Goal: Transaction & Acquisition: Subscribe to service/newsletter

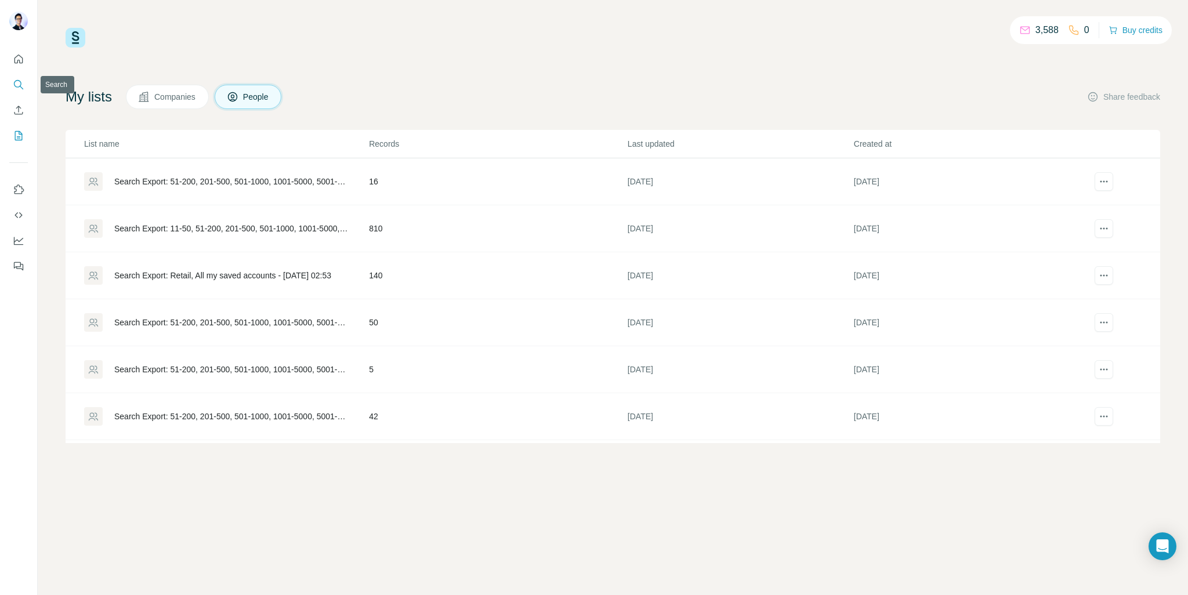
click at [24, 84] on button "Search" at bounding box center [18, 84] width 19 height 21
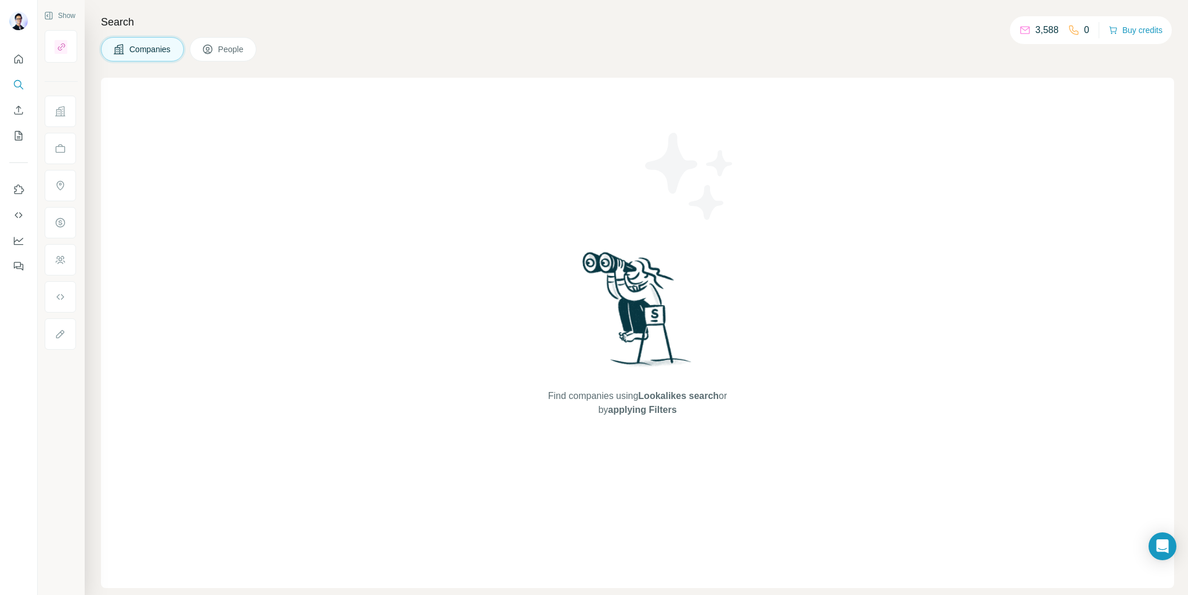
click at [158, 48] on span "Companies" at bounding box center [150, 50] width 42 height 12
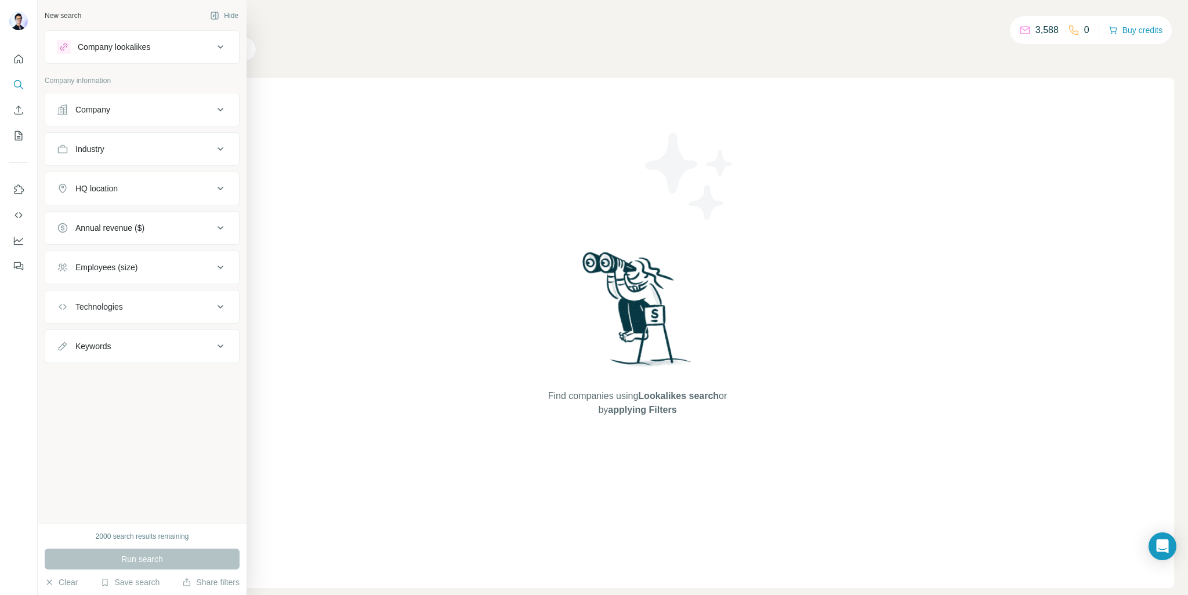
click at [219, 107] on icon at bounding box center [220, 110] width 14 height 14
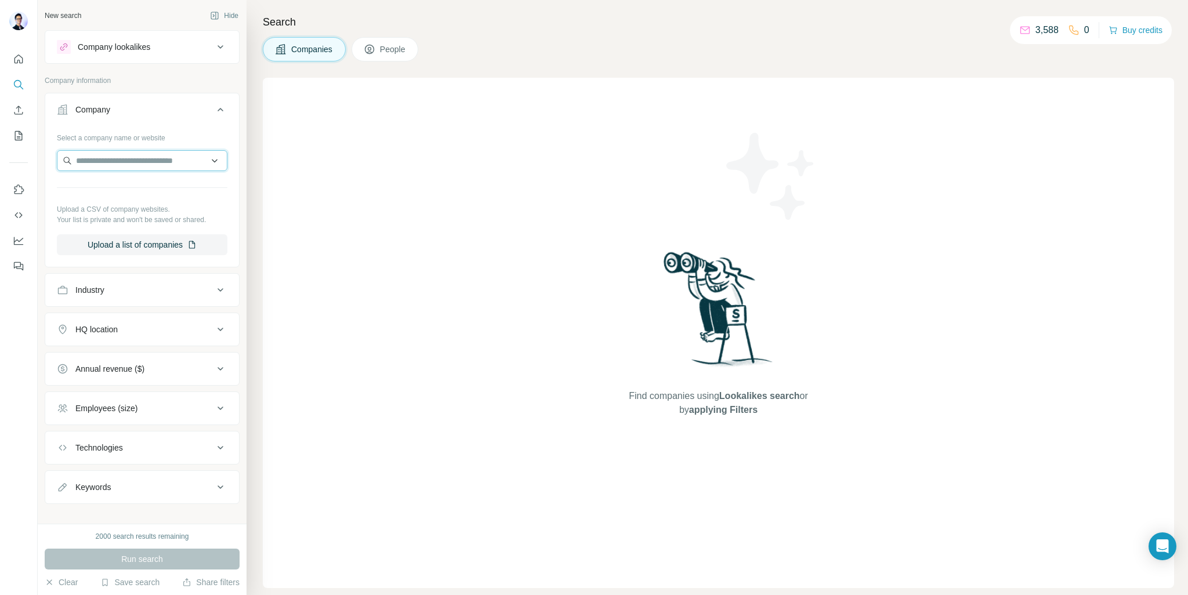
click at [142, 161] on input "text" at bounding box center [142, 160] width 171 height 21
paste input "**********"
click at [172, 159] on input "**********" at bounding box center [142, 160] width 171 height 21
type input "**********"
click at [170, 187] on div "Green Cross Health [DOMAIN_NAME]" at bounding box center [138, 191] width 156 height 31
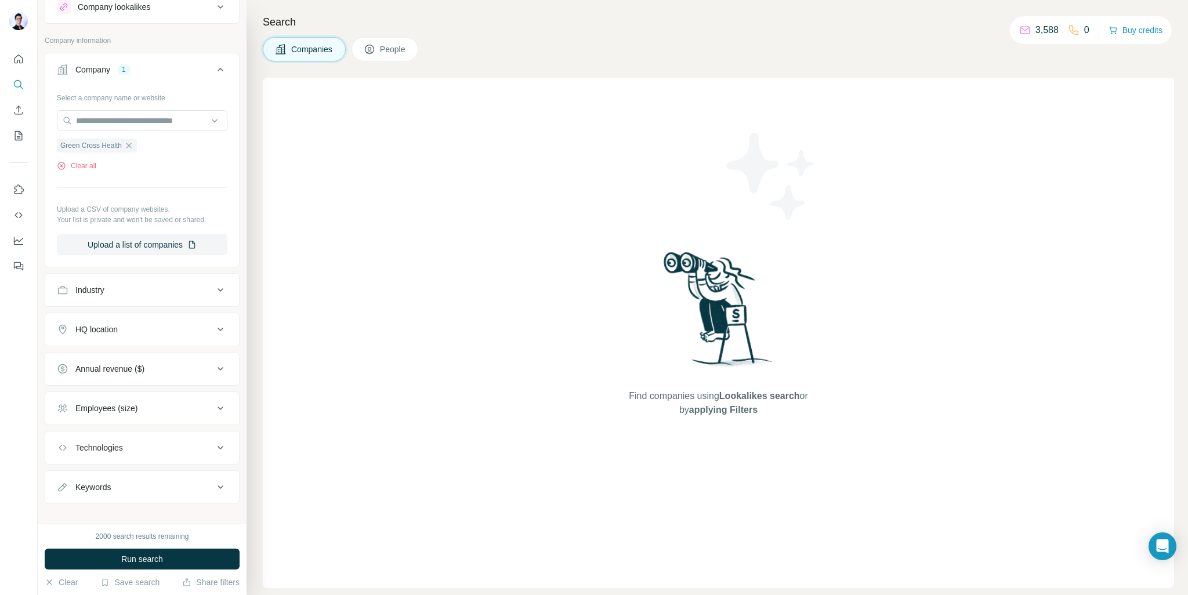
scroll to position [51, 0]
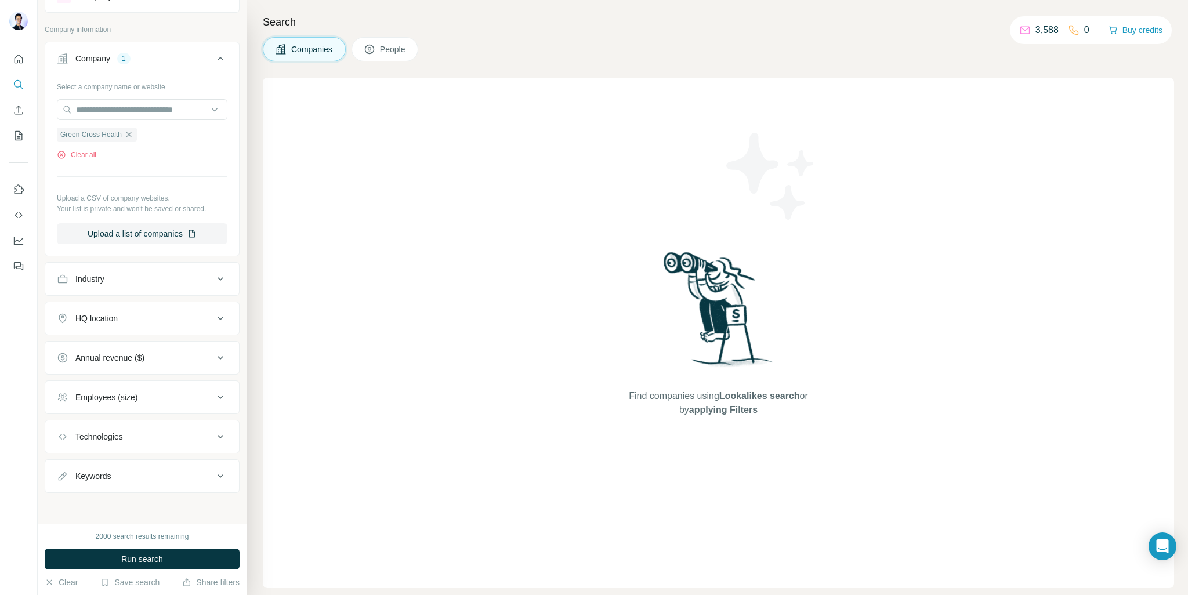
click at [202, 310] on button "HQ location" at bounding box center [142, 319] width 194 height 28
click at [165, 356] on input "text" at bounding box center [142, 347] width 171 height 21
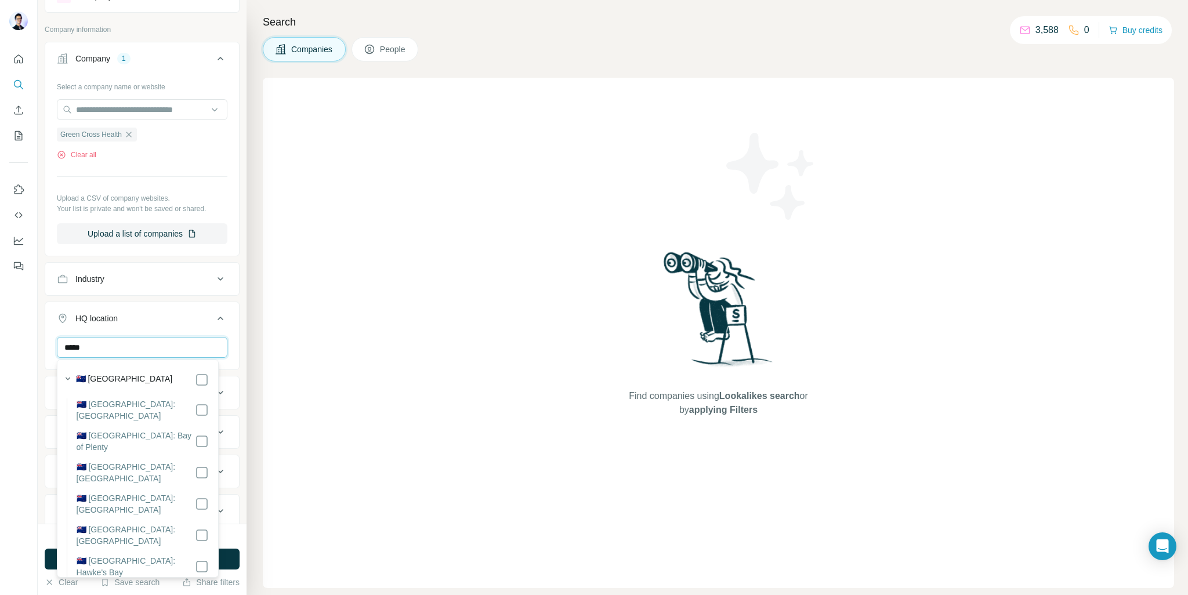
type input "*****"
click at [50, 326] on button "HQ location 1" at bounding box center [142, 321] width 194 height 32
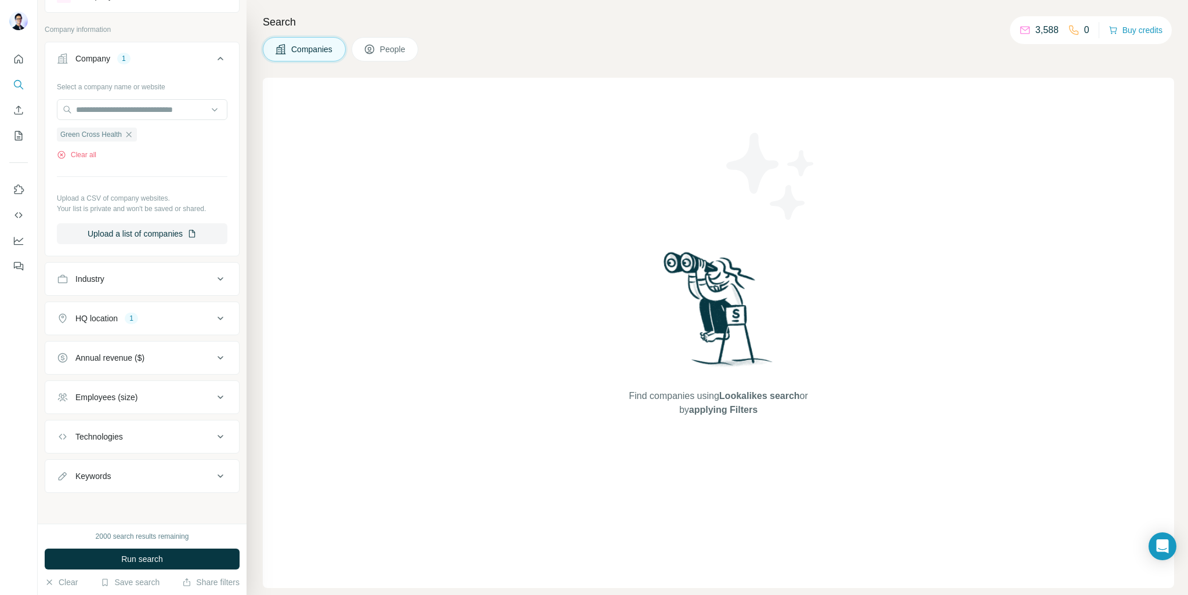
click at [152, 314] on div "HQ location 1" at bounding box center [135, 319] width 157 height 12
click at [33, 315] on div at bounding box center [19, 297] width 38 height 595
click at [102, 316] on div "HQ location" at bounding box center [96, 319] width 42 height 12
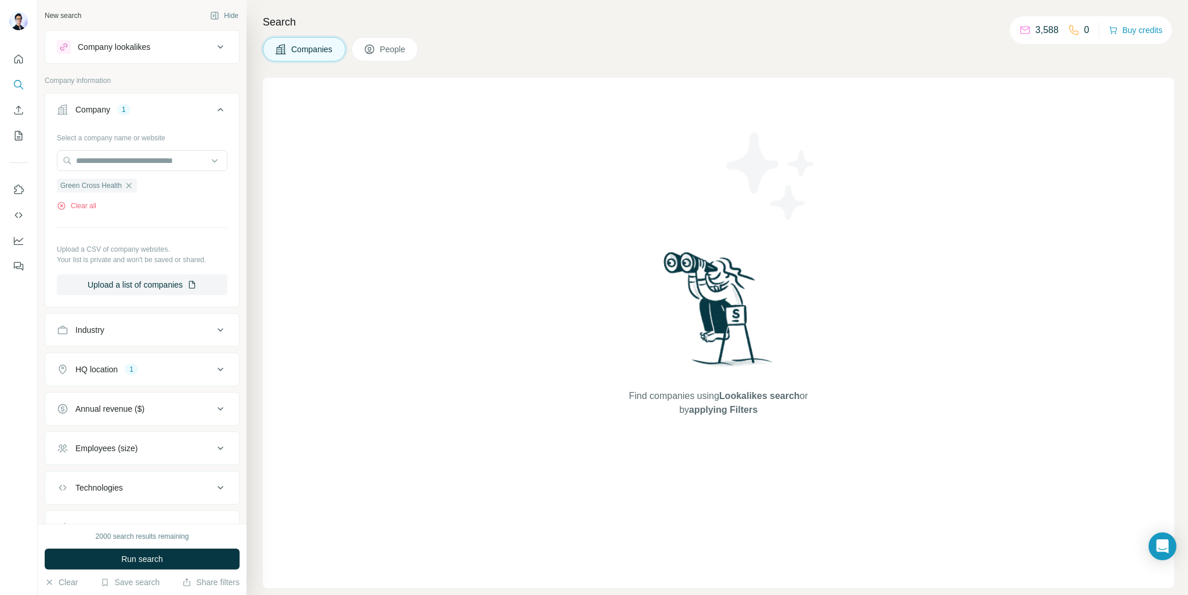
scroll to position [51, 0]
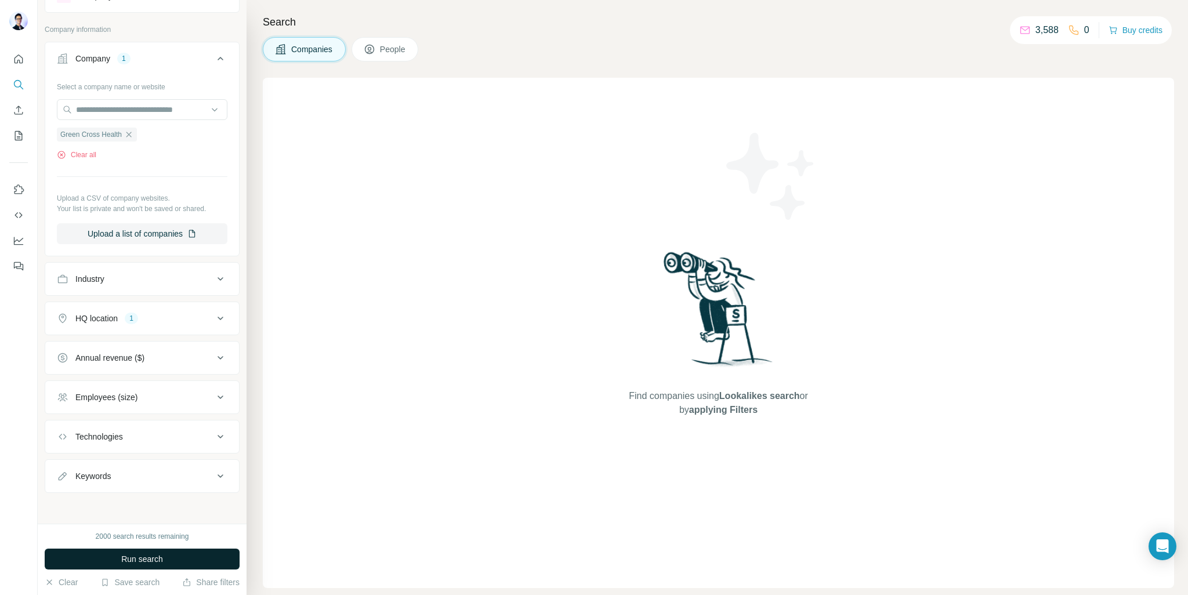
click at [190, 554] on button "Run search" at bounding box center [142, 559] width 195 height 21
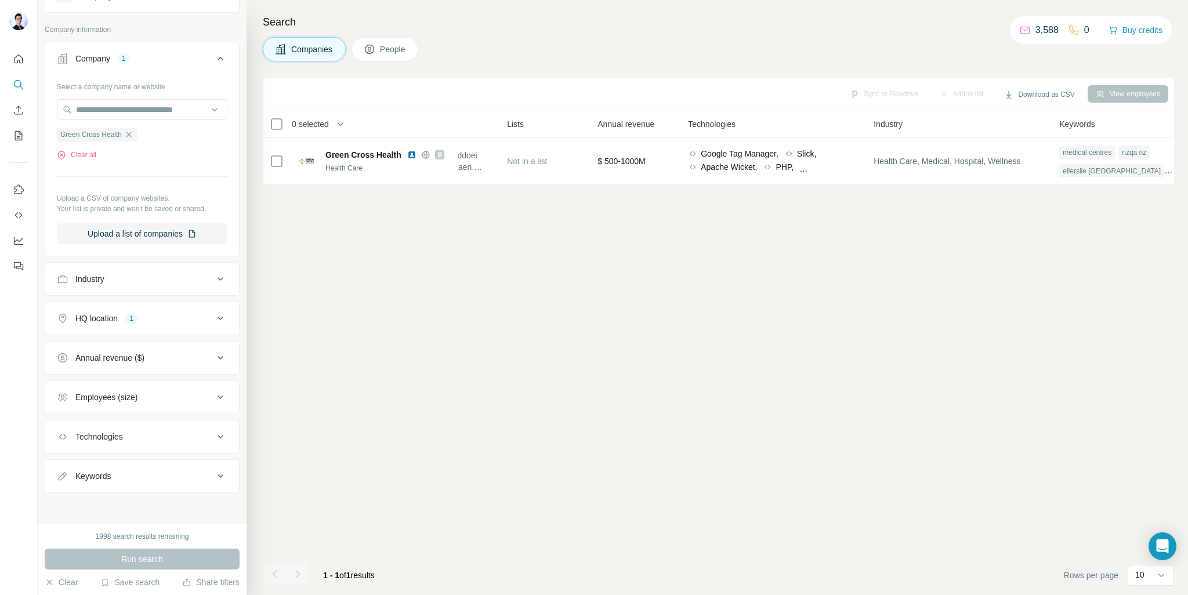
scroll to position [0, 497]
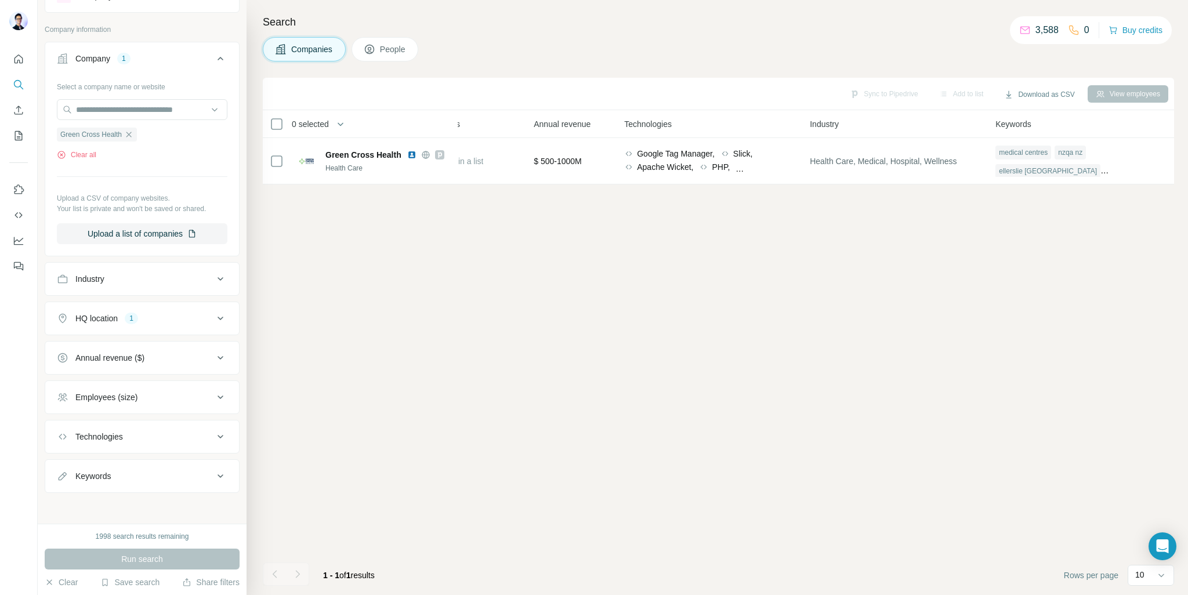
click at [1117, 88] on div "View employees" at bounding box center [1128, 93] width 81 height 17
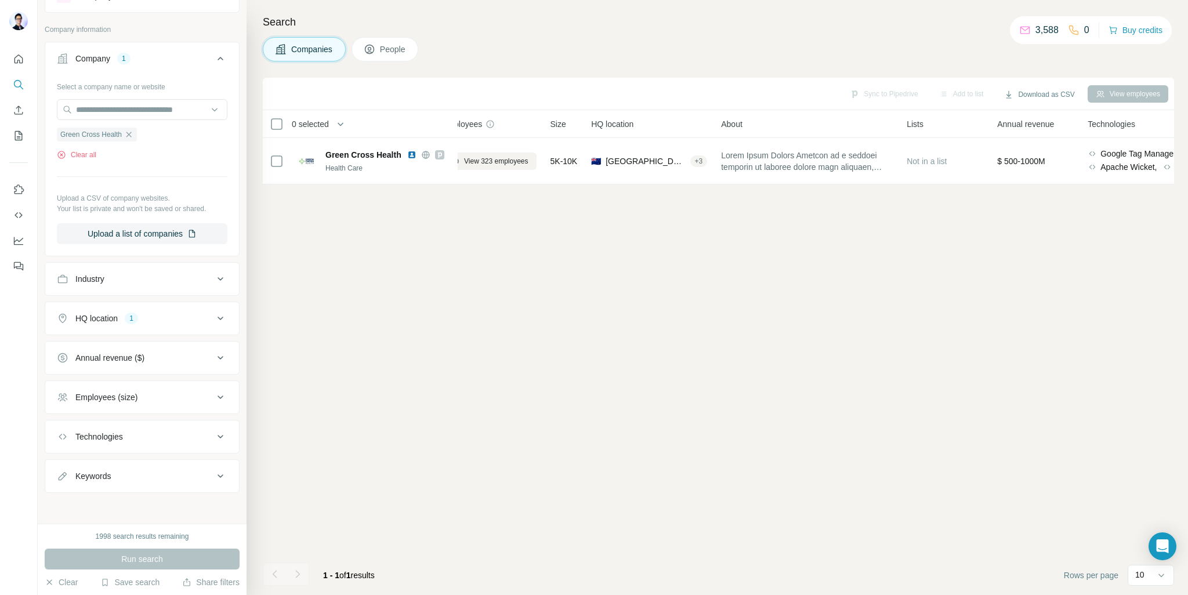
scroll to position [0, 0]
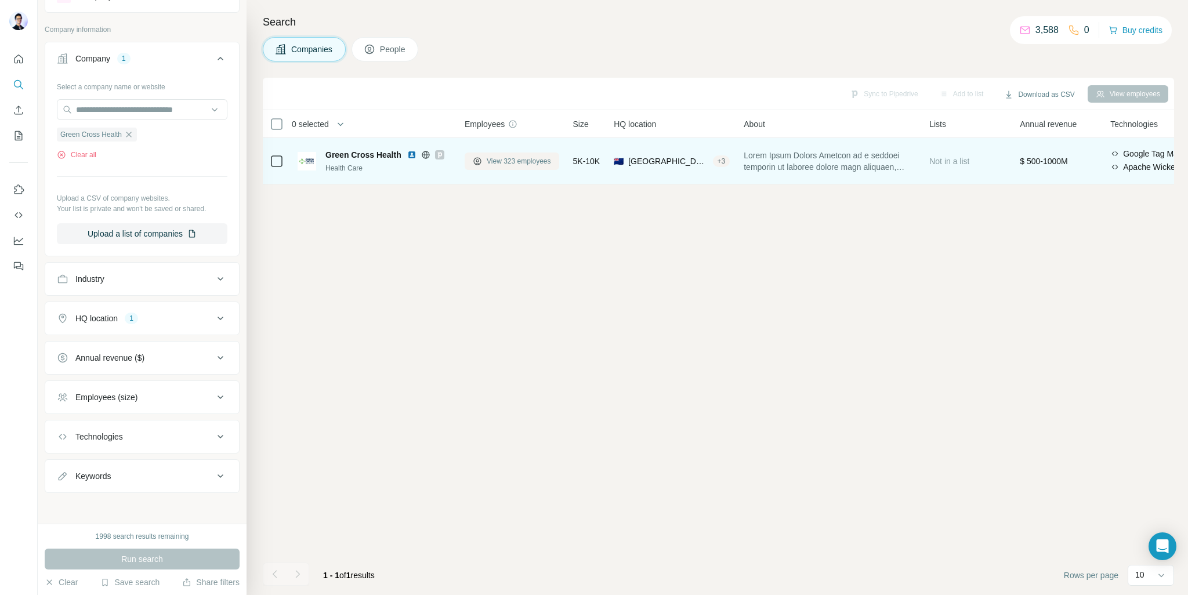
click at [530, 157] on span "View 323 employees" at bounding box center [519, 161] width 64 height 10
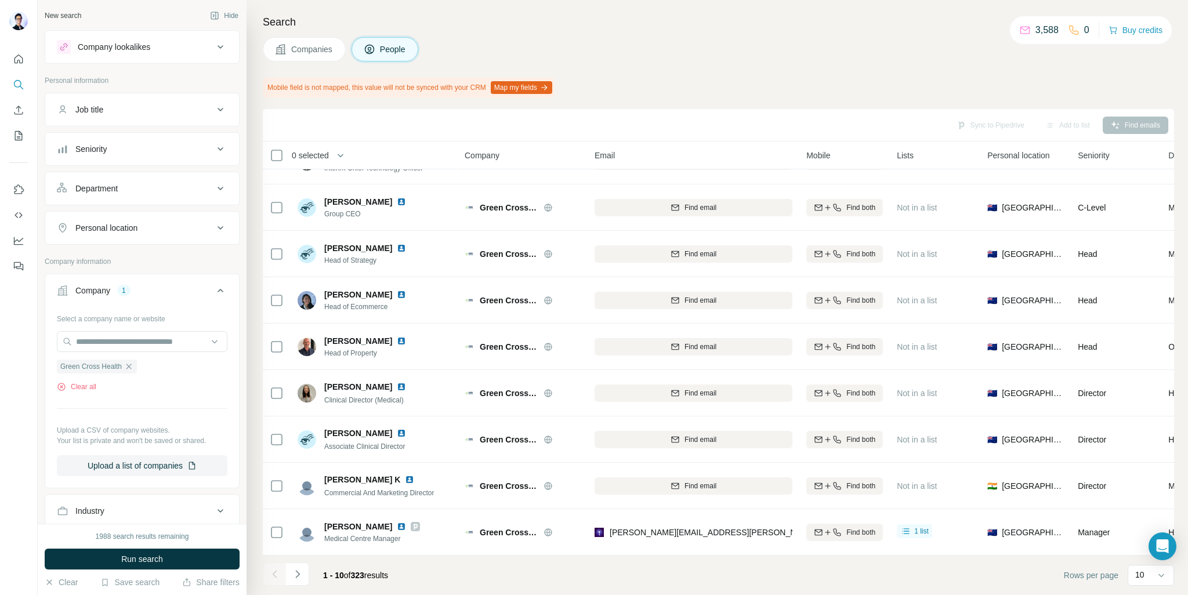
click at [213, 147] on icon at bounding box center [220, 149] width 14 height 14
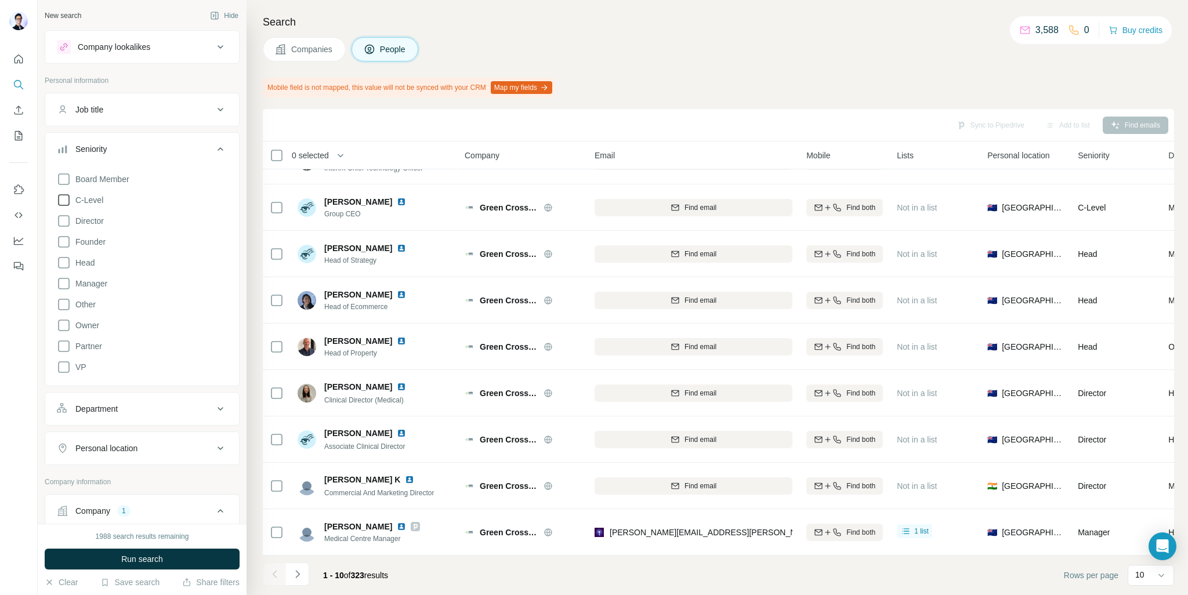
click at [99, 197] on span "C-Level" at bounding box center [87, 200] width 32 height 12
click at [100, 215] on span "Director" at bounding box center [87, 221] width 33 height 12
click at [102, 278] on span "Manager" at bounding box center [89, 284] width 37 height 12
drag, startPoint x: 89, startPoint y: 320, endPoint x: 125, endPoint y: 320, distance: 36.0
click at [97, 320] on span "Owner" at bounding box center [85, 326] width 28 height 12
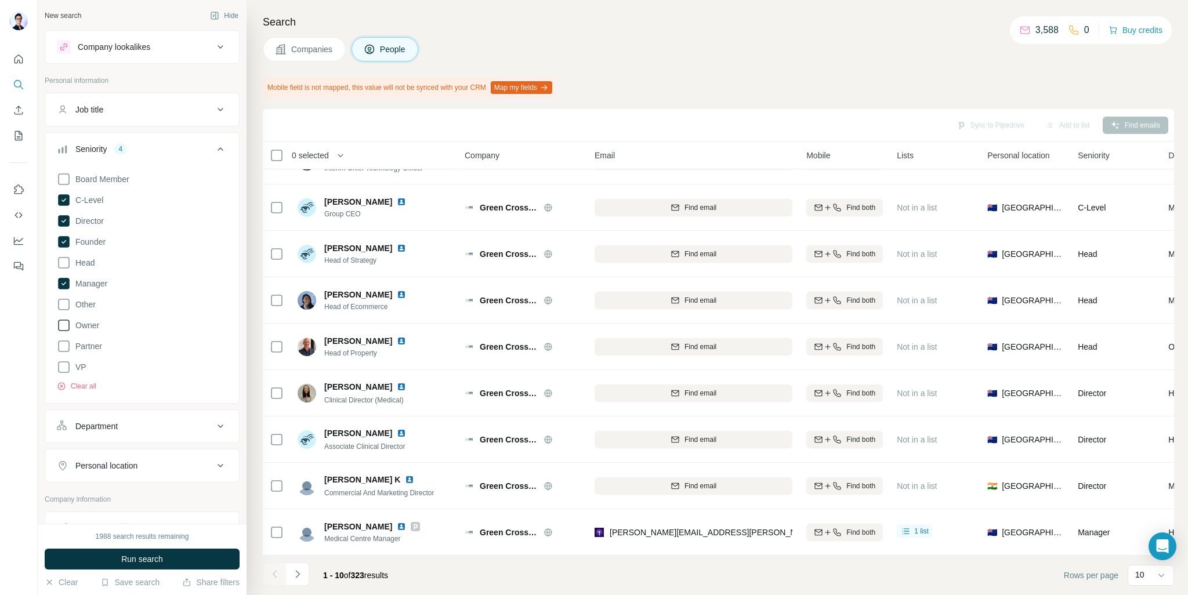
click at [70, 323] on icon at bounding box center [64, 325] width 14 height 14
click at [198, 150] on div "Seniority 5" at bounding box center [135, 149] width 157 height 12
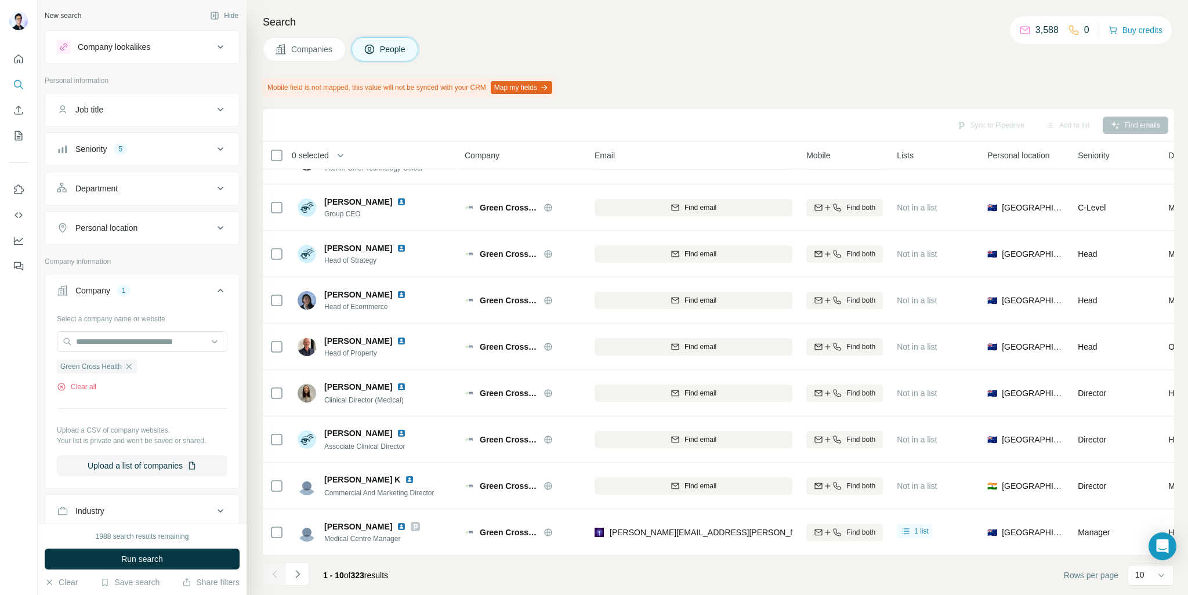
click at [200, 113] on div "Job title" at bounding box center [135, 110] width 157 height 12
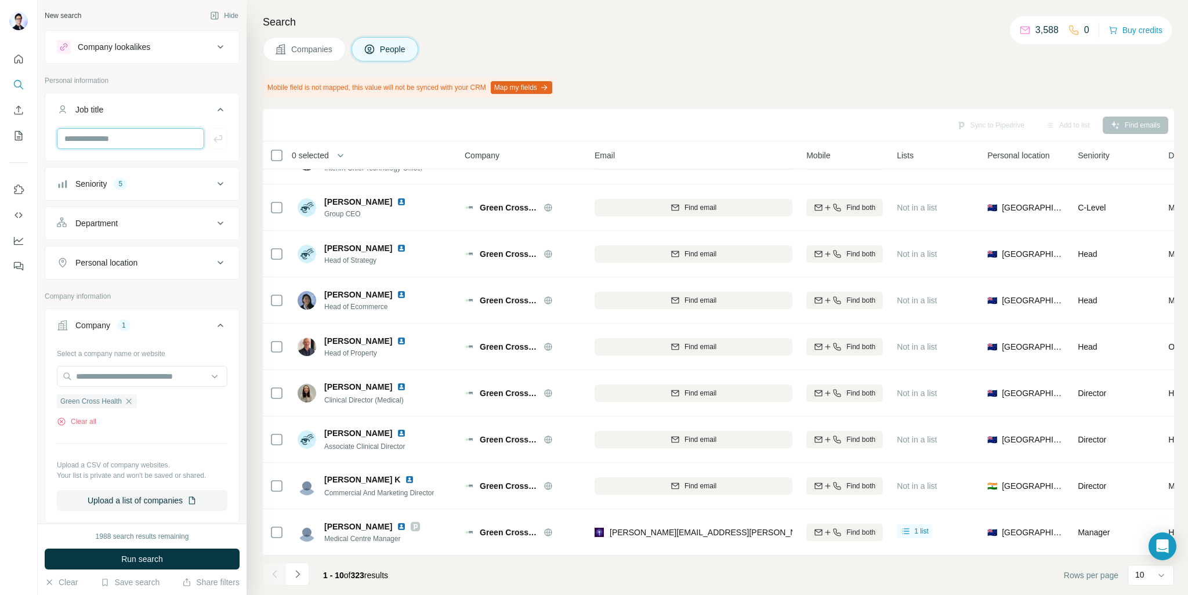
drag, startPoint x: 128, startPoint y: 141, endPoint x: 162, endPoint y: 143, distance: 34.3
click at [128, 142] on input "text" at bounding box center [130, 138] width 147 height 21
click at [217, 108] on icon at bounding box center [220, 110] width 14 height 14
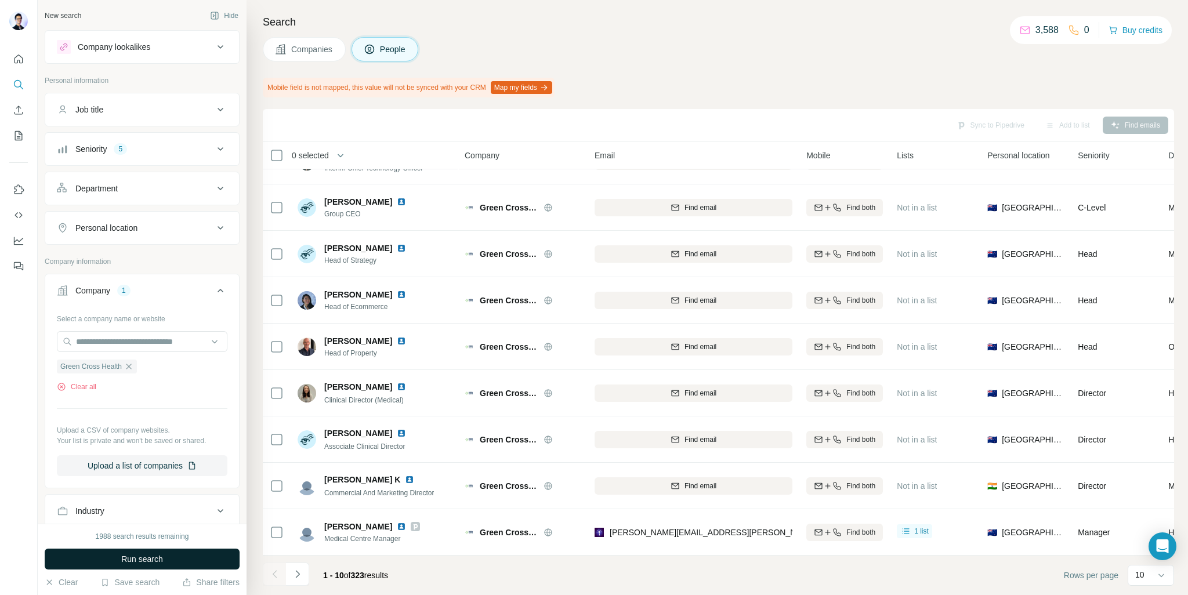
click at [136, 562] on span "Run search" at bounding box center [142, 559] width 42 height 12
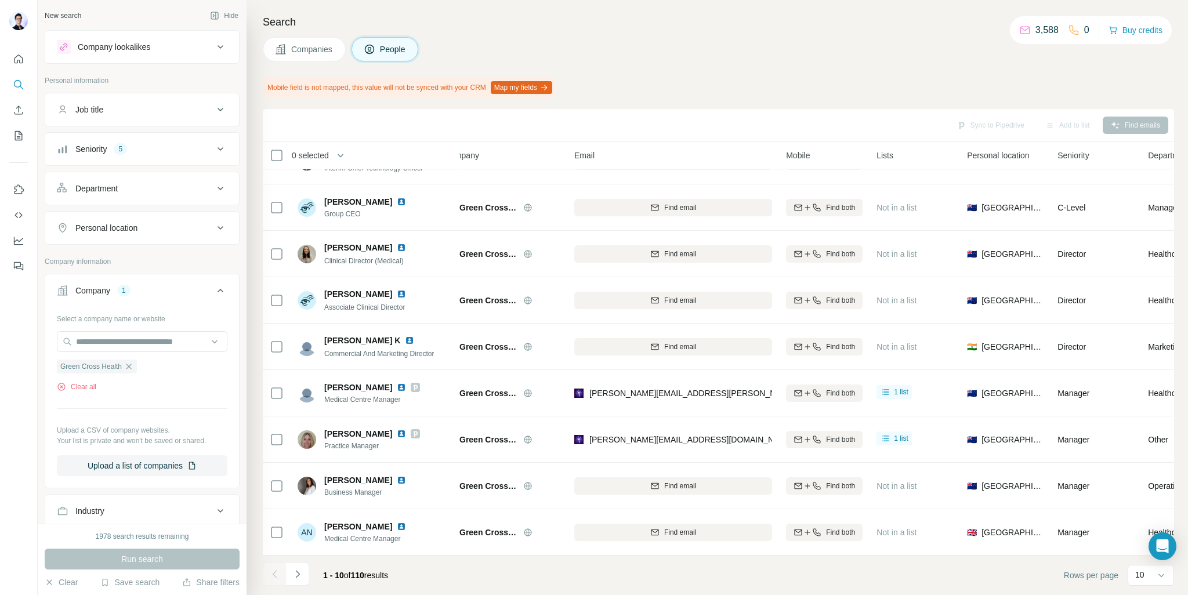
scroll to position [84, 0]
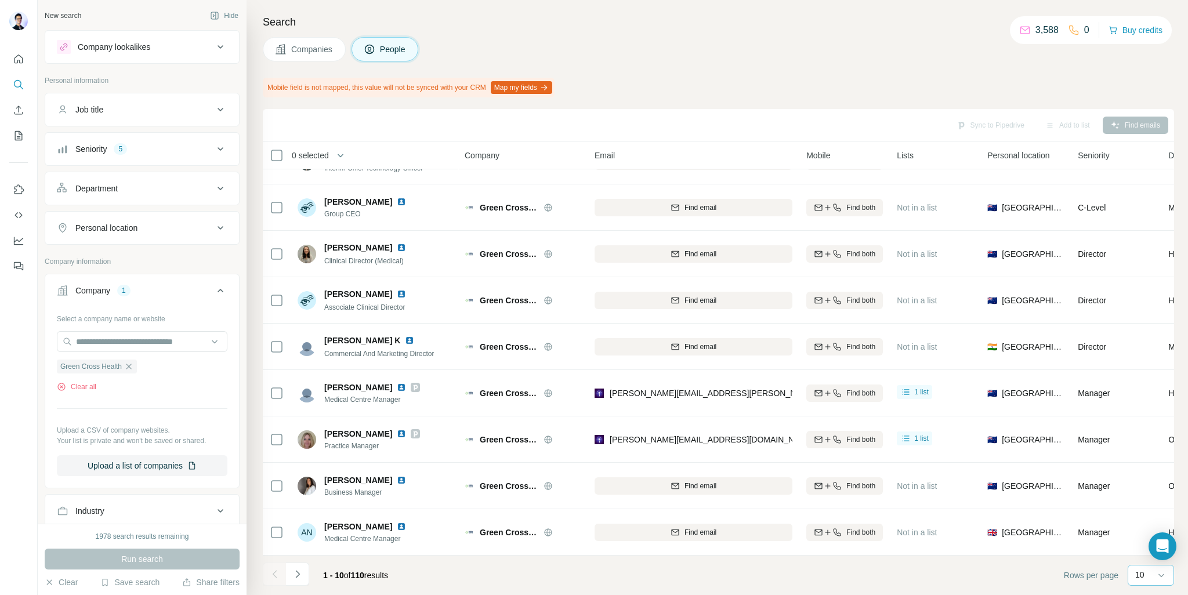
click at [1144, 569] on p "10" at bounding box center [1139, 575] width 9 height 12
click at [1144, 480] on div "60" at bounding box center [1151, 486] width 41 height 21
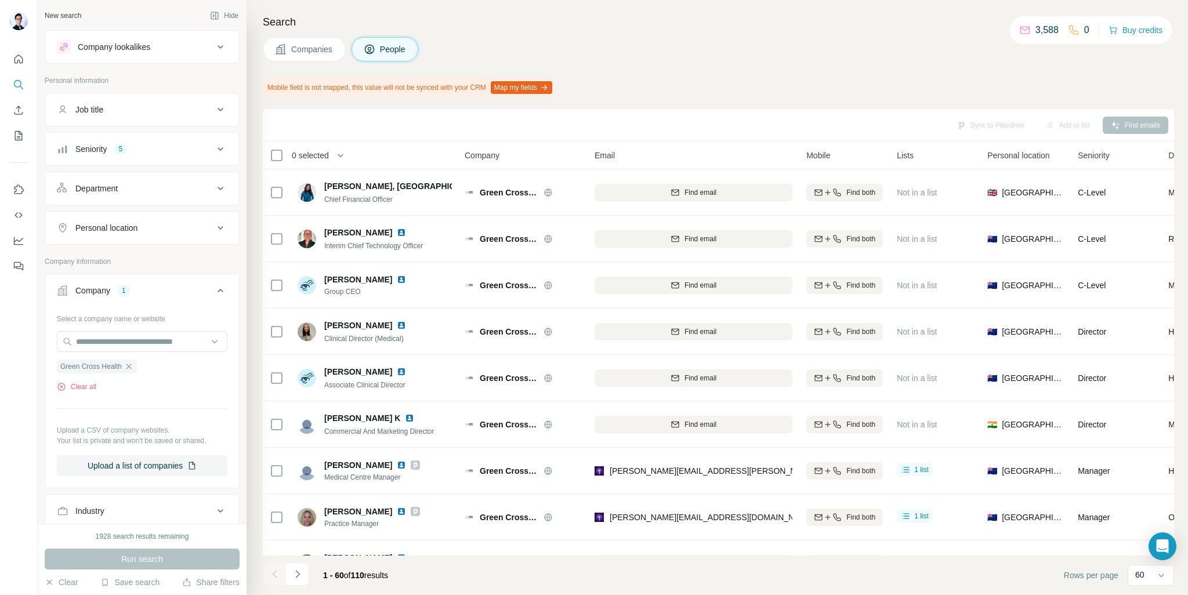
click at [141, 107] on div "Job title" at bounding box center [135, 110] width 157 height 12
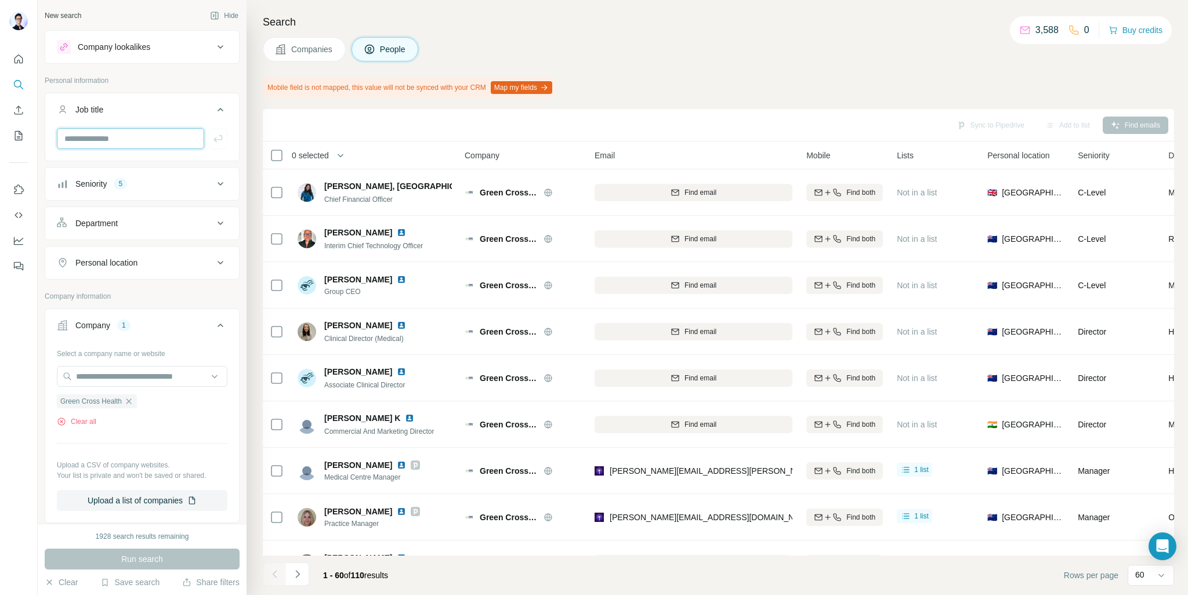
click at [114, 136] on input "text" at bounding box center [130, 138] width 147 height 21
type input "**********"
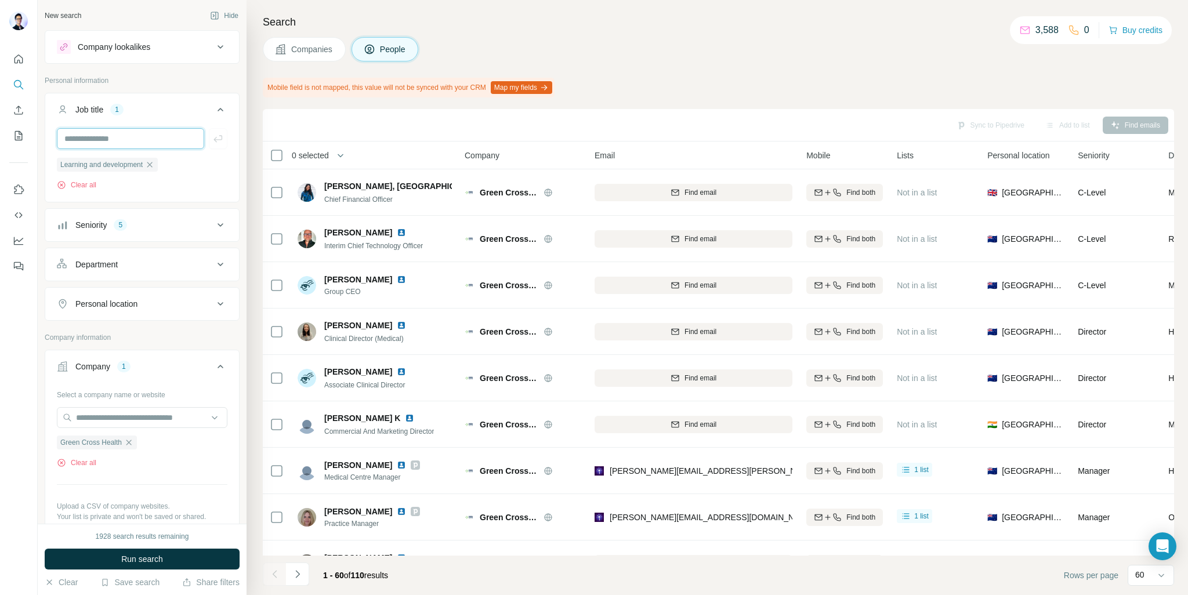
click at [114, 136] on input "text" at bounding box center [130, 138] width 147 height 21
type input "**********"
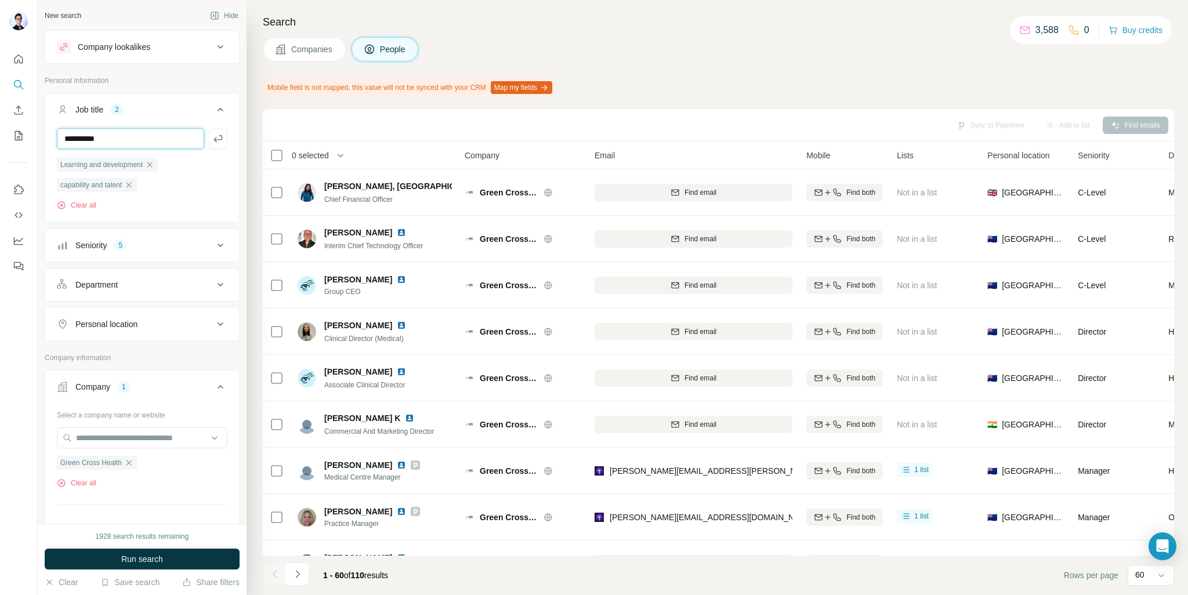
type input "**********"
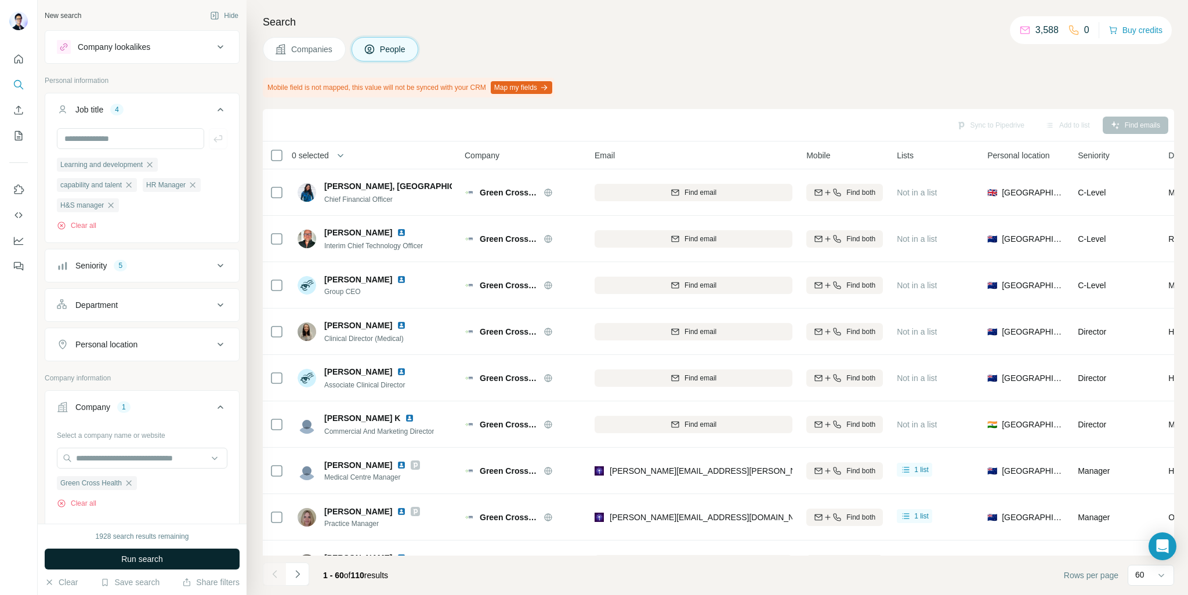
click at [169, 555] on button "Run search" at bounding box center [142, 559] width 195 height 21
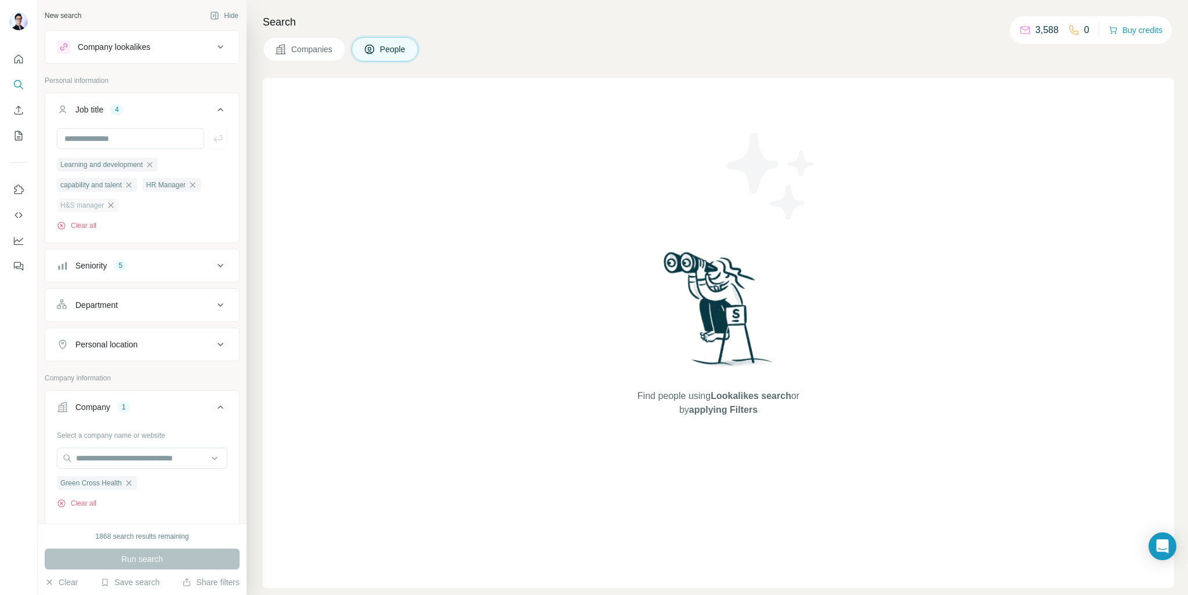
click at [114, 208] on icon "button" at bounding box center [110, 204] width 5 height 5
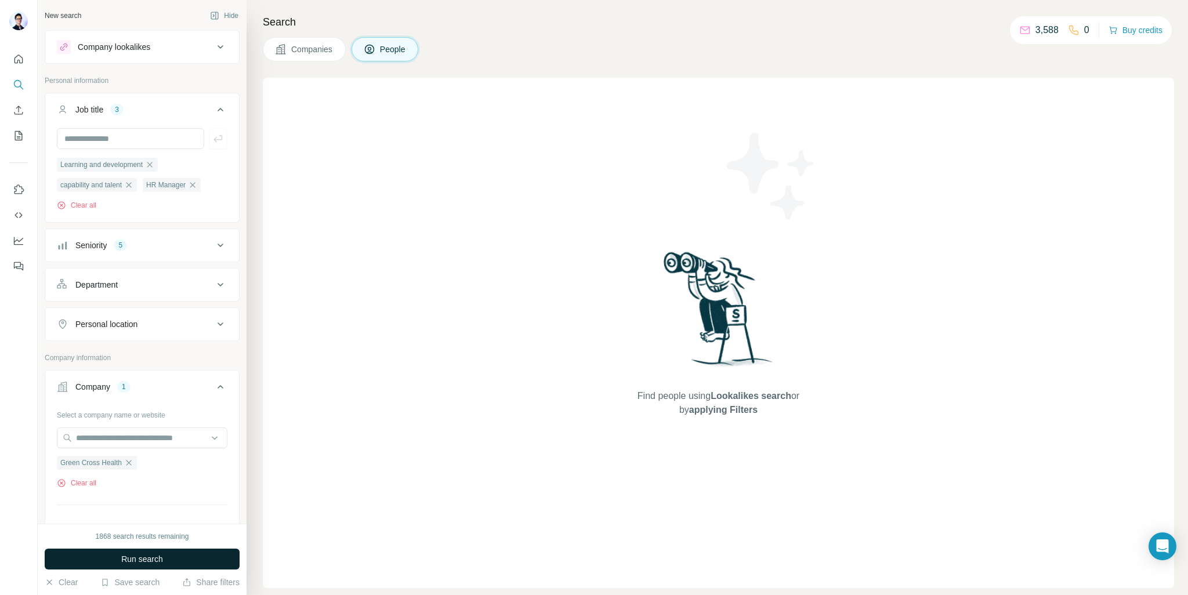
click at [127, 559] on span "Run search" at bounding box center [142, 559] width 42 height 12
click at [132, 186] on icon "button" at bounding box center [128, 184] width 9 height 9
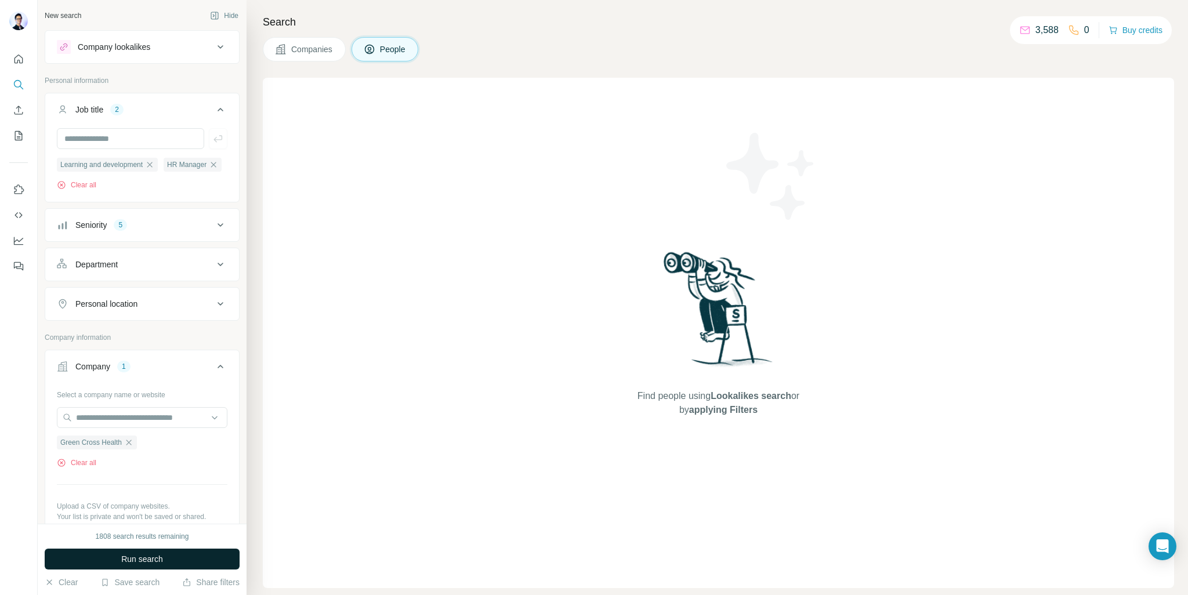
click at [146, 560] on span "Run search" at bounding box center [142, 559] width 42 height 12
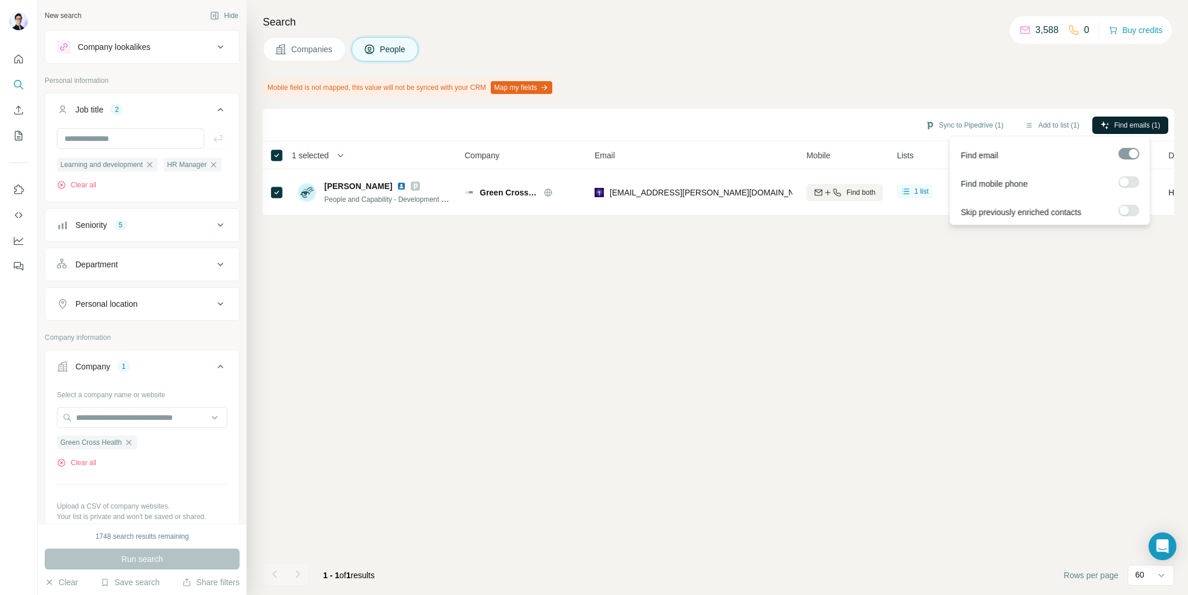
click at [1138, 117] on button "Find emails (1)" at bounding box center [1130, 125] width 76 height 17
click at [922, 329] on div "Sync to Pipedrive (1) Add to list (1) Find emails (1) 1 selected People Company…" at bounding box center [718, 352] width 911 height 486
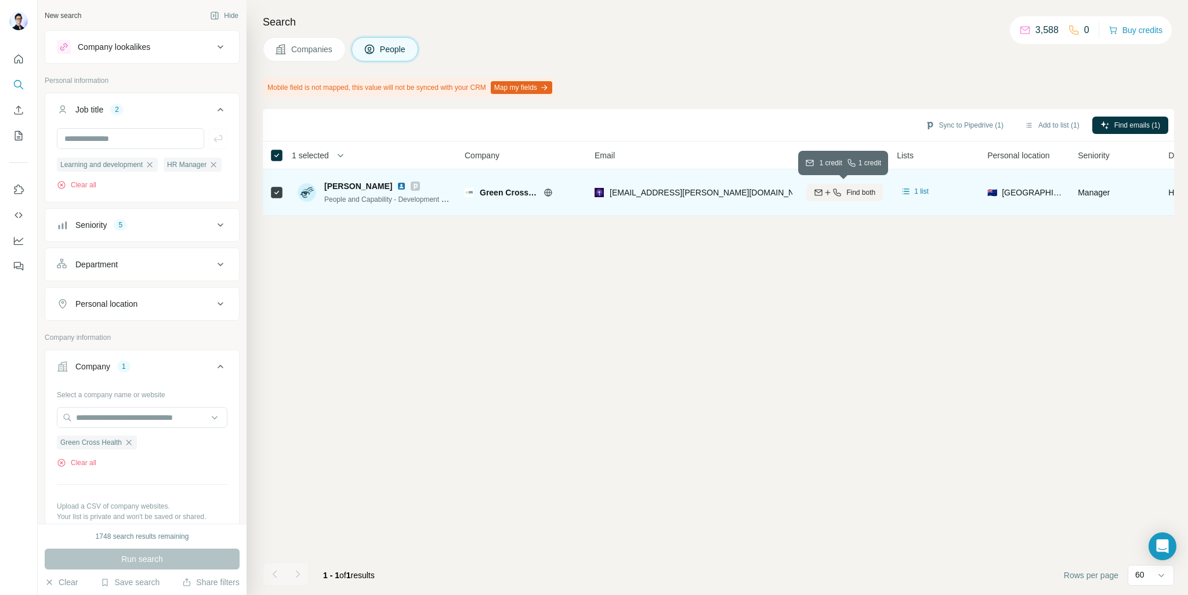
click at [832, 195] on icon "button" at bounding box center [836, 192] width 9 height 9
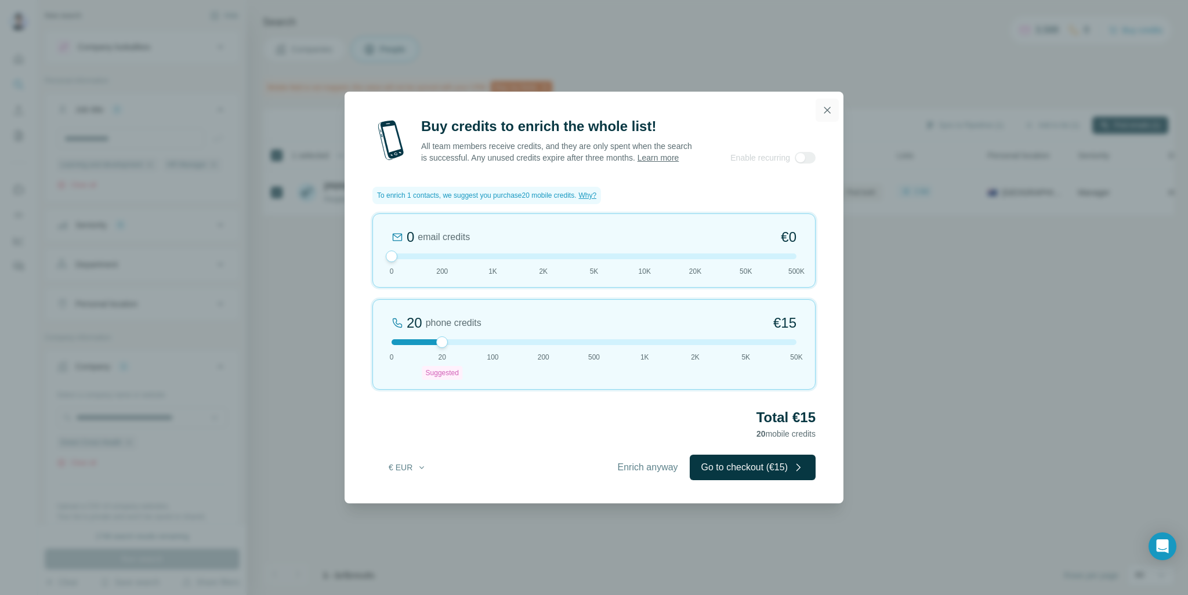
click at [822, 104] on icon "button" at bounding box center [827, 110] width 12 height 12
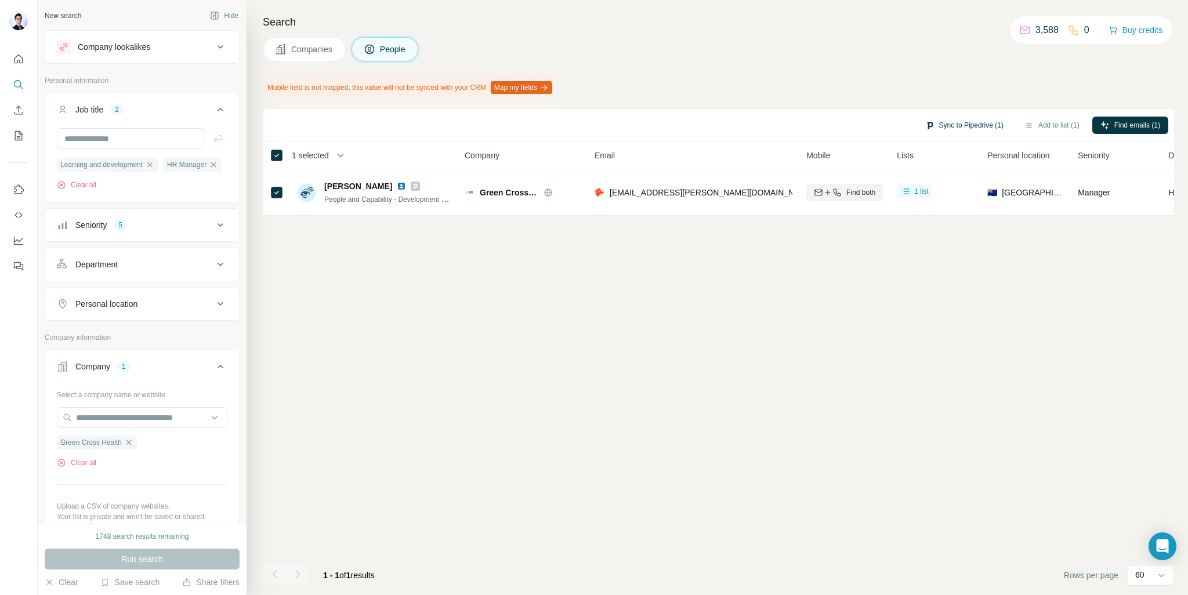
click at [975, 124] on button "Sync to Pipedrive (1)" at bounding box center [964, 125] width 95 height 17
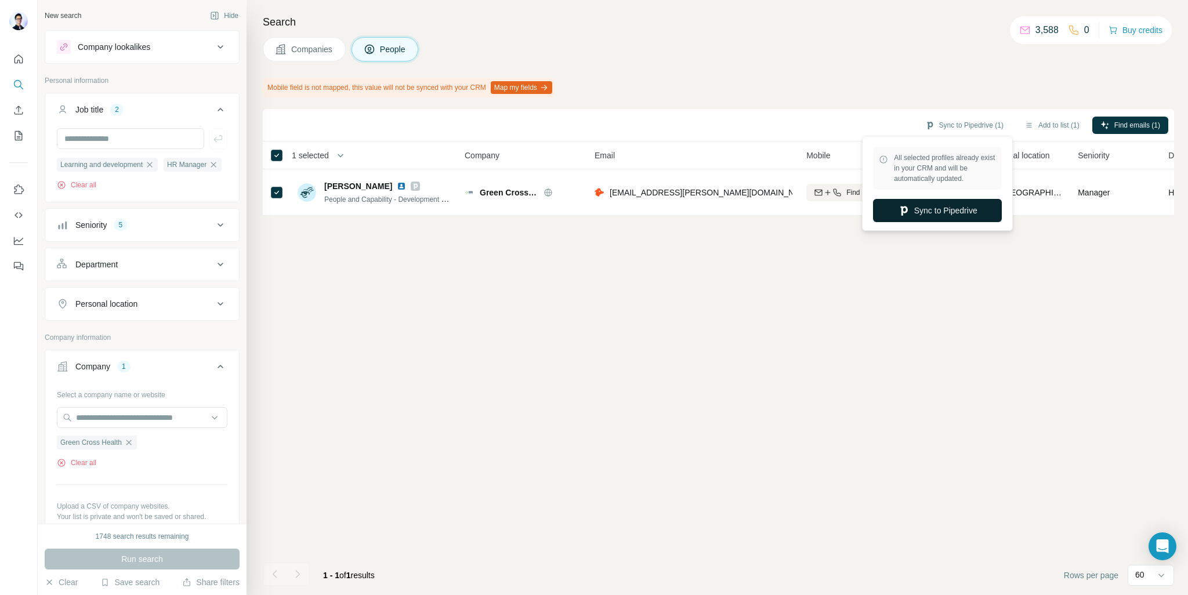
click at [933, 211] on button "Sync to Pipedrive" at bounding box center [937, 210] width 129 height 23
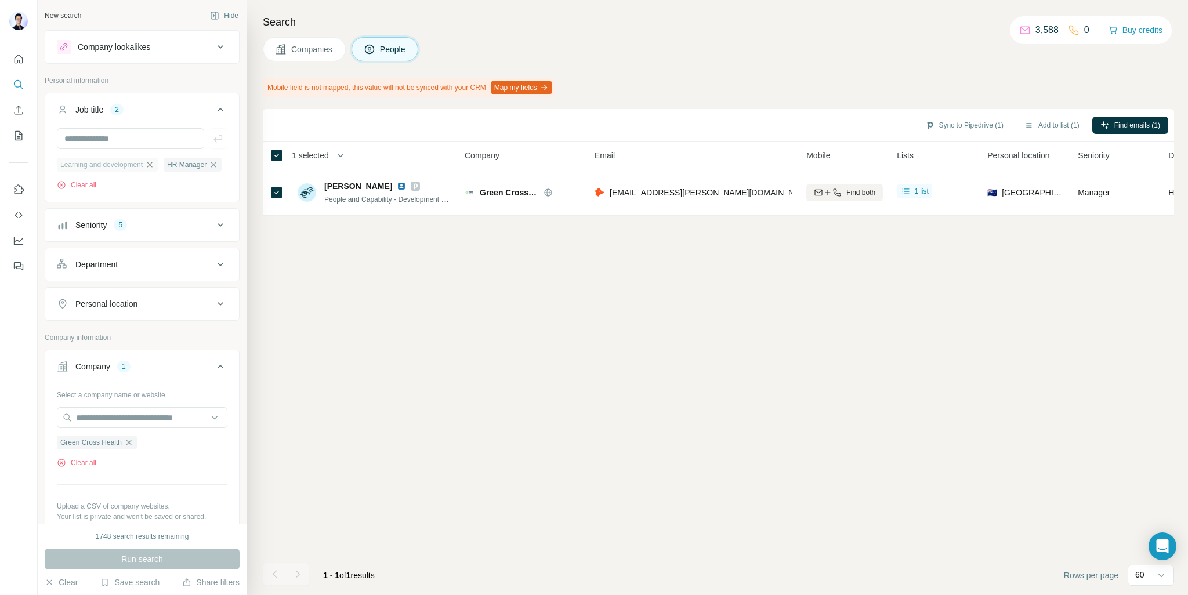
click at [153, 165] on icon "button" at bounding box center [149, 164] width 9 height 9
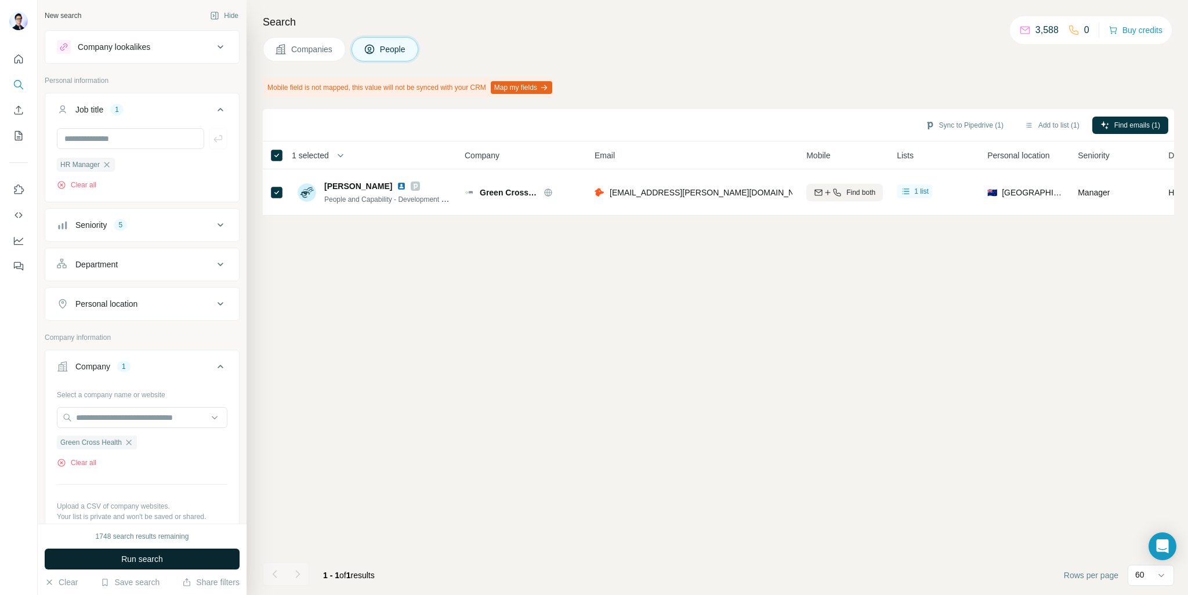
click at [148, 557] on span "Run search" at bounding box center [142, 559] width 42 height 12
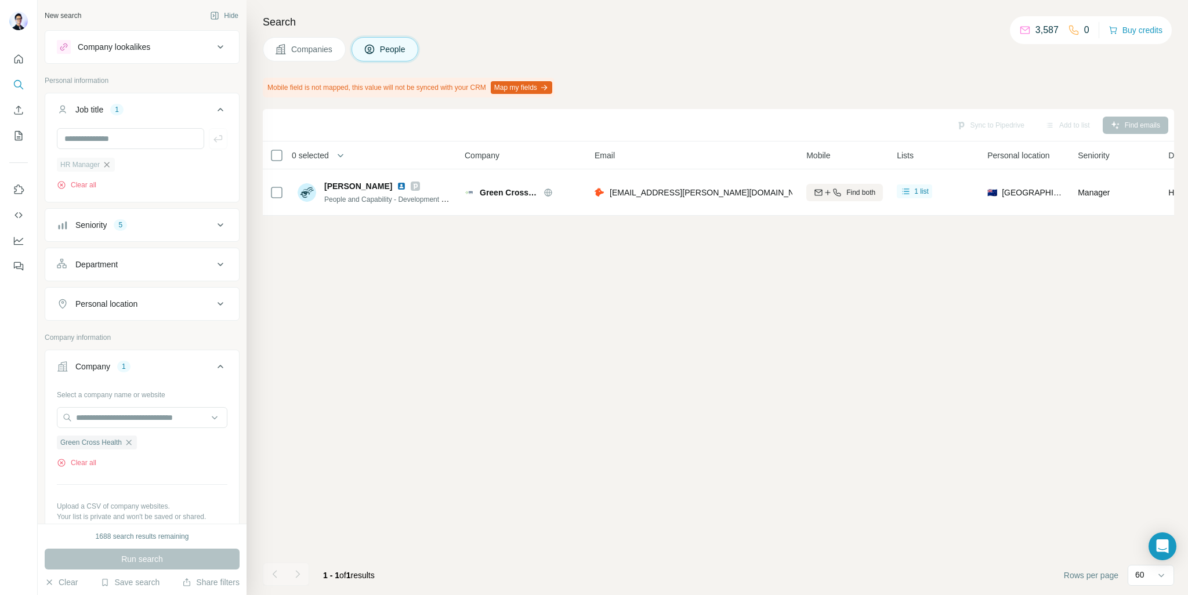
click at [106, 163] on icon "button" at bounding box center [106, 164] width 5 height 5
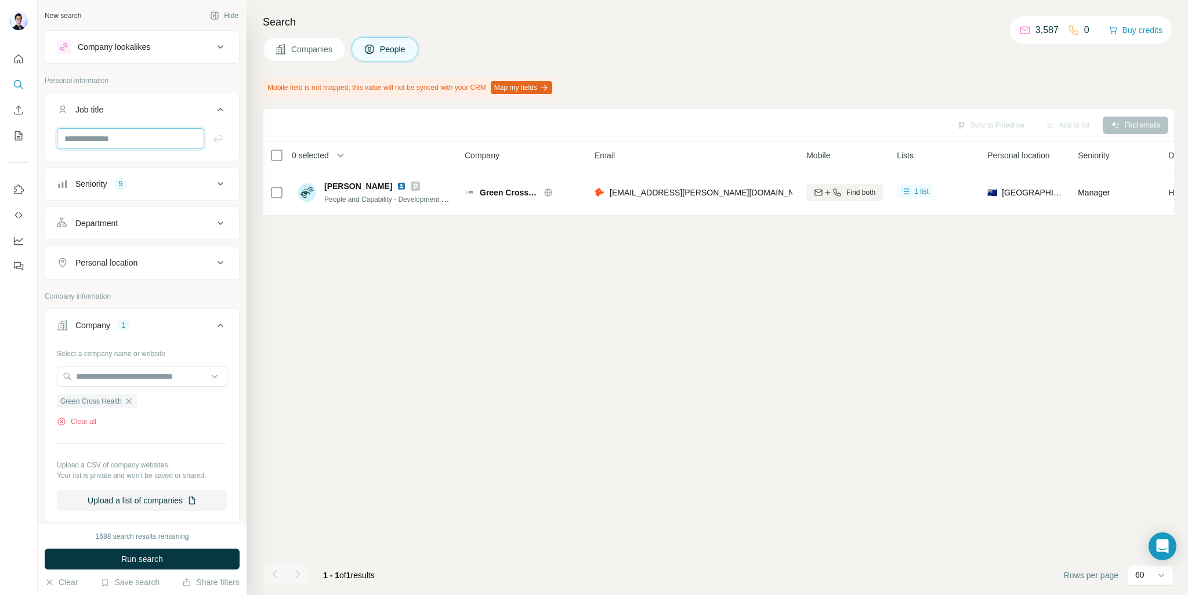
click at [108, 140] on input "text" at bounding box center [130, 138] width 147 height 21
type input "***"
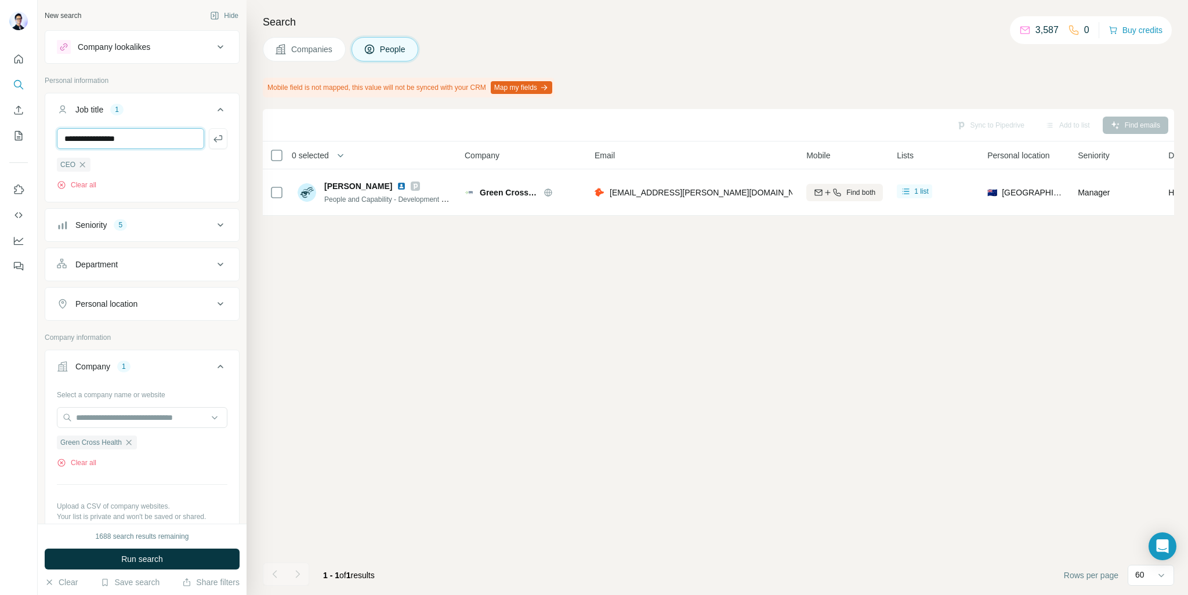
type input "**********"
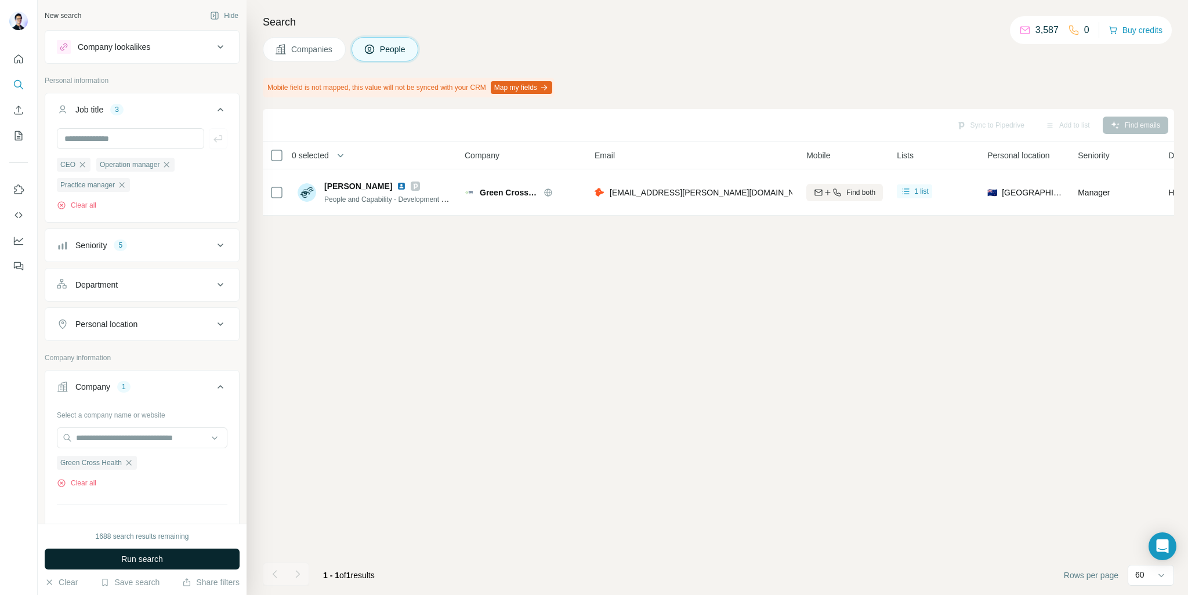
click at [137, 557] on span "Run search" at bounding box center [142, 559] width 42 height 12
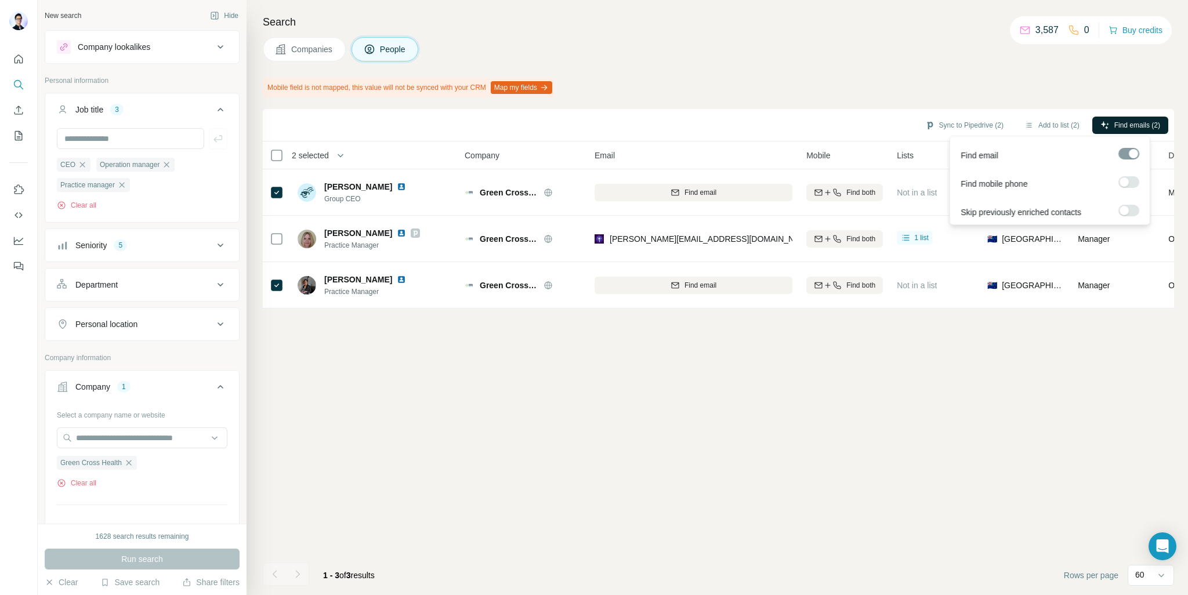
click at [1120, 124] on span "Find emails (2)" at bounding box center [1137, 125] width 46 height 10
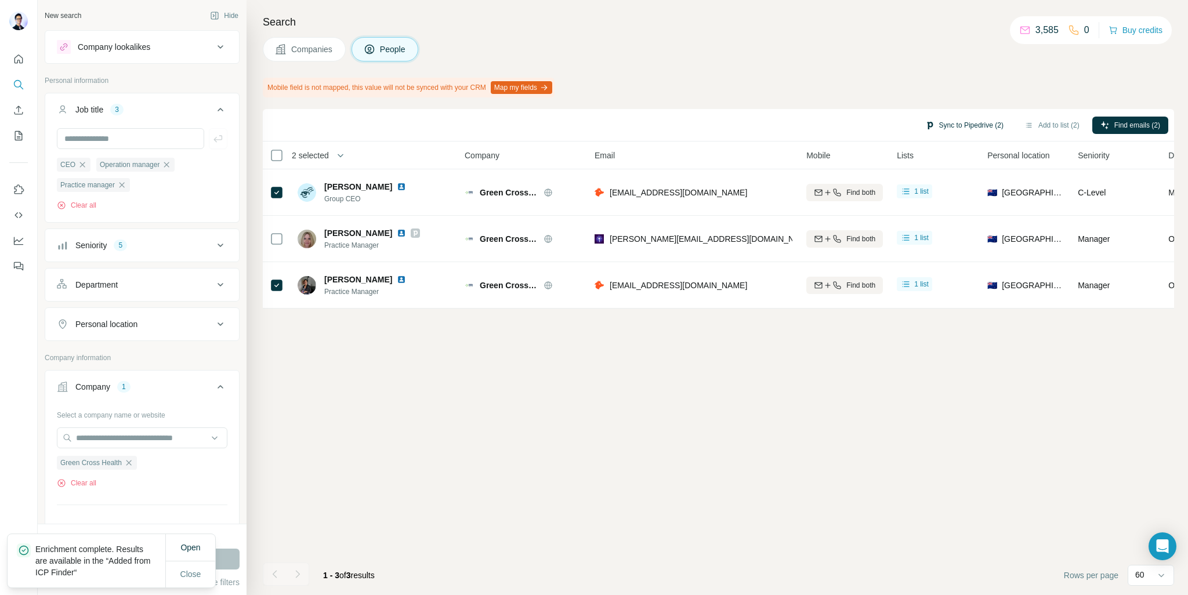
click at [964, 119] on button "Sync to Pipedrive (2)" at bounding box center [964, 125] width 95 height 17
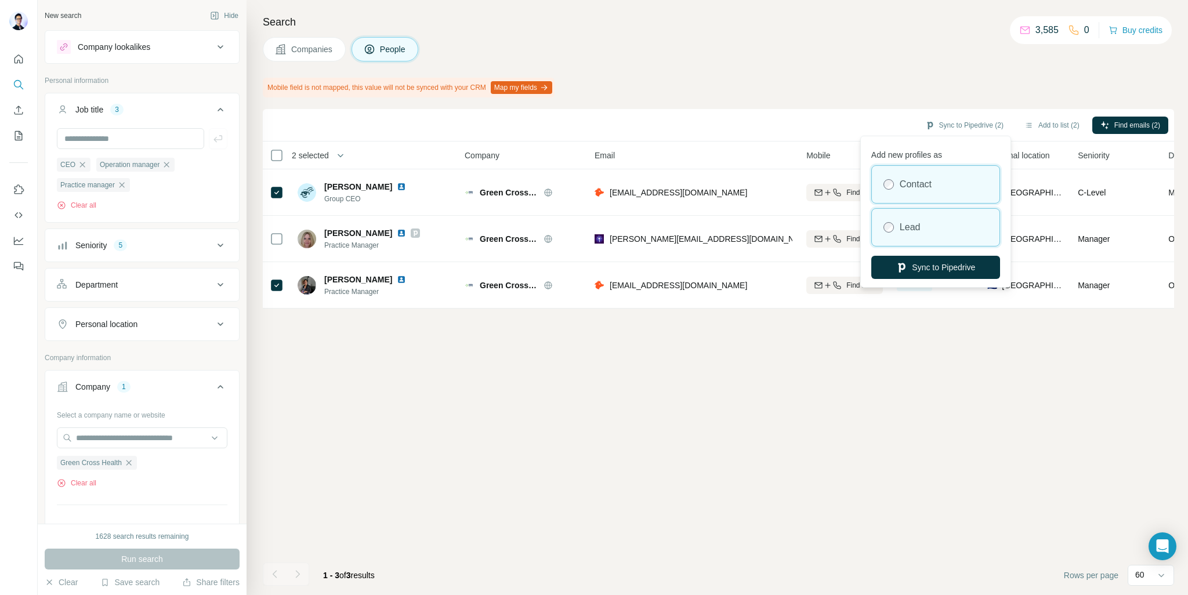
click at [942, 229] on div "Lead" at bounding box center [936, 227] width 128 height 37
click at [935, 267] on button "Sync to Pipedrive" at bounding box center [935, 267] width 129 height 23
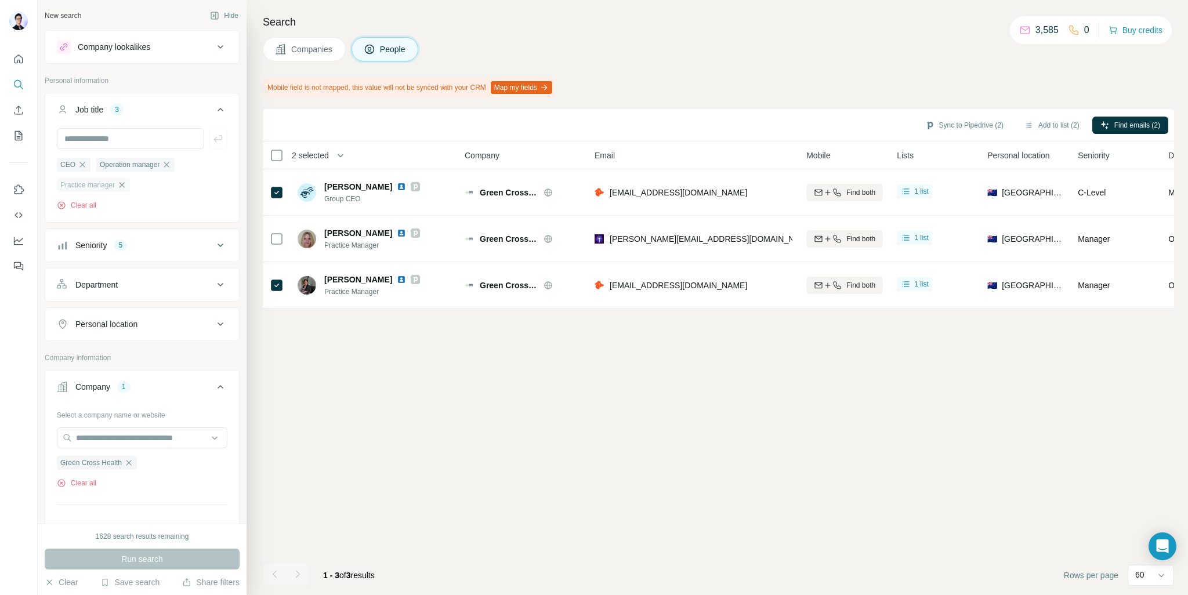
click at [126, 189] on icon "button" at bounding box center [121, 184] width 9 height 9
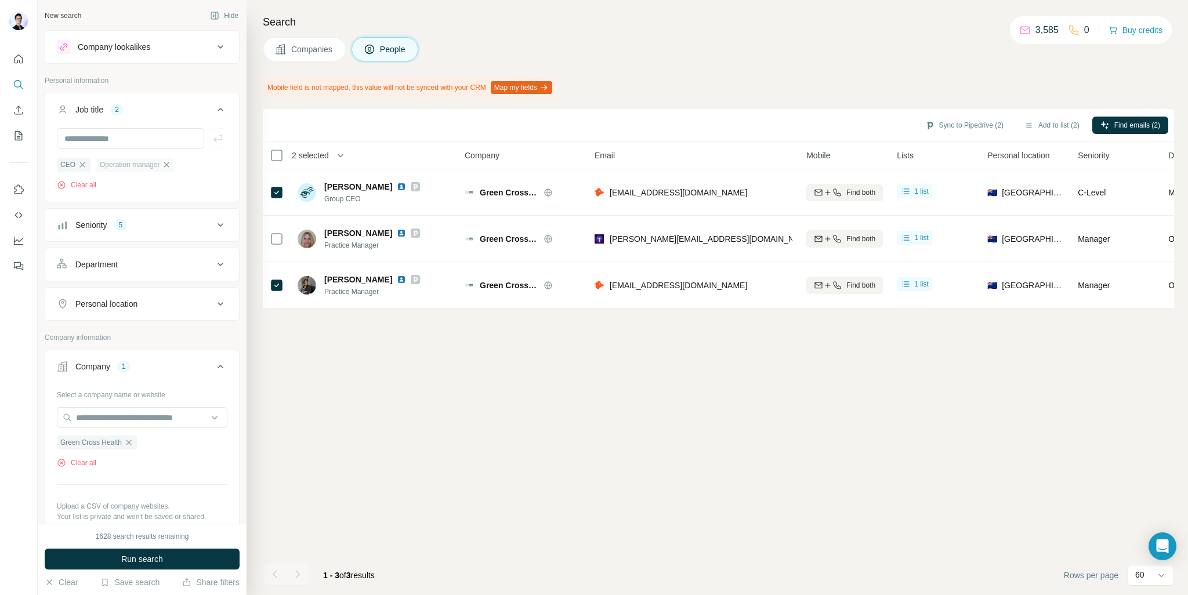
click at [171, 165] on icon "button" at bounding box center [166, 164] width 9 height 9
click at [80, 165] on icon "button" at bounding box center [82, 164] width 9 height 9
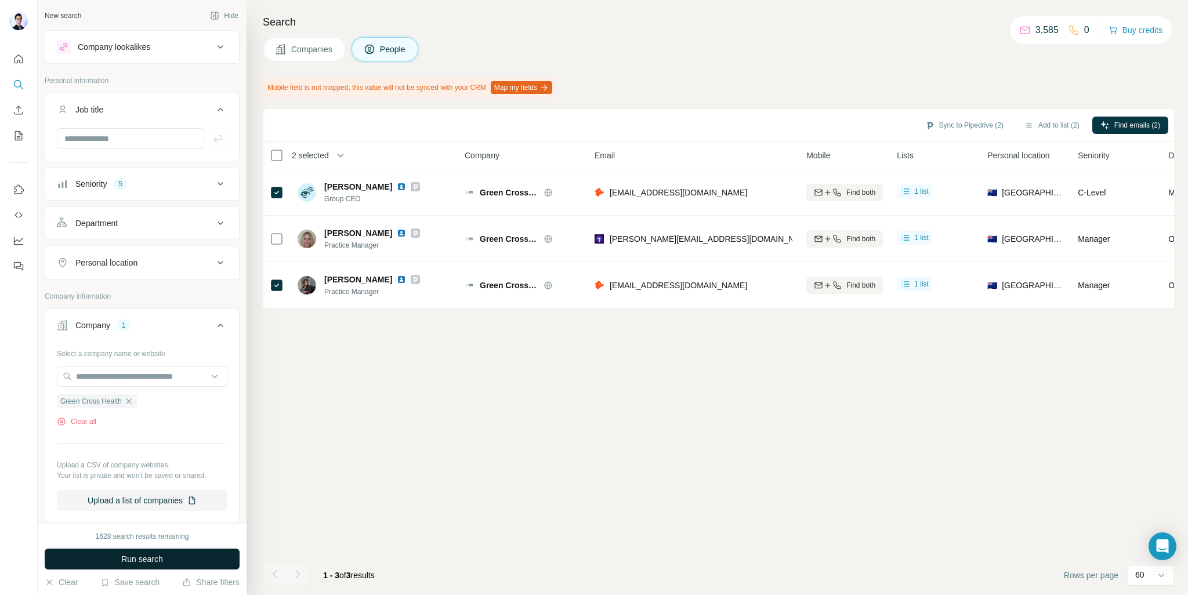
click at [158, 565] on button "Run search" at bounding box center [142, 559] width 195 height 21
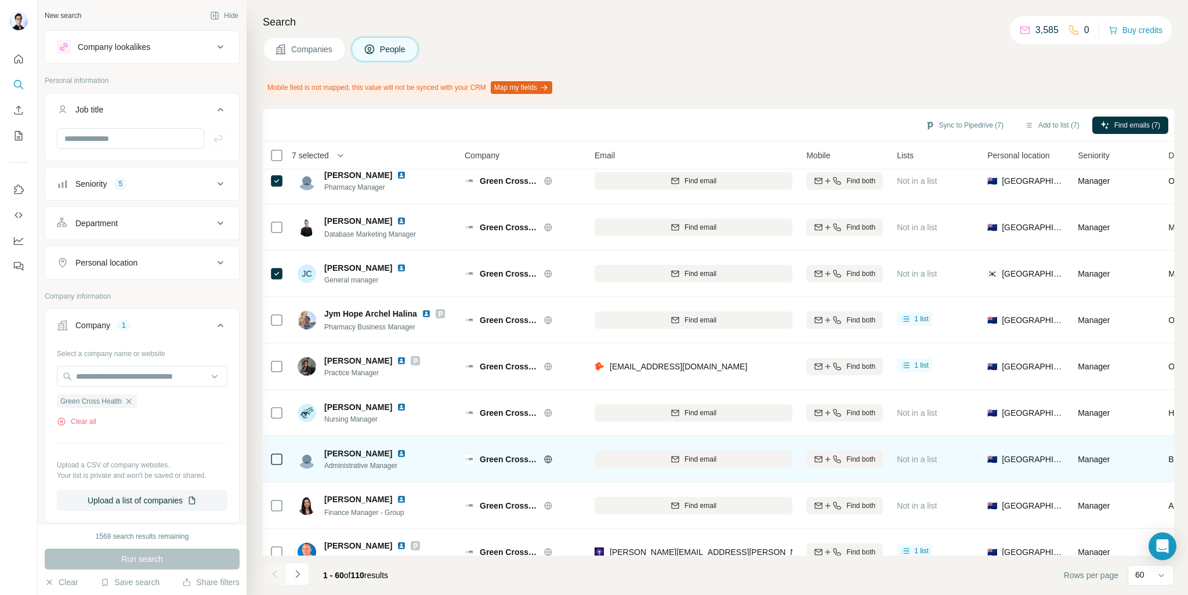
scroll to position [2404, 0]
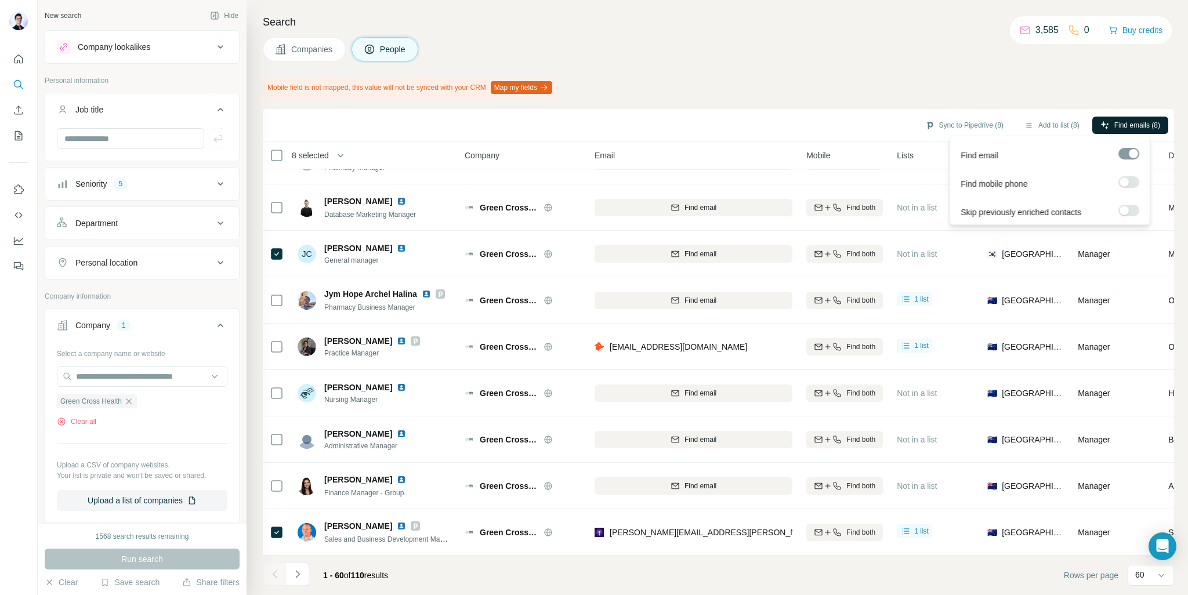
click at [1140, 129] on span "Find emails (8)" at bounding box center [1137, 125] width 46 height 10
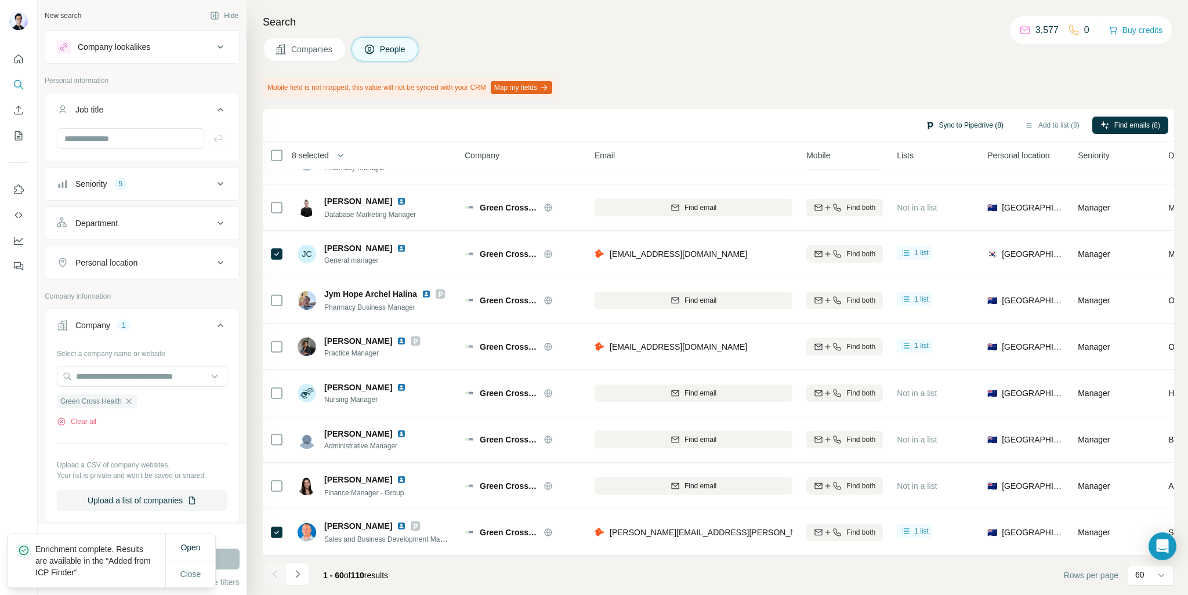
click at [980, 124] on button "Sync to Pipedrive (8)" at bounding box center [964, 125] width 95 height 17
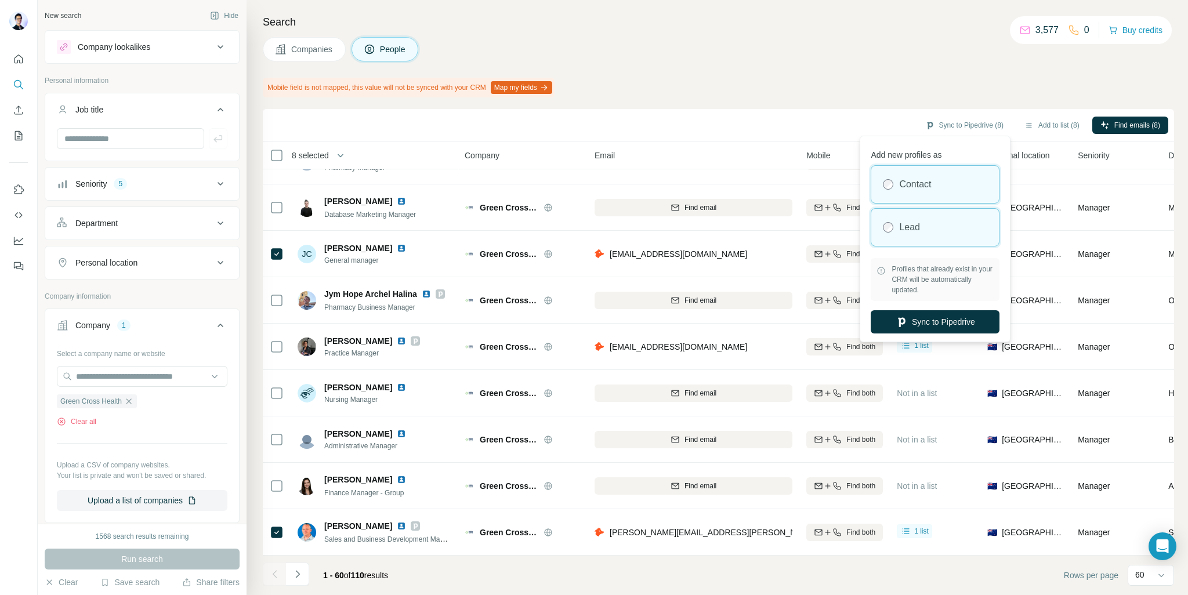
click at [930, 226] on div "Lead" at bounding box center [935, 227] width 128 height 37
click at [930, 318] on button "Sync to Pipedrive" at bounding box center [935, 321] width 129 height 23
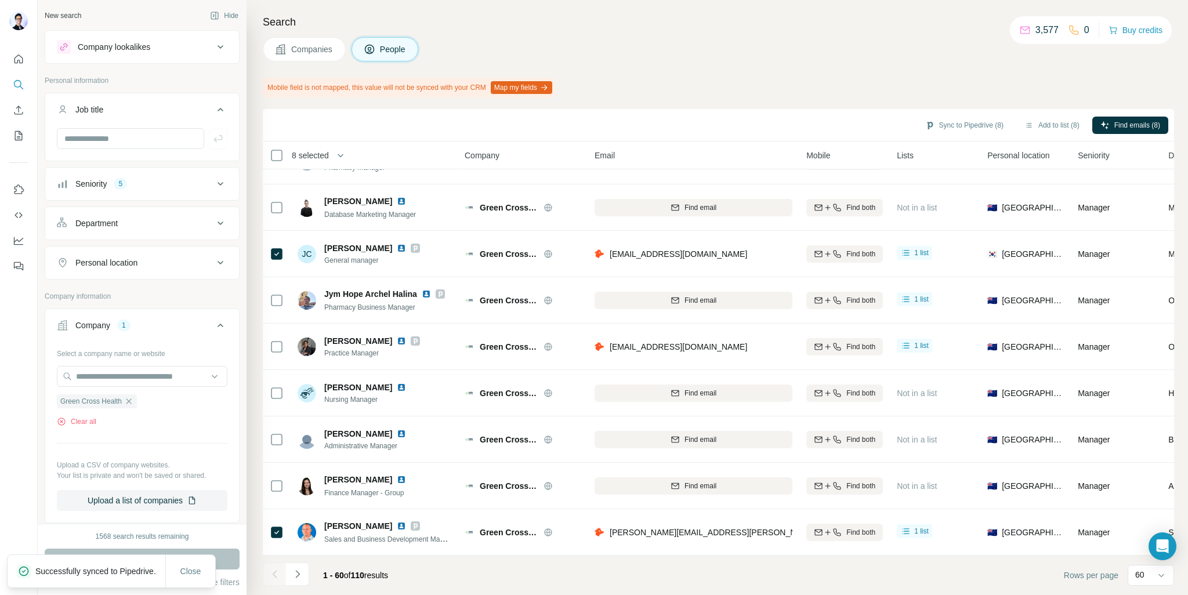
click at [128, 401] on icon "button" at bounding box center [128, 401] width 9 height 9
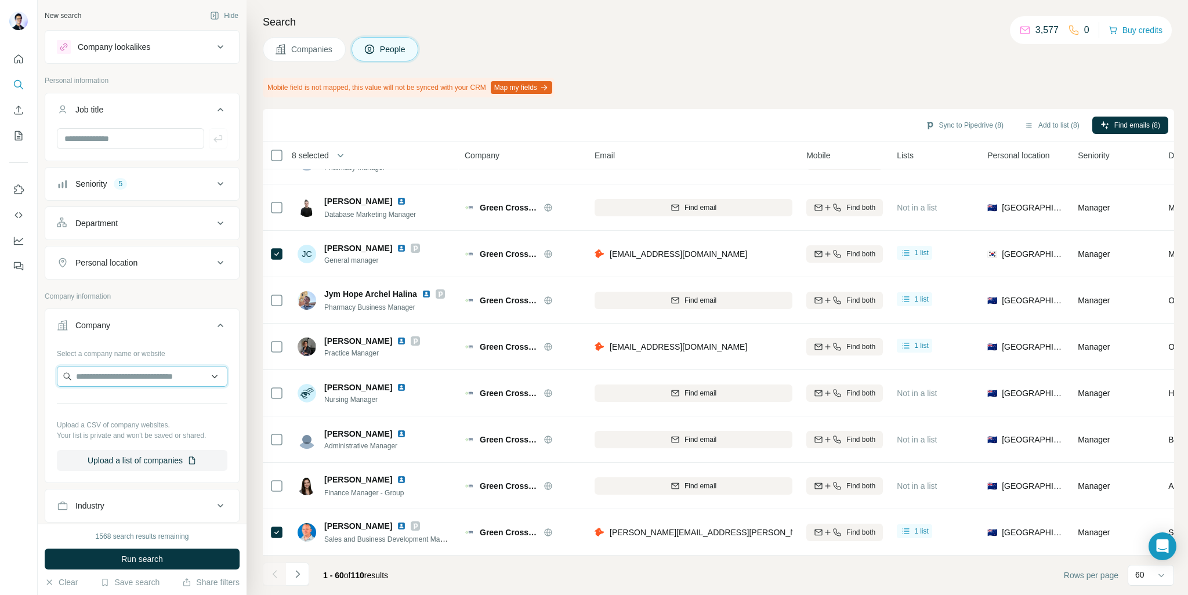
click at [135, 380] on input "text" at bounding box center [142, 376] width 171 height 21
paste input "********"
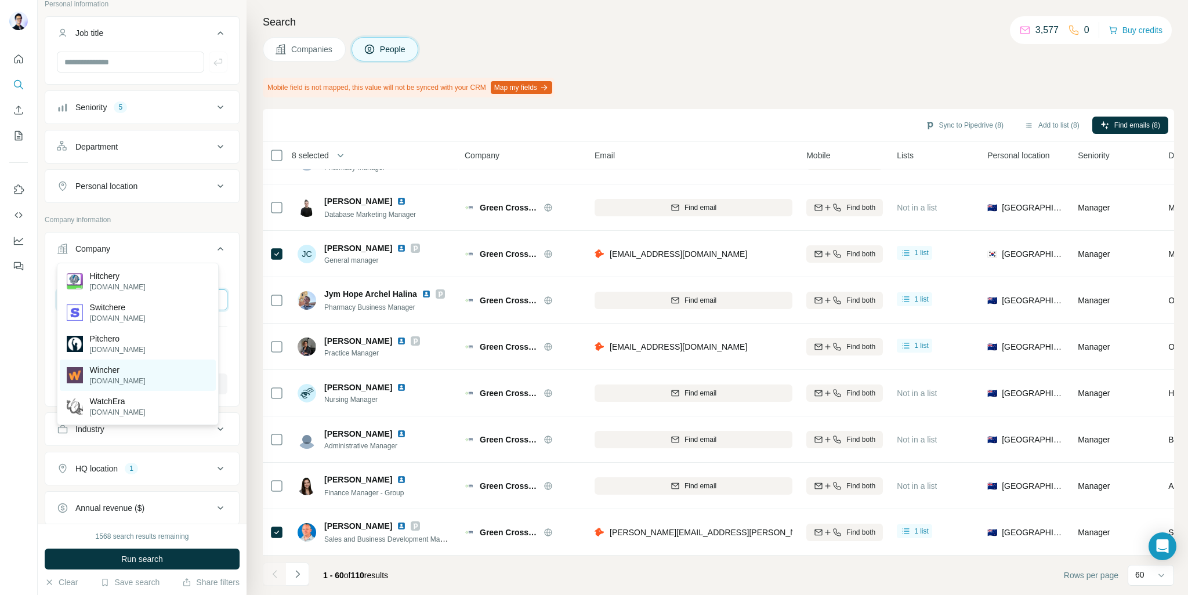
scroll to position [58, 0]
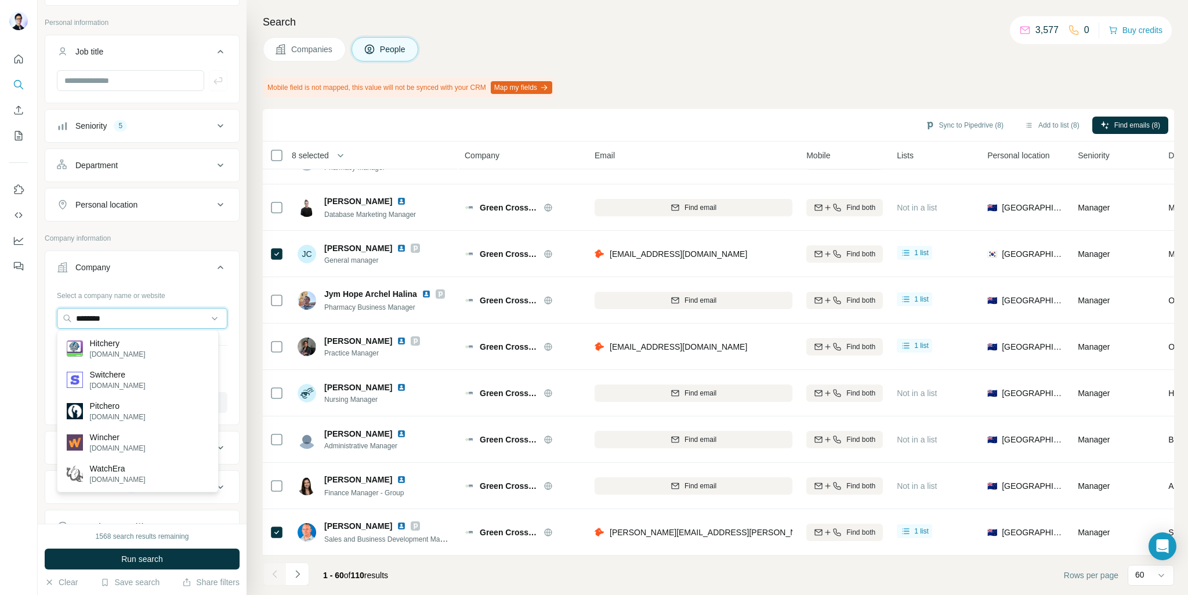
drag, startPoint x: 125, startPoint y: 313, endPoint x: 33, endPoint y: 315, distance: 92.2
click at [33, 315] on div "New search Hide Company lookalikes Personal information Job title Seniority 5 D…" at bounding box center [594, 297] width 1188 height 595
paste input "*"
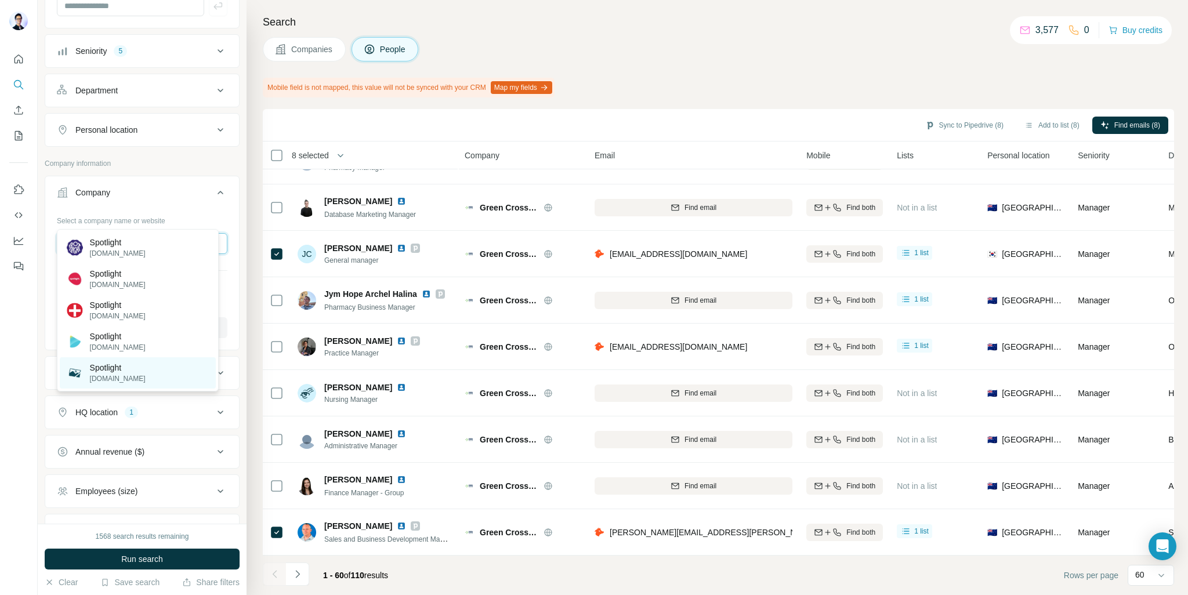
scroll to position [116, 0]
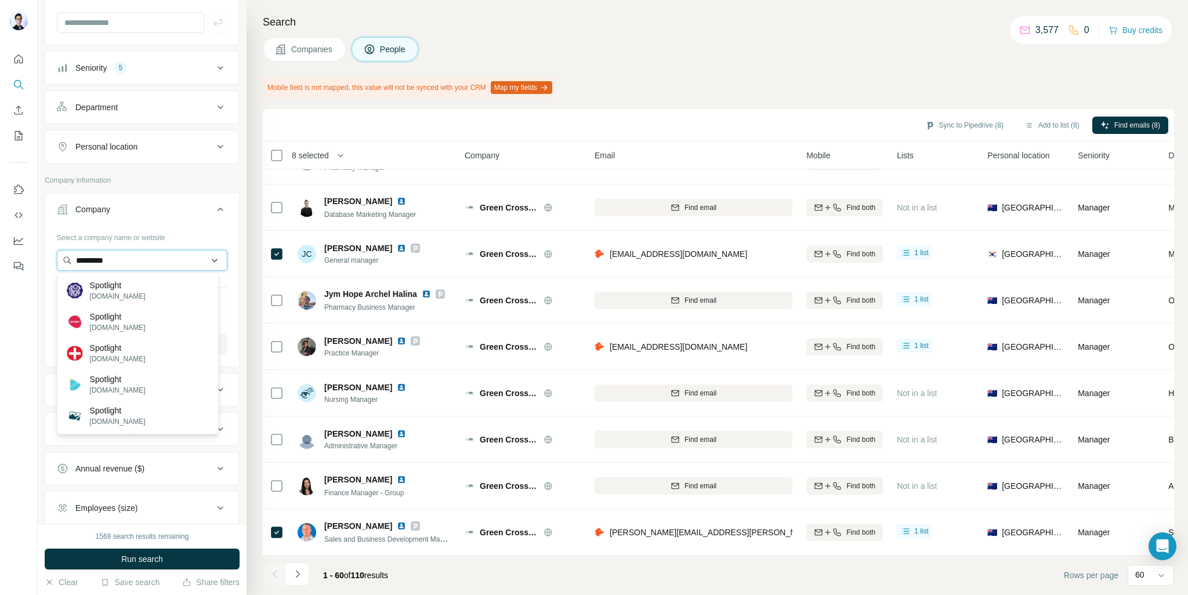
drag, startPoint x: 131, startPoint y: 260, endPoint x: 74, endPoint y: 259, distance: 56.3
click at [74, 259] on input "*********" at bounding box center [142, 260] width 171 height 21
paste input "text"
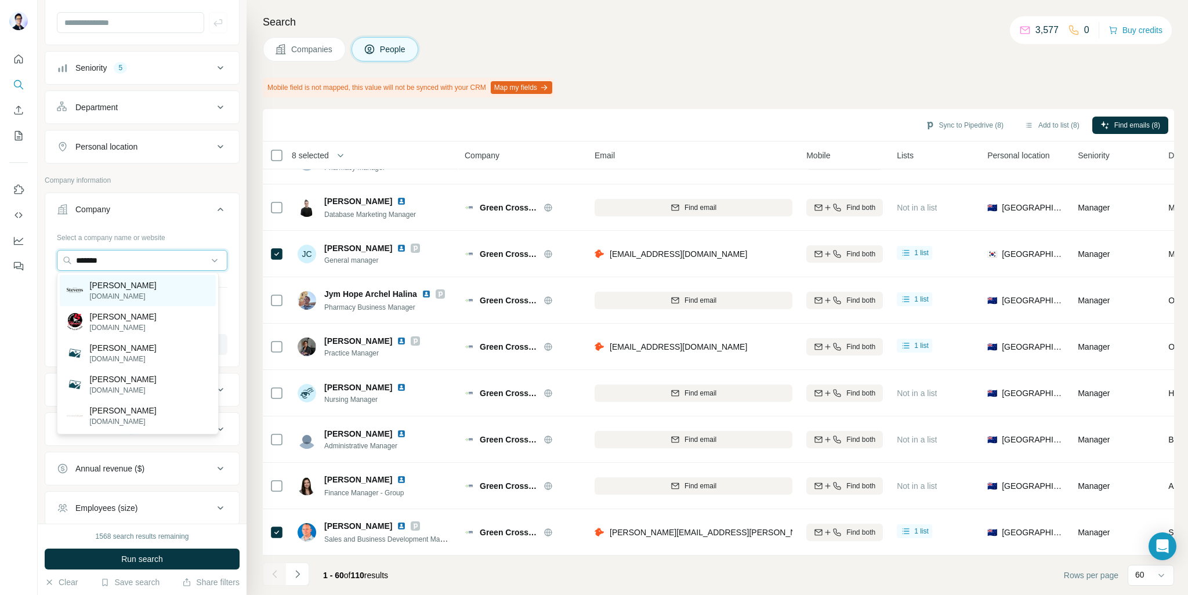
type input "*******"
click at [107, 284] on p "[PERSON_NAME]" at bounding box center [123, 286] width 67 height 12
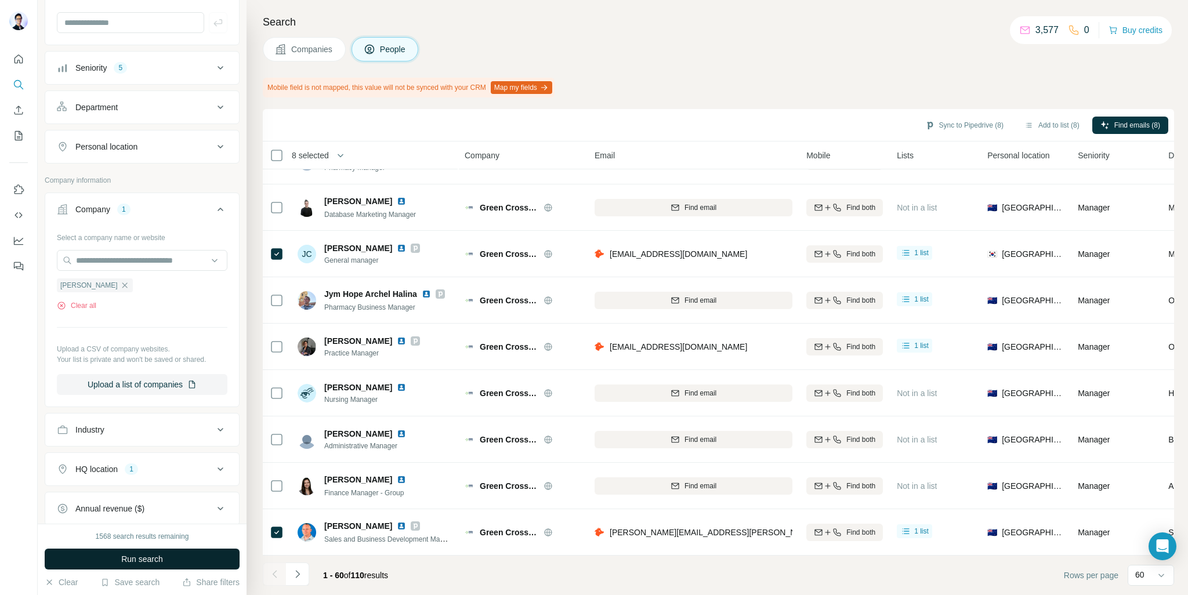
click at [162, 557] on span "Run search" at bounding box center [142, 559] width 42 height 12
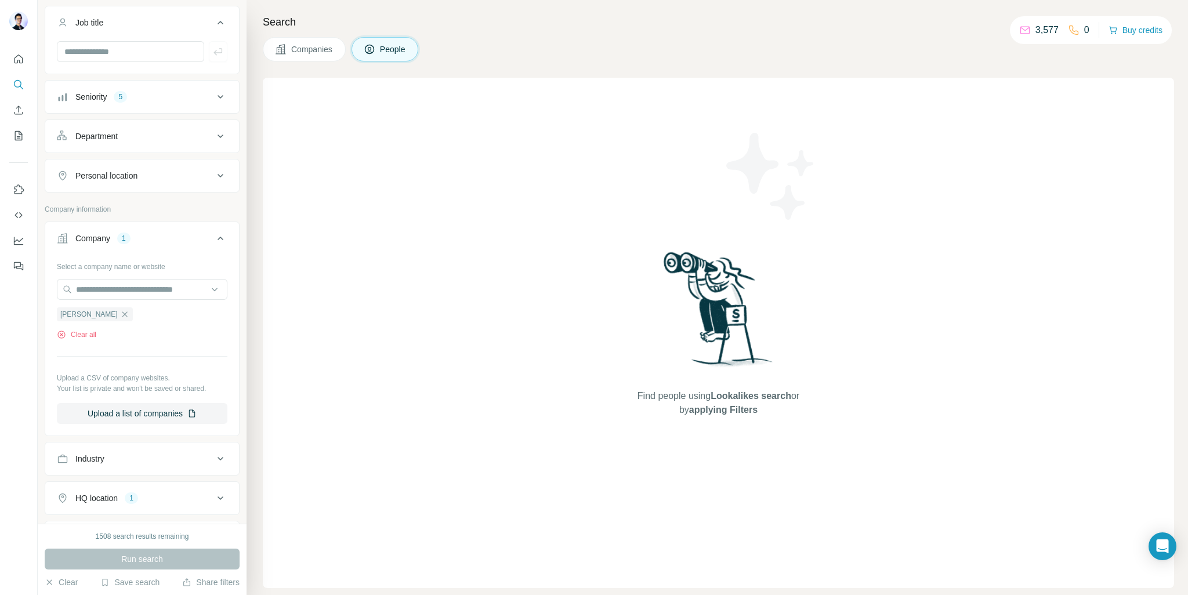
scroll to position [266, 0]
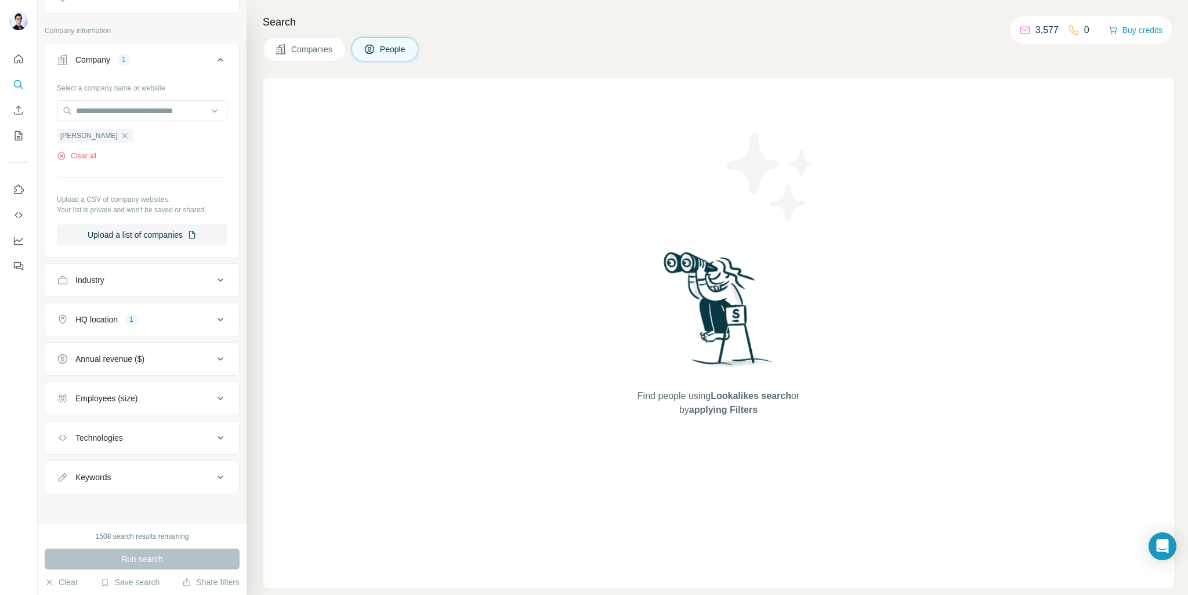
click at [213, 318] on icon at bounding box center [220, 320] width 14 height 14
click at [215, 316] on icon at bounding box center [220, 320] width 14 height 14
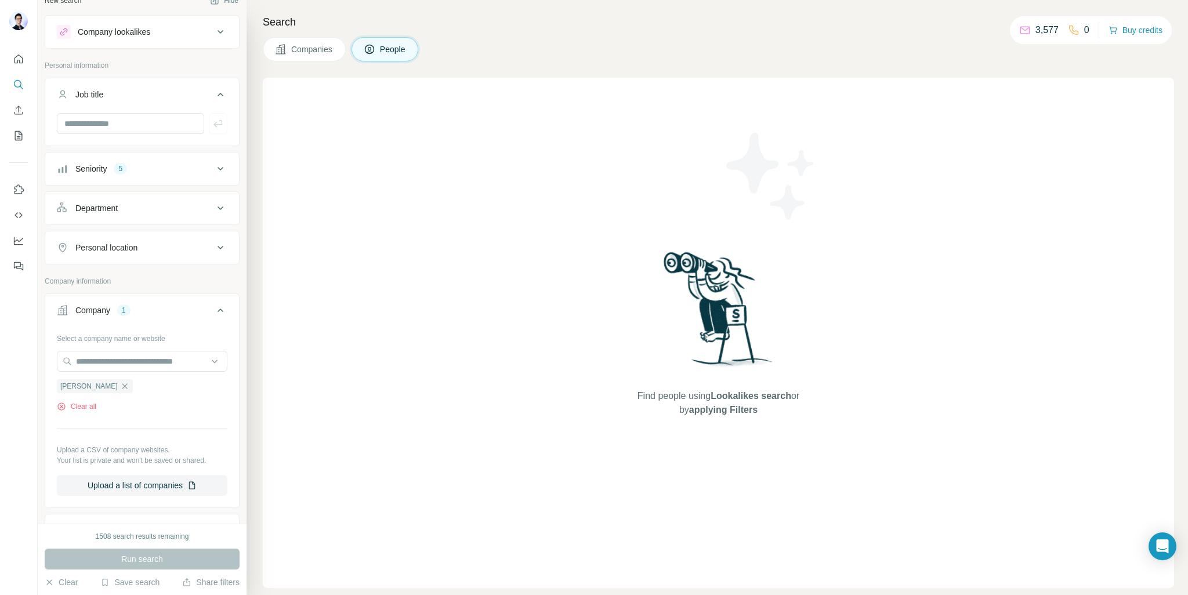
scroll to position [0, 0]
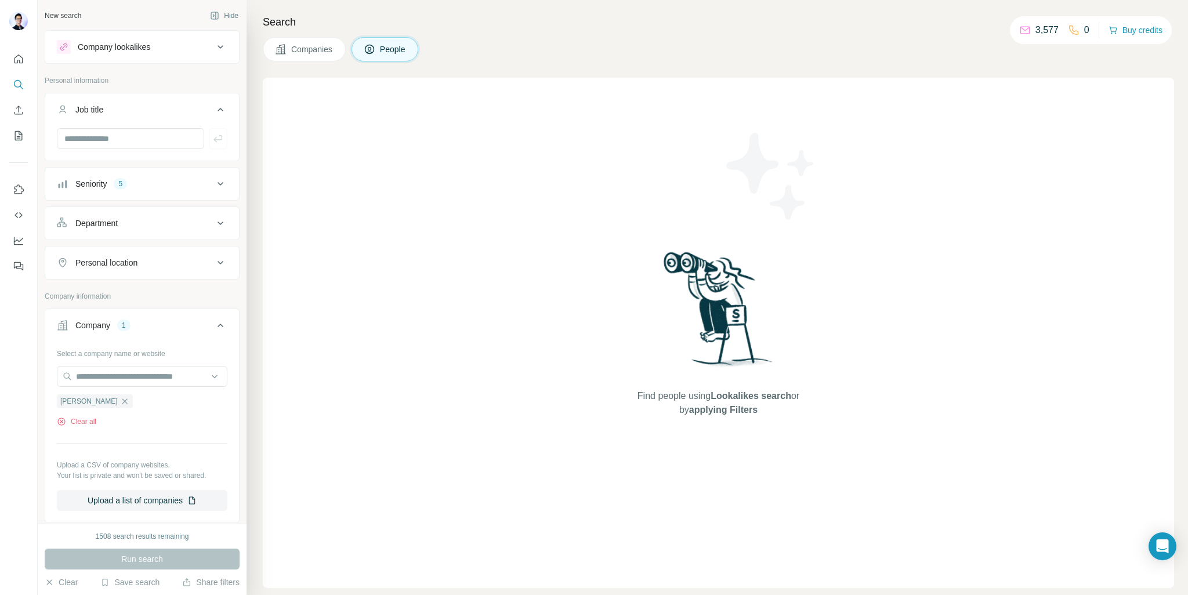
click at [213, 185] on icon at bounding box center [220, 184] width 14 height 14
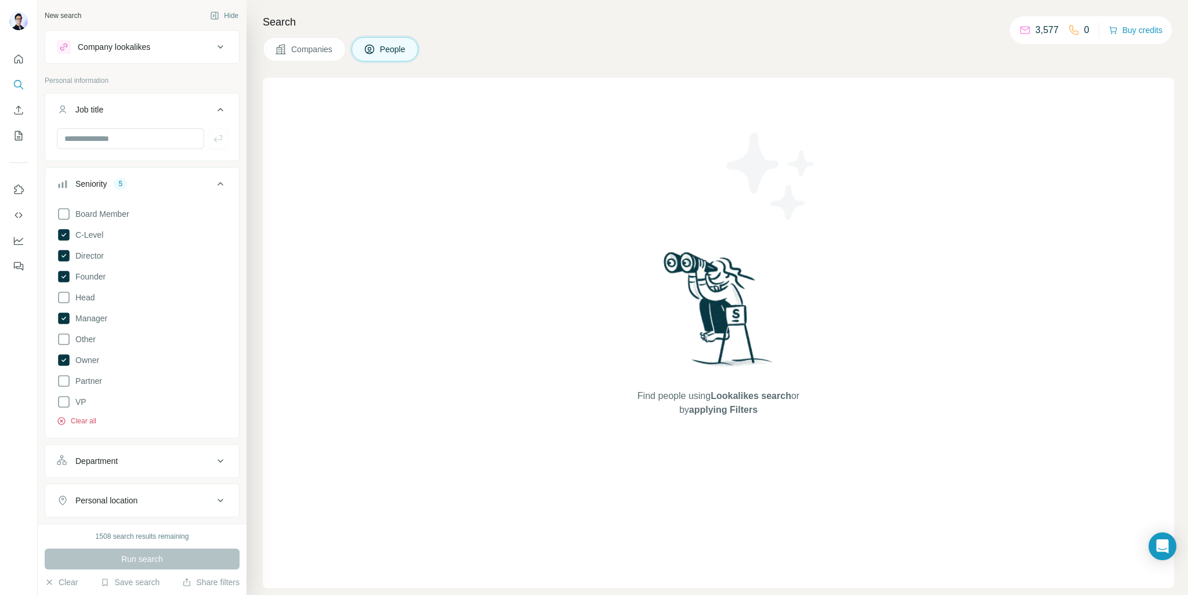
click at [88, 418] on button "Clear all" at bounding box center [76, 421] width 39 height 10
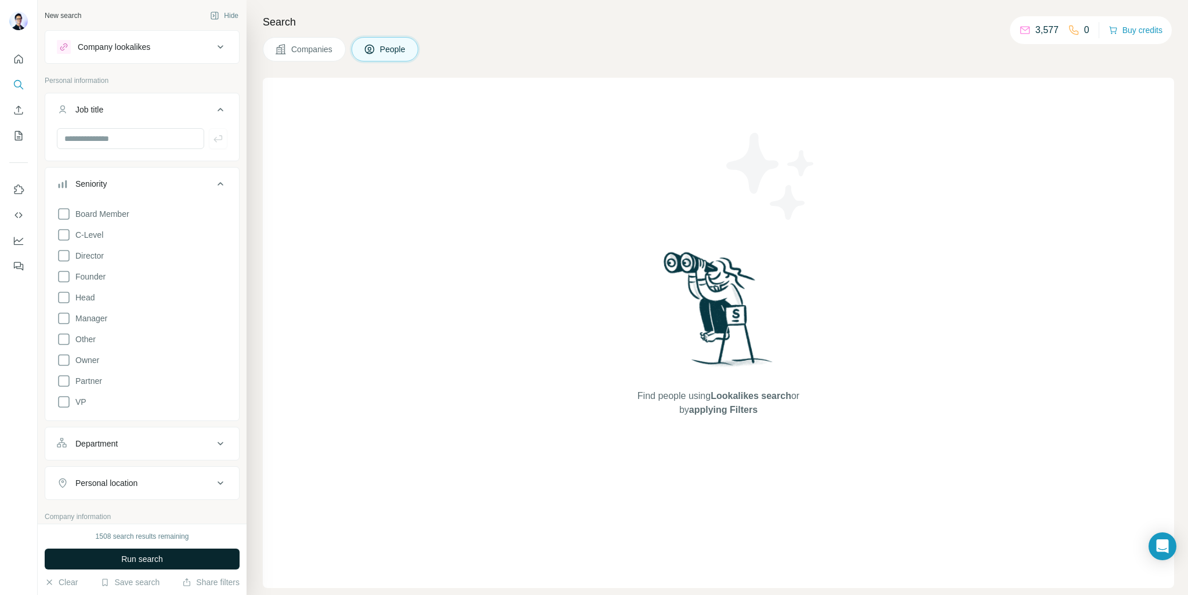
click at [197, 566] on button "Run search" at bounding box center [142, 559] width 195 height 21
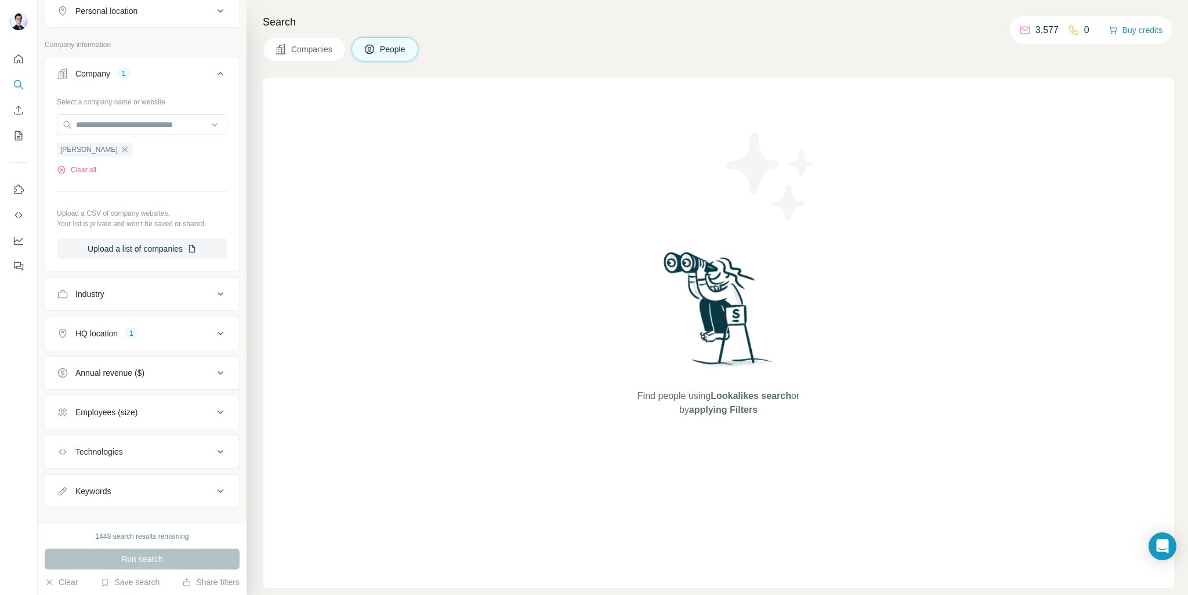
scroll to position [486, 0]
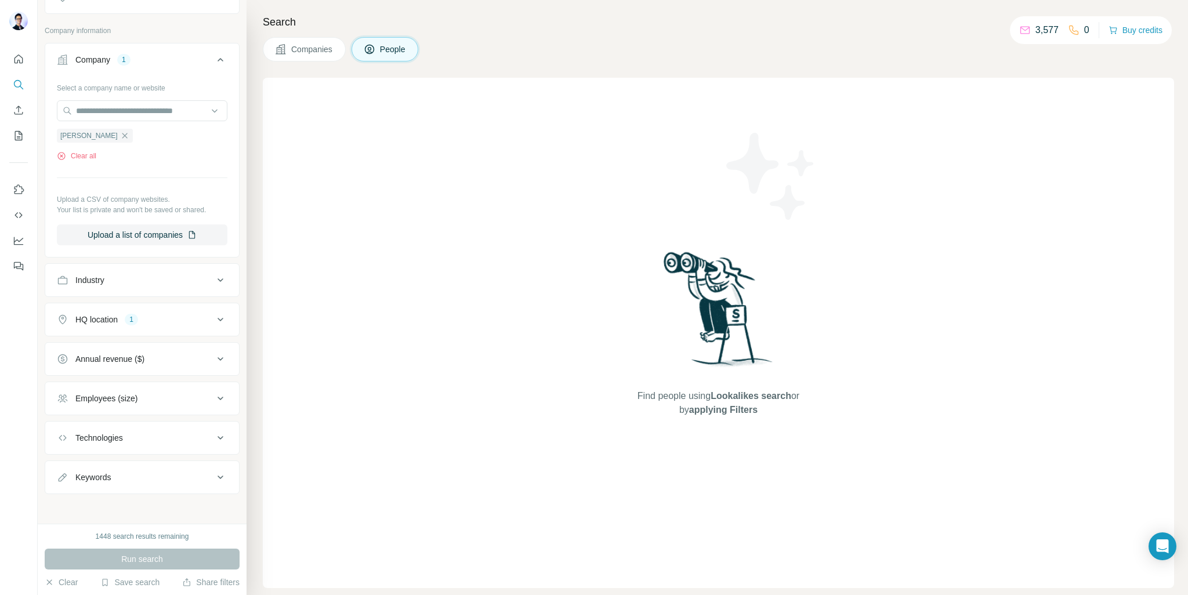
click at [213, 317] on icon at bounding box center [220, 320] width 14 height 14
click at [104, 375] on div "[GEOGRAPHIC_DATA]" at bounding box center [102, 375] width 91 height 14
click at [135, 373] on icon "button" at bounding box center [139, 374] width 9 height 9
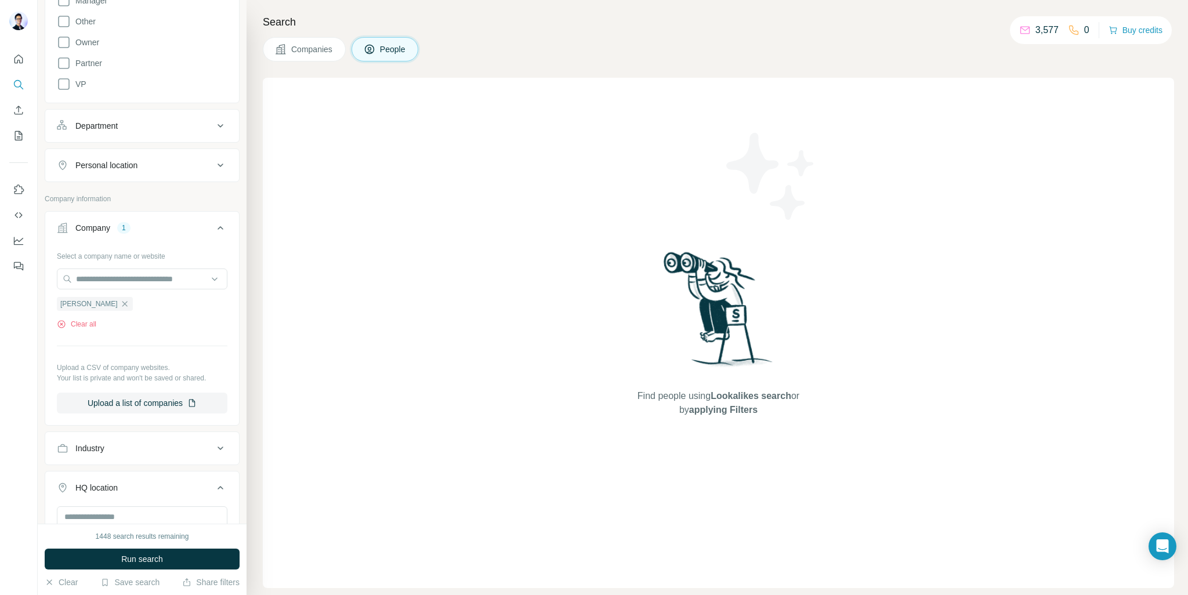
scroll to position [312, 0]
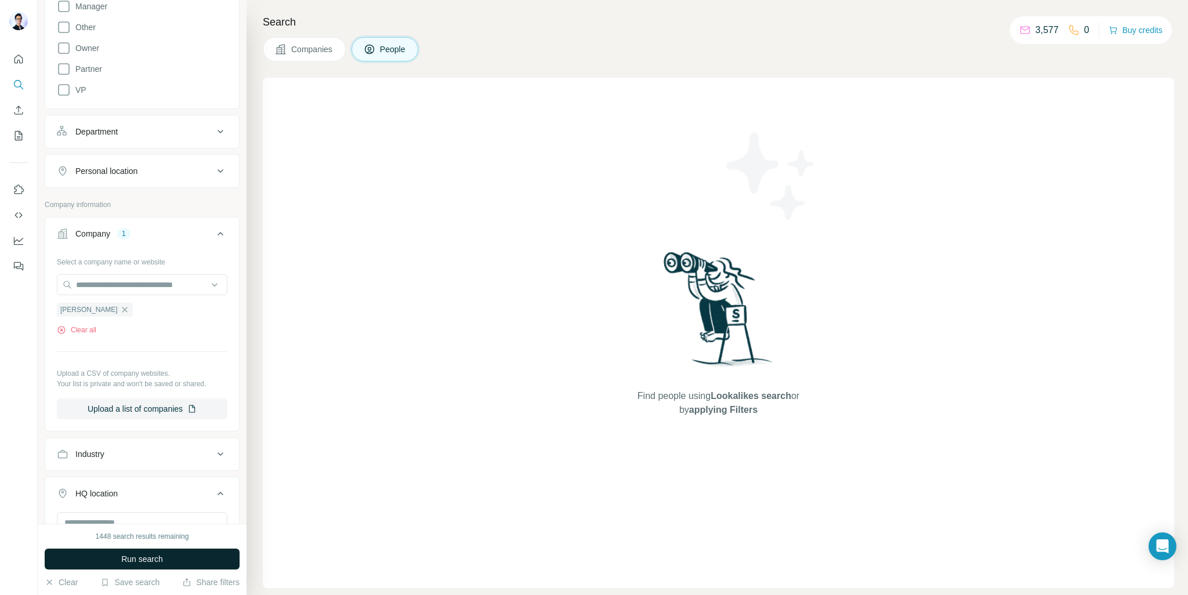
click at [171, 553] on button "Run search" at bounding box center [142, 559] width 195 height 21
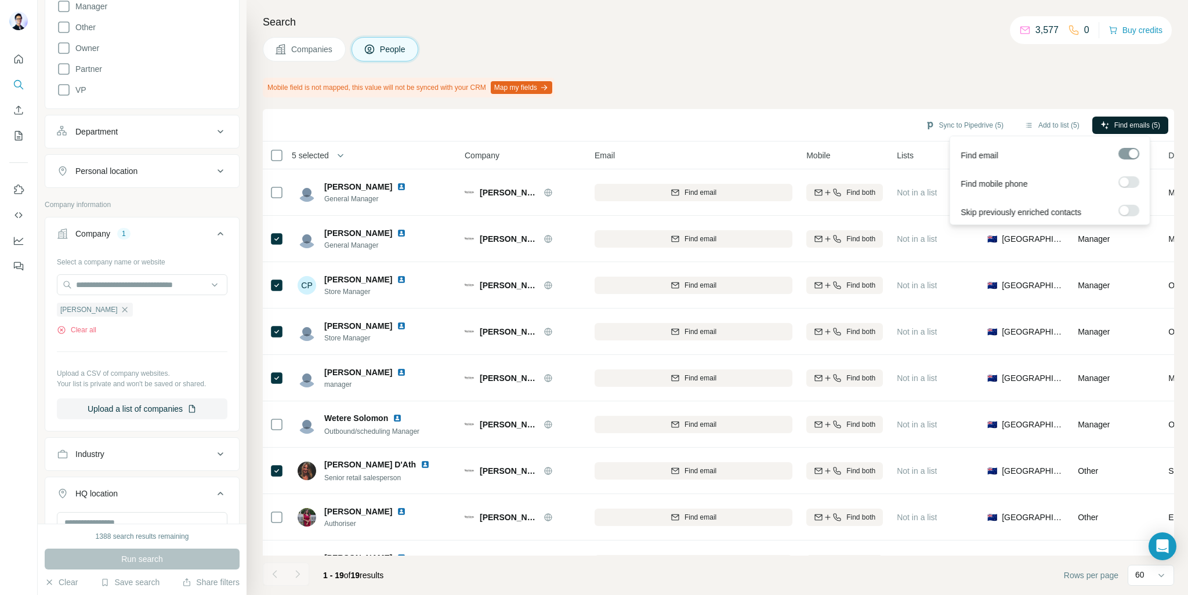
click at [1137, 121] on span "Find emails (5)" at bounding box center [1137, 125] width 46 height 10
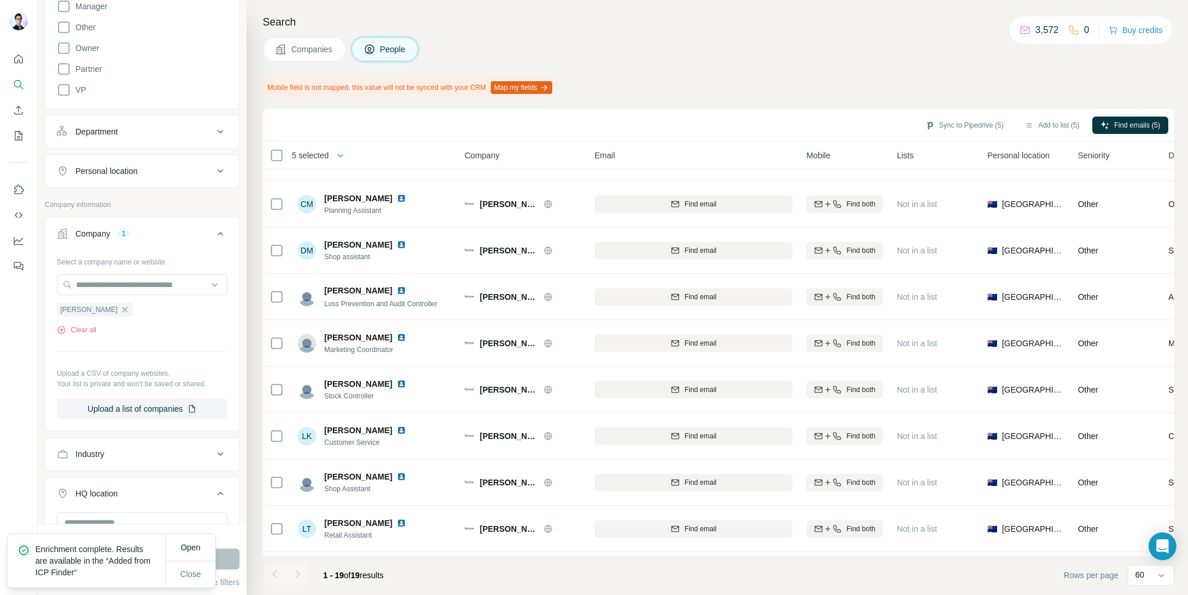
scroll to position [290, 0]
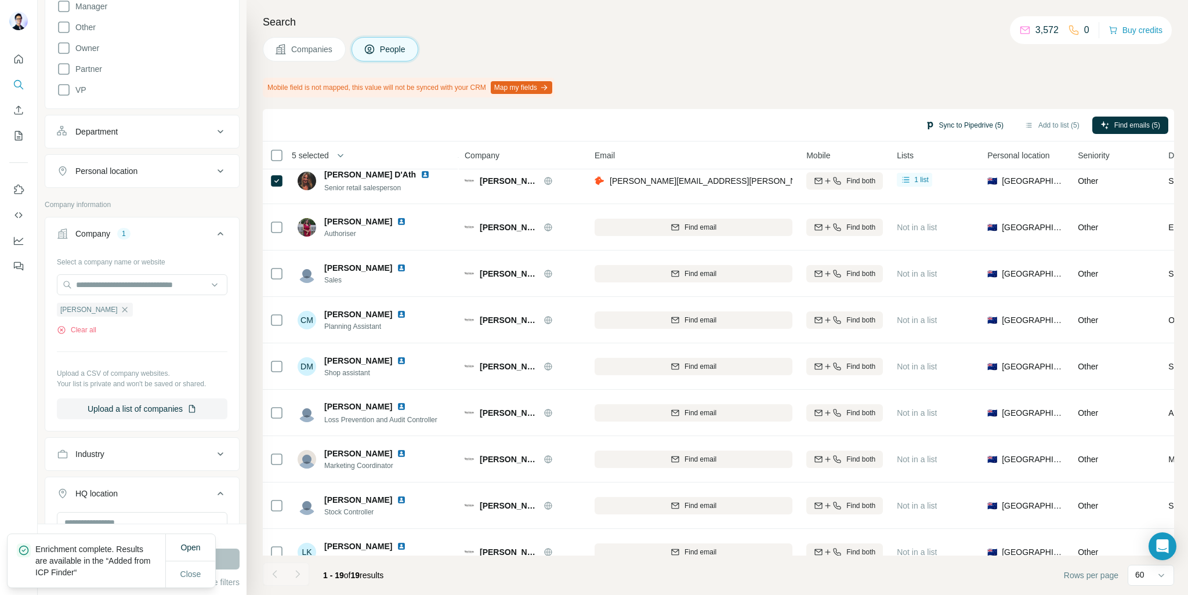
click at [973, 125] on button "Sync to Pipedrive (5)" at bounding box center [964, 125] width 95 height 17
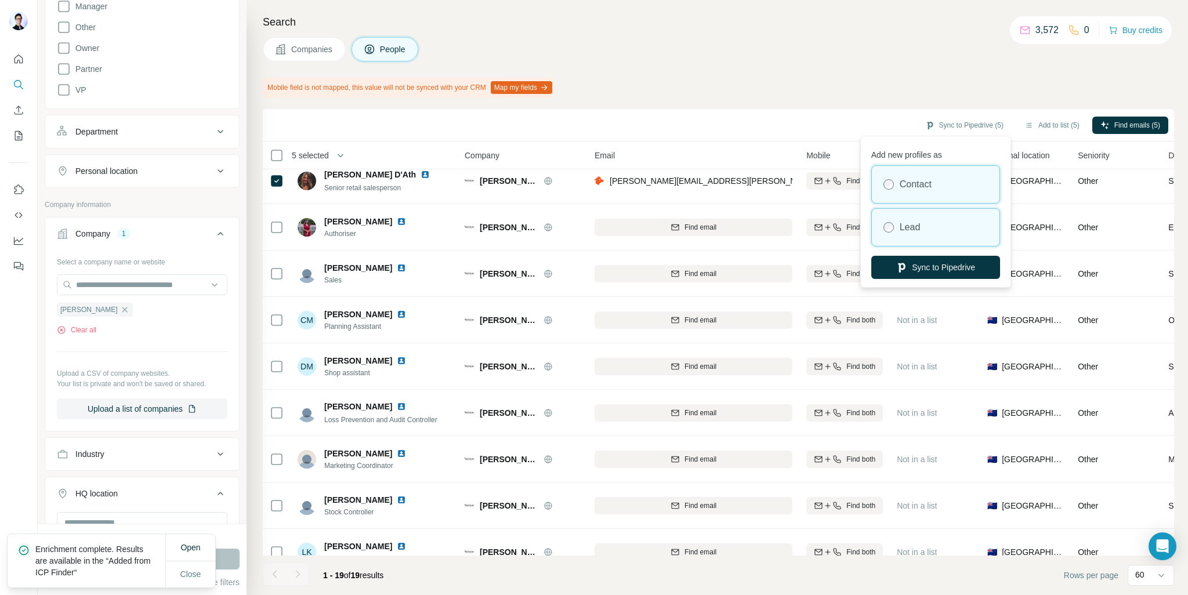
click at [916, 223] on label "Lead" at bounding box center [910, 227] width 21 height 14
click at [937, 265] on button "Sync to Pipedrive" at bounding box center [935, 267] width 129 height 23
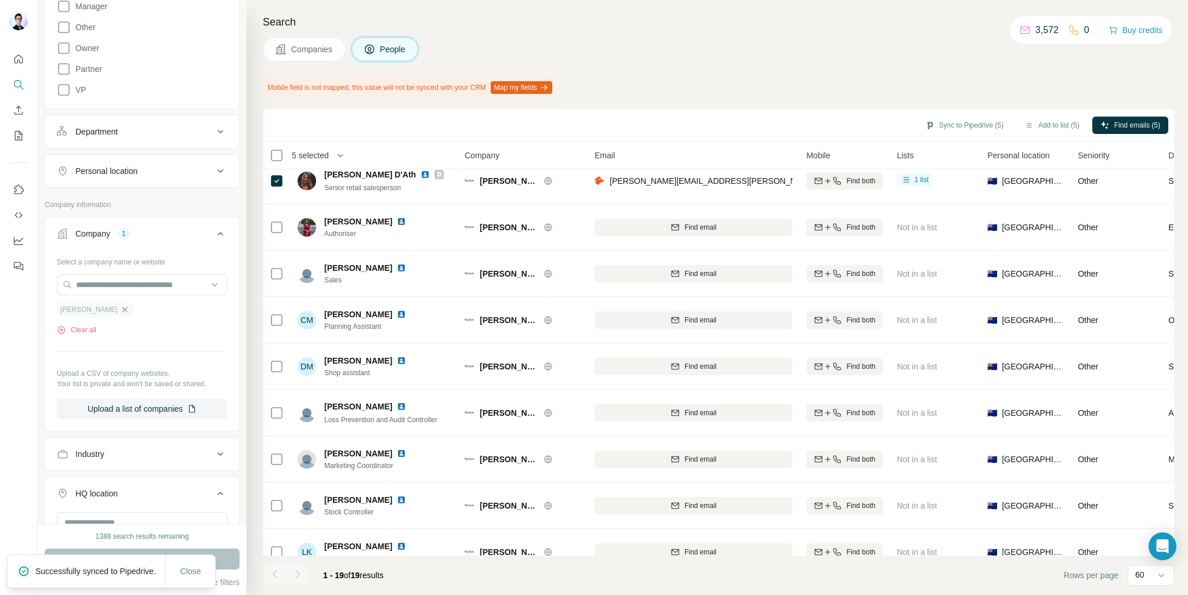
click at [120, 306] on icon "button" at bounding box center [124, 309] width 9 height 9
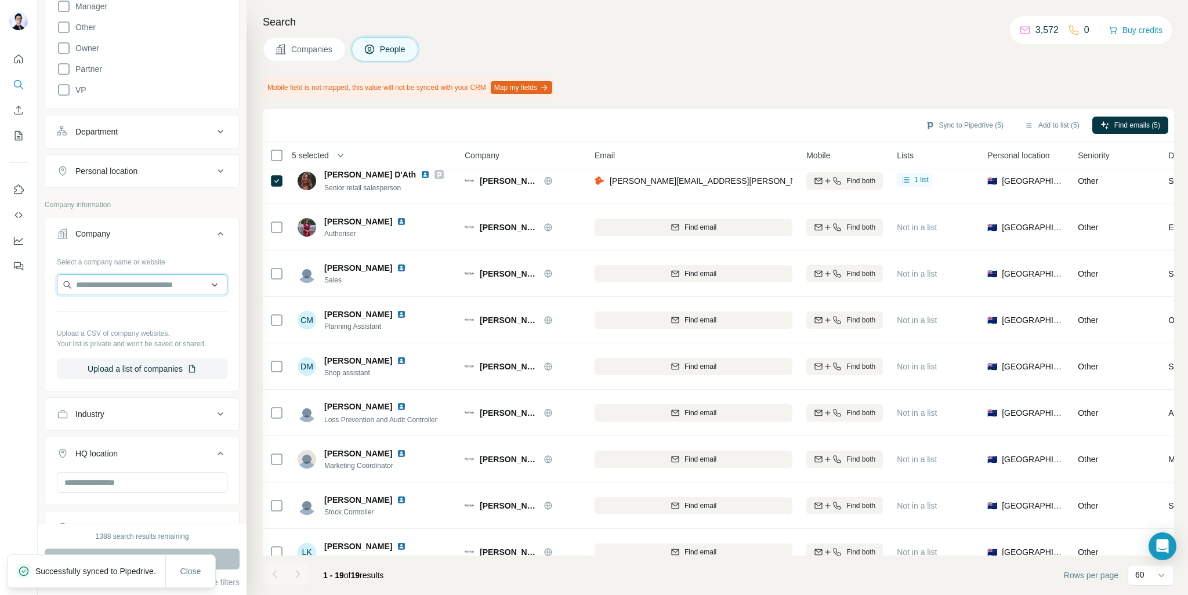
click at [108, 285] on input "text" at bounding box center [142, 284] width 171 height 21
paste input "**********"
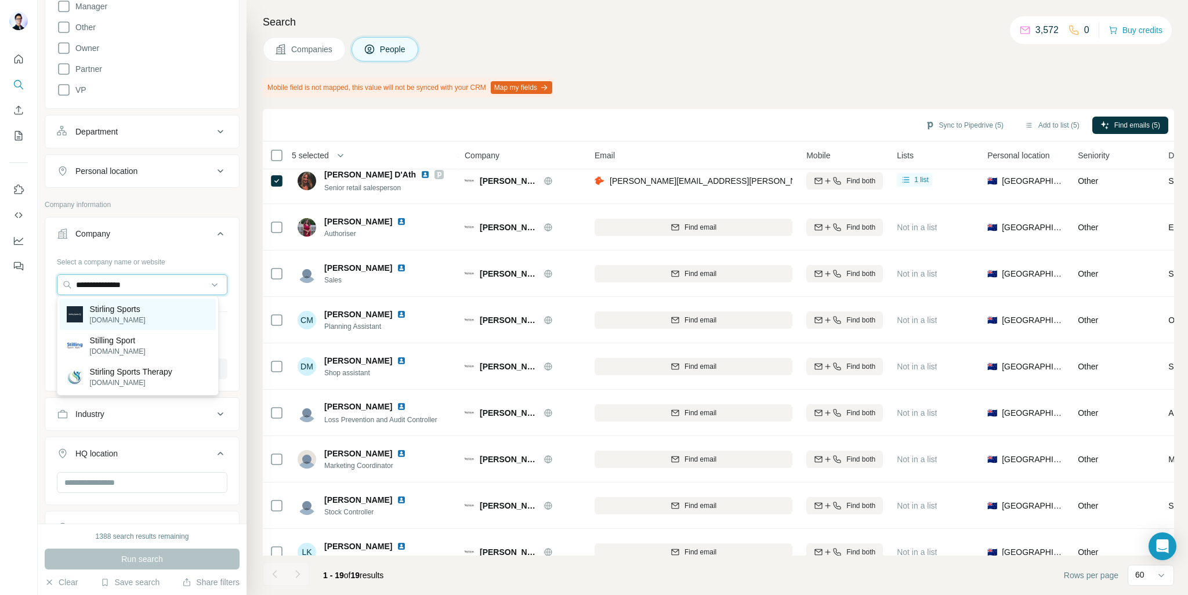
type input "**********"
click at [136, 308] on p "Stirling Sports" at bounding box center [118, 309] width 56 height 12
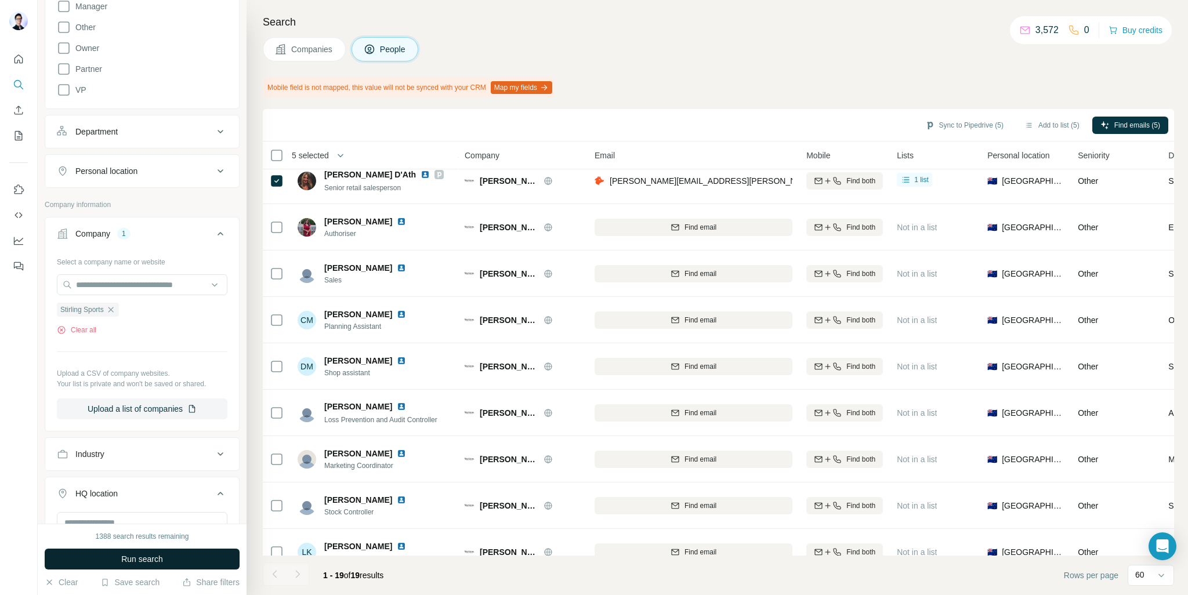
click at [144, 564] on span "Run search" at bounding box center [142, 559] width 42 height 12
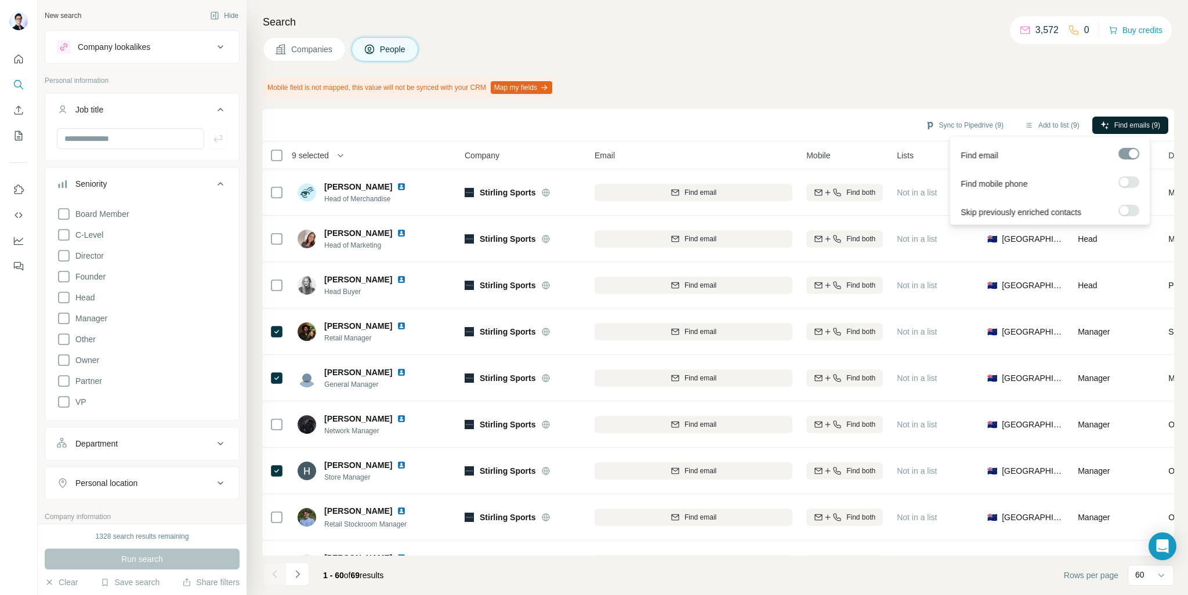
click at [1110, 124] on button "Find emails (9)" at bounding box center [1130, 125] width 76 height 17
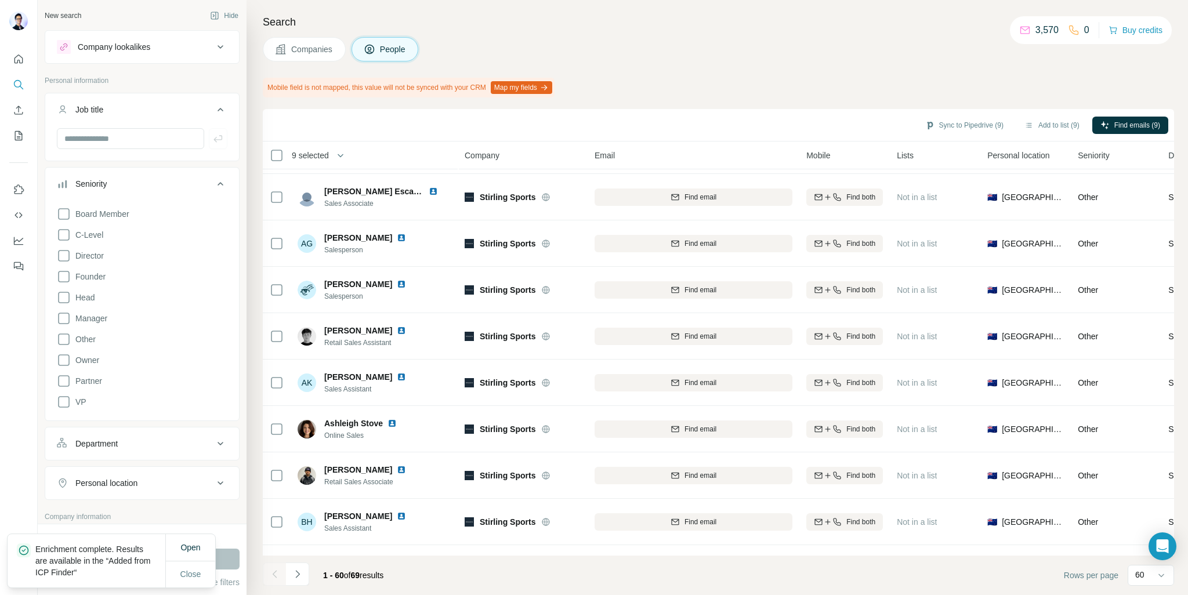
scroll to position [896, 0]
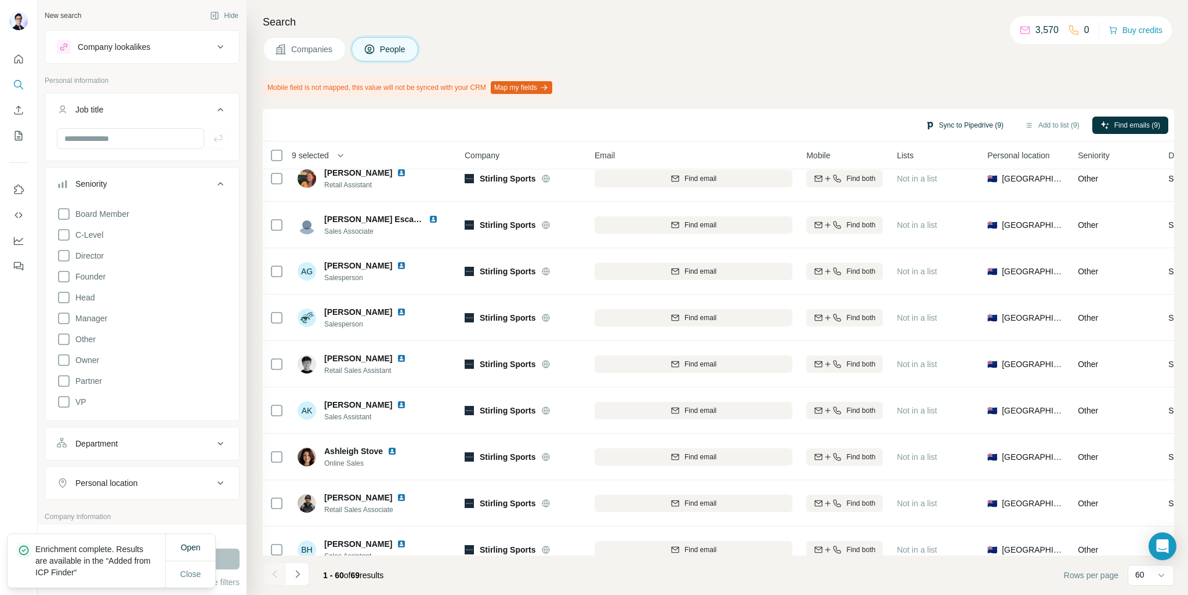
click at [955, 121] on button "Sync to Pipedrive (9)" at bounding box center [964, 125] width 95 height 17
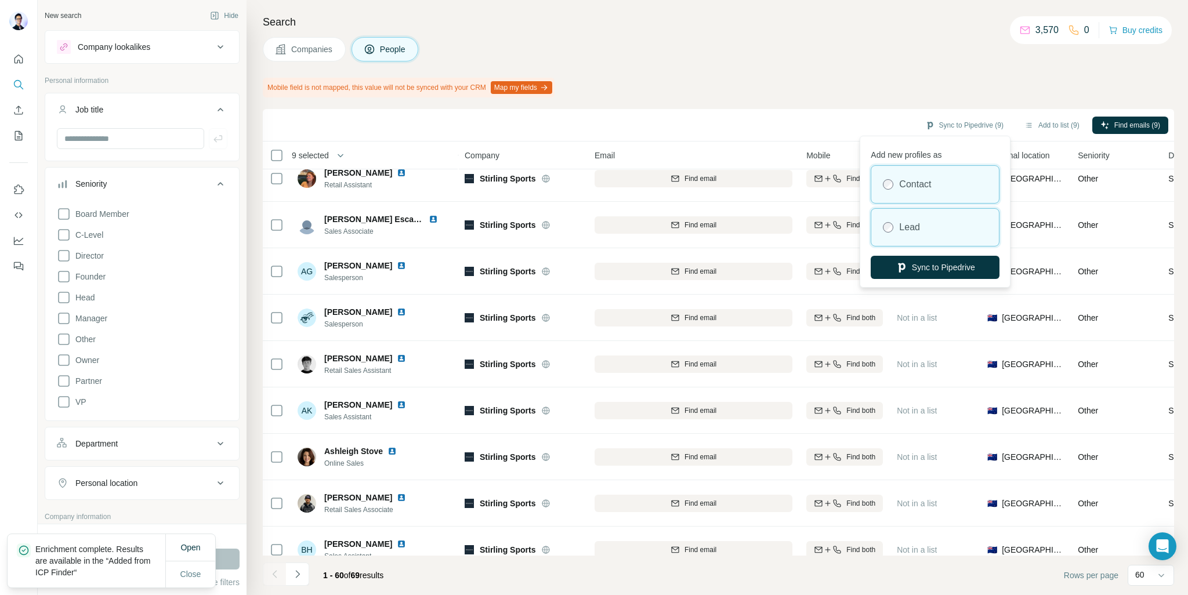
click at [925, 228] on div "Lead" at bounding box center [935, 227] width 128 height 37
click at [948, 273] on button "Sync to Pipedrive" at bounding box center [935, 267] width 129 height 23
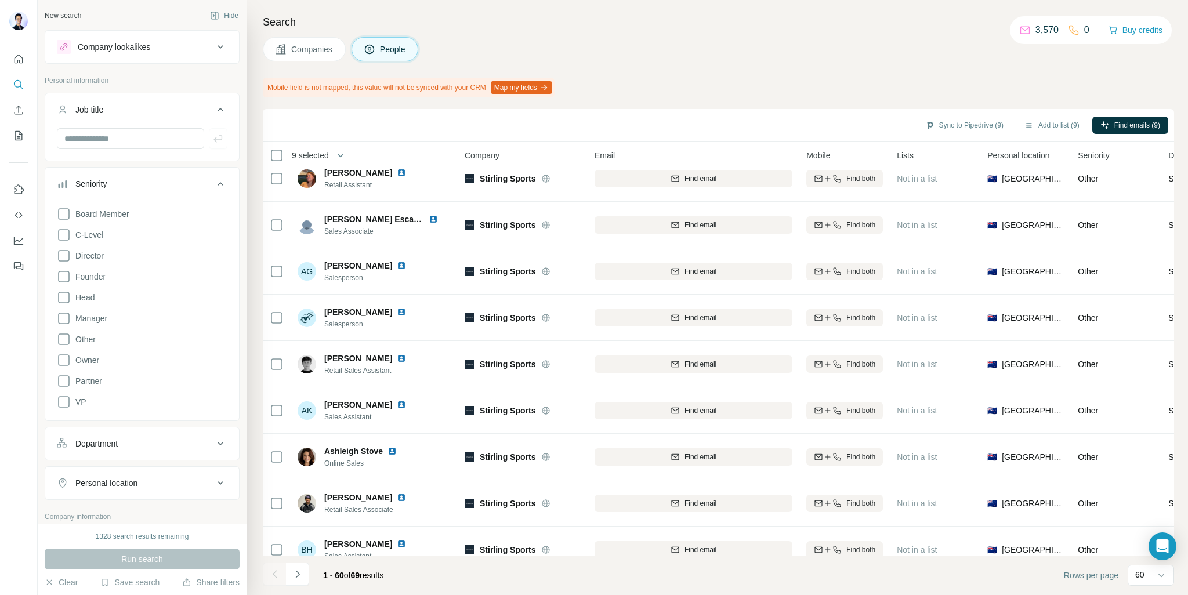
scroll to position [174, 0]
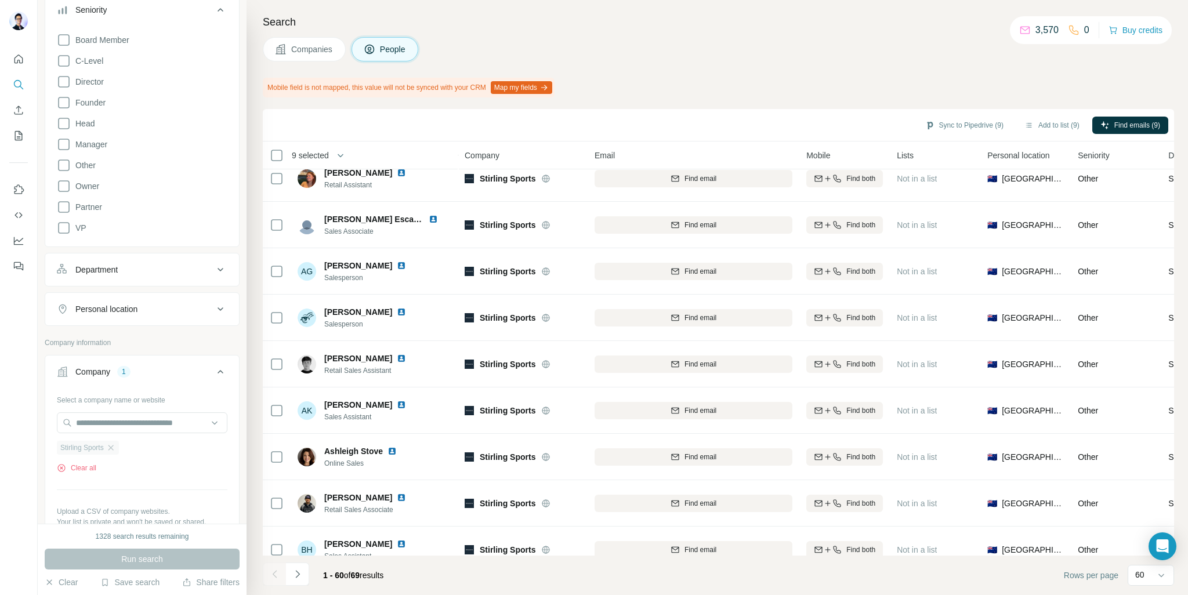
click at [114, 441] on div "Stirling Sports" at bounding box center [88, 448] width 62 height 14
click at [113, 441] on div "Stirling Sports" at bounding box center [88, 448] width 62 height 14
click at [114, 448] on icon "button" at bounding box center [110, 447] width 9 height 9
click at [116, 427] on input "text" at bounding box center [142, 422] width 171 height 21
paste input "********"
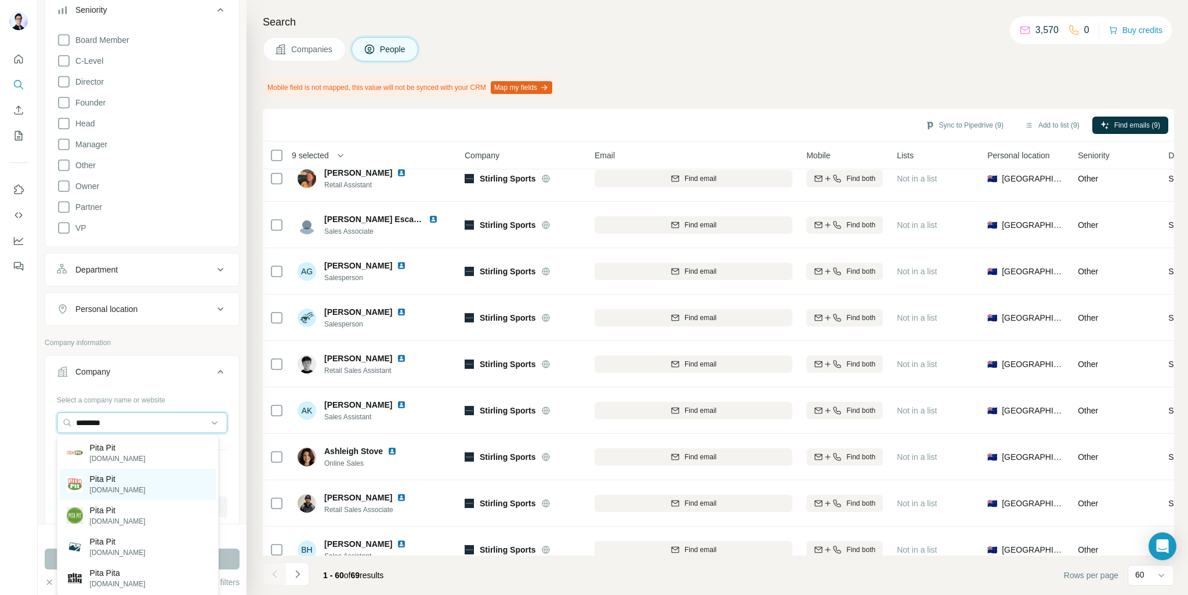
type input "********"
click at [103, 477] on p "Pita Pit" at bounding box center [118, 479] width 56 height 12
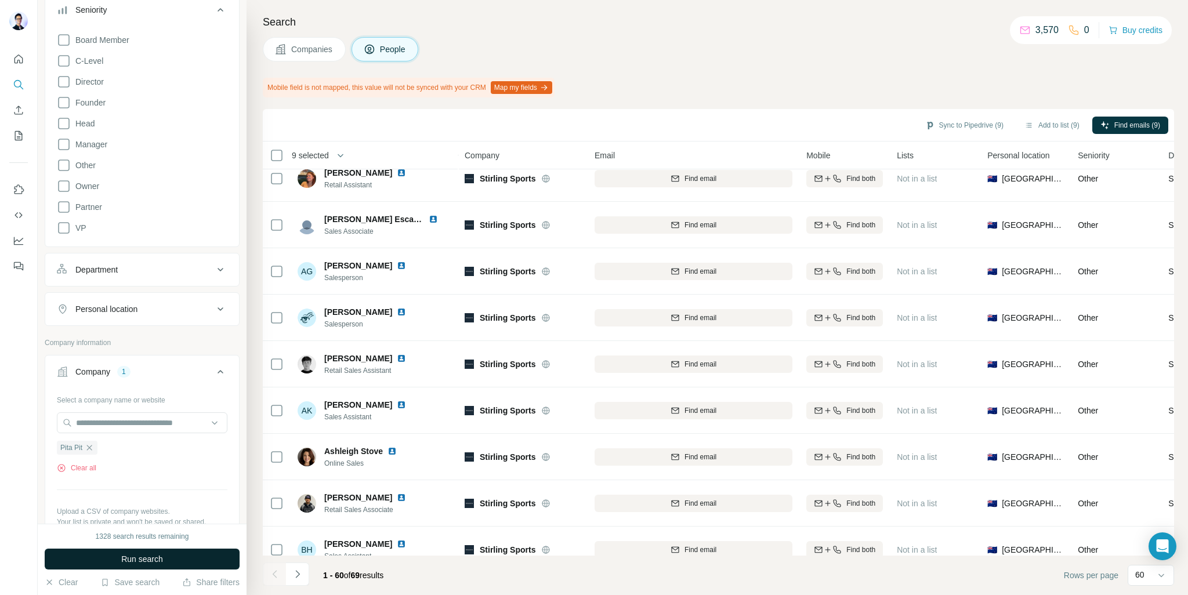
click at [155, 558] on span "Run search" at bounding box center [142, 559] width 42 height 12
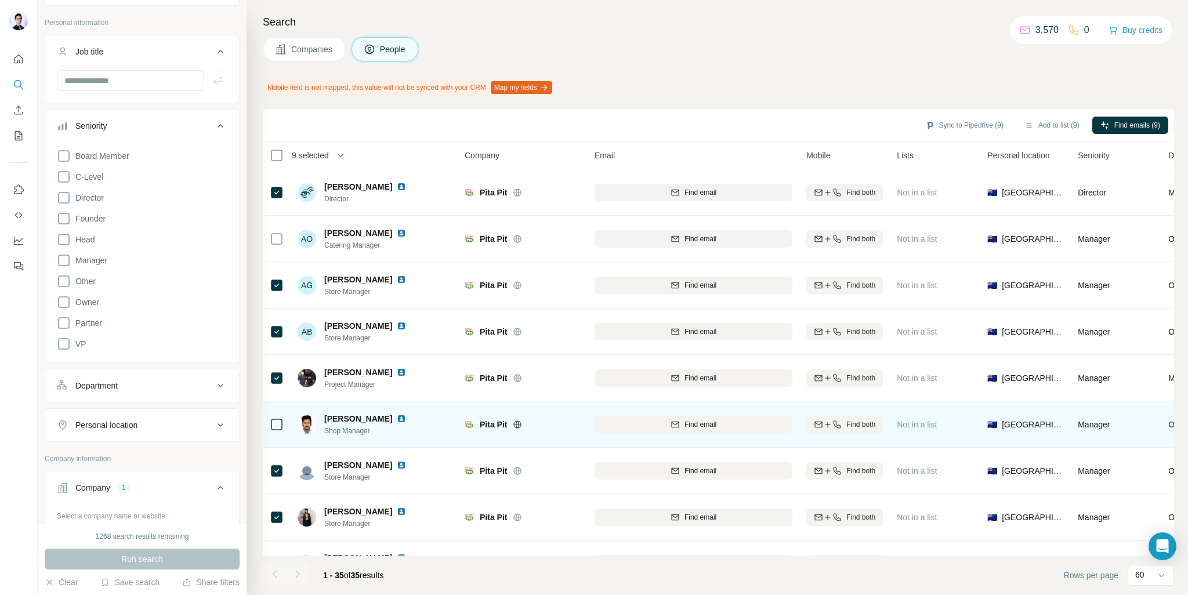
click at [280, 415] on div at bounding box center [277, 424] width 14 height 32
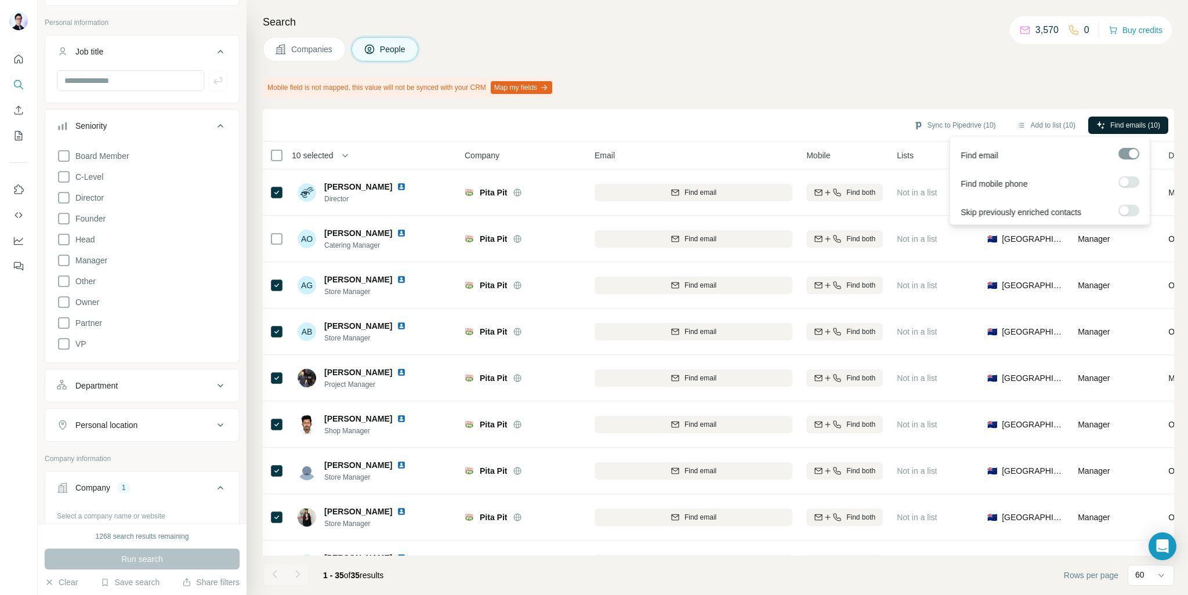
click at [1122, 126] on span "Find emails (10)" at bounding box center [1135, 125] width 50 height 10
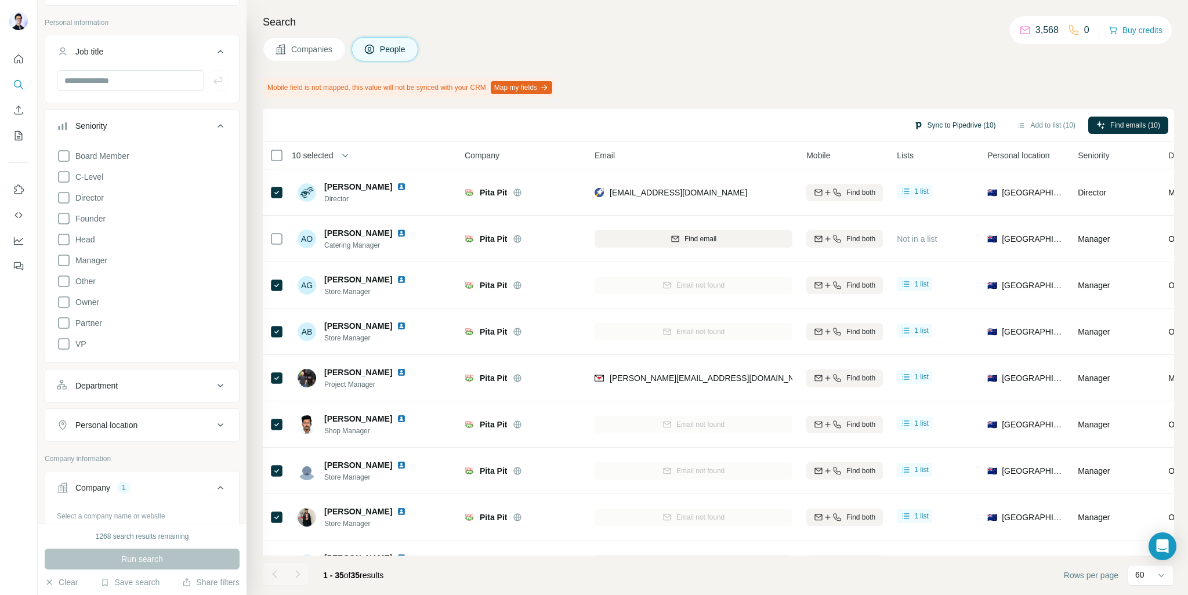
click at [940, 119] on button "Sync to Pipedrive (10)" at bounding box center [954, 125] width 99 height 17
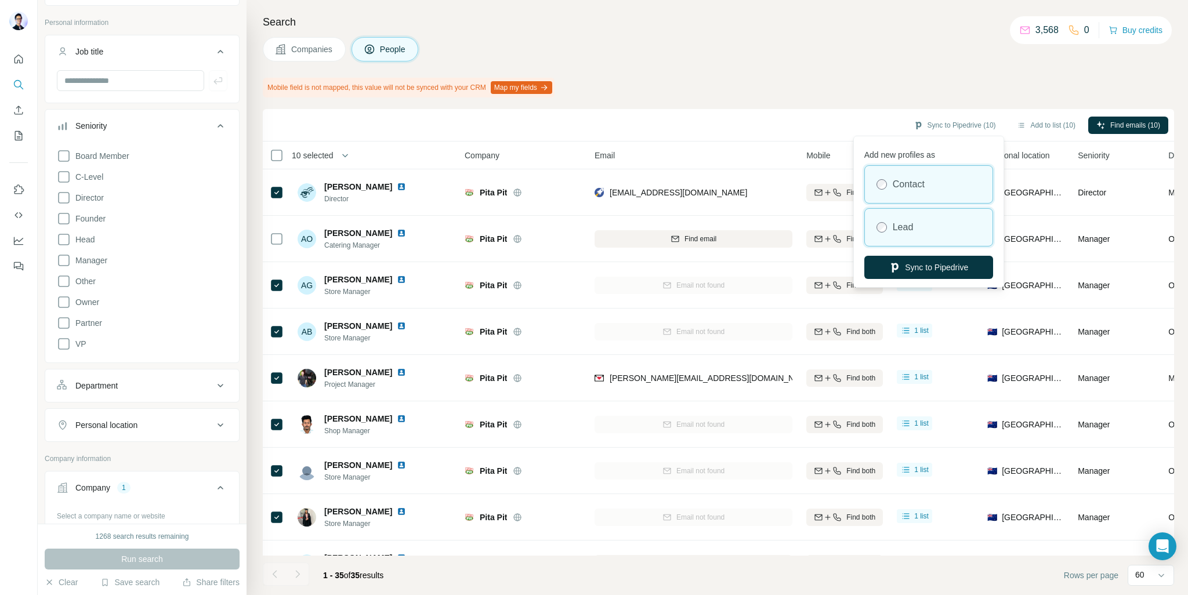
click at [918, 226] on div "Lead" at bounding box center [929, 227] width 128 height 37
click at [928, 265] on button "Sync to Pipedrive" at bounding box center [928, 267] width 129 height 23
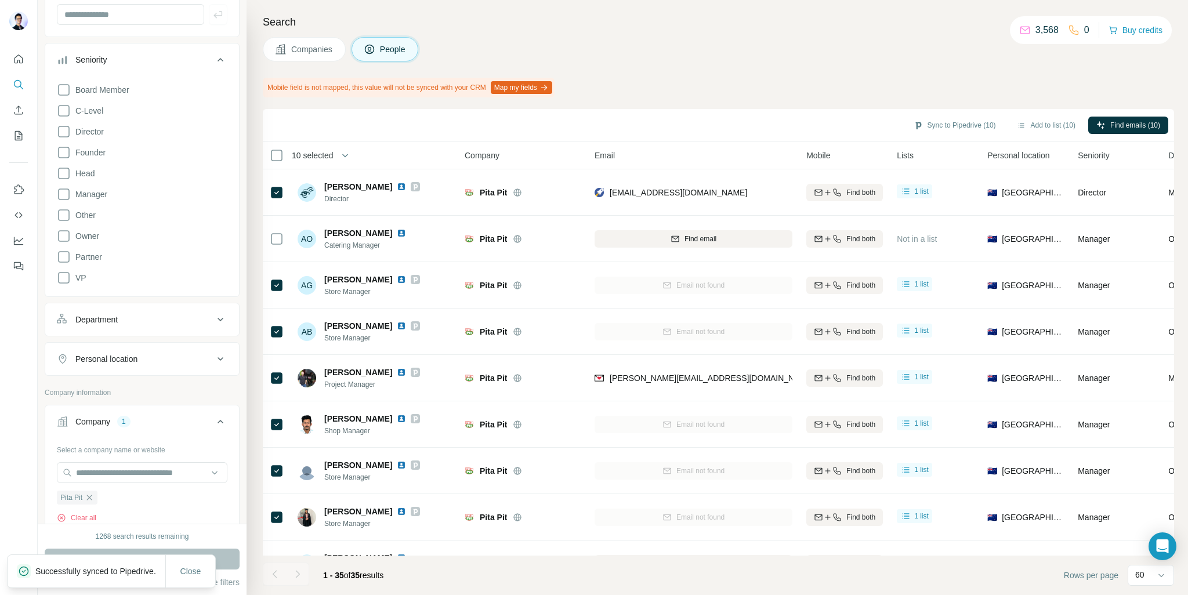
scroll to position [232, 0]
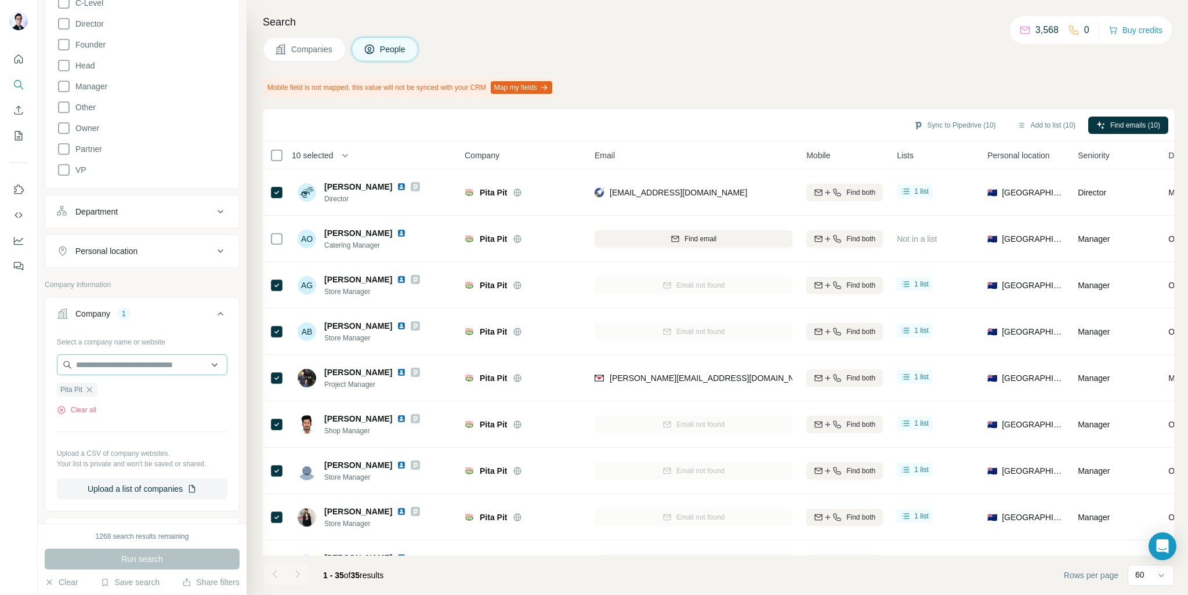
click at [86, 386] on icon "button" at bounding box center [89, 389] width 9 height 9
click at [95, 364] on input "text" at bounding box center [142, 364] width 171 height 21
paste input "********"
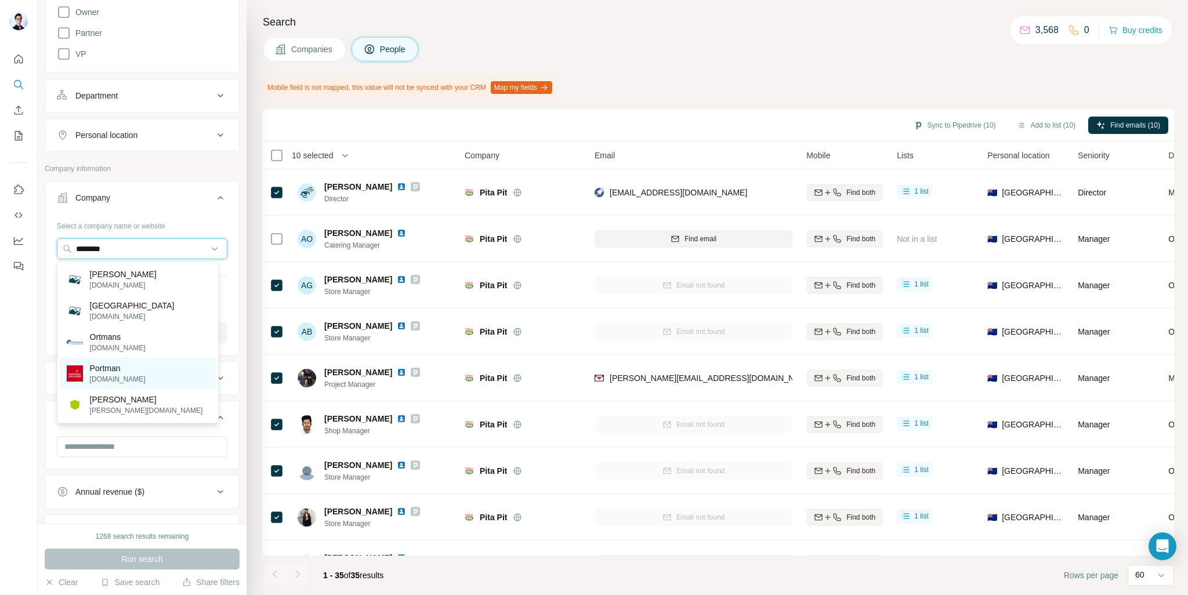
scroll to position [232, 0]
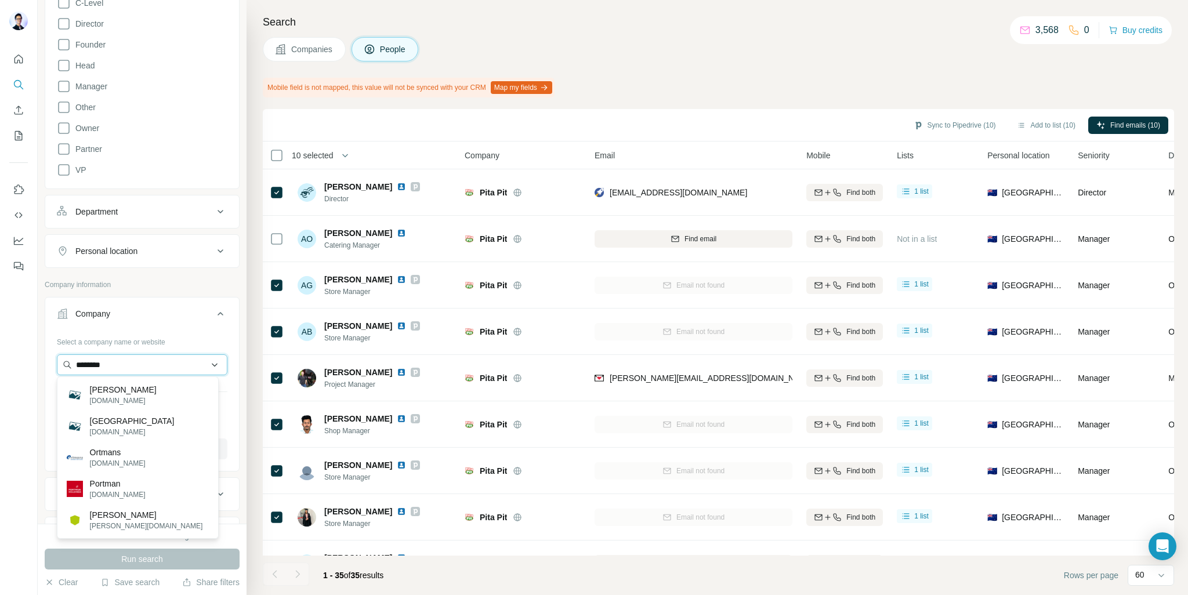
click at [123, 357] on input "********" at bounding box center [142, 364] width 171 height 21
drag, startPoint x: 86, startPoint y: 360, endPoint x: 49, endPoint y: 361, distance: 37.1
click at [41, 360] on div "New search Hide Company lookalikes Personal information Job title Seniority Boa…" at bounding box center [142, 262] width 209 height 524
paste input "text"
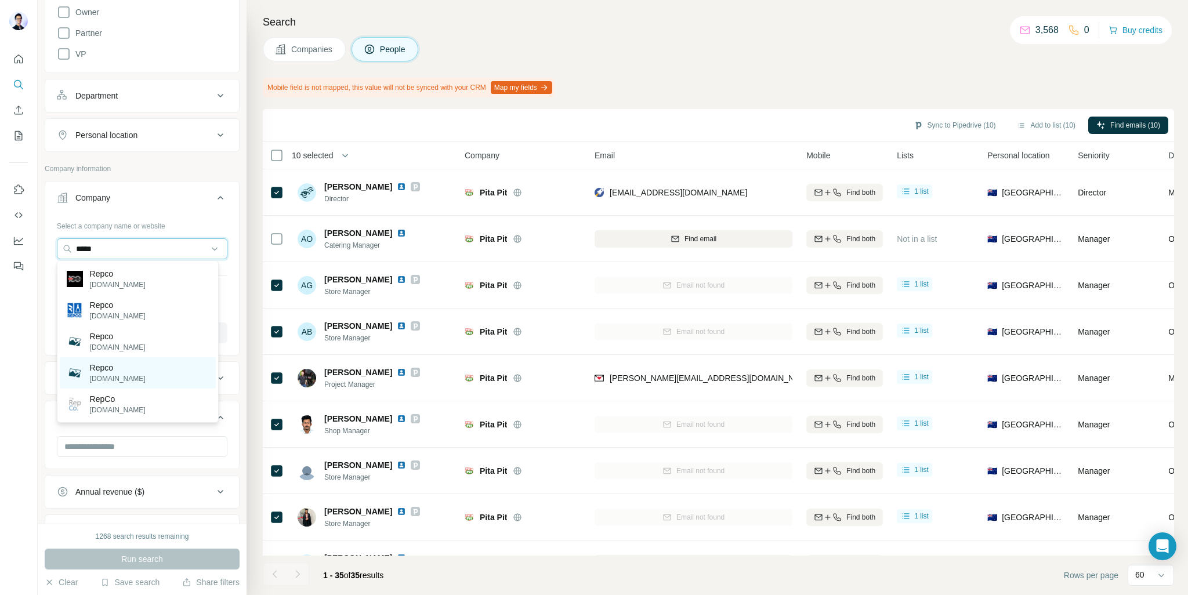
scroll to position [290, 0]
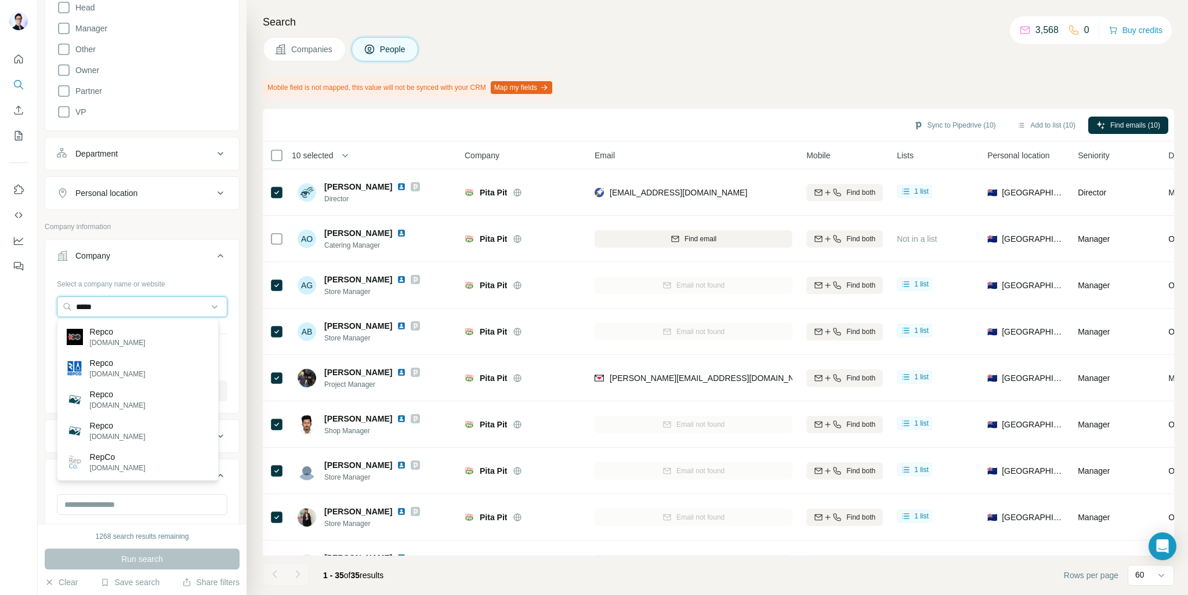
drag, startPoint x: 130, startPoint y: 301, endPoint x: 42, endPoint y: 305, distance: 87.7
click at [42, 305] on div "New search Hide Company lookalikes Personal information Job title Seniority Boa…" at bounding box center [142, 262] width 209 height 524
paste input "*******"
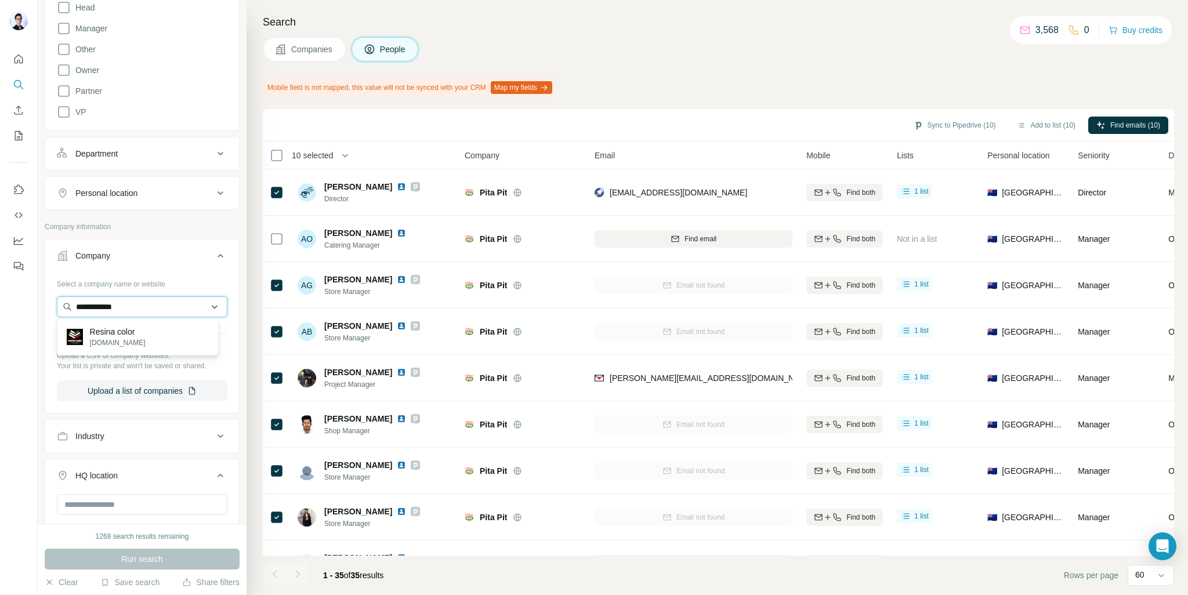
click at [118, 302] on input "**********" at bounding box center [142, 306] width 171 height 21
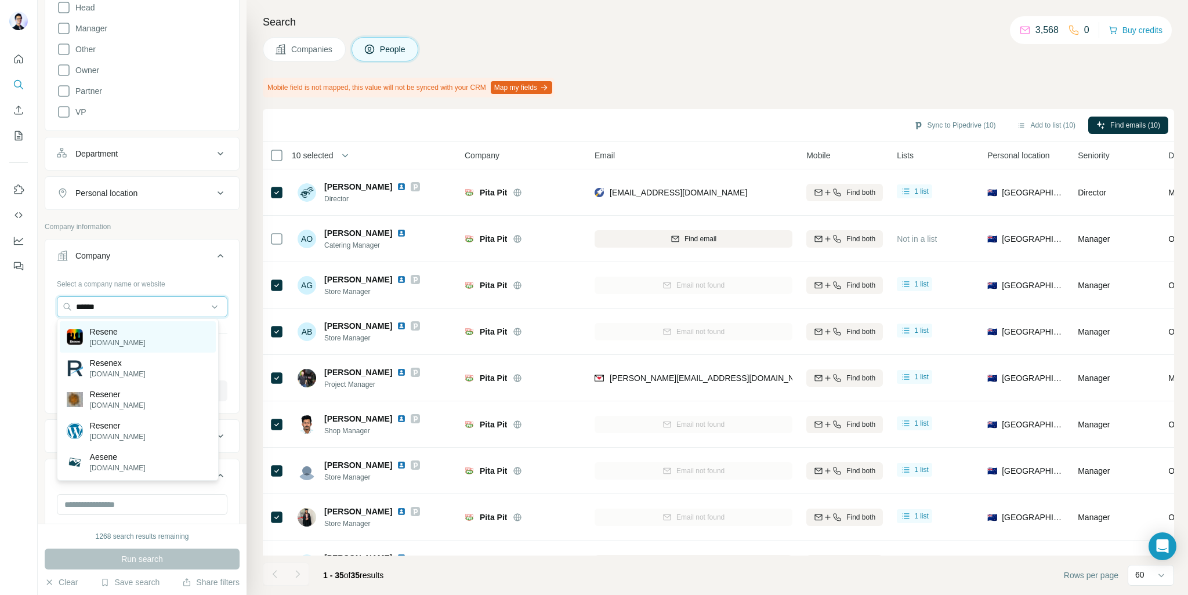
type input "******"
click at [126, 335] on p "Resene" at bounding box center [118, 332] width 56 height 12
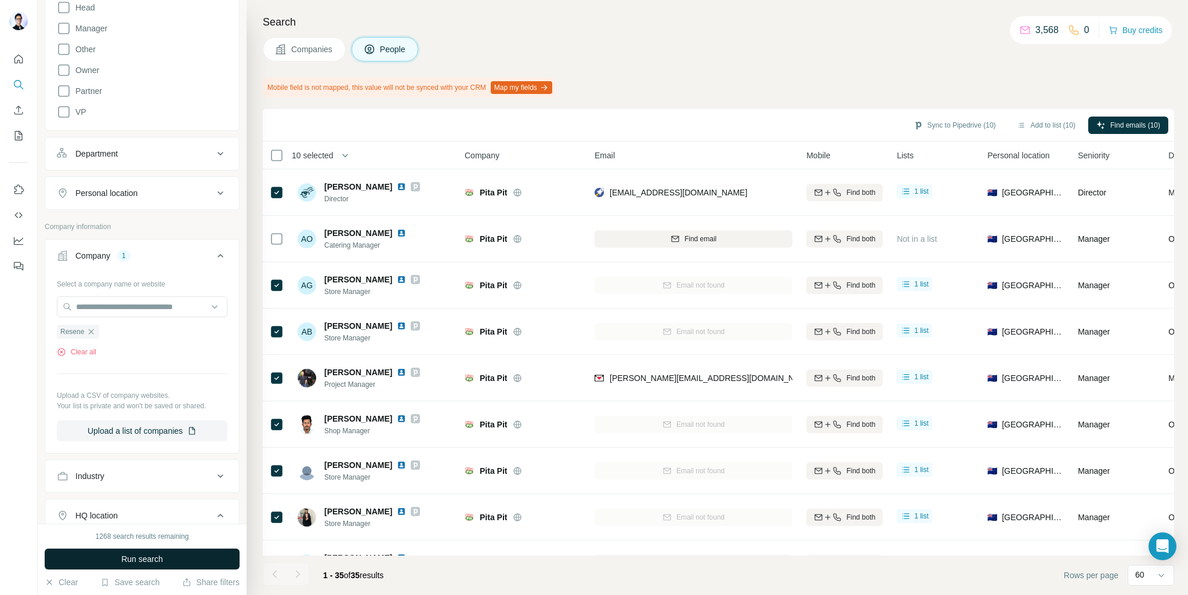
click at [146, 557] on span "Run search" at bounding box center [142, 559] width 42 height 12
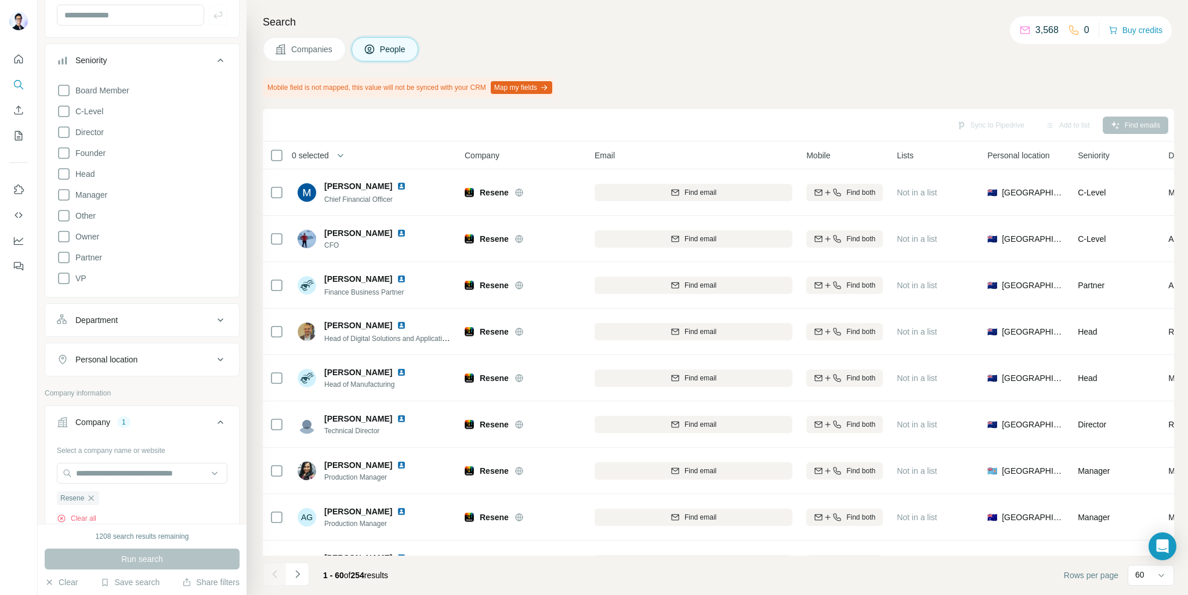
scroll to position [116, 0]
click at [180, 325] on div "Department" at bounding box center [135, 328] width 157 height 12
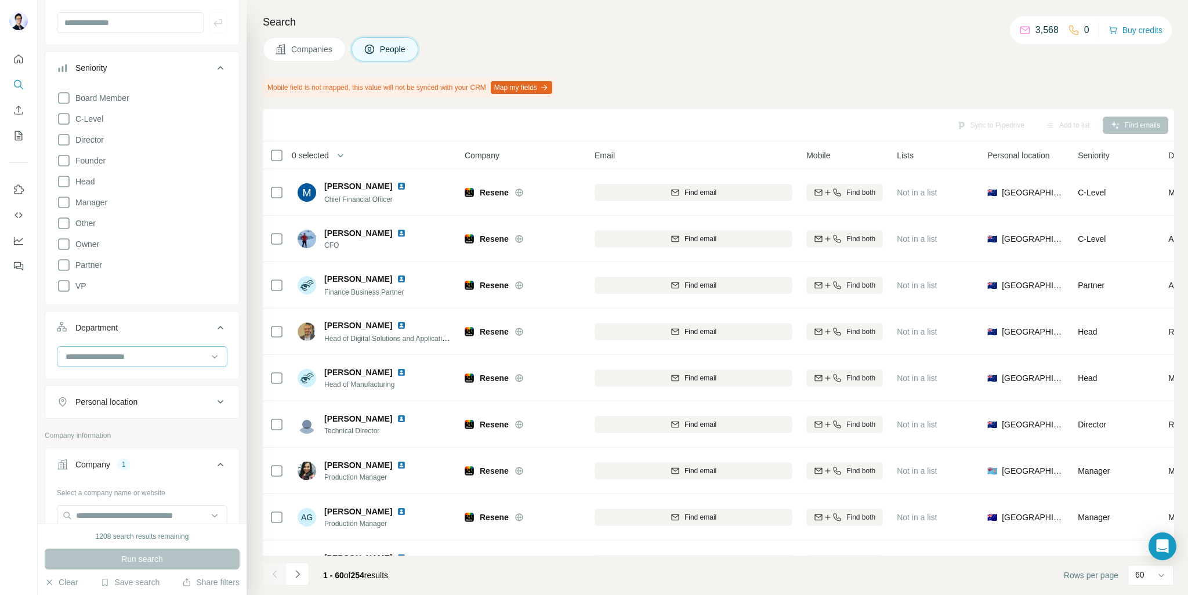
click at [183, 363] on div at bounding box center [135, 357] width 143 height 20
click at [139, 393] on div "HR" at bounding box center [138, 396] width 142 height 12
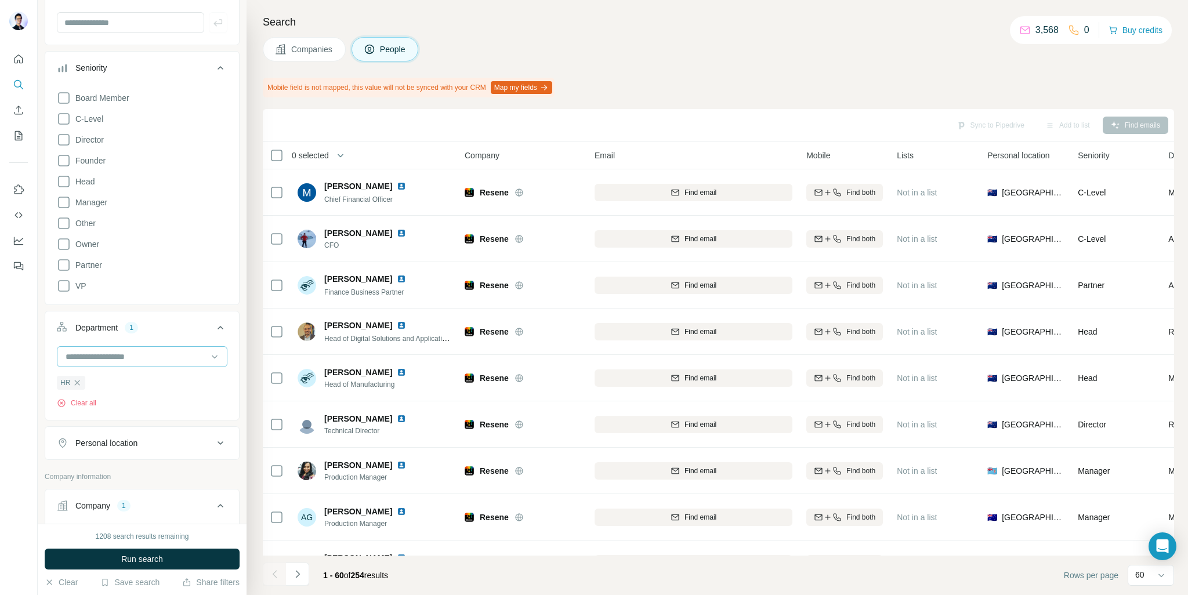
click at [178, 353] on input at bounding box center [135, 356] width 143 height 13
click at [157, 384] on div "Operations" at bounding box center [138, 385] width 142 height 12
click at [168, 354] on input at bounding box center [135, 356] width 143 height 13
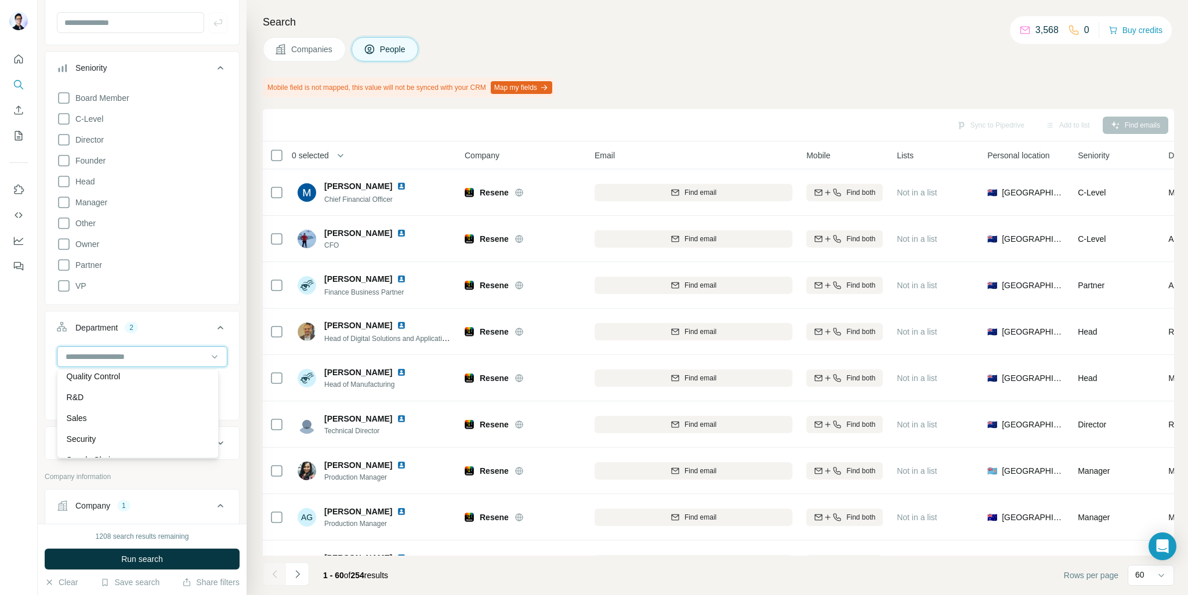
scroll to position [406, 0]
click at [161, 416] on div "Sales" at bounding box center [138, 415] width 142 height 12
click at [190, 355] on input at bounding box center [135, 356] width 143 height 13
click at [161, 397] on div "Founder/Owner" at bounding box center [138, 401] width 142 height 12
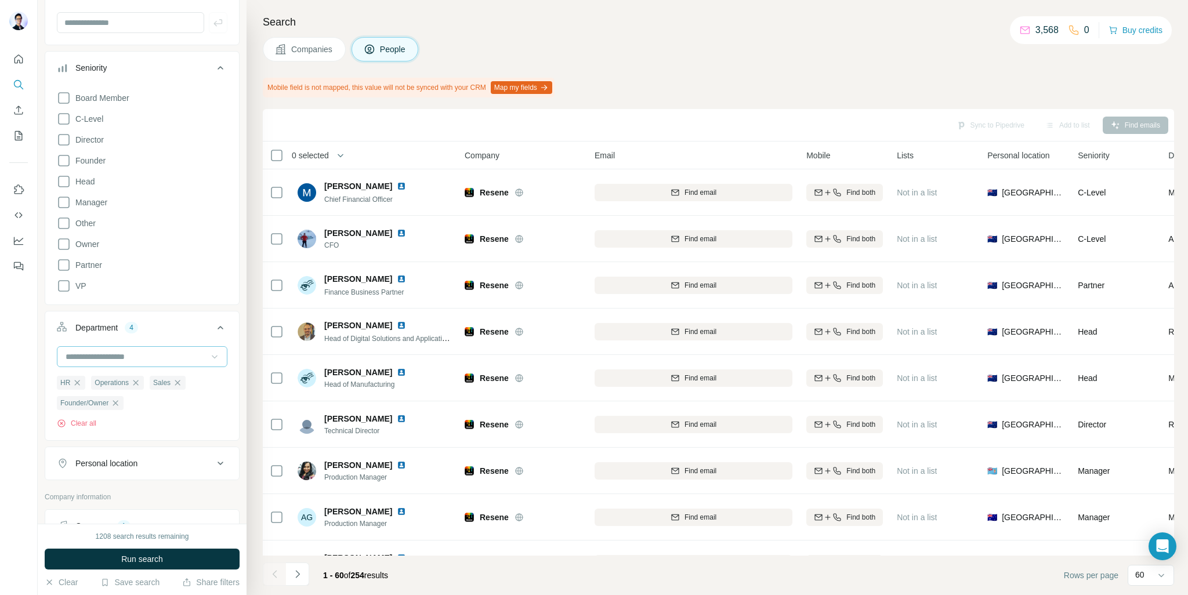
click at [209, 360] on icon at bounding box center [215, 357] width 12 height 12
click at [39, 371] on div "New search Hide Company lookalikes Personal information Job title Seniority Boa…" at bounding box center [142, 262] width 209 height 524
click at [146, 557] on span "Run search" at bounding box center [142, 559] width 42 height 12
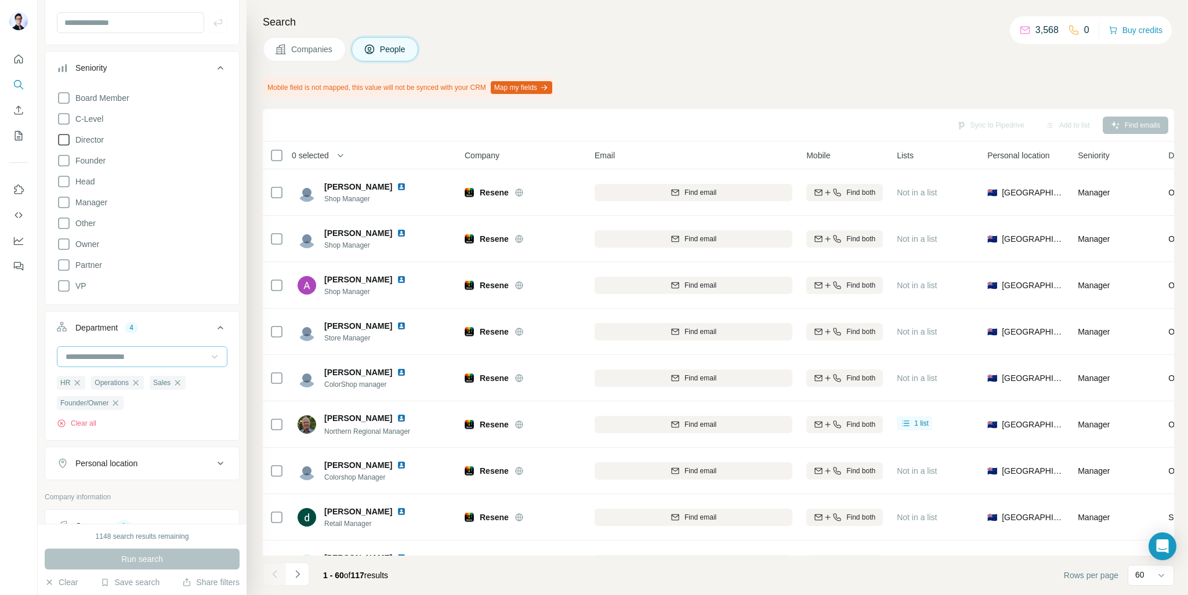
click at [104, 135] on span "Director" at bounding box center [87, 140] width 33 height 12
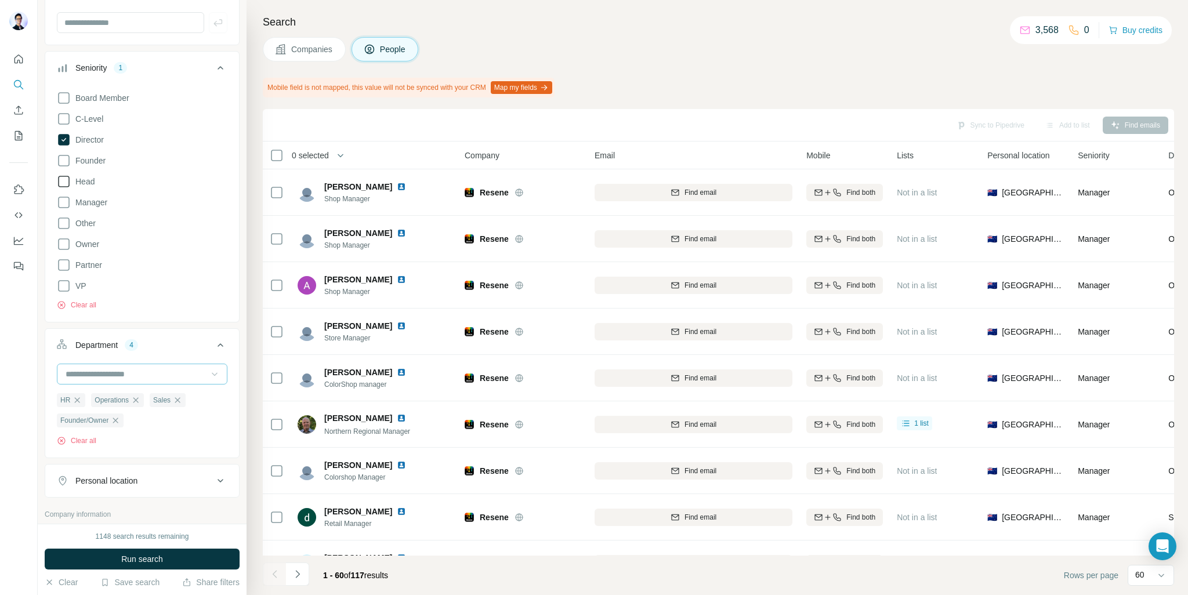
click at [94, 181] on span "Head" at bounding box center [83, 182] width 24 height 12
click at [94, 195] on label "Manager" at bounding box center [82, 202] width 50 height 14
click at [94, 161] on span "Founder" at bounding box center [88, 161] width 35 height 12
click at [89, 241] on span "Owner" at bounding box center [85, 244] width 28 height 12
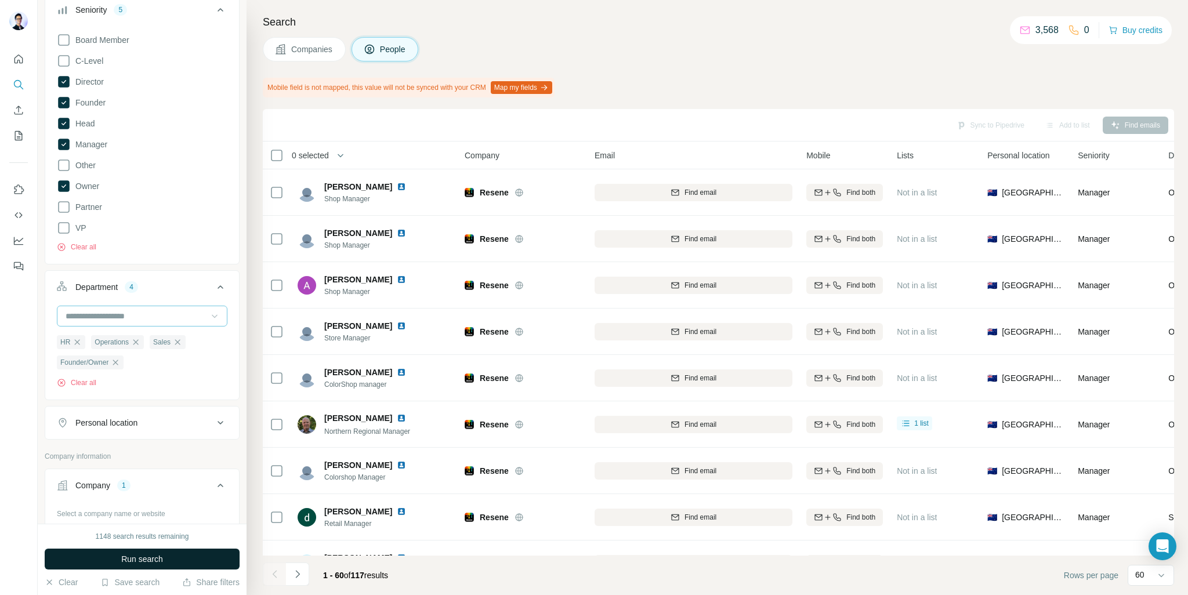
click at [151, 562] on span "Run search" at bounding box center [142, 559] width 42 height 12
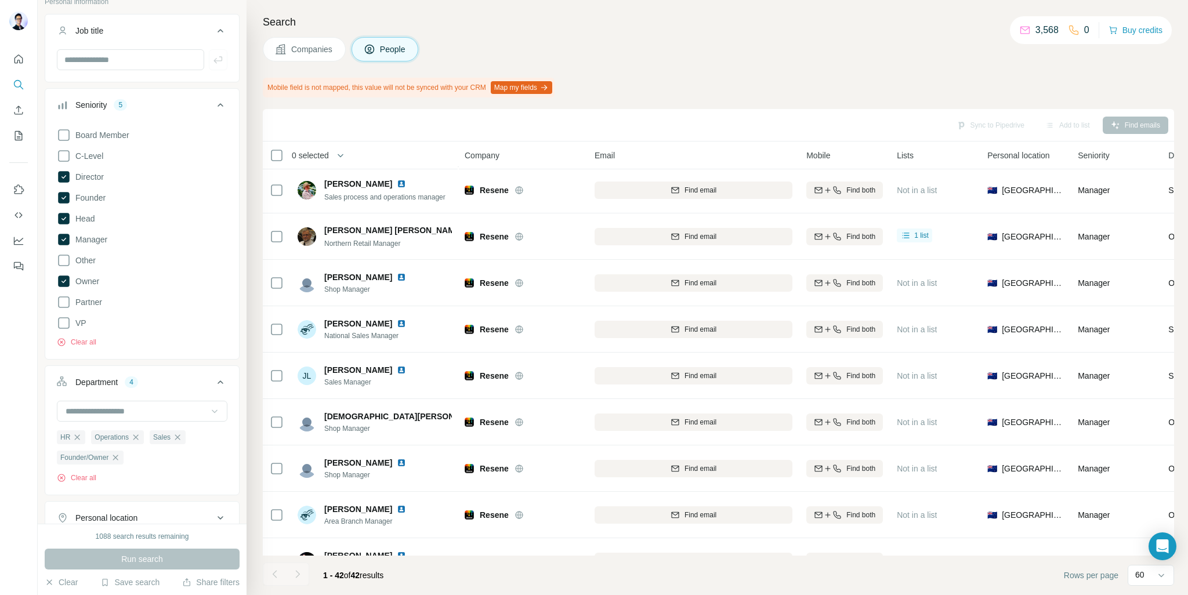
scroll to position [58, 0]
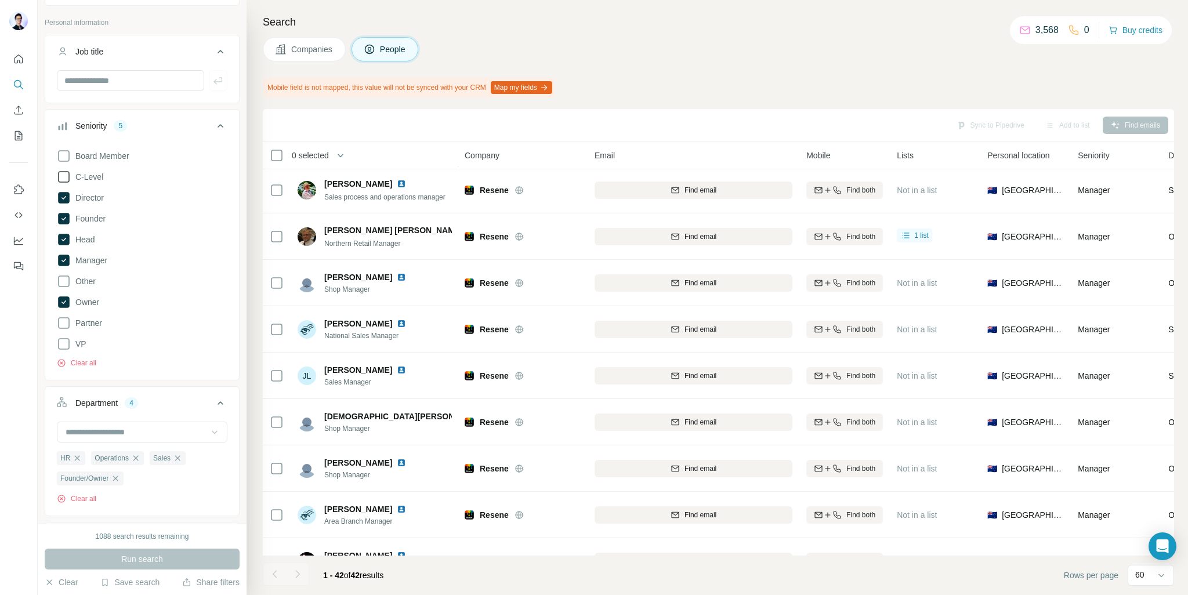
click at [96, 179] on span "C-Level" at bounding box center [87, 177] width 32 height 12
click at [179, 553] on button "Run search" at bounding box center [142, 559] width 195 height 21
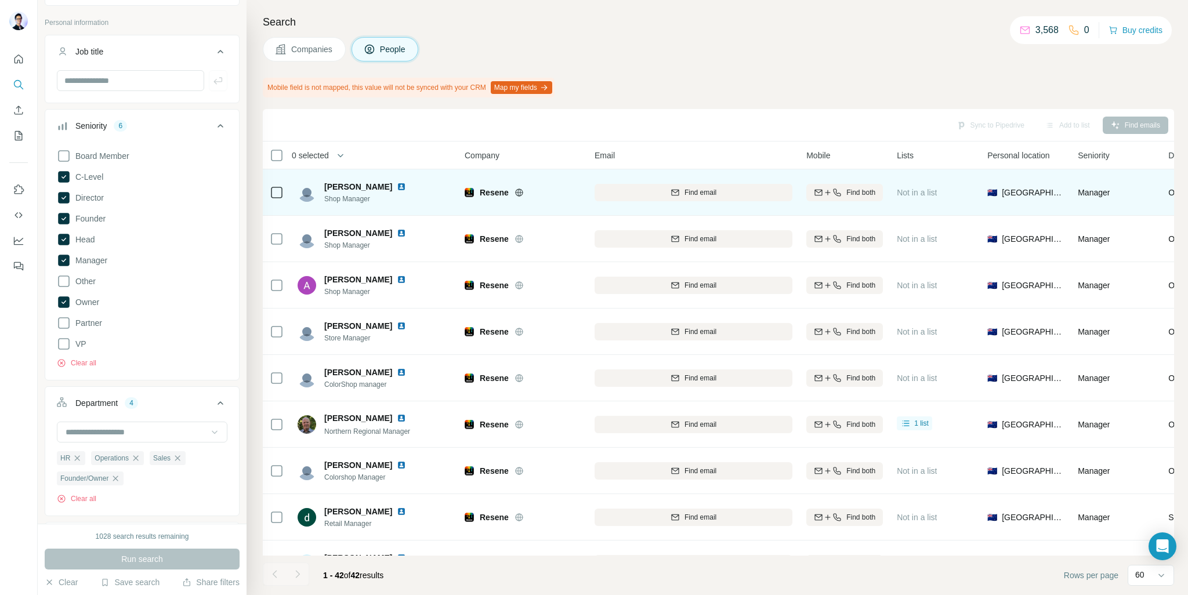
click at [270, 195] on icon at bounding box center [277, 193] width 14 height 14
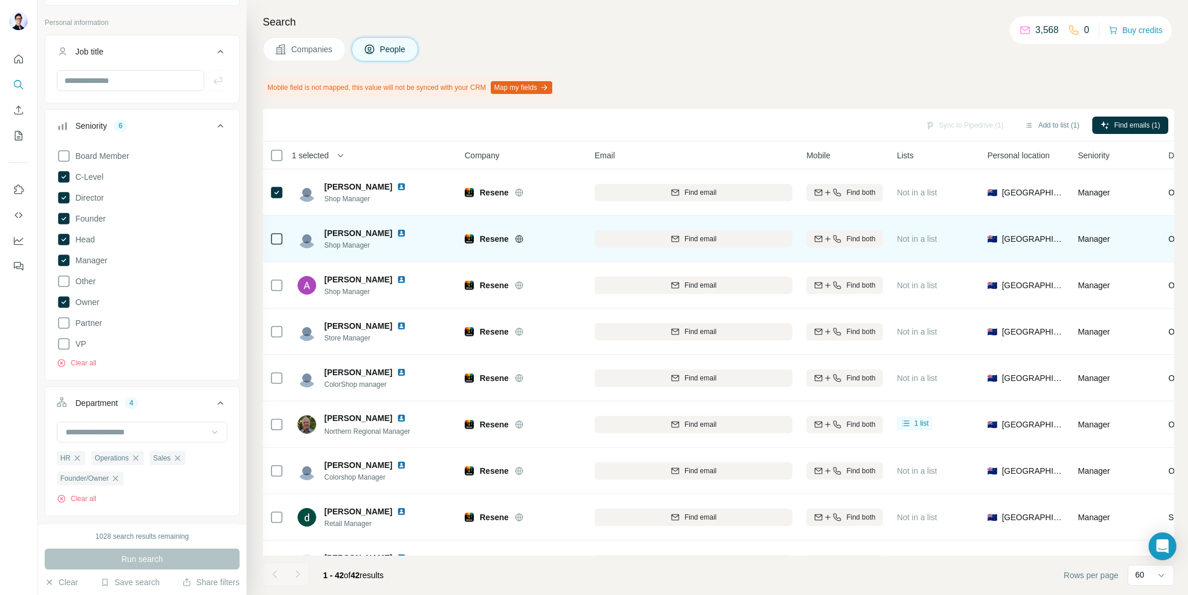
click at [274, 229] on div at bounding box center [277, 239] width 14 height 32
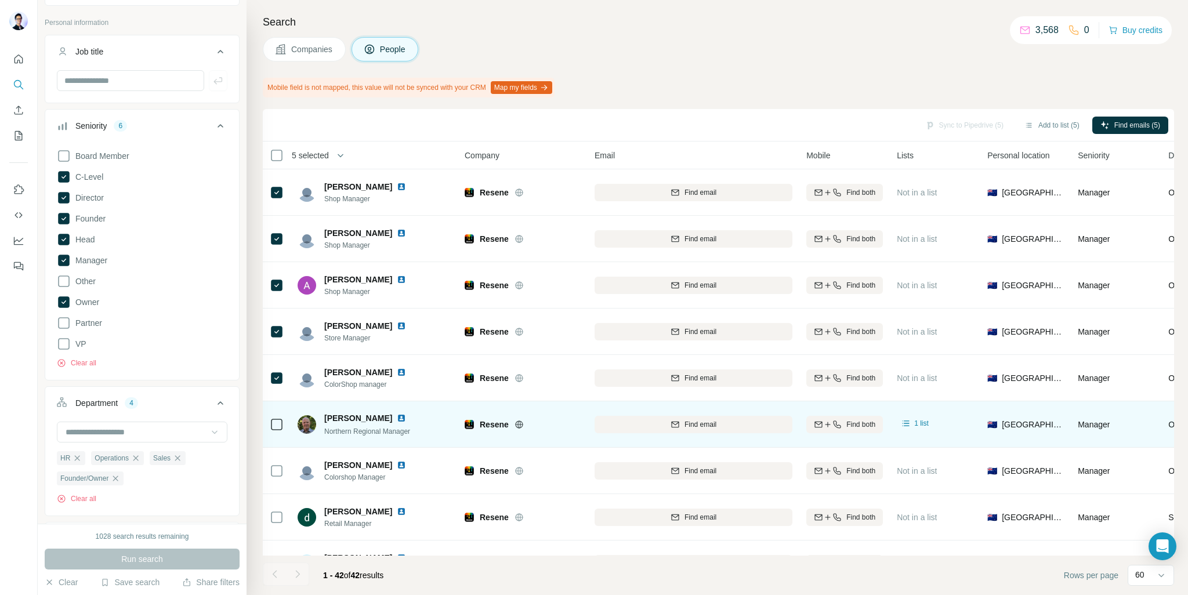
click at [276, 418] on icon at bounding box center [277, 425] width 14 height 14
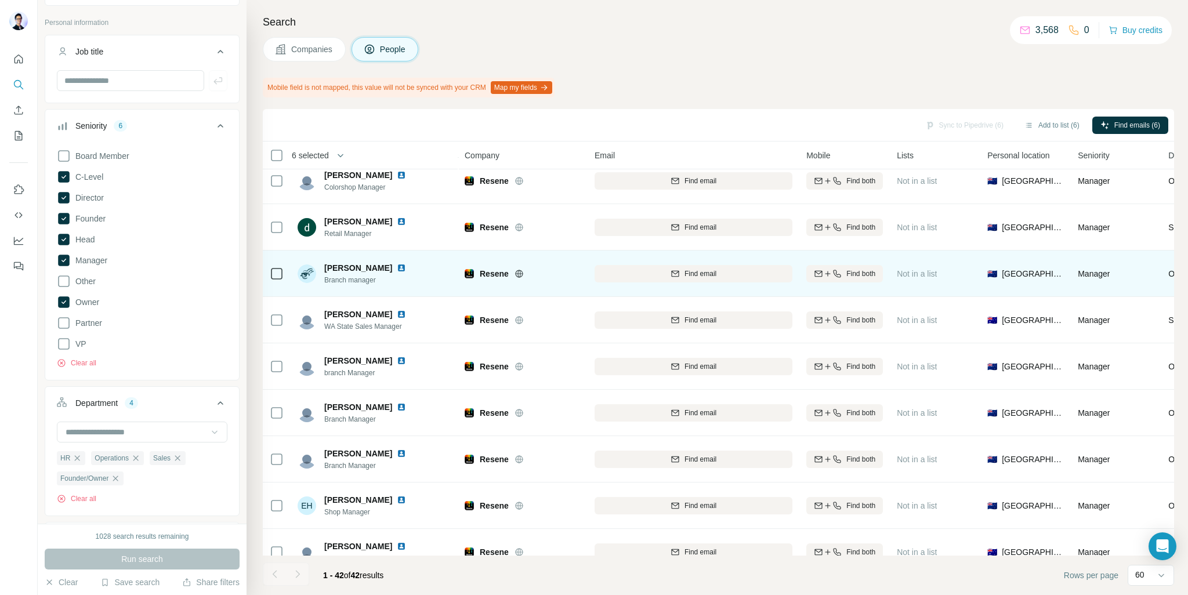
scroll to position [232, 0]
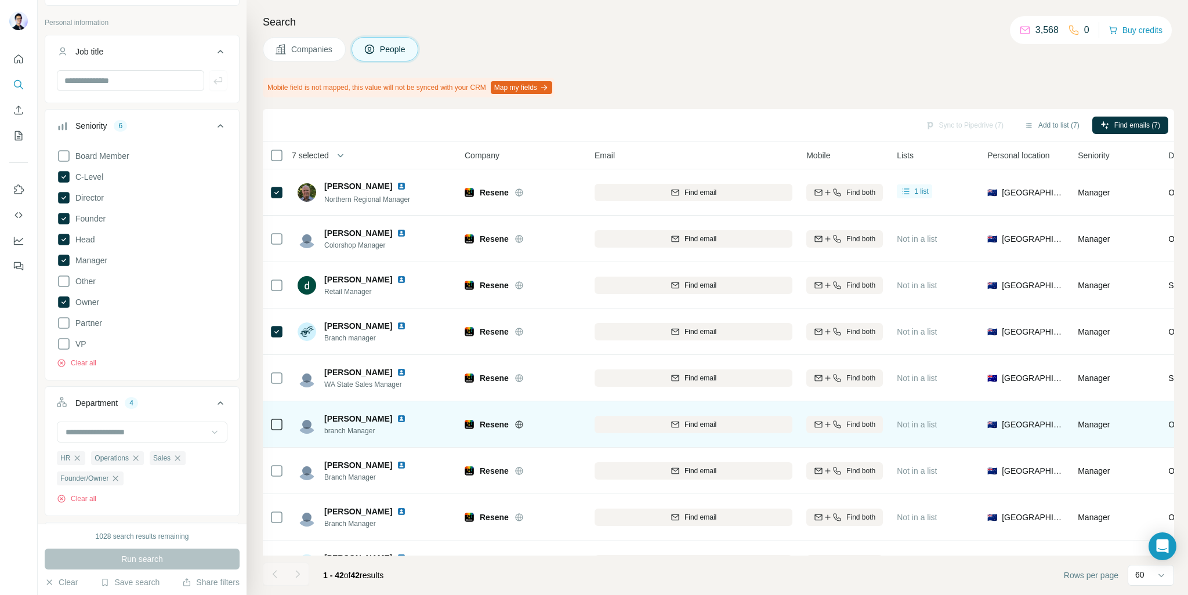
click at [277, 418] on icon at bounding box center [277, 425] width 14 height 14
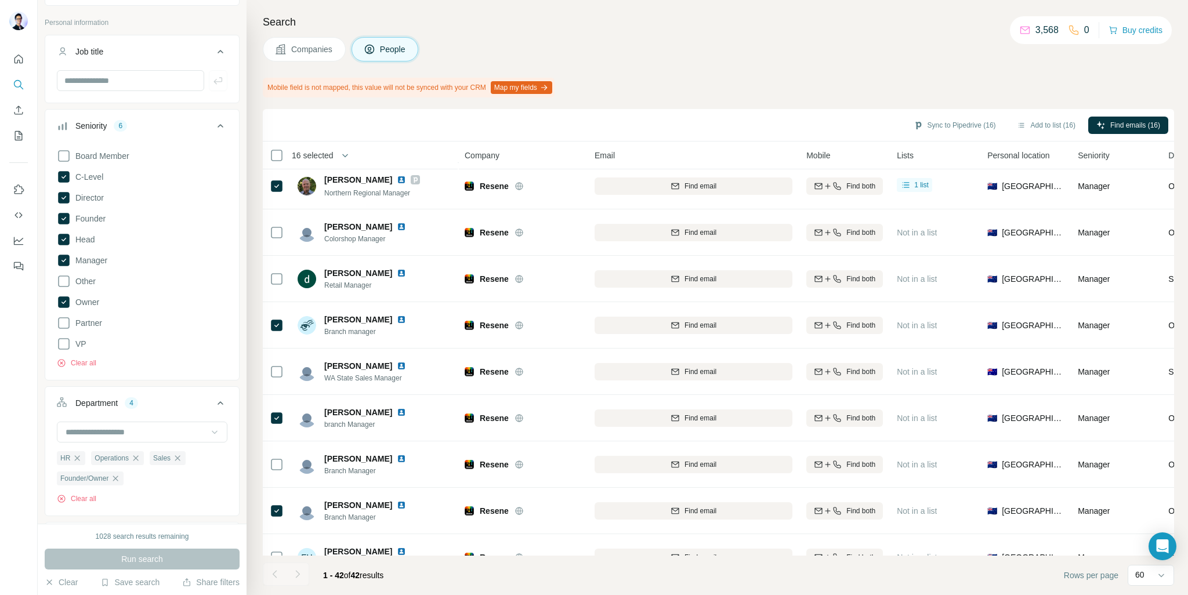
scroll to position [176, 0]
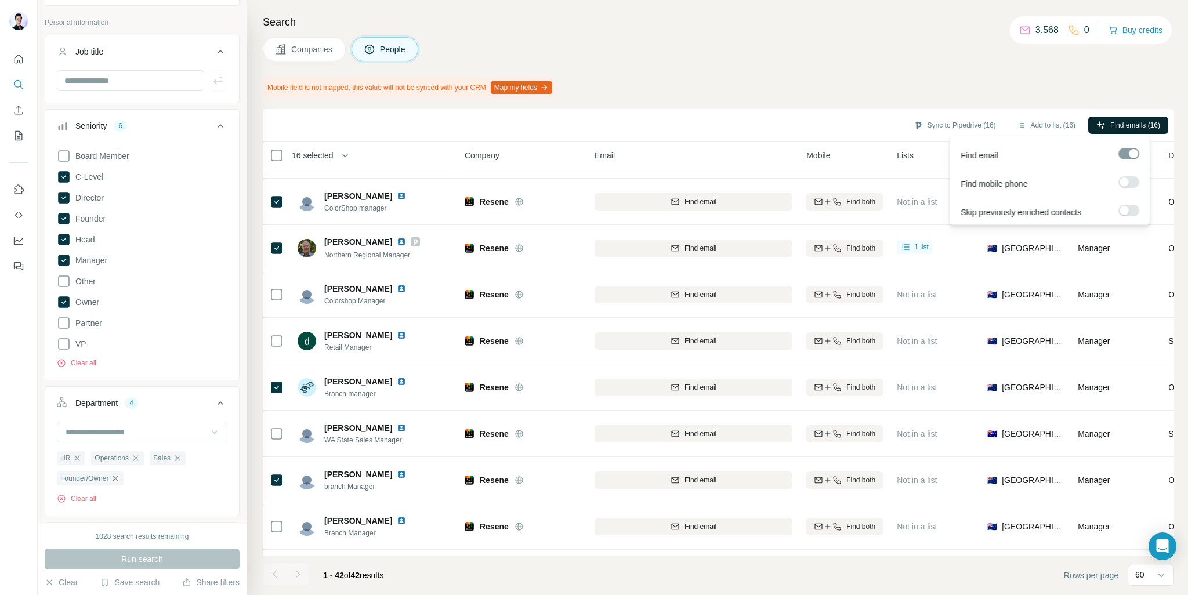
click at [1125, 122] on span "Find emails (16)" at bounding box center [1135, 125] width 50 height 10
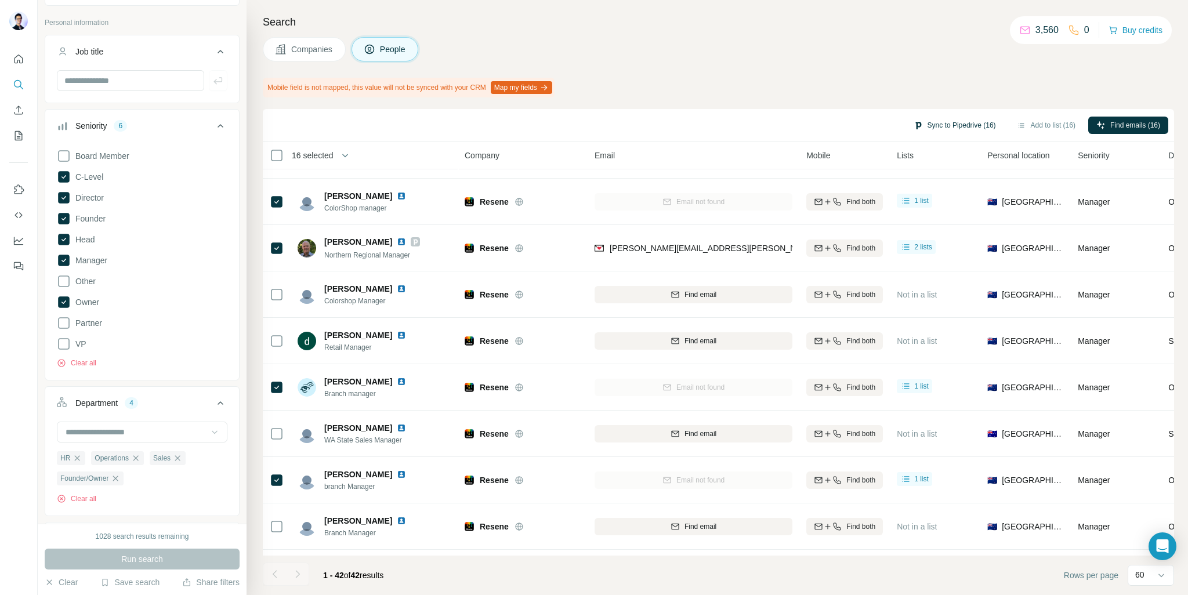
click at [963, 121] on button "Sync to Pipedrive (16)" at bounding box center [954, 125] width 99 height 17
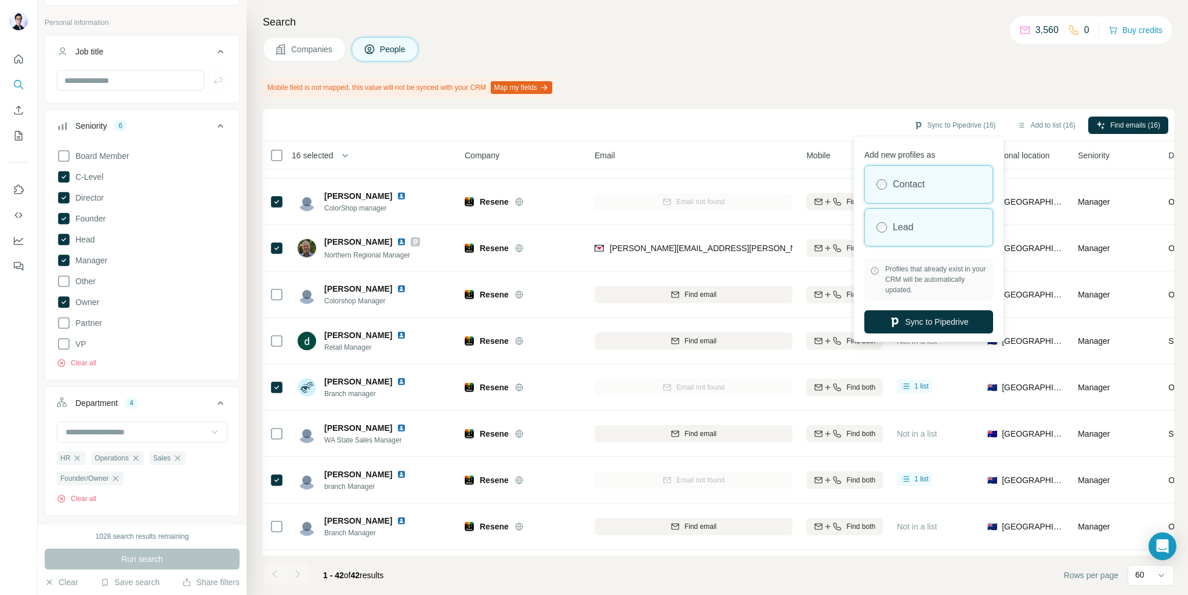
click at [917, 224] on div "Lead" at bounding box center [929, 227] width 128 height 37
click at [939, 314] on button "Sync to Pipedrive" at bounding box center [928, 321] width 129 height 23
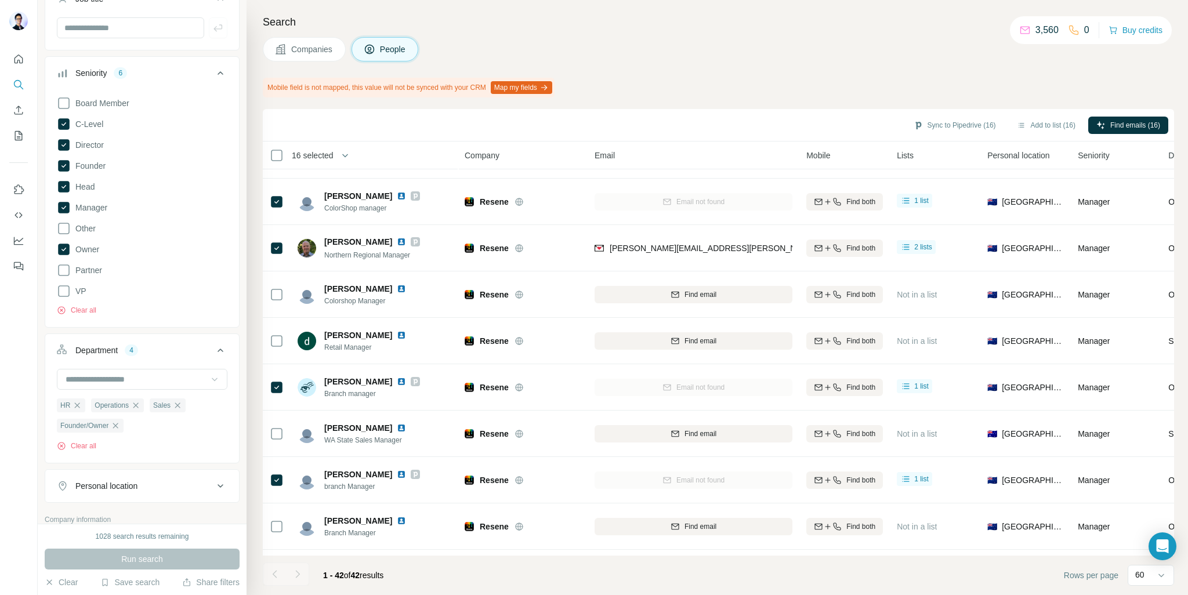
scroll to position [174, 0]
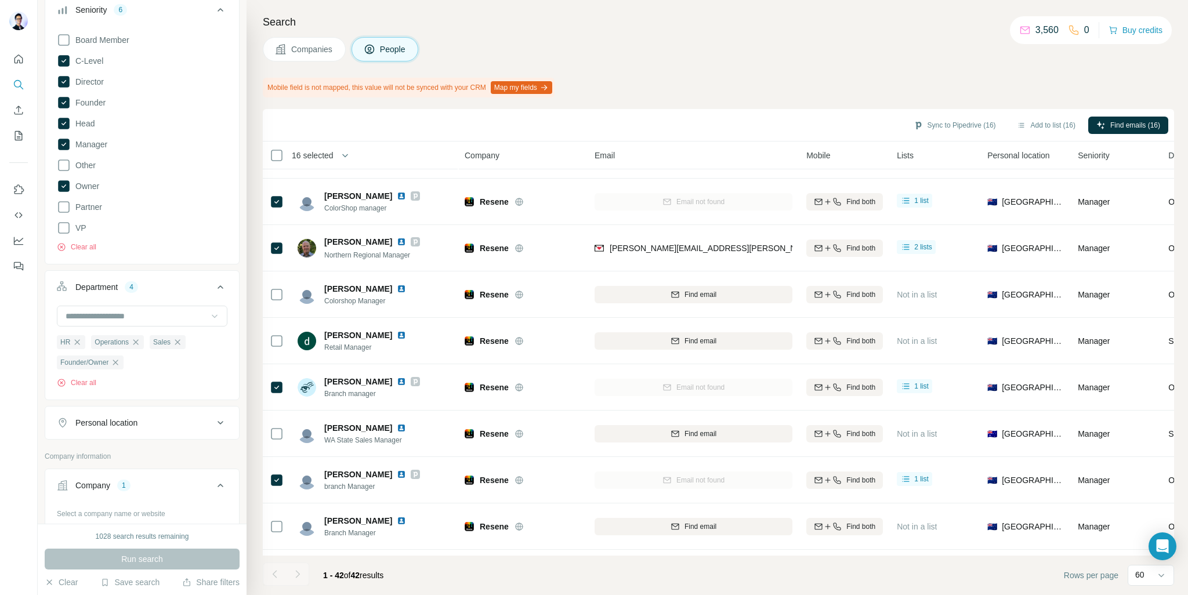
drag, startPoint x: 115, startPoint y: 367, endPoint x: 160, endPoint y: 352, distance: 47.1
click at [115, 367] on icon "button" at bounding box center [115, 362] width 9 height 9
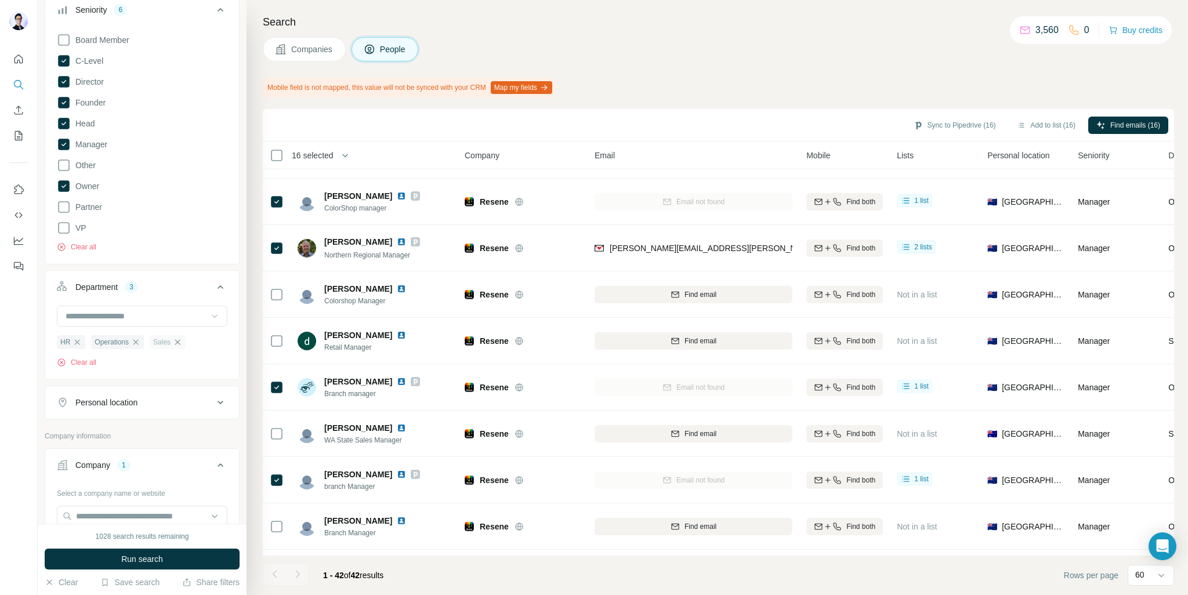
click at [179, 345] on icon "button" at bounding box center [177, 342] width 9 height 9
click at [136, 343] on icon "button" at bounding box center [135, 341] width 5 height 5
click at [81, 342] on icon "button" at bounding box center [77, 342] width 9 height 9
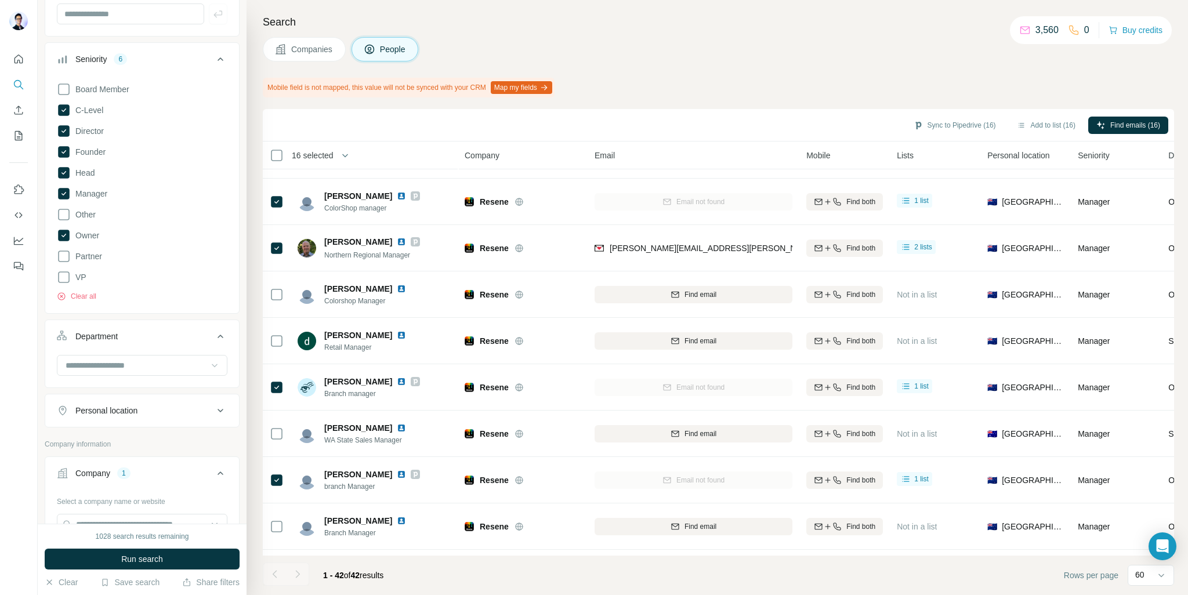
scroll to position [58, 0]
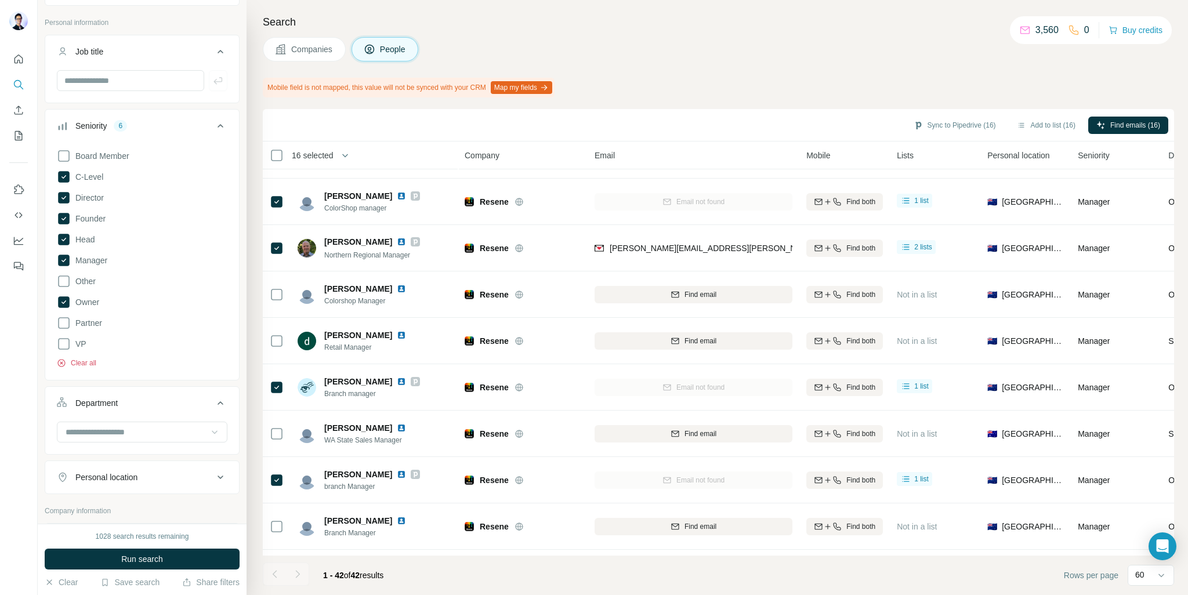
click at [70, 360] on button "Clear all" at bounding box center [76, 363] width 39 height 10
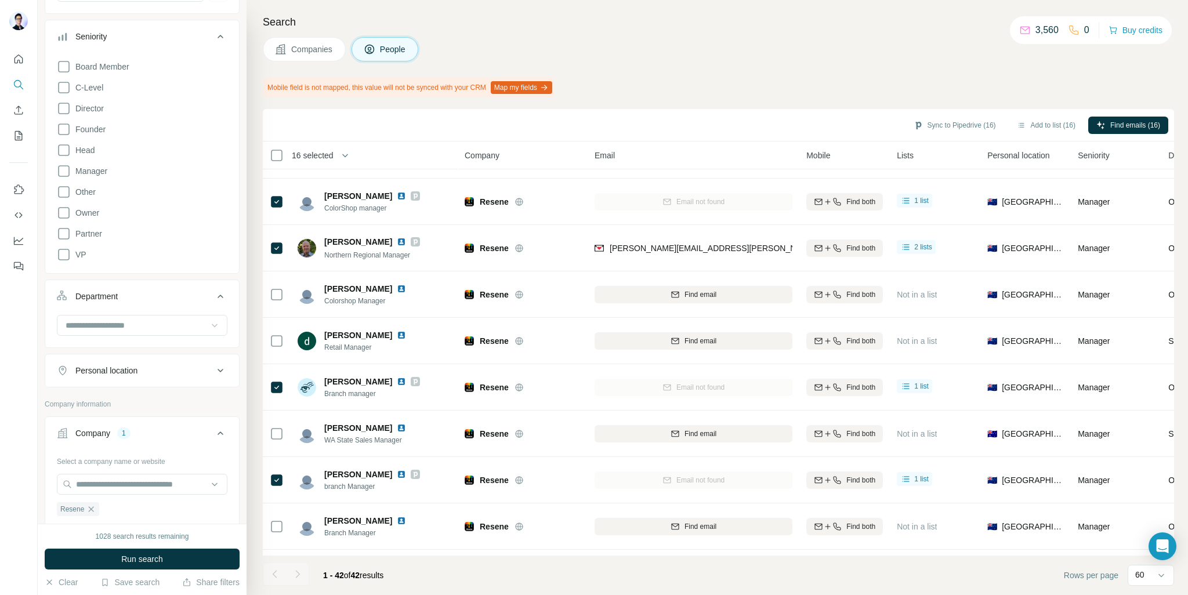
scroll to position [290, 0]
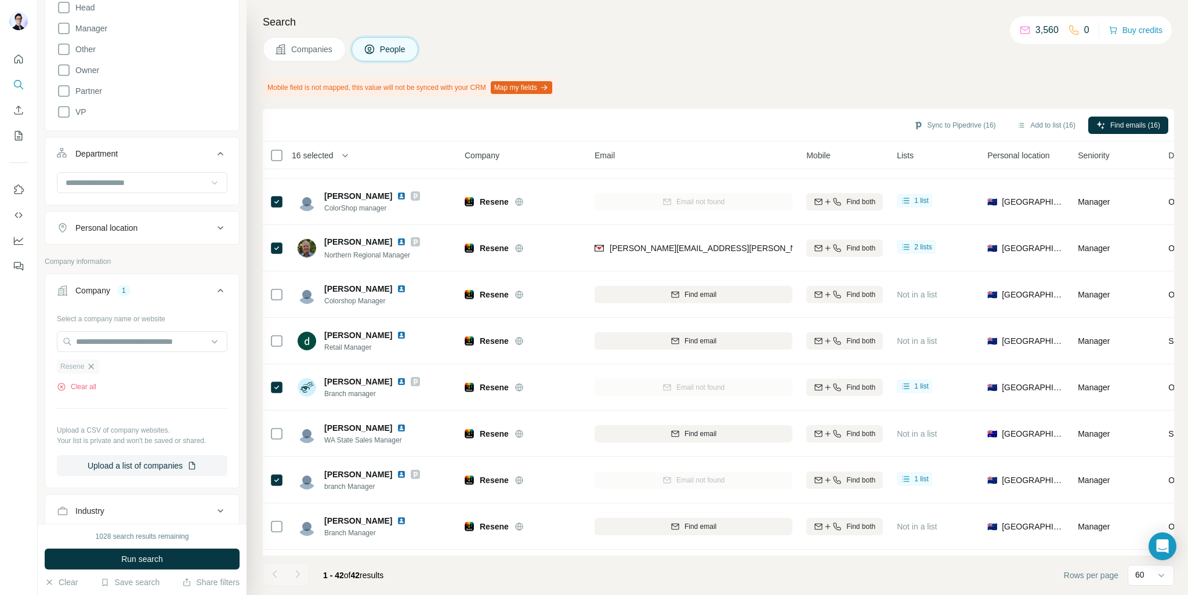
click at [93, 363] on icon "button" at bounding box center [90, 366] width 9 height 9
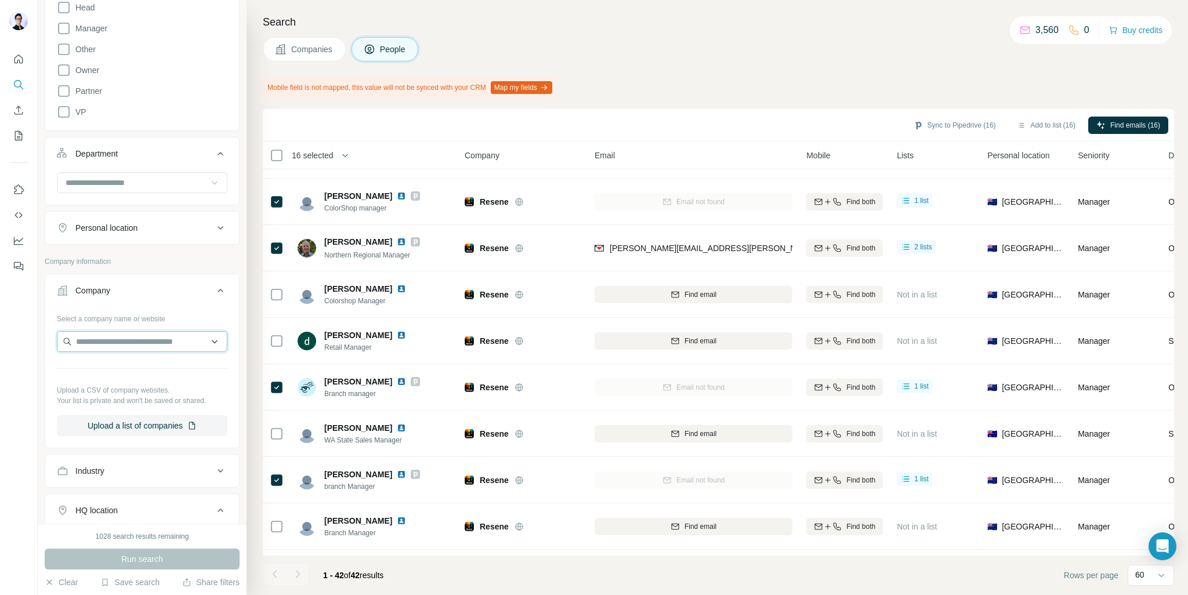
click at [104, 344] on input "text" at bounding box center [142, 341] width 171 height 21
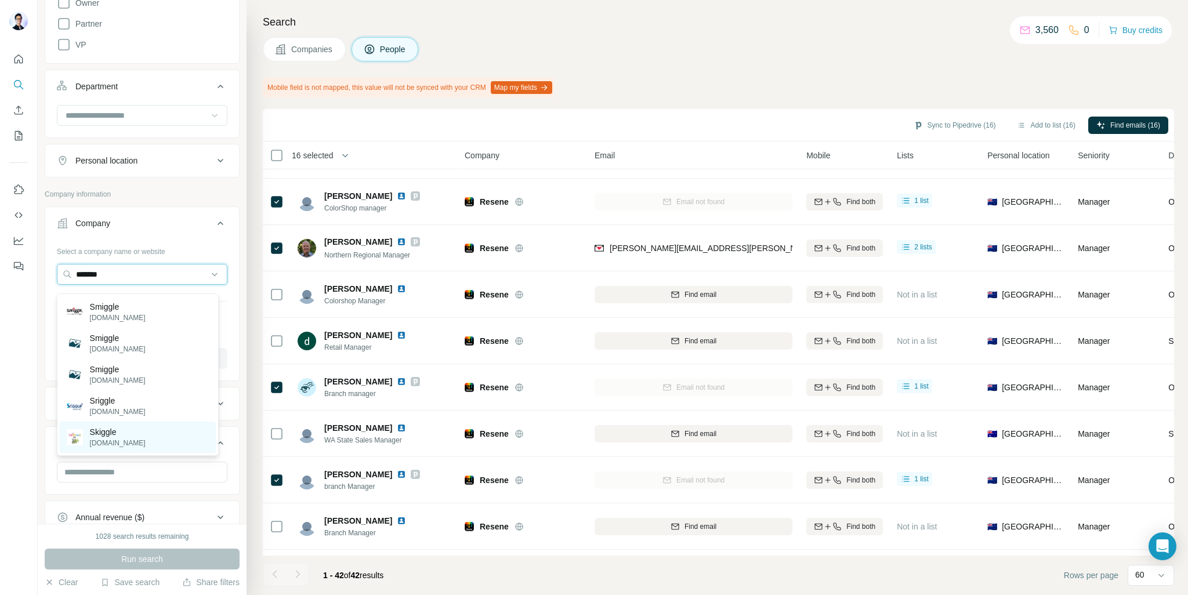
scroll to position [348, 0]
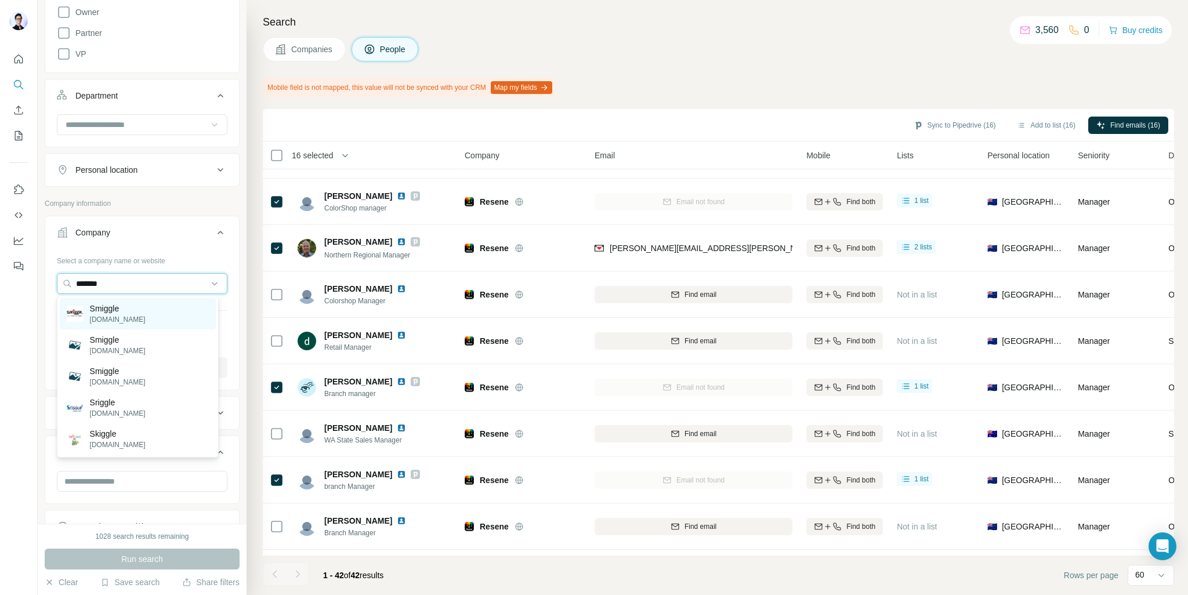
type input "*******"
click at [100, 307] on p "Smiggle" at bounding box center [118, 309] width 56 height 12
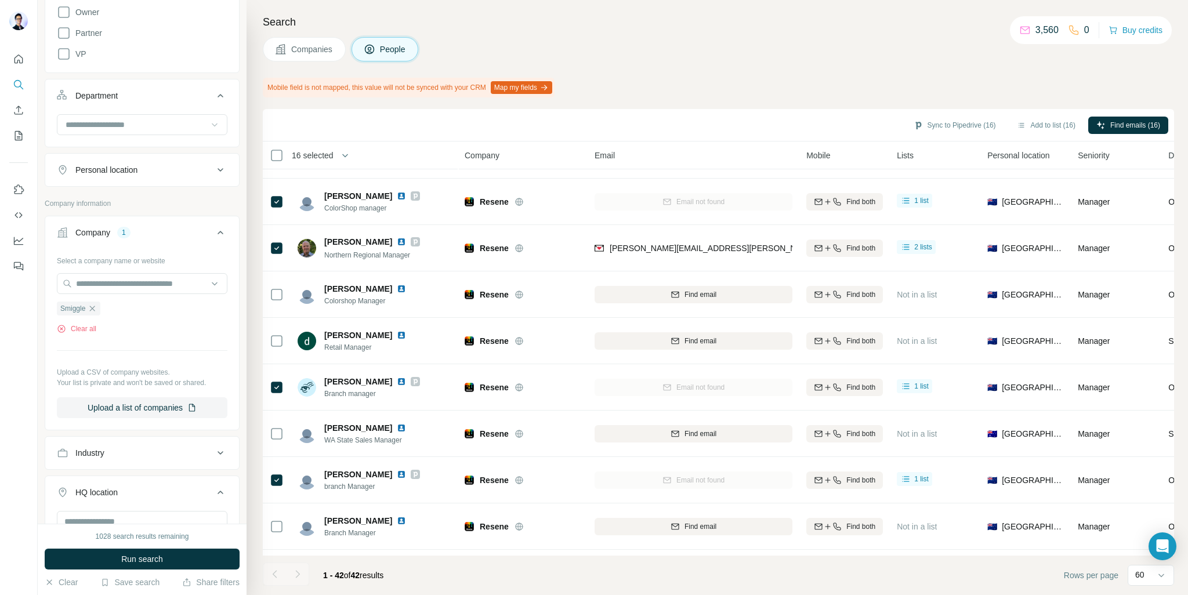
scroll to position [464, 0]
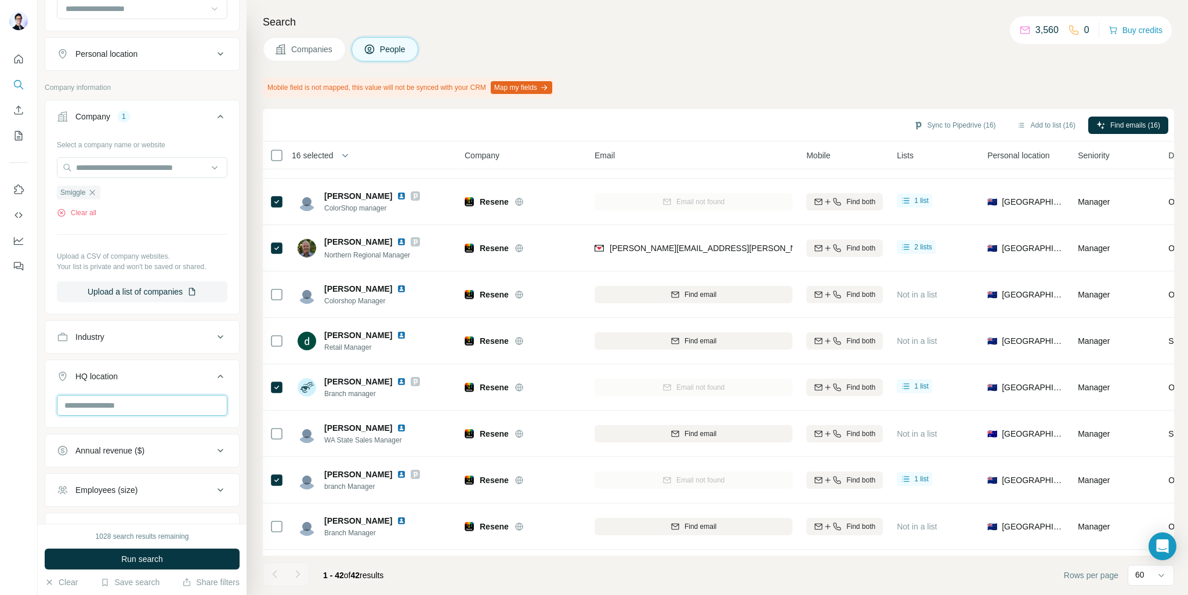
click at [155, 410] on input "text" at bounding box center [142, 405] width 171 height 21
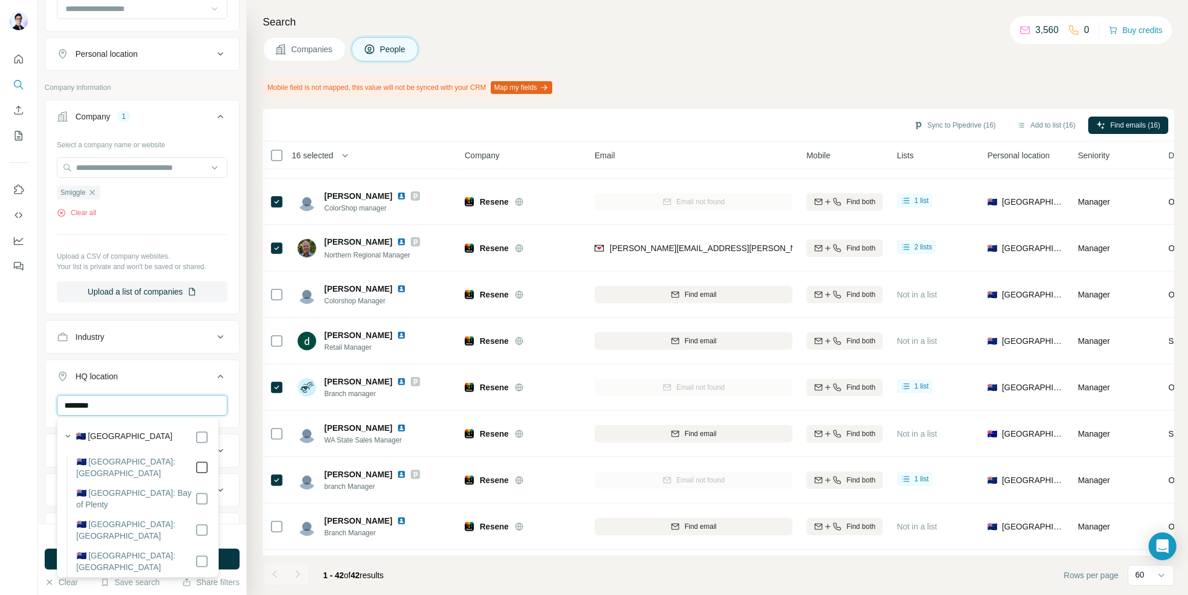
type input "********"
click at [42, 396] on div "New search Hide Company lookalikes Personal information Job title Seniority Boa…" at bounding box center [142, 262] width 209 height 524
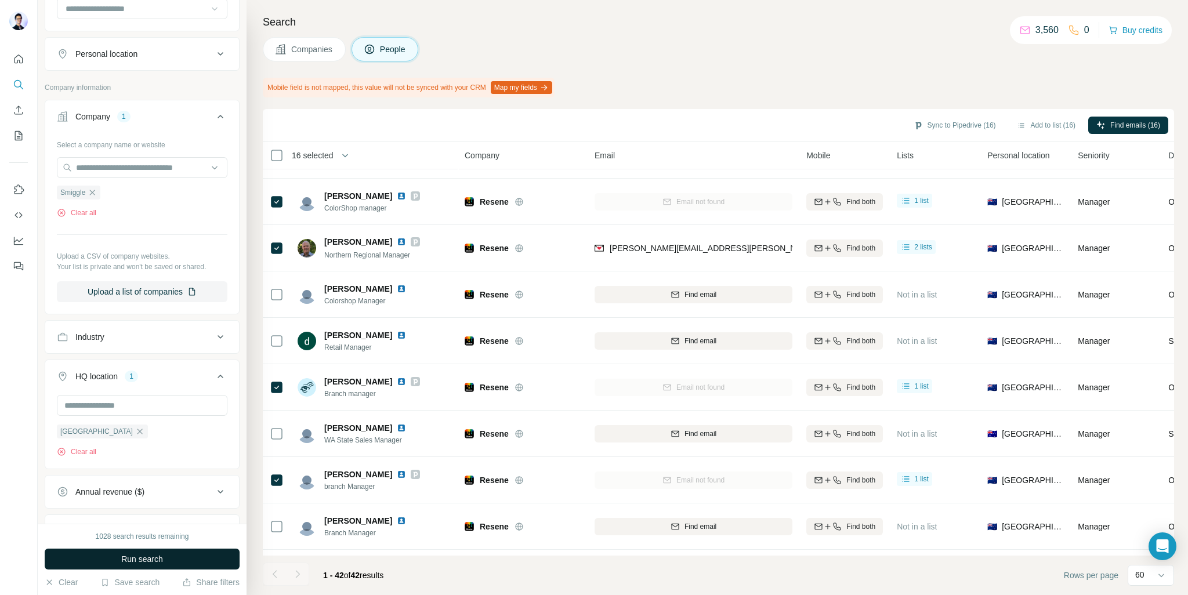
click at [183, 557] on button "Run search" at bounding box center [142, 559] width 195 height 21
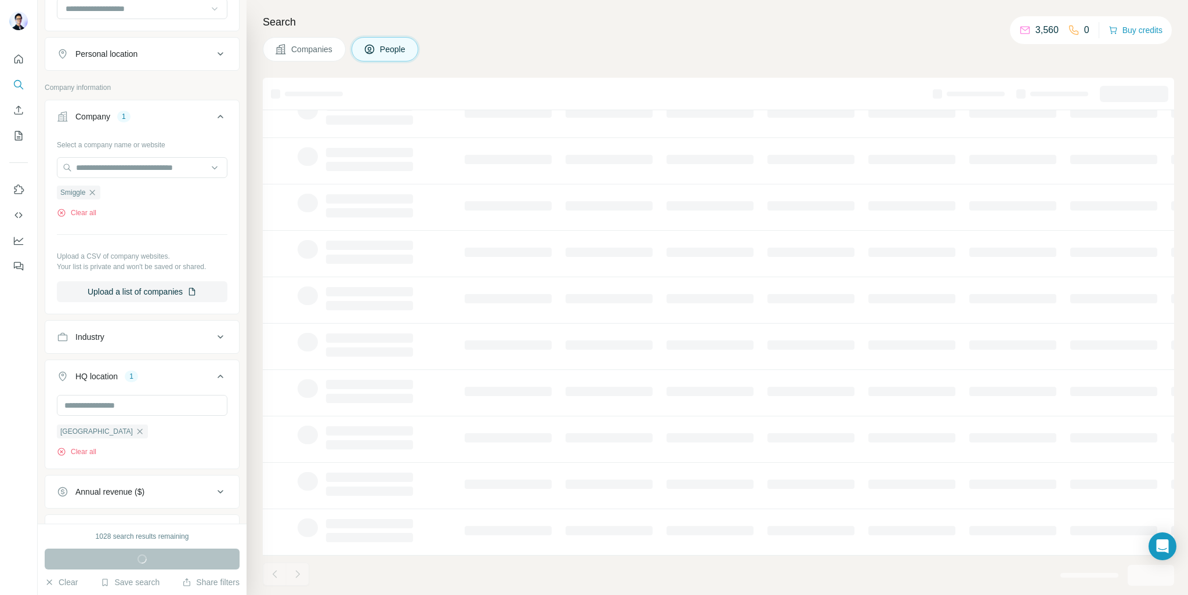
scroll to position [52, 0]
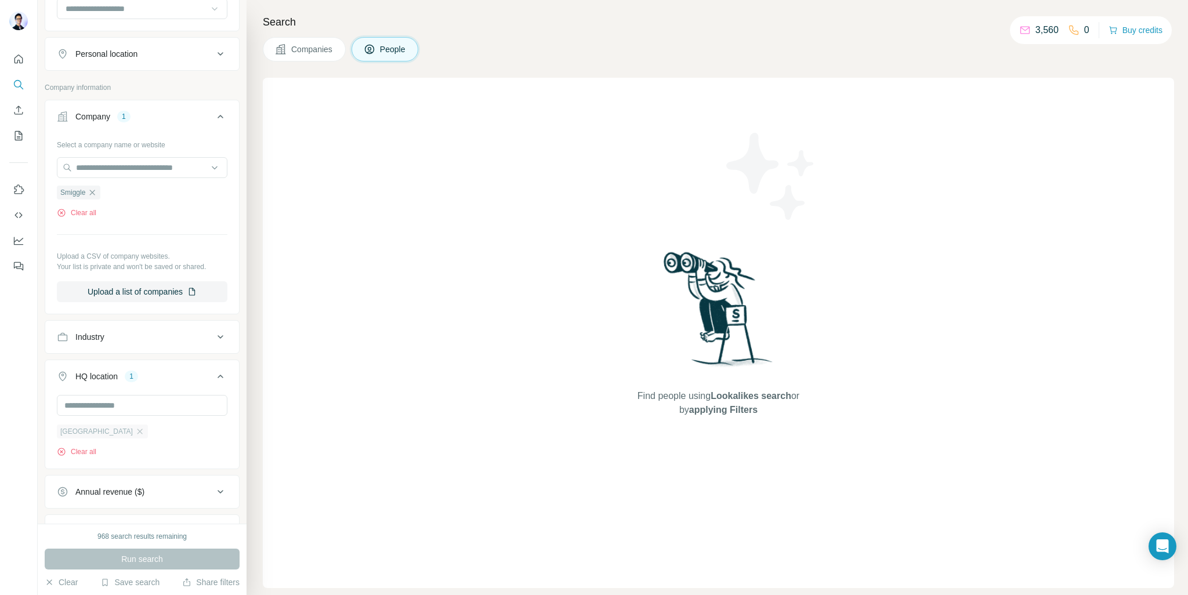
click at [100, 436] on div "[GEOGRAPHIC_DATA]" at bounding box center [102, 432] width 91 height 14
click at [135, 433] on icon "button" at bounding box center [139, 431] width 9 height 9
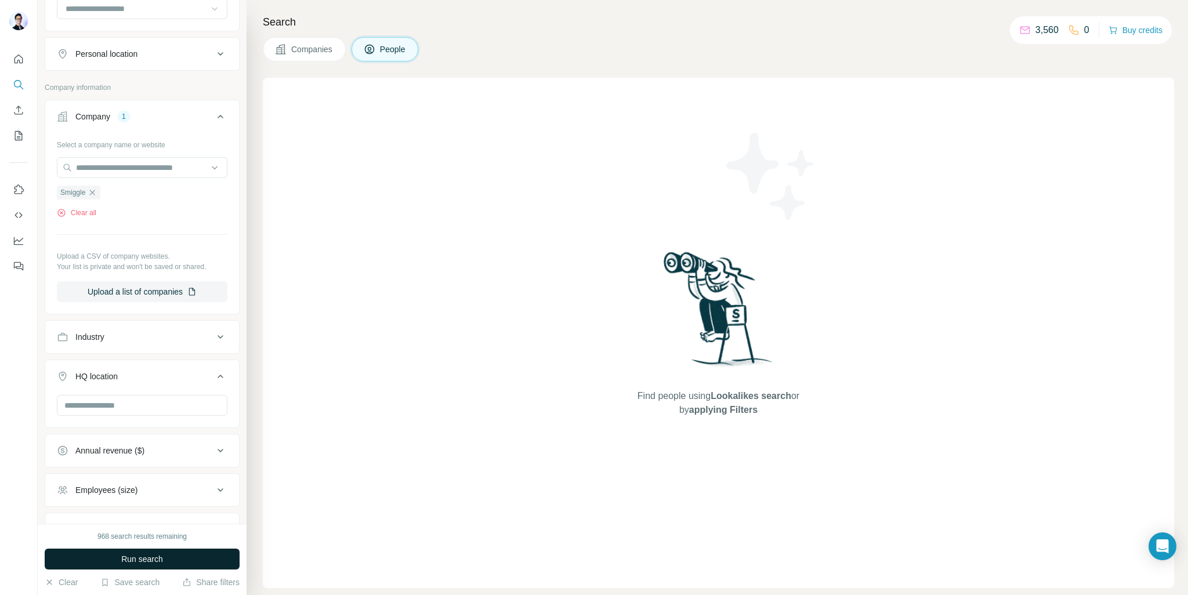
click at [167, 554] on button "Run search" at bounding box center [142, 559] width 195 height 21
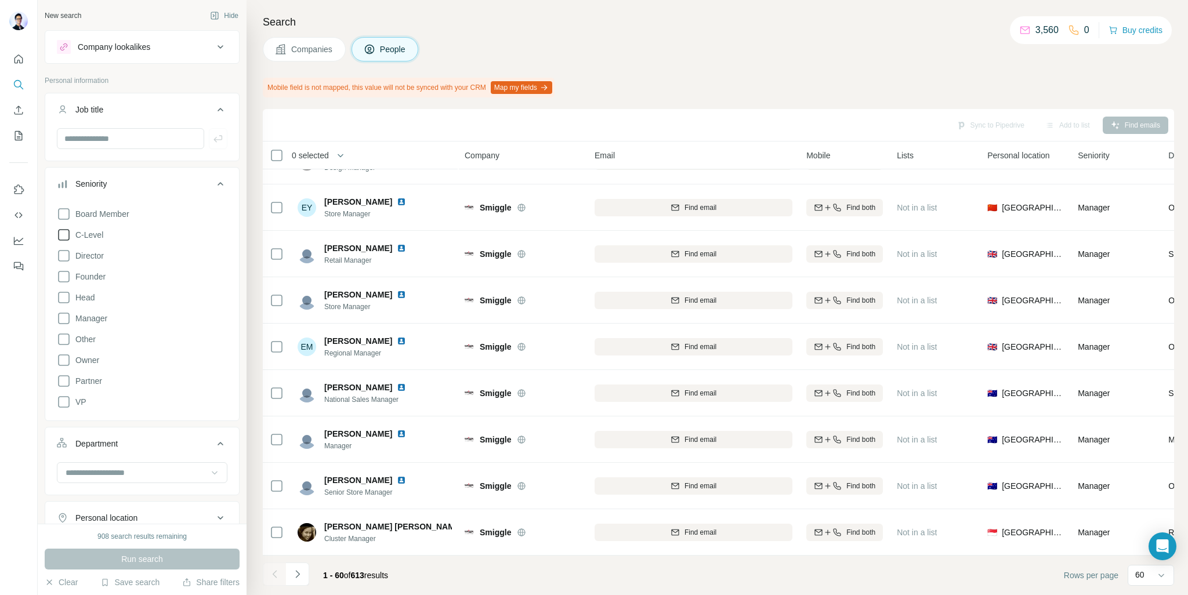
click at [60, 232] on icon at bounding box center [64, 235] width 14 height 14
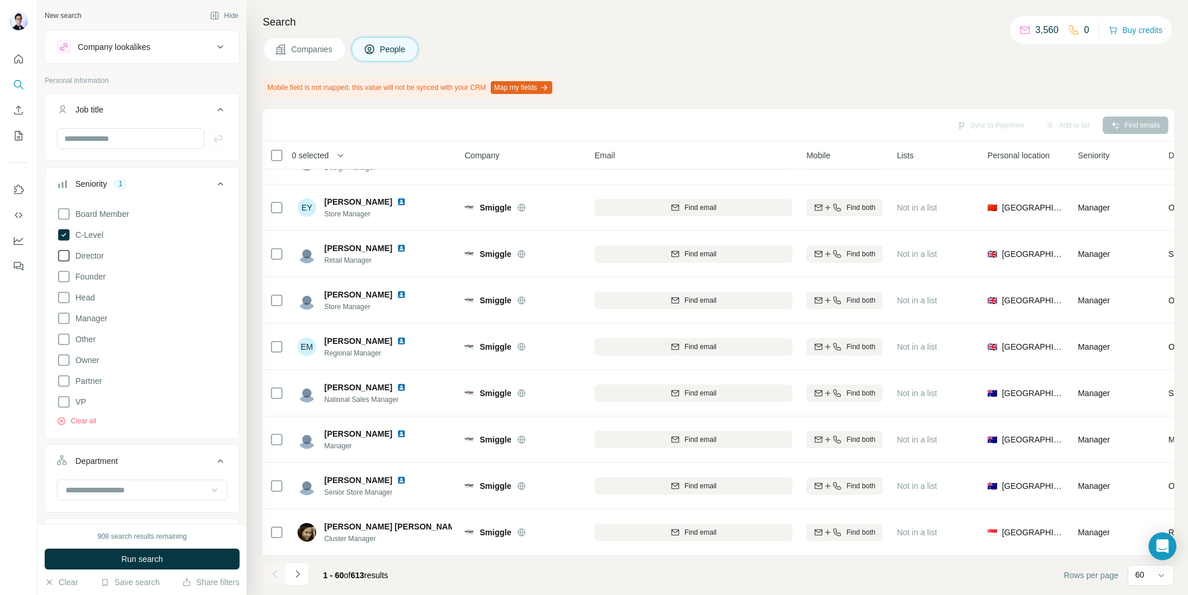
click at [60, 256] on icon at bounding box center [64, 256] width 14 height 14
click at [63, 279] on icon at bounding box center [64, 277] width 14 height 14
click at [59, 295] on icon at bounding box center [64, 298] width 14 height 14
click at [62, 313] on icon at bounding box center [64, 318] width 14 height 14
click at [71, 354] on span "Owner" at bounding box center [85, 360] width 28 height 12
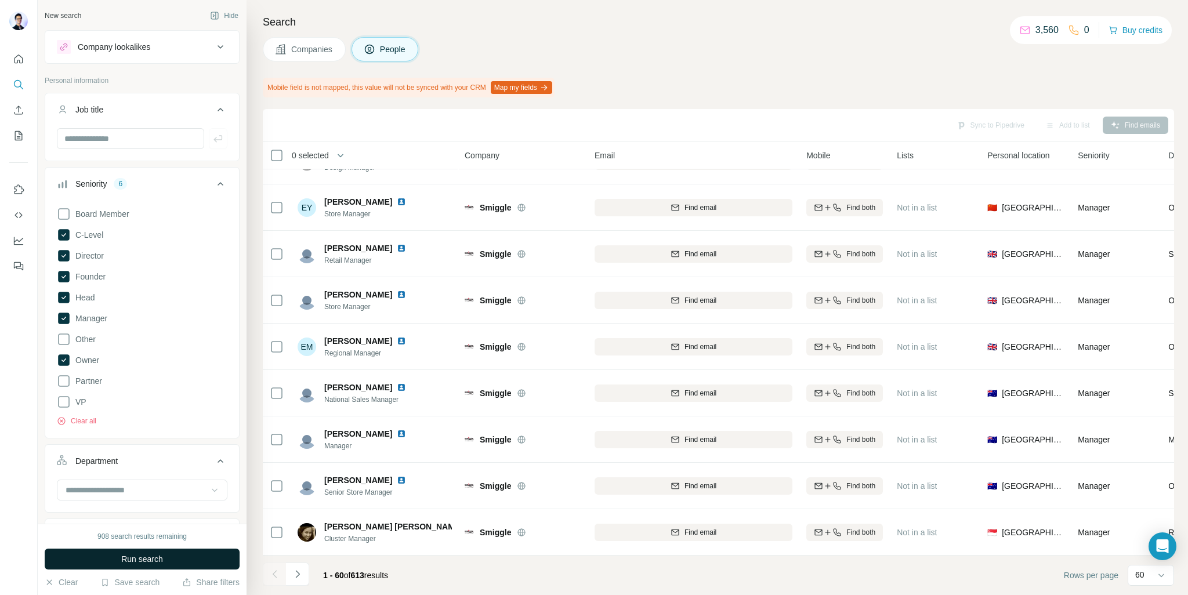
click at [173, 558] on button "Run search" at bounding box center [142, 559] width 195 height 21
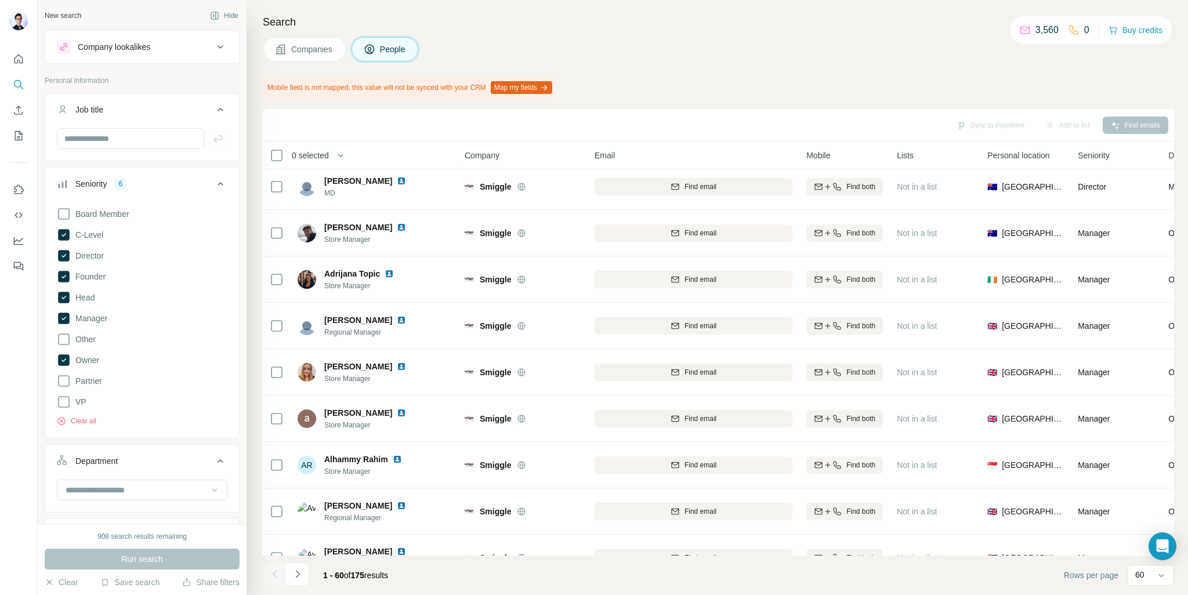
scroll to position [2404, 0]
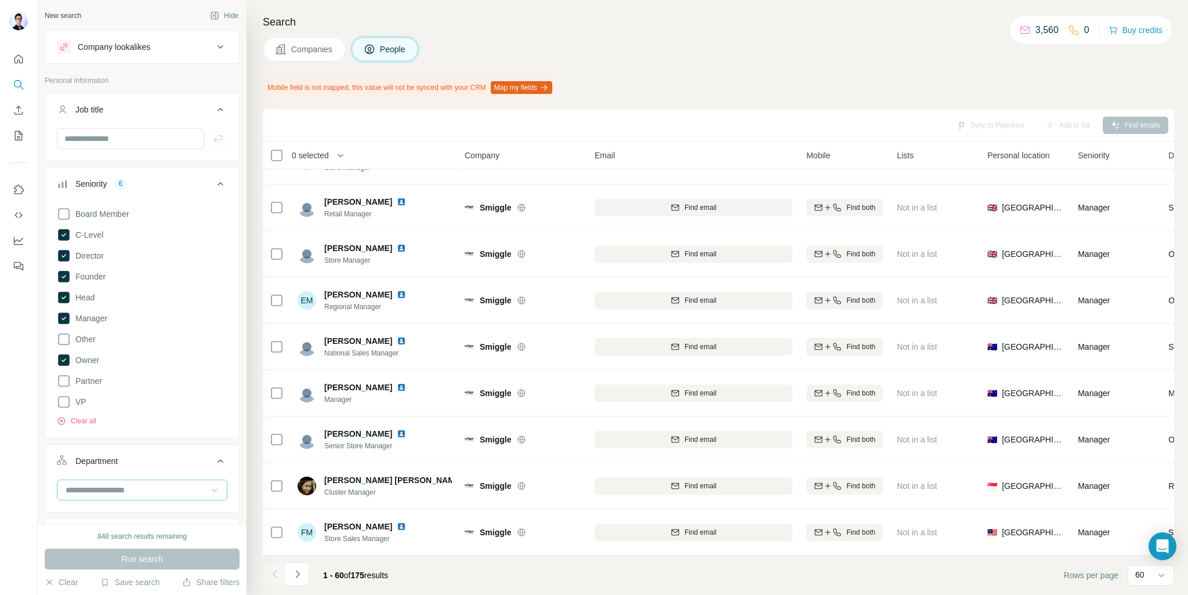
click at [166, 491] on input at bounding box center [135, 490] width 143 height 13
click at [108, 537] on div "Sales" at bounding box center [138, 537] width 142 height 12
click at [153, 492] on input at bounding box center [135, 490] width 143 height 13
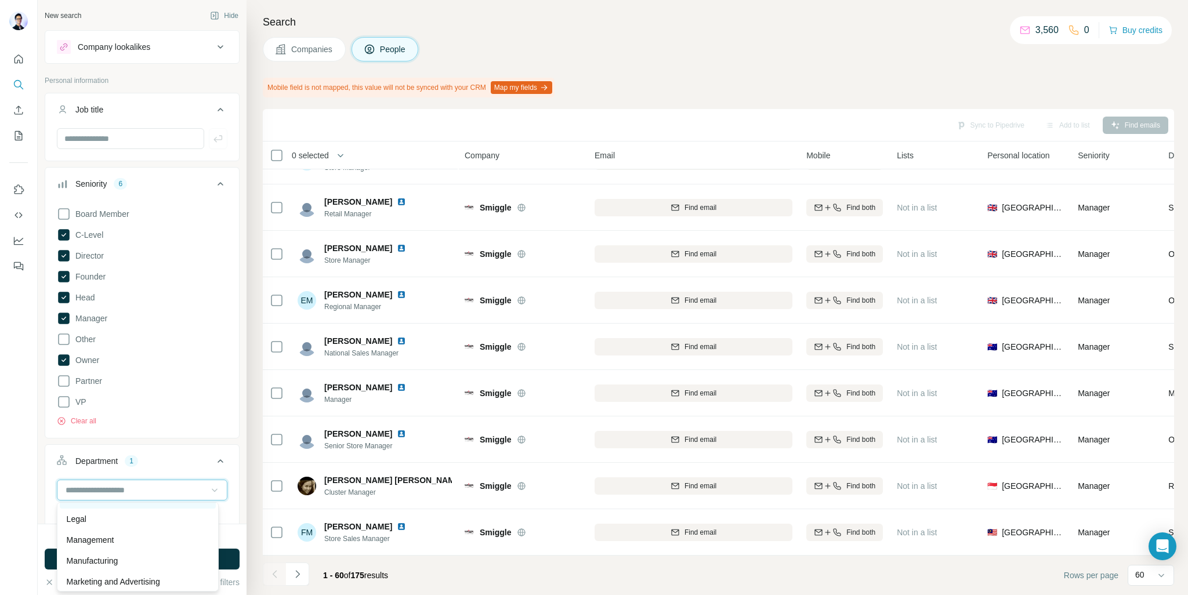
scroll to position [186, 0]
click at [144, 519] on div "HR" at bounding box center [138, 518] width 142 height 12
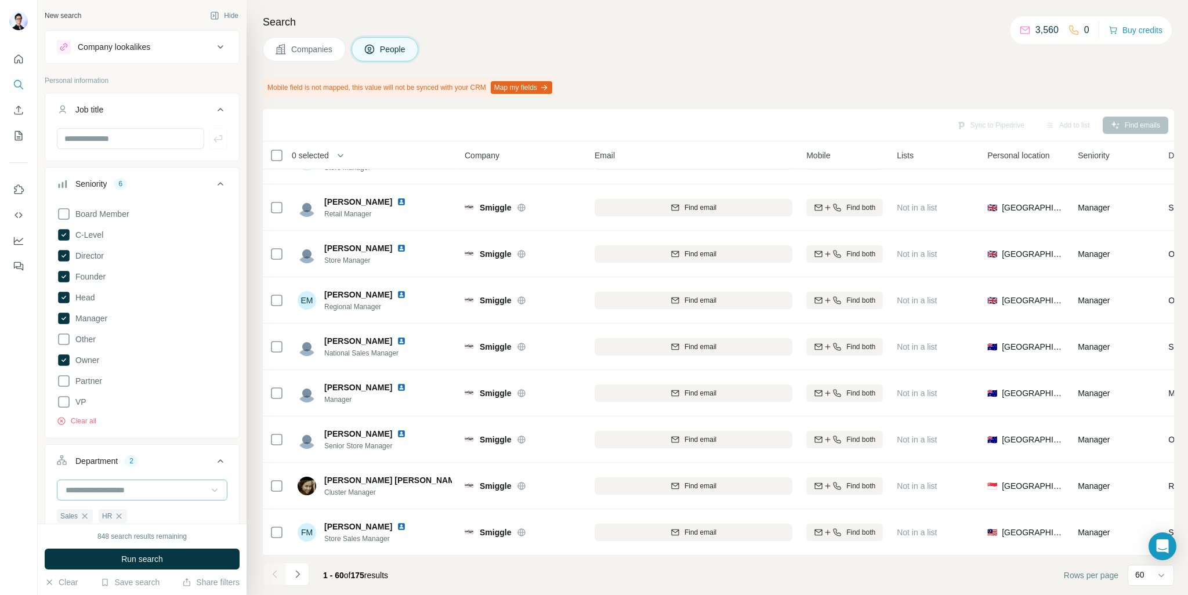
click at [160, 492] on input at bounding box center [135, 490] width 143 height 13
click at [28, 492] on div at bounding box center [19, 297] width 38 height 595
click at [162, 552] on button "Run search" at bounding box center [142, 559] width 195 height 21
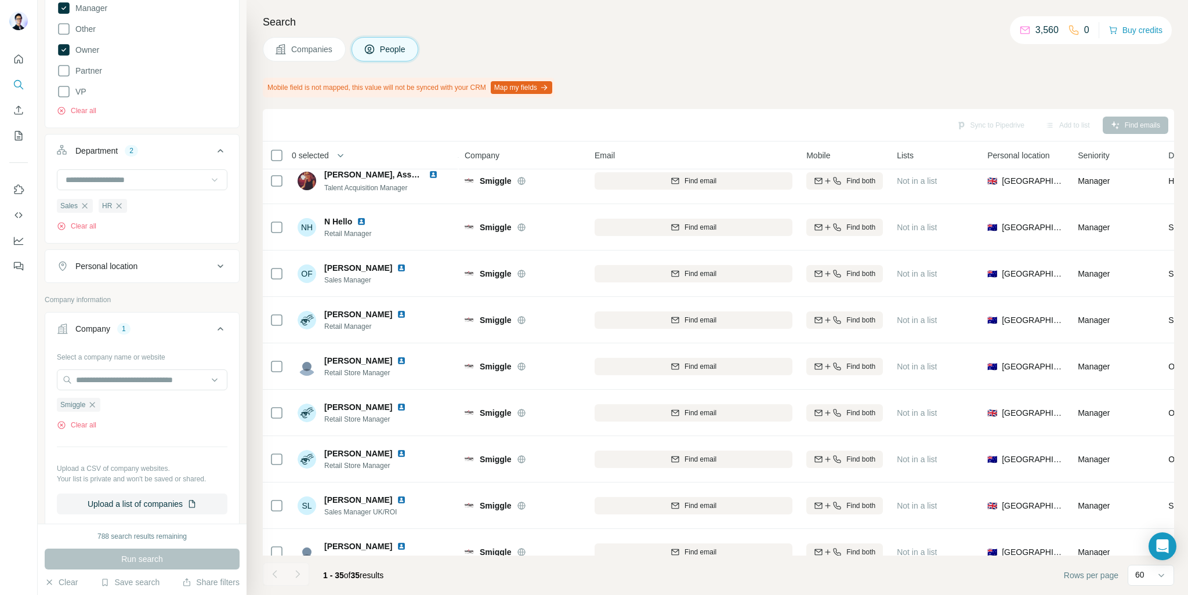
scroll to position [290, 0]
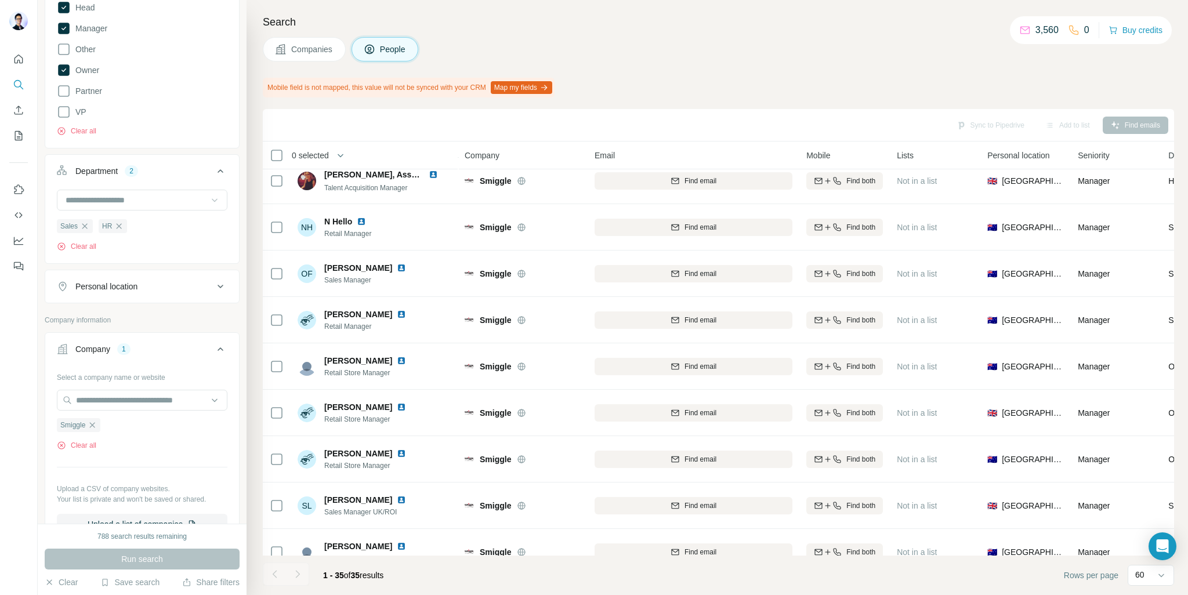
click at [213, 292] on icon at bounding box center [220, 287] width 14 height 14
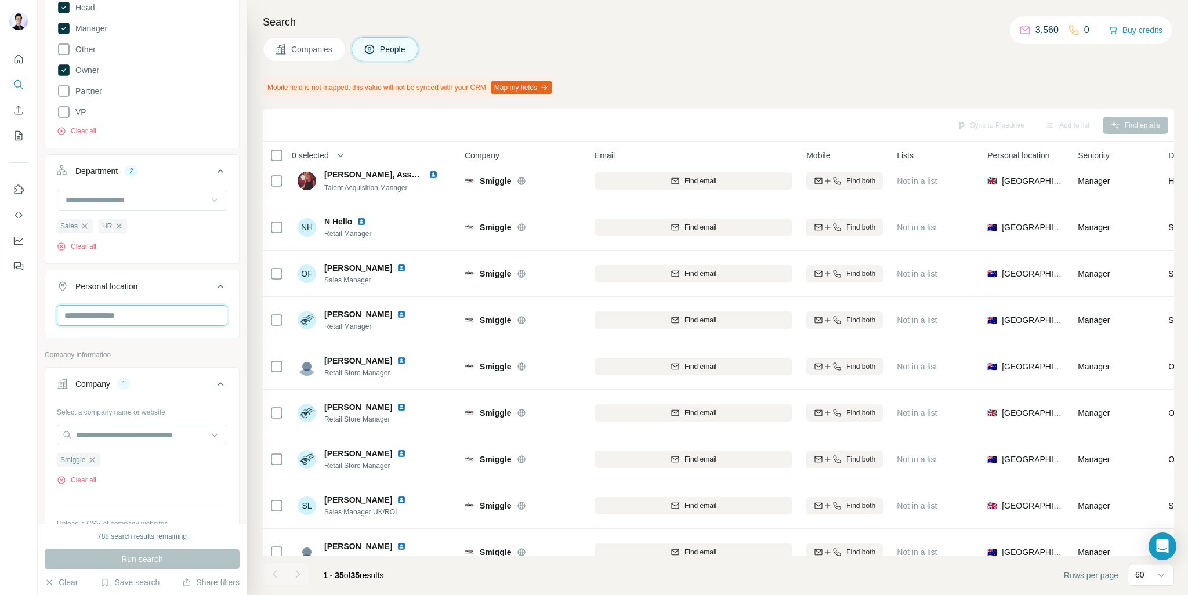
click at [128, 312] on input "text" at bounding box center [142, 315] width 171 height 21
type input "******"
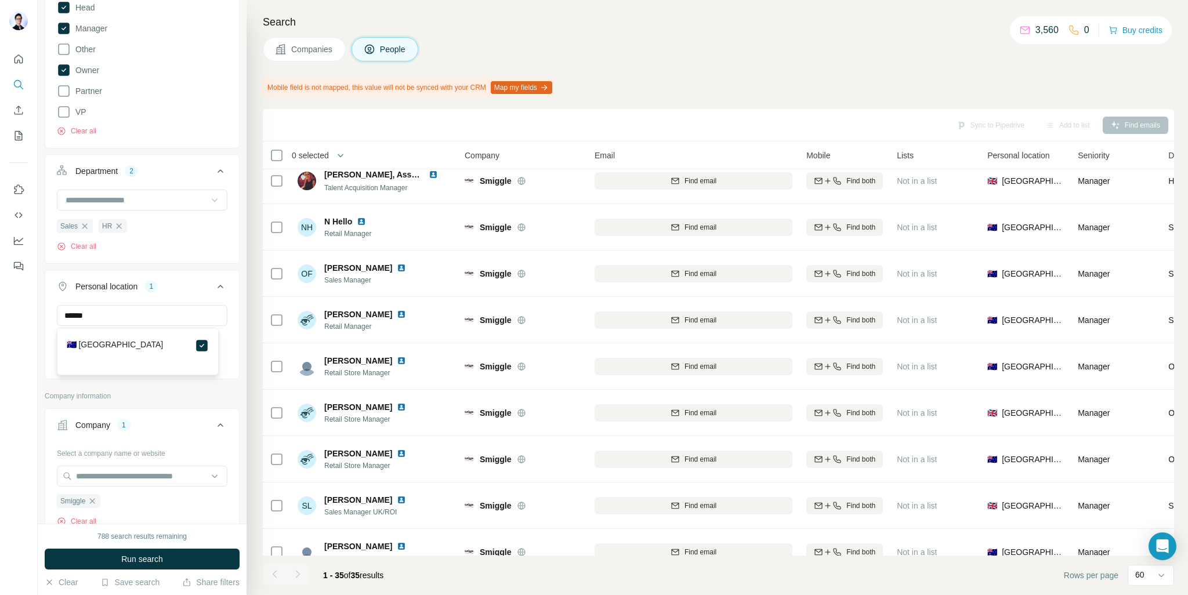
click at [26, 367] on div at bounding box center [19, 297] width 38 height 595
click at [154, 557] on span "Run search" at bounding box center [142, 559] width 42 height 12
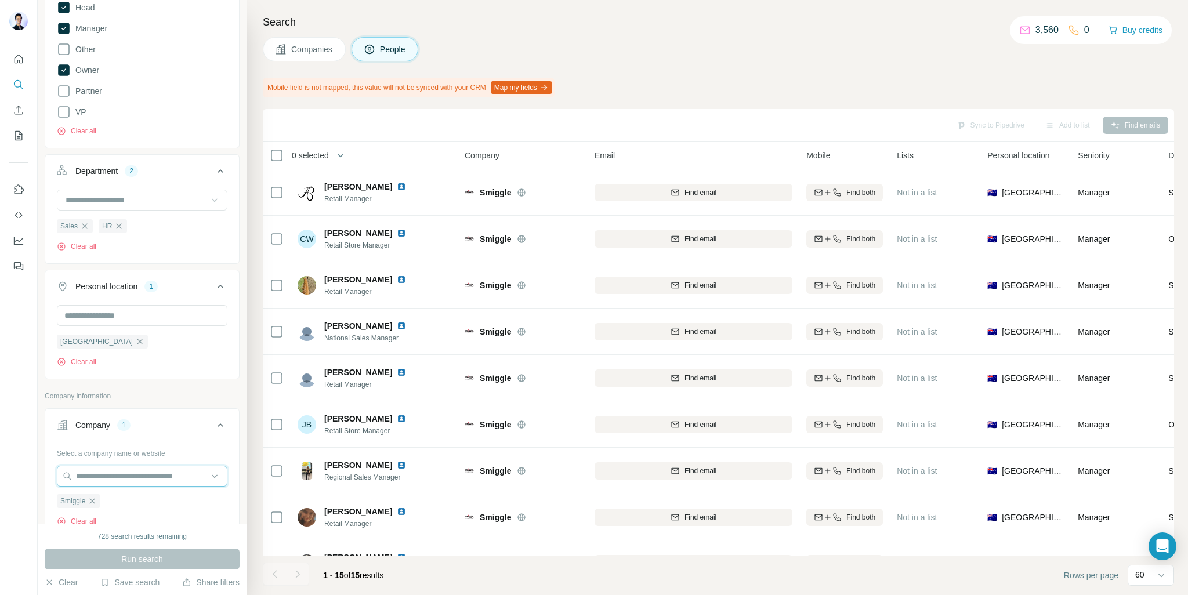
drag, startPoint x: 93, startPoint y: 477, endPoint x: 108, endPoint y: 490, distance: 19.4
click at [93, 477] on input "text" at bounding box center [142, 476] width 171 height 21
click at [46, 460] on div "Select a company name or website Smiggle Clear all Upload a CSV of company webs…" at bounding box center [142, 532] width 194 height 176
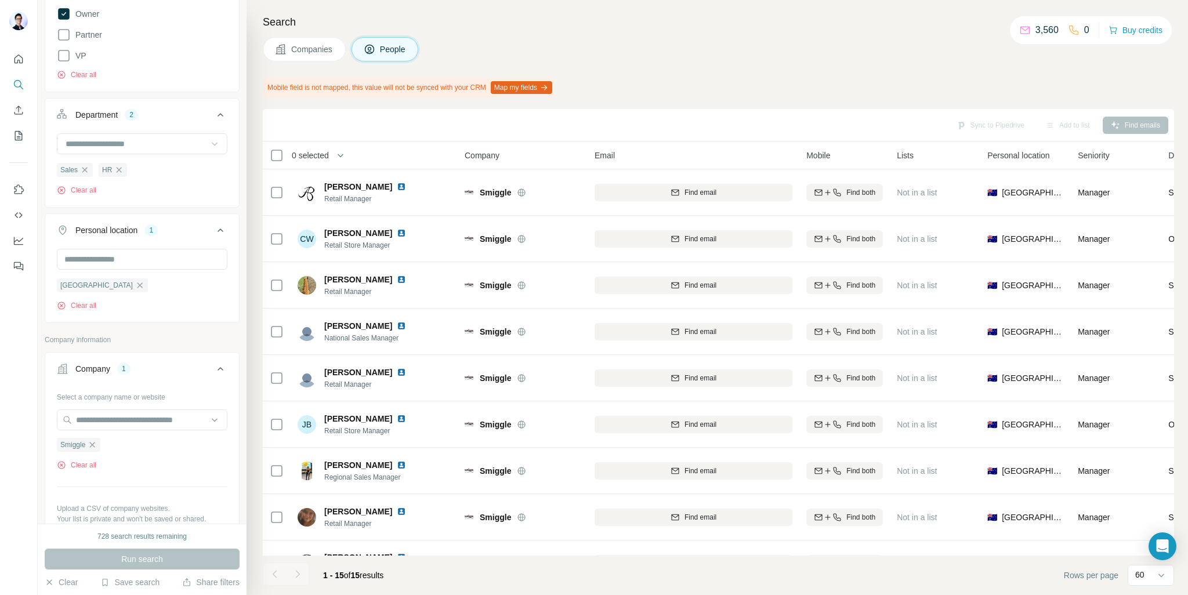
scroll to position [406, 0]
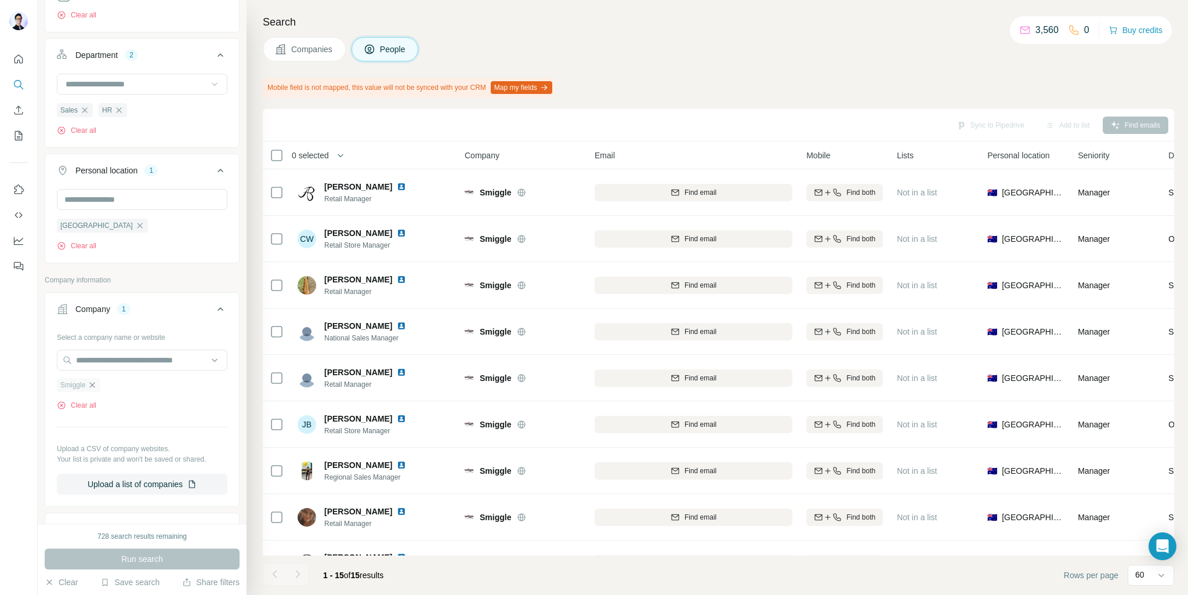
click at [94, 385] on icon "button" at bounding box center [92, 384] width 5 height 5
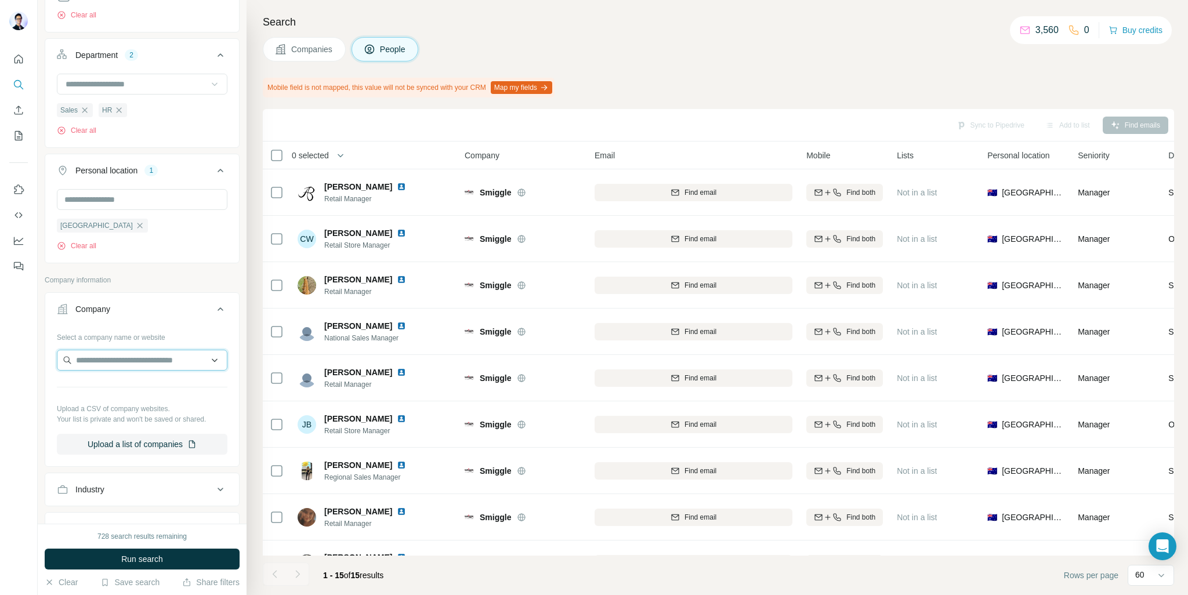
click at [104, 361] on input "text" at bounding box center [142, 360] width 171 height 21
paste input "********"
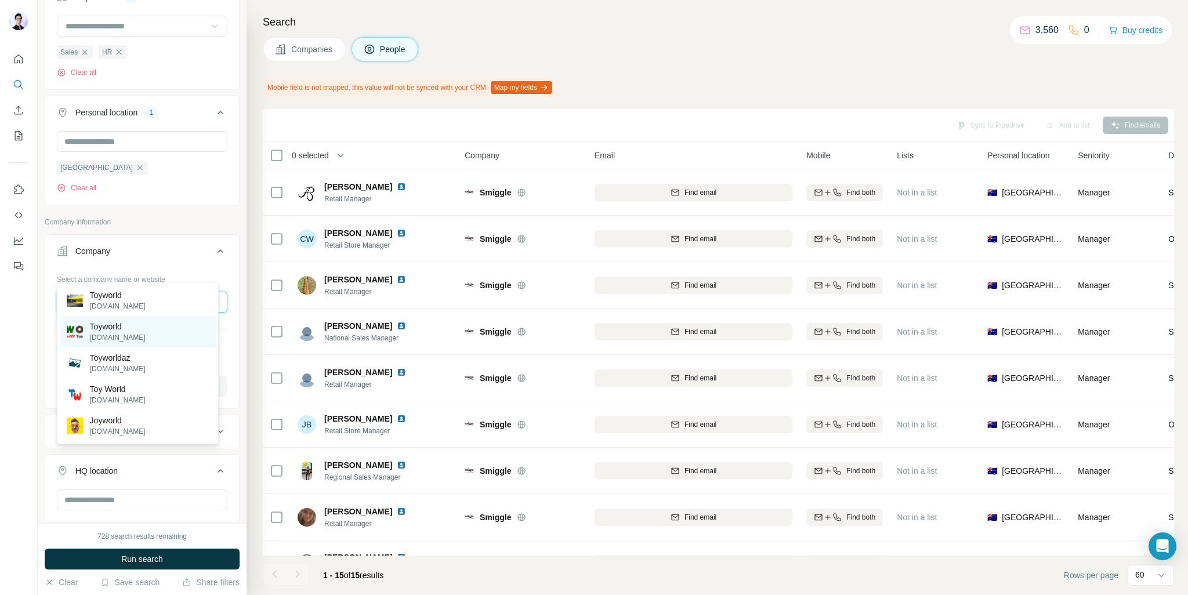
scroll to position [522, 0]
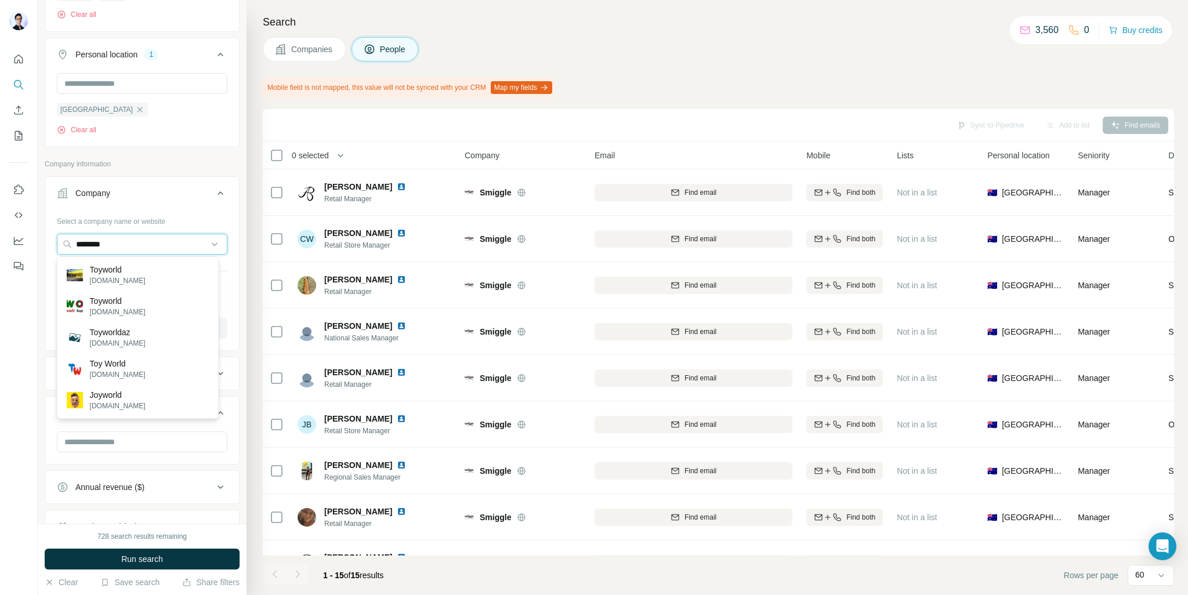
drag, startPoint x: 139, startPoint y: 245, endPoint x: 2, endPoint y: 252, distance: 137.1
click at [0, 252] on div "New search Hide Company lookalikes Personal information Job title Seniority 6 B…" at bounding box center [594, 297] width 1188 height 595
paste input "***"
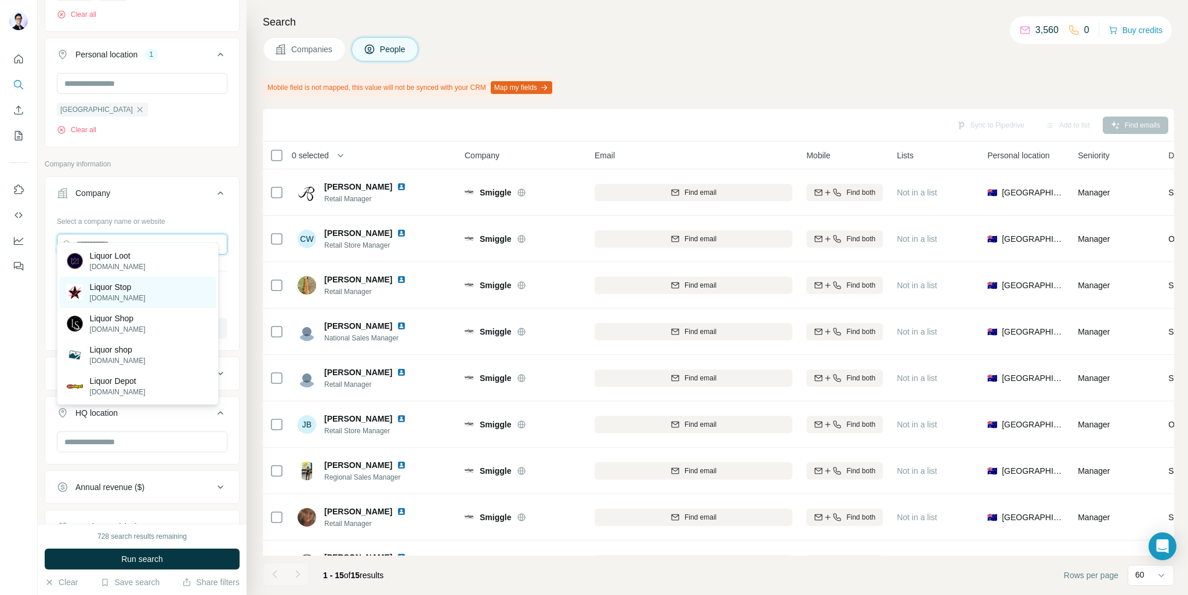
scroll to position [580, 0]
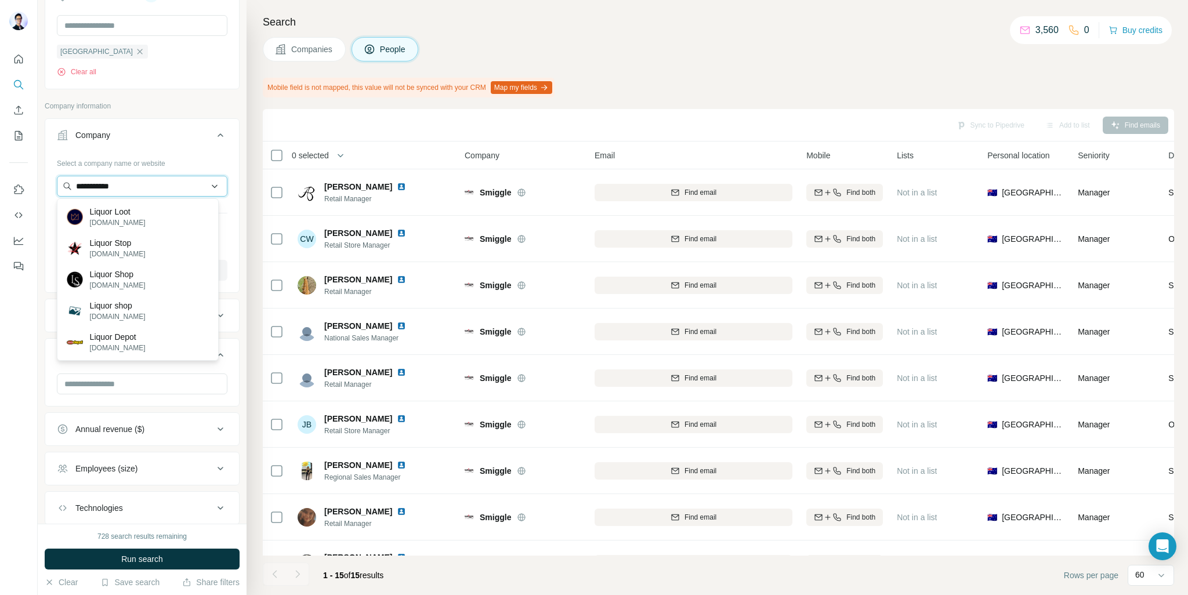
drag, startPoint x: 139, startPoint y: 186, endPoint x: 63, endPoint y: 189, distance: 76.0
click at [63, 189] on input "**********" at bounding box center [142, 186] width 171 height 21
paste input "***"
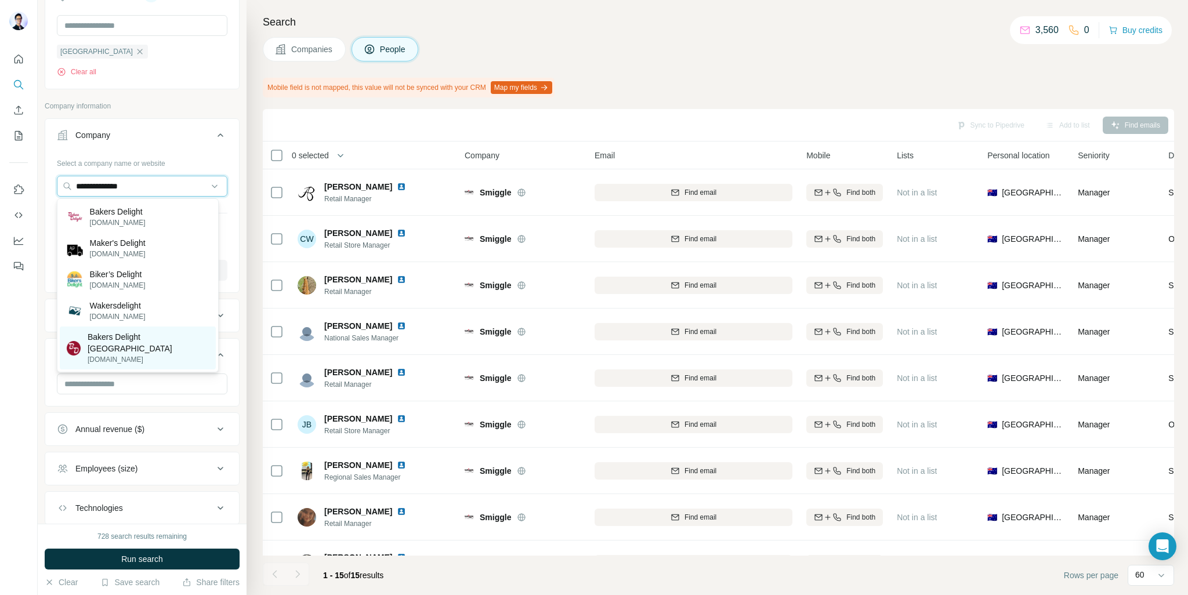
type input "**********"
click at [158, 337] on p "Bakers Delight New Zealand" at bounding box center [148, 342] width 121 height 23
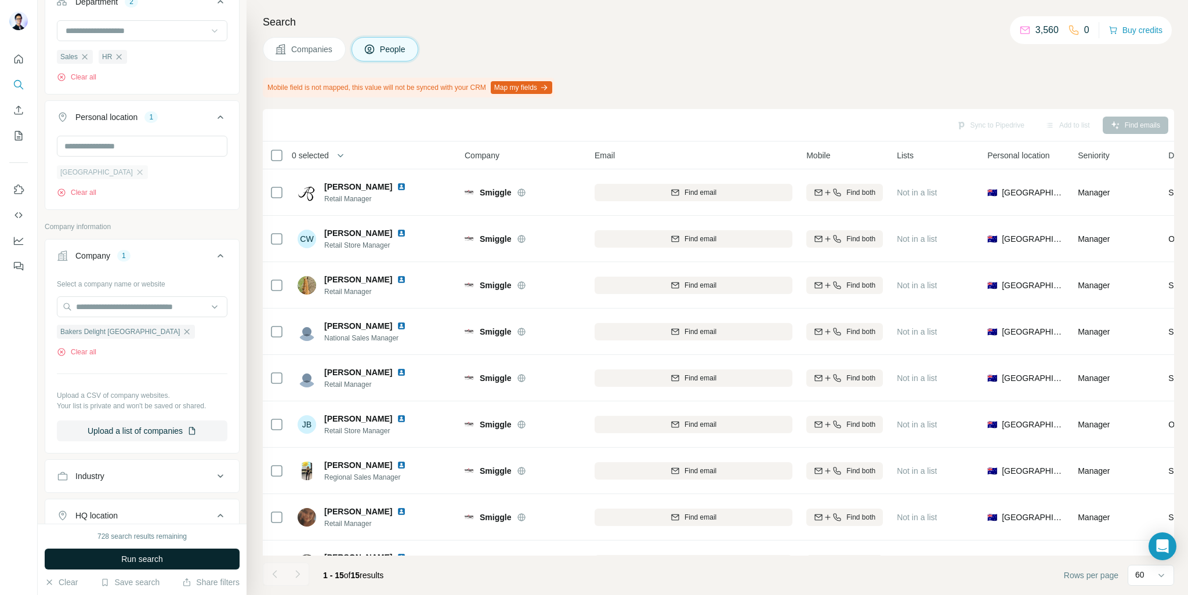
scroll to position [401, 0]
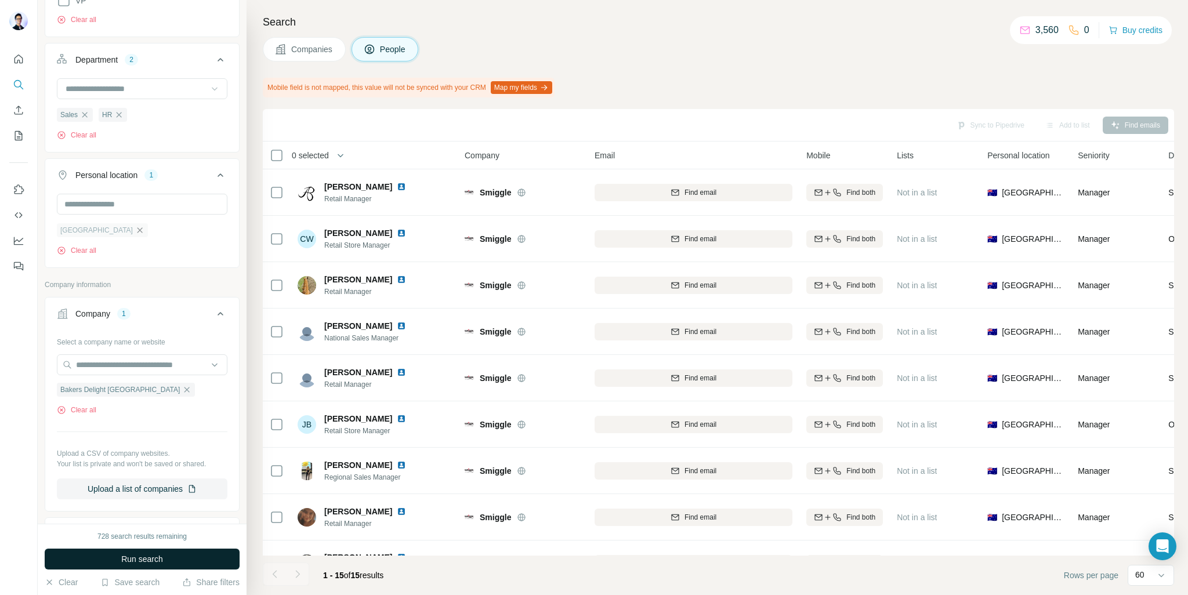
click at [135, 231] on icon "button" at bounding box center [139, 230] width 9 height 9
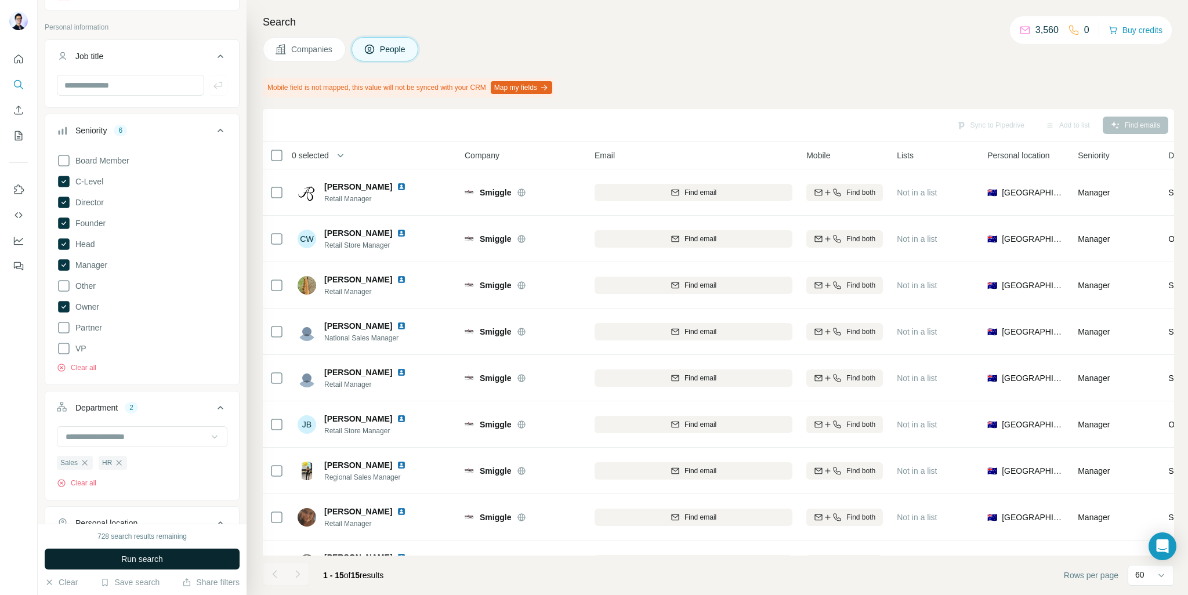
scroll to position [227, 0]
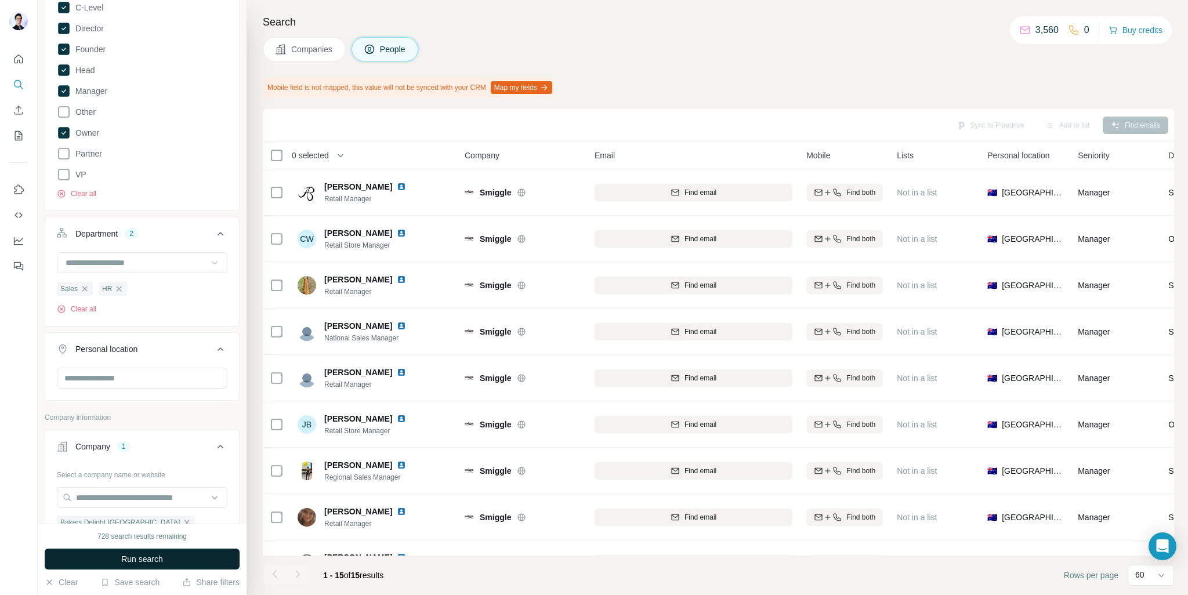
click at [152, 561] on span "Run search" at bounding box center [142, 559] width 42 height 12
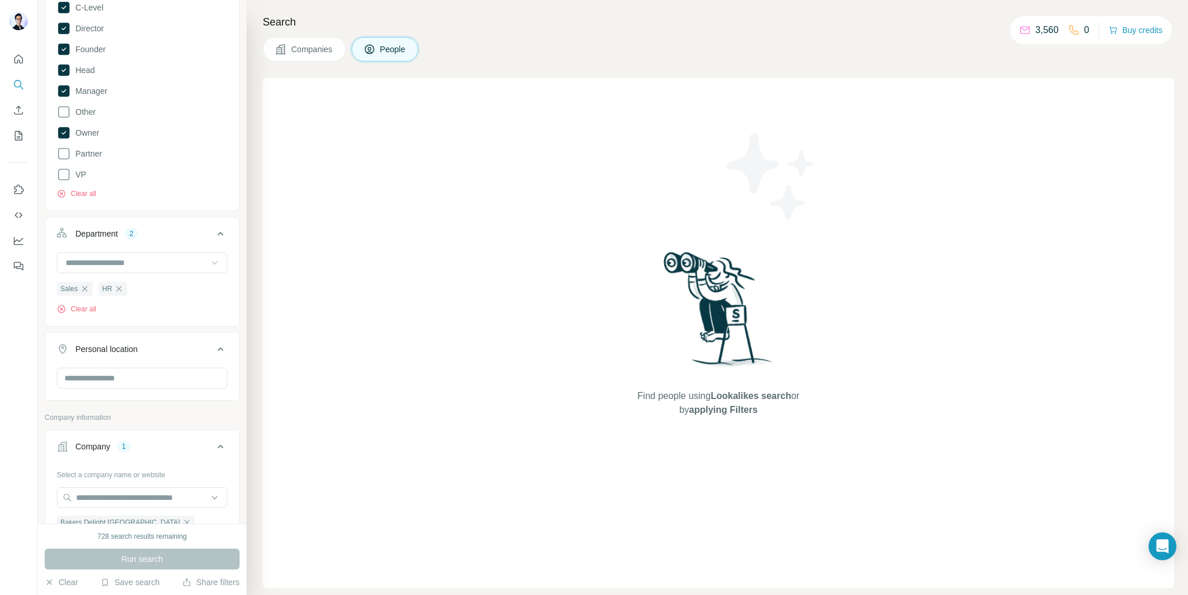
scroll to position [53, 0]
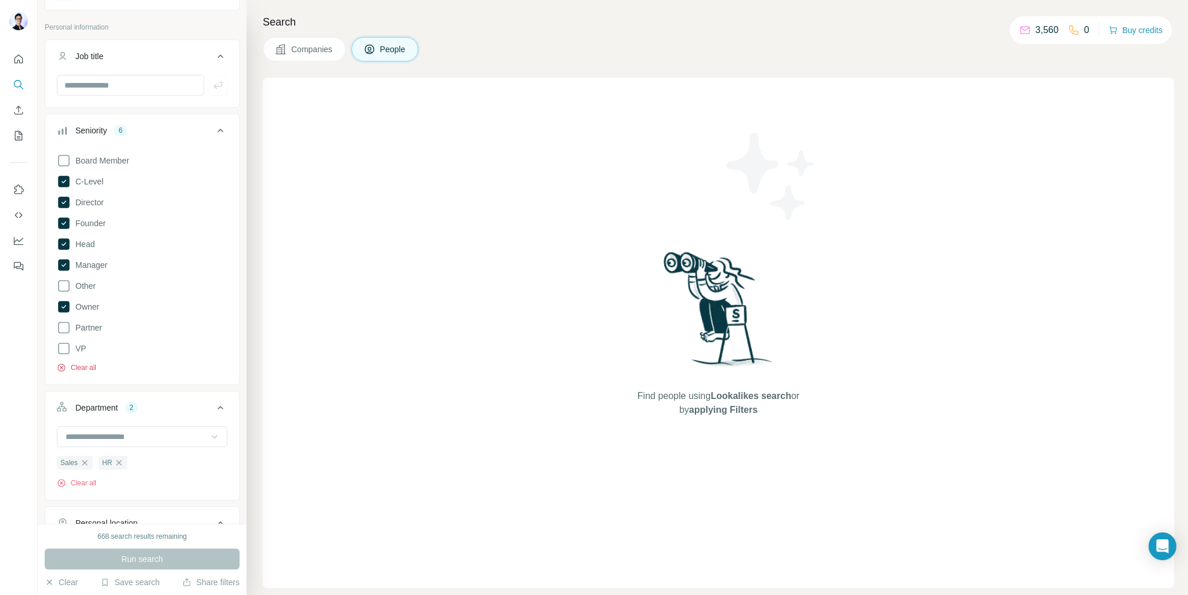
click at [88, 364] on button "Clear all" at bounding box center [76, 368] width 39 height 10
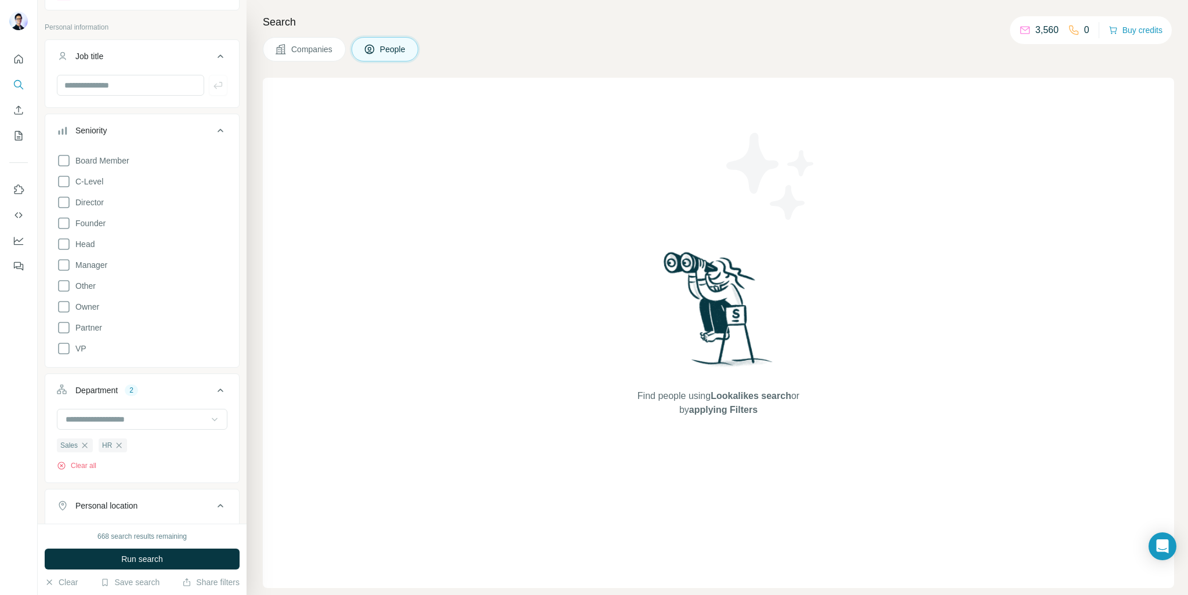
scroll to position [0, 0]
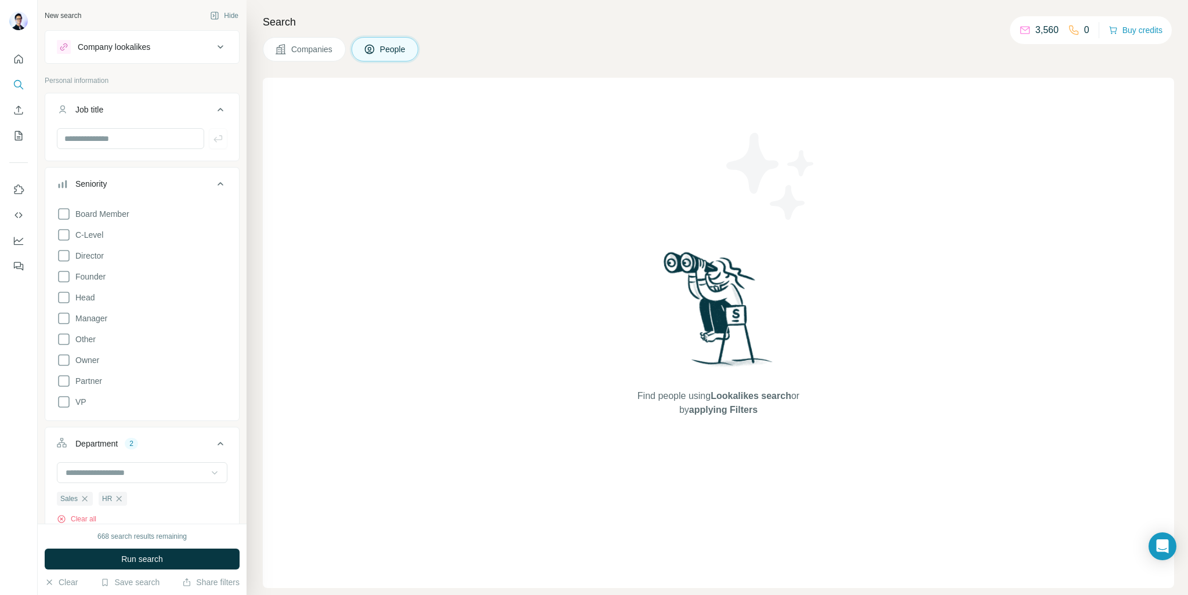
scroll to position [632, 0]
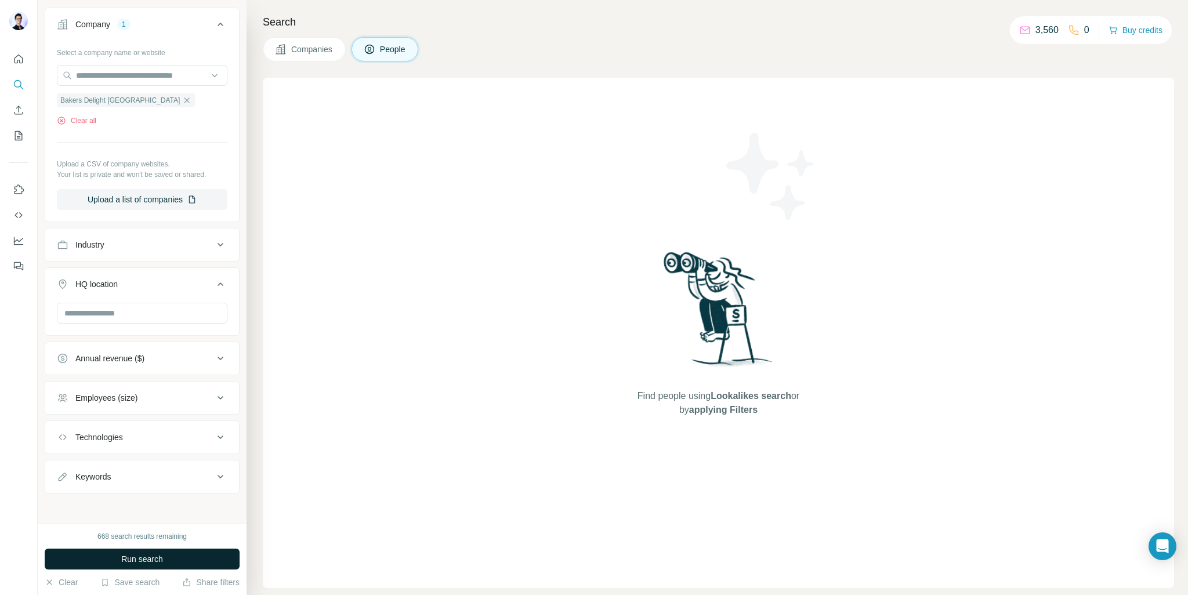
click at [168, 557] on button "Run search" at bounding box center [142, 559] width 195 height 21
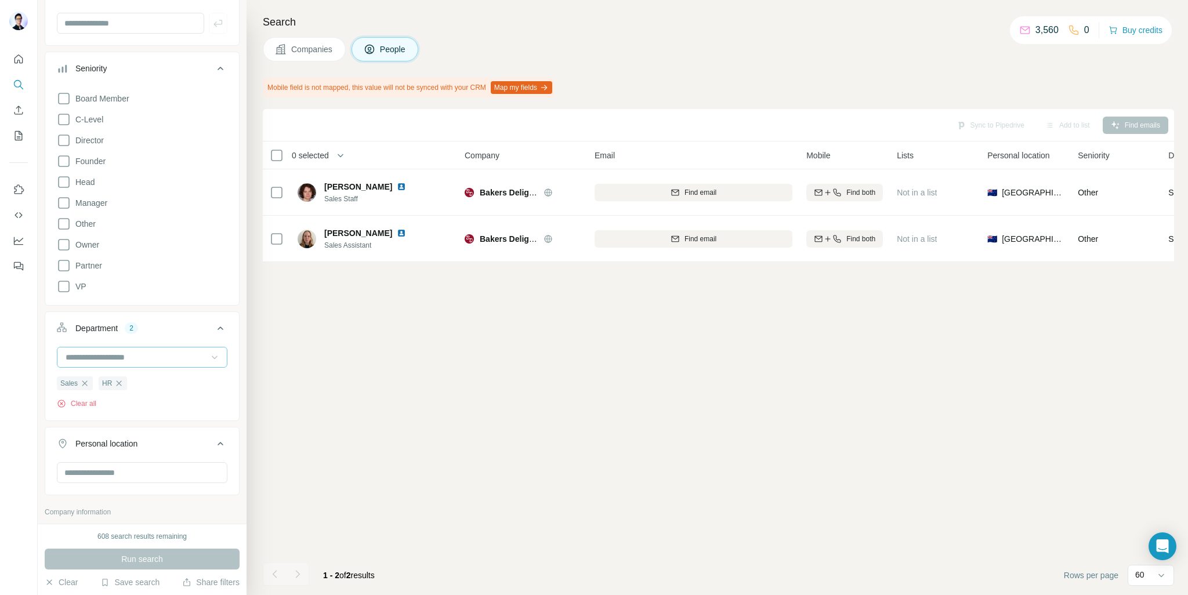
scroll to position [116, 0]
click at [77, 396] on div "Sales HR Clear all" at bounding box center [142, 391] width 171 height 33
click at [89, 401] on button "Clear all" at bounding box center [76, 403] width 39 height 10
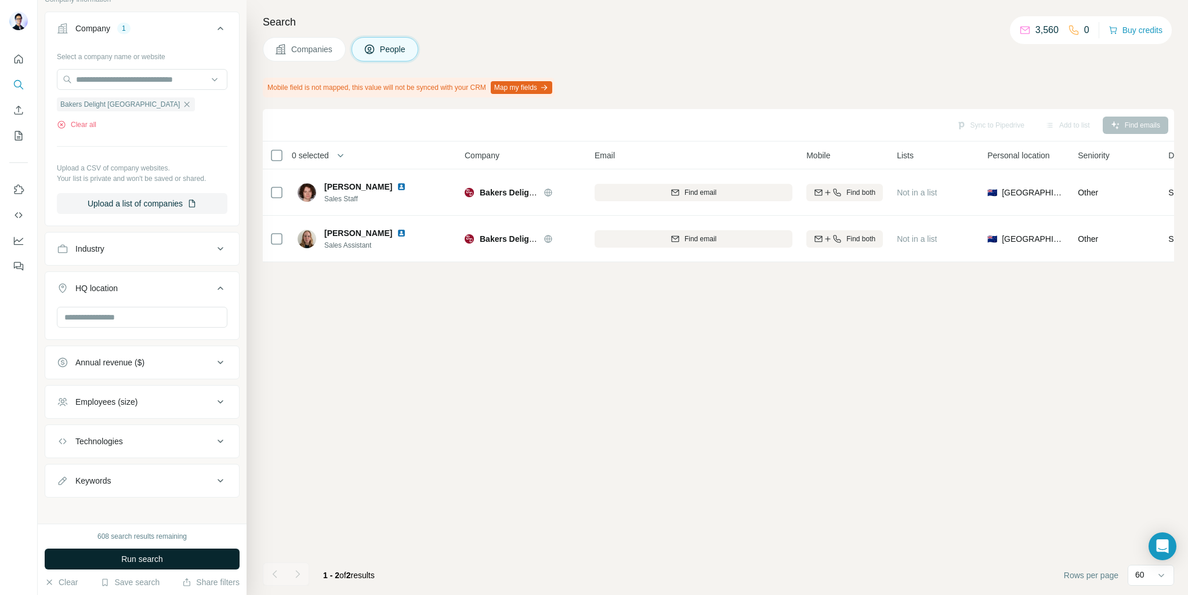
scroll to position [591, 0]
click at [175, 555] on button "Run search" at bounding box center [142, 559] width 195 height 21
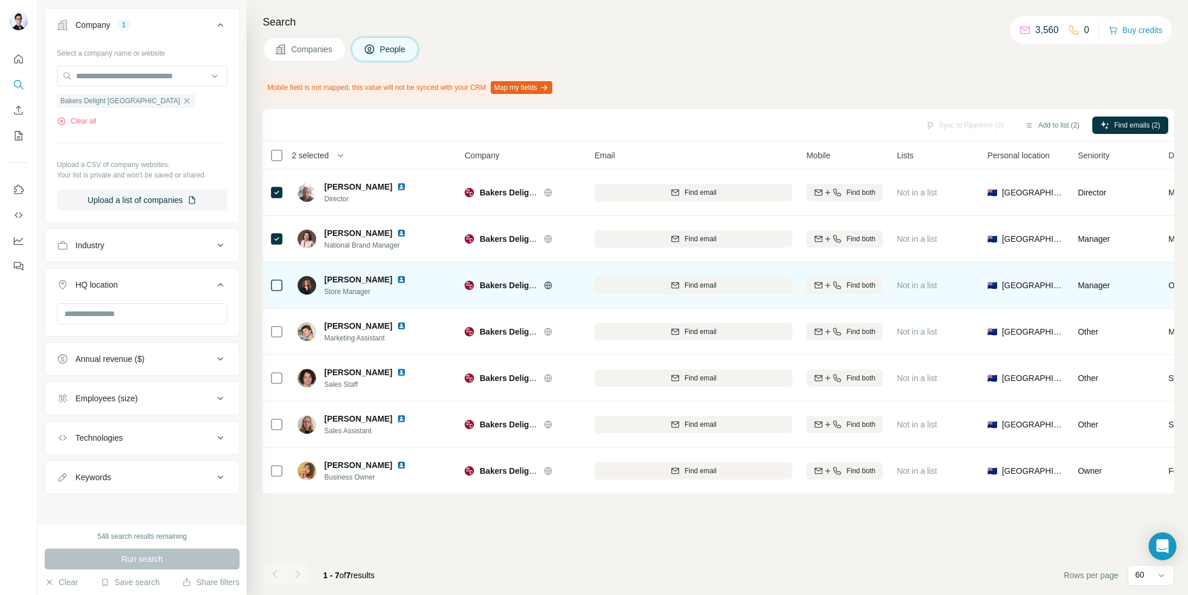
click at [274, 278] on icon at bounding box center [277, 285] width 14 height 14
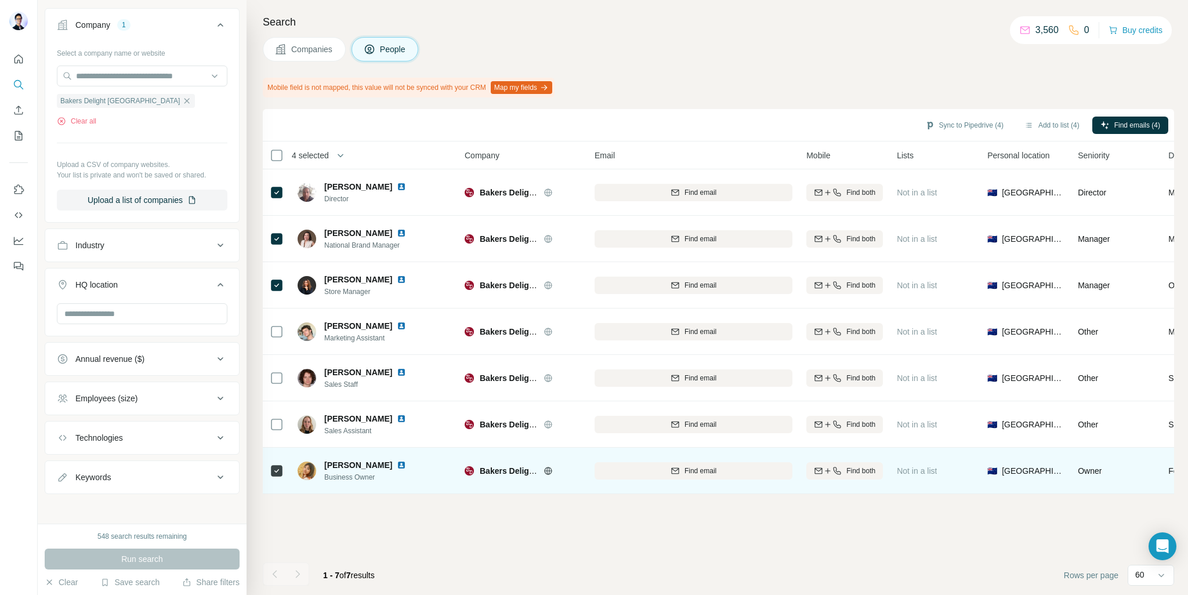
click at [307, 474] on img at bounding box center [307, 471] width 19 height 19
click at [303, 472] on img at bounding box center [307, 471] width 19 height 19
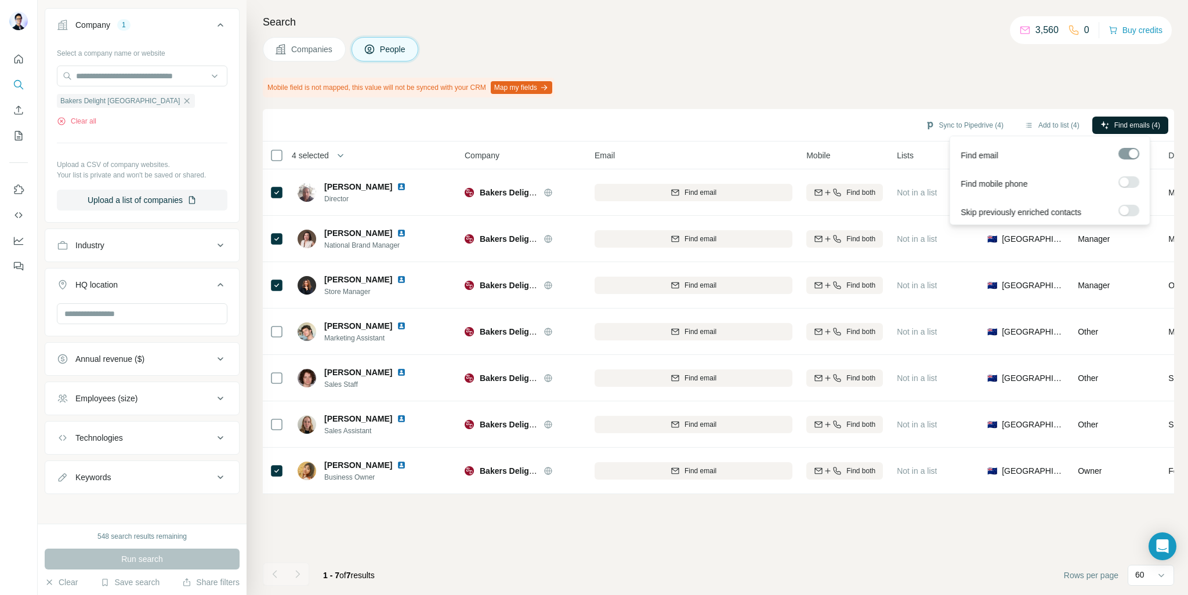
click at [1110, 128] on button "Find emails (4)" at bounding box center [1130, 125] width 76 height 17
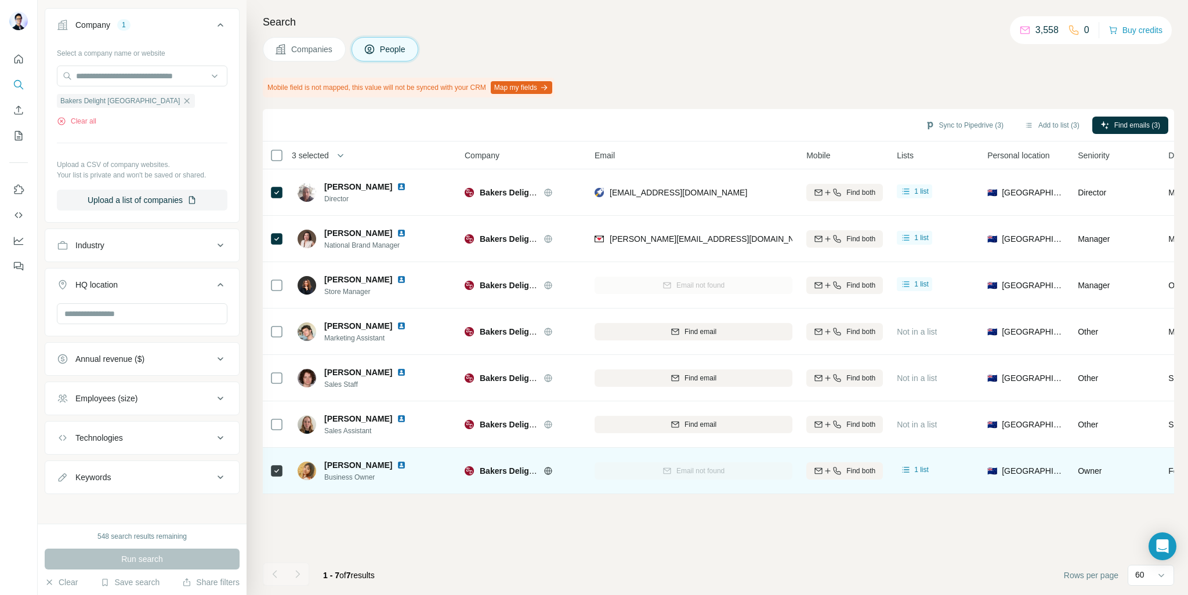
drag, startPoint x: 276, startPoint y: 463, endPoint x: 321, endPoint y: 465, distance: 45.3
click at [277, 464] on icon at bounding box center [277, 471] width 14 height 14
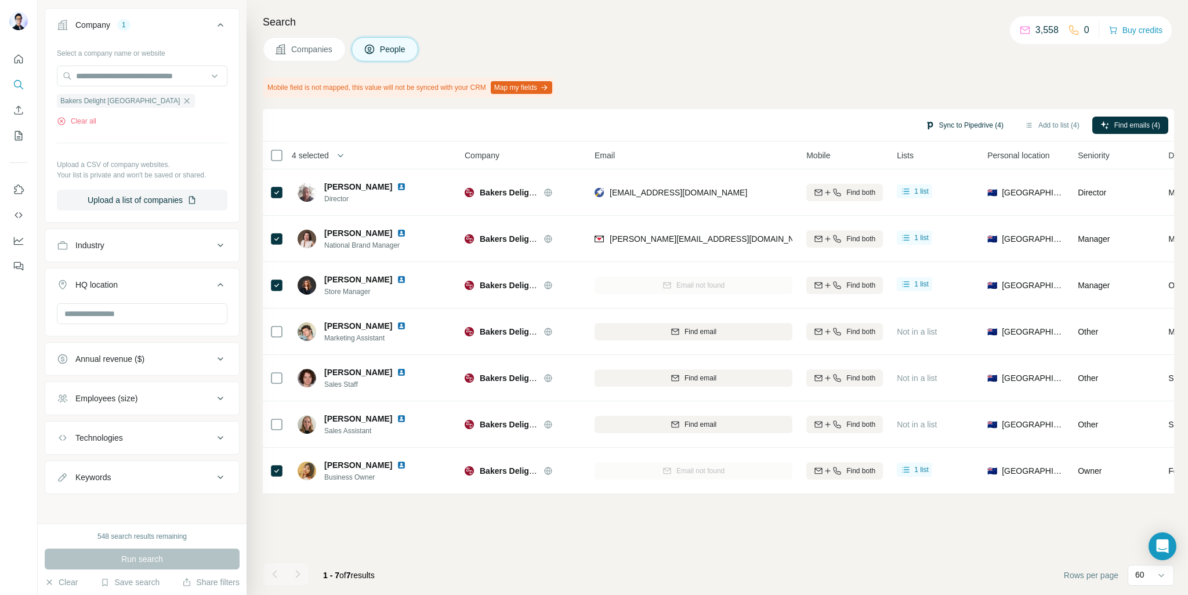
click at [957, 121] on button "Sync to Pipedrive (4)" at bounding box center [964, 125] width 95 height 17
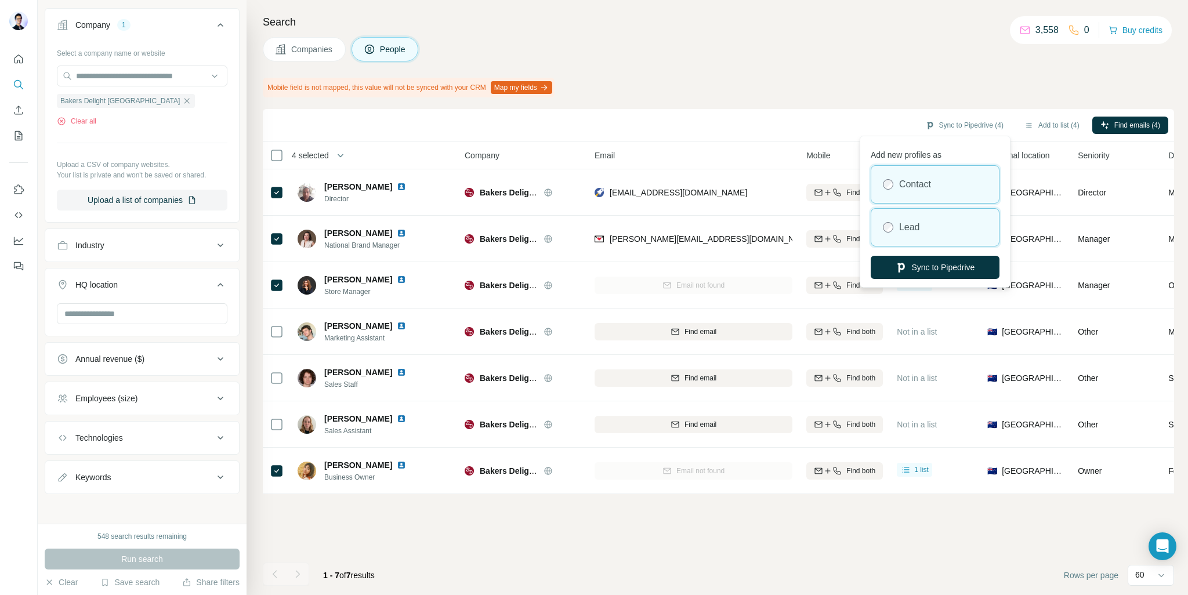
click at [914, 233] on label "Lead" at bounding box center [909, 227] width 21 height 14
click at [926, 260] on button "Sync to Pipedrive" at bounding box center [935, 267] width 129 height 23
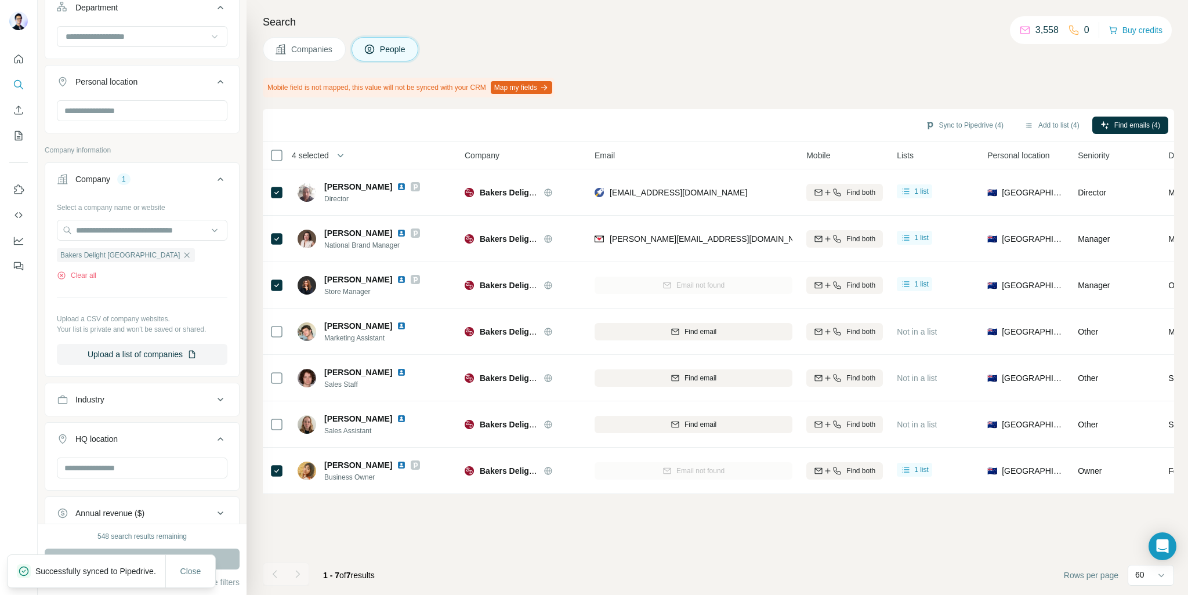
scroll to position [358, 0]
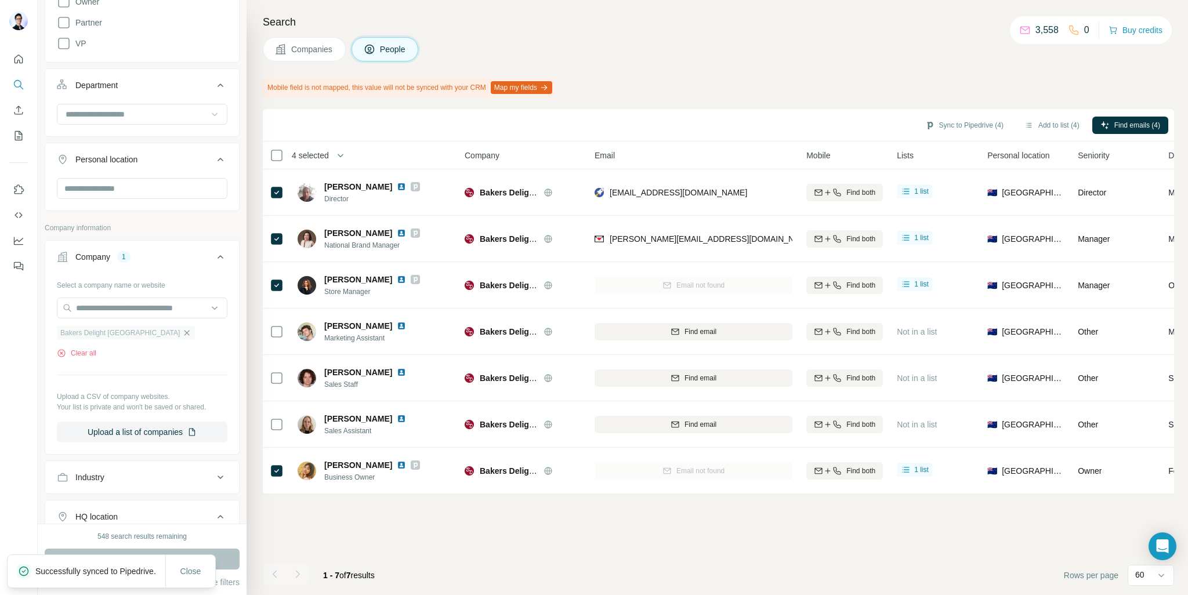
click at [182, 332] on icon "button" at bounding box center [186, 332] width 9 height 9
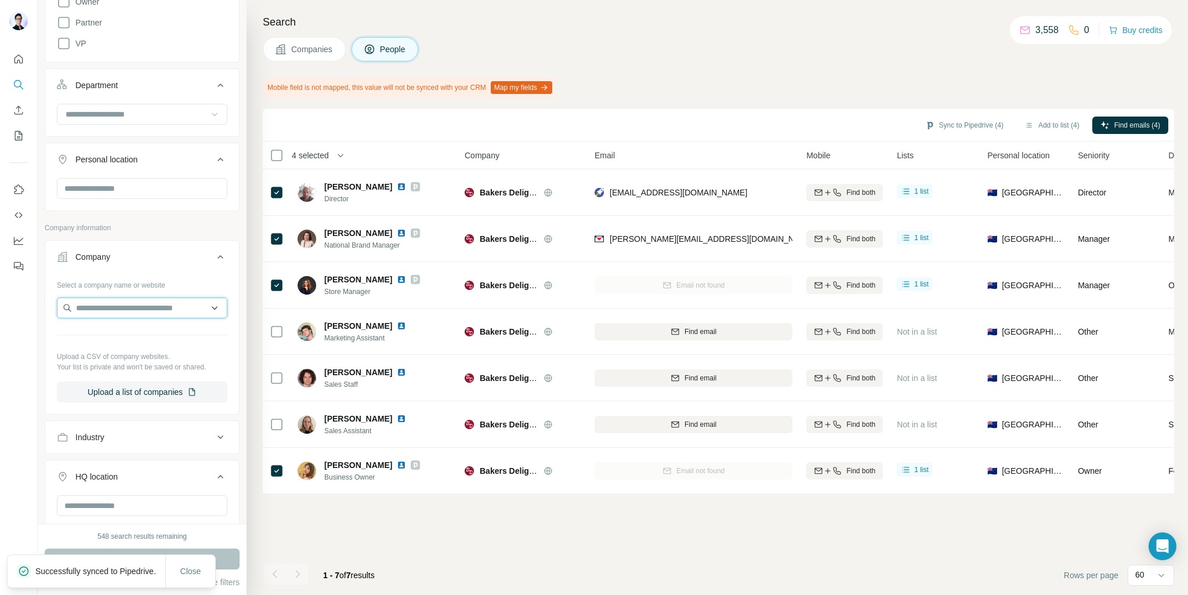
click at [138, 314] on input "text" at bounding box center [142, 308] width 171 height 21
paste input "****"
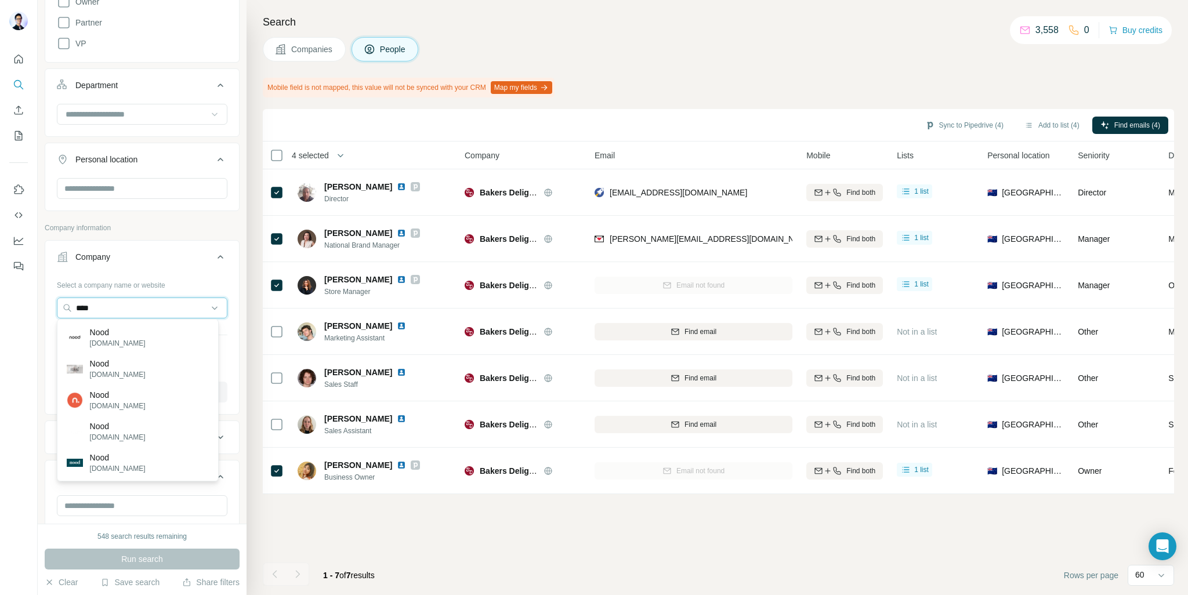
type input "****"
click at [123, 392] on div "Nood nood.dk" at bounding box center [138, 400] width 156 height 31
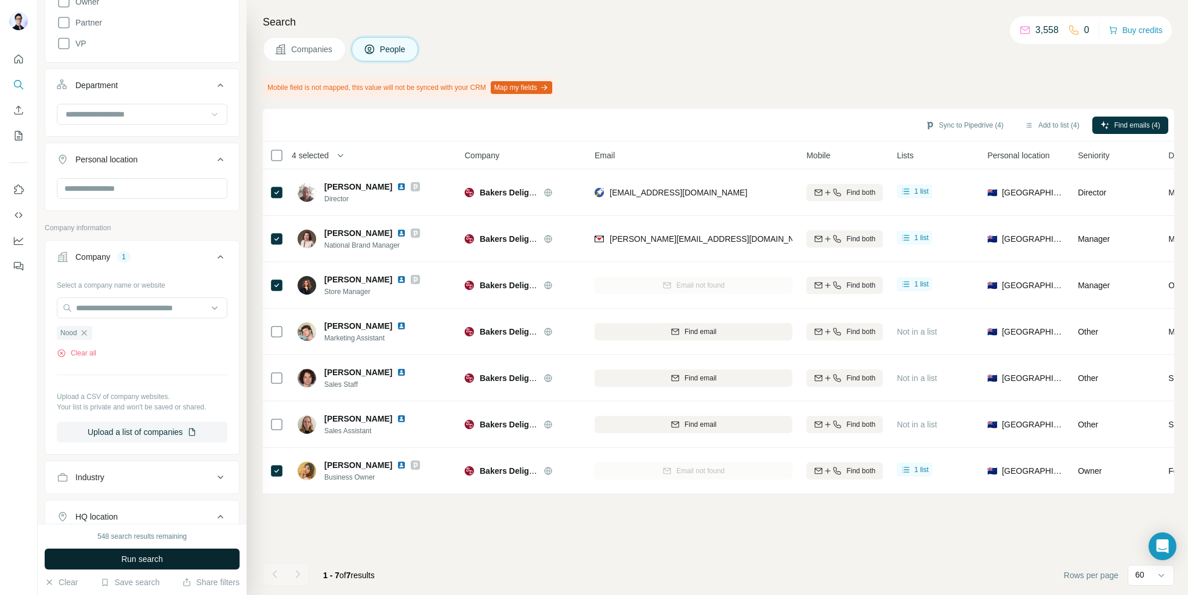
click at [154, 555] on span "Run search" at bounding box center [142, 559] width 42 height 12
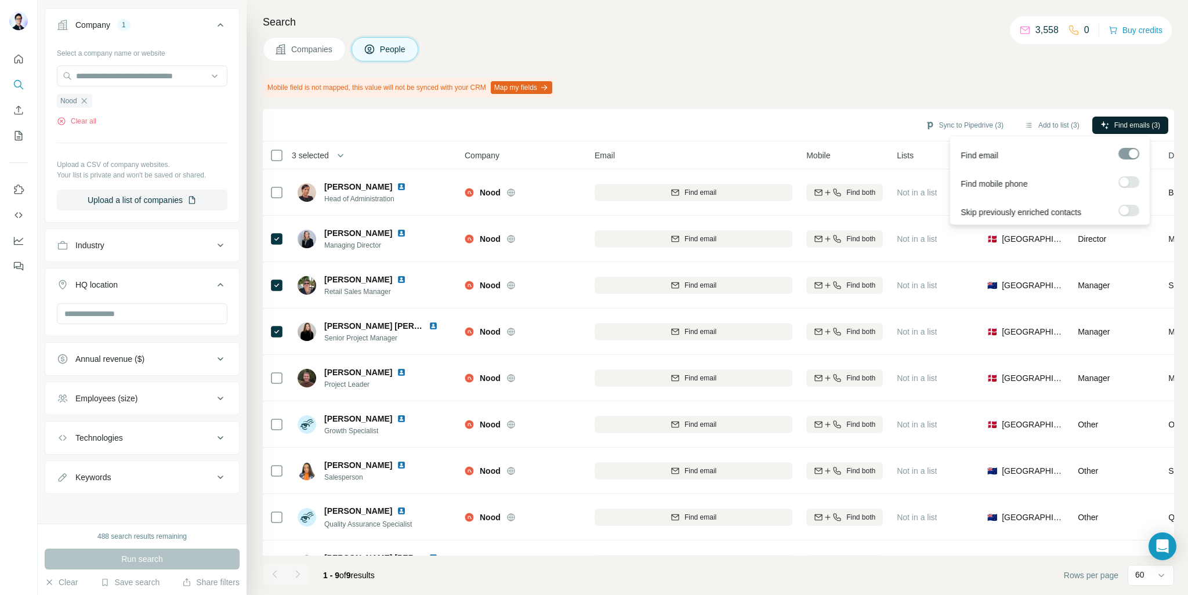
click at [1118, 124] on span "Find emails (3)" at bounding box center [1137, 125] width 46 height 10
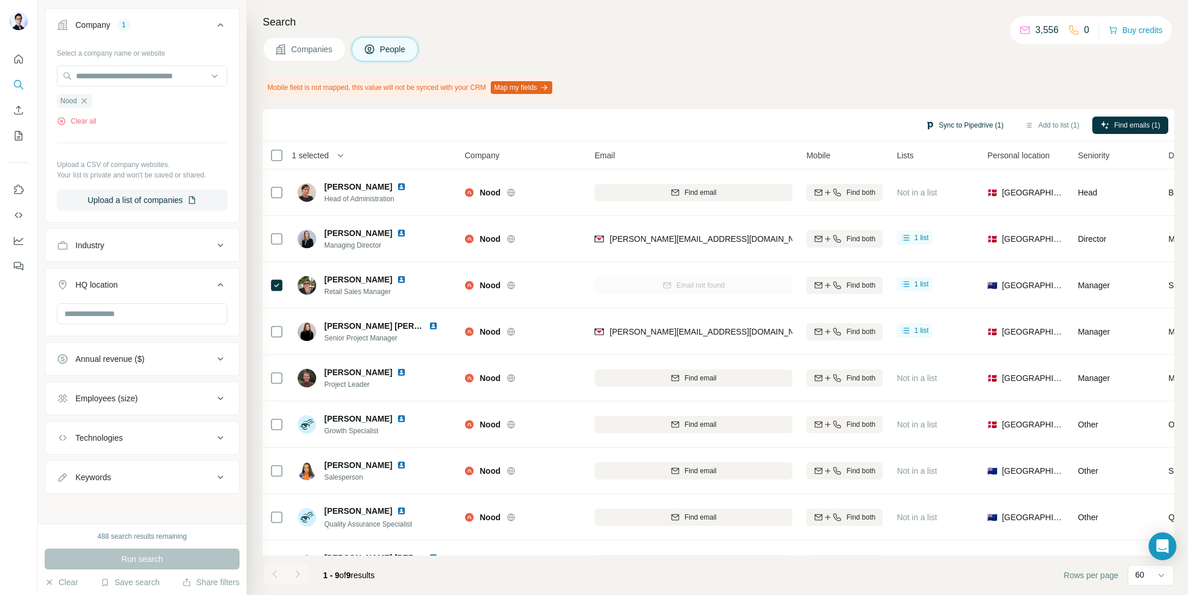
click at [966, 121] on button "Sync to Pipedrive (1)" at bounding box center [964, 125] width 95 height 17
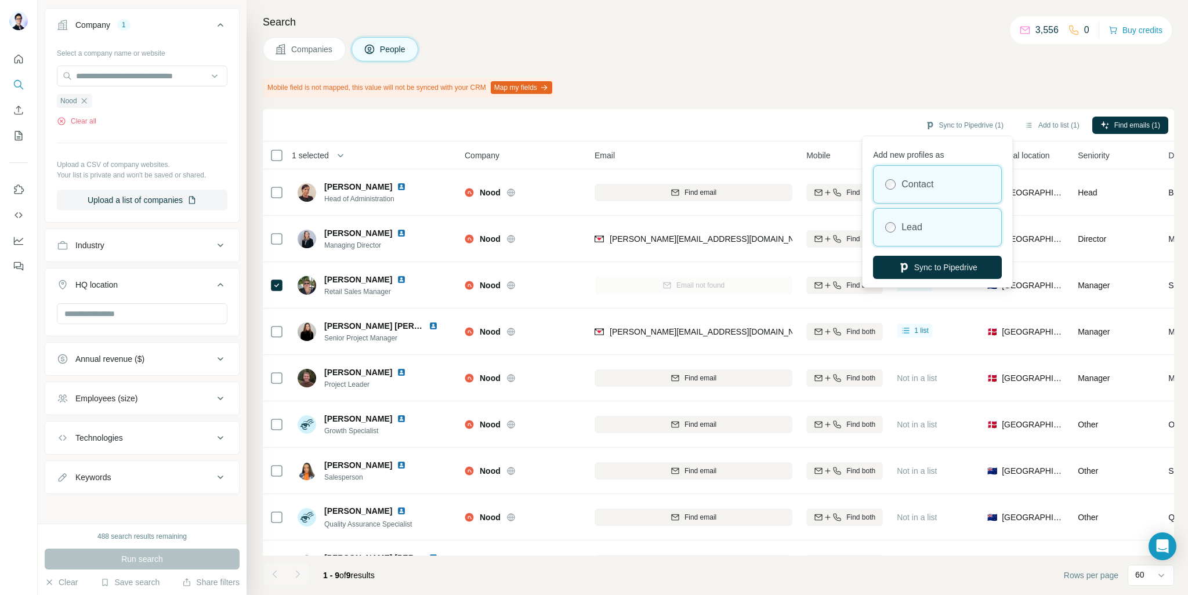
click at [926, 230] on div "Lead" at bounding box center [938, 227] width 128 height 37
click at [944, 267] on button "Sync to Pipedrive" at bounding box center [937, 267] width 129 height 23
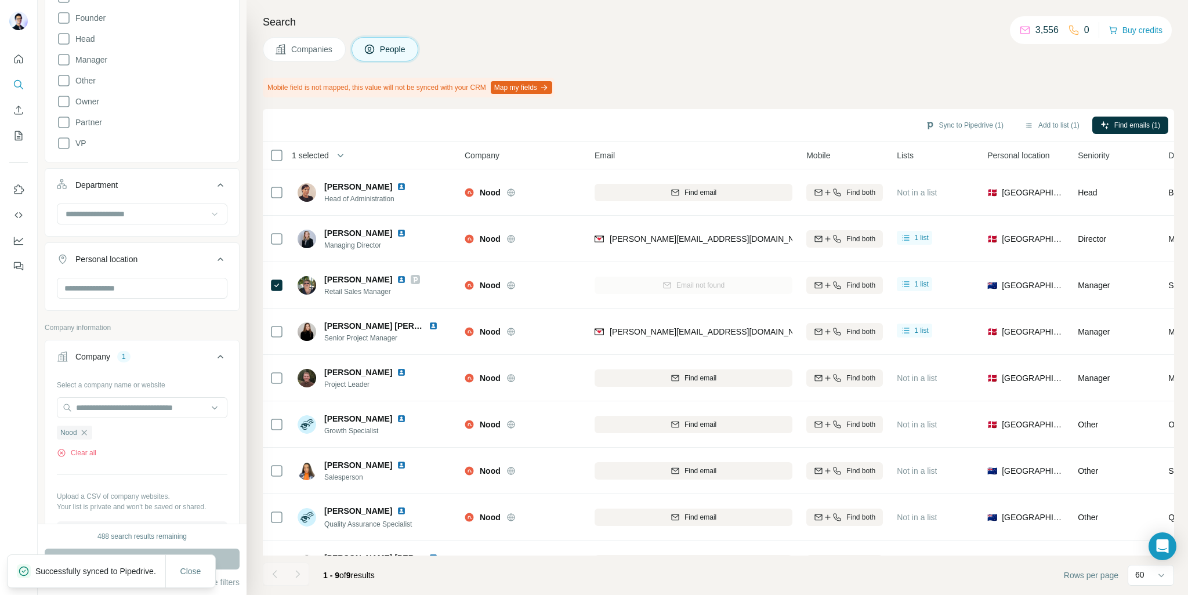
scroll to position [242, 0]
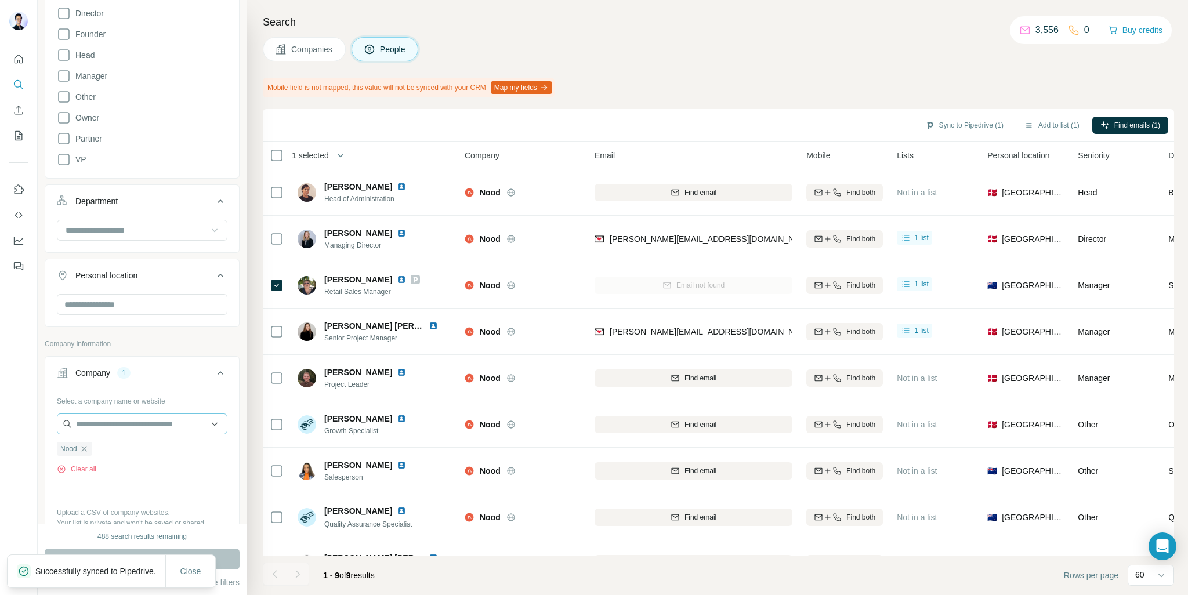
drag, startPoint x: 86, startPoint y: 449, endPoint x: 96, endPoint y: 428, distance: 23.1
click at [86, 449] on icon "button" at bounding box center [83, 448] width 5 height 5
click at [97, 423] on input "text" at bounding box center [142, 424] width 171 height 21
paste input "********"
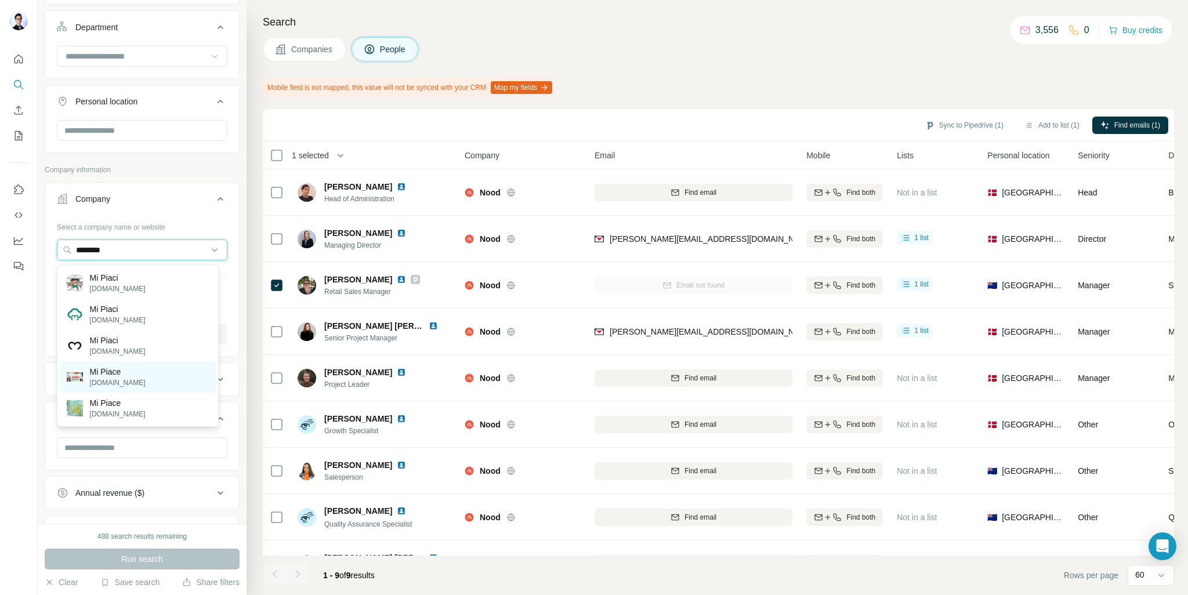
scroll to position [358, 0]
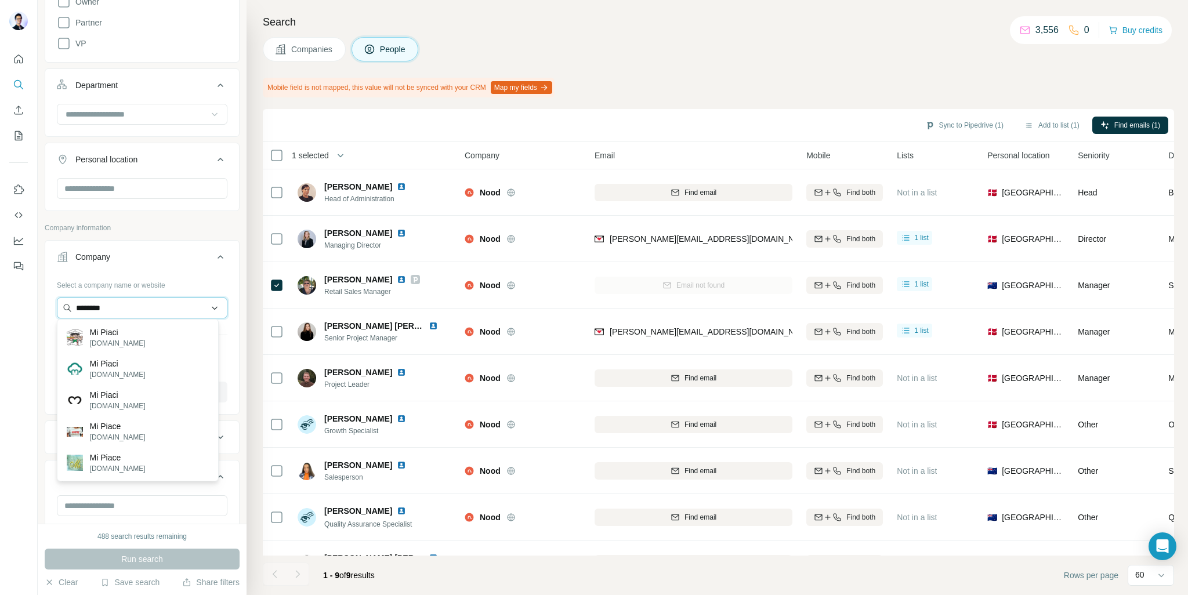
drag, startPoint x: 108, startPoint y: 299, endPoint x: 125, endPoint y: 305, distance: 17.6
click at [39, 302] on div "New search Hide Company lookalikes Personal information Job title Seniority Boa…" at bounding box center [142, 262] width 209 height 524
paste input "***"
type input "**********"
click at [123, 332] on p "Health 2000" at bounding box center [118, 333] width 56 height 12
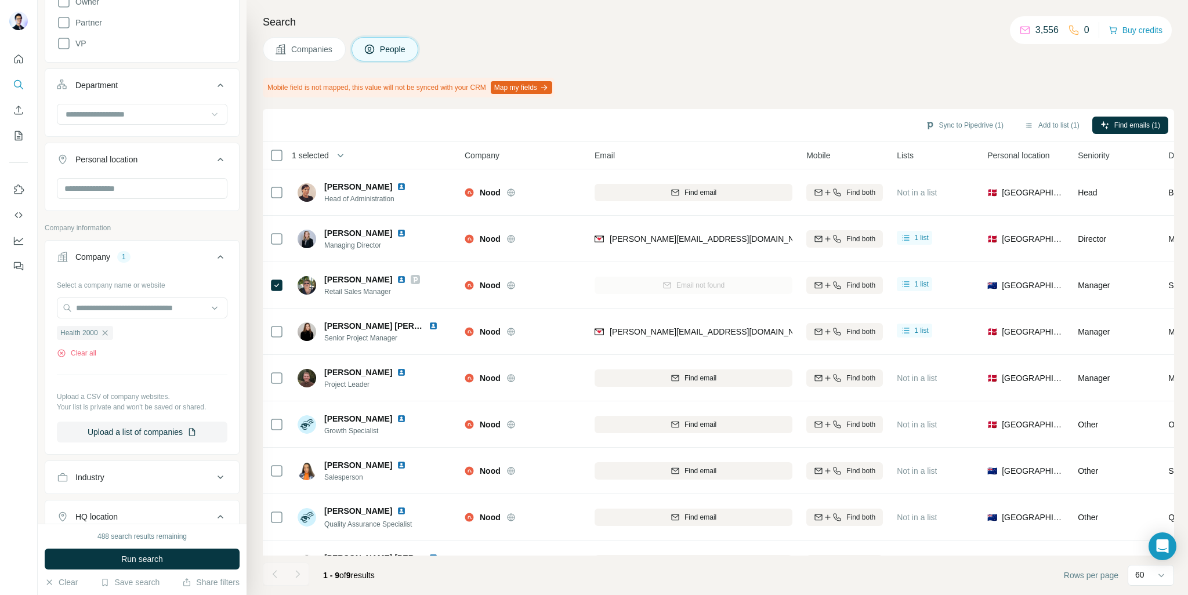
drag, startPoint x: 142, startPoint y: 557, endPoint x: 149, endPoint y: 557, distance: 7.5
click at [142, 558] on span "Run search" at bounding box center [142, 559] width 42 height 12
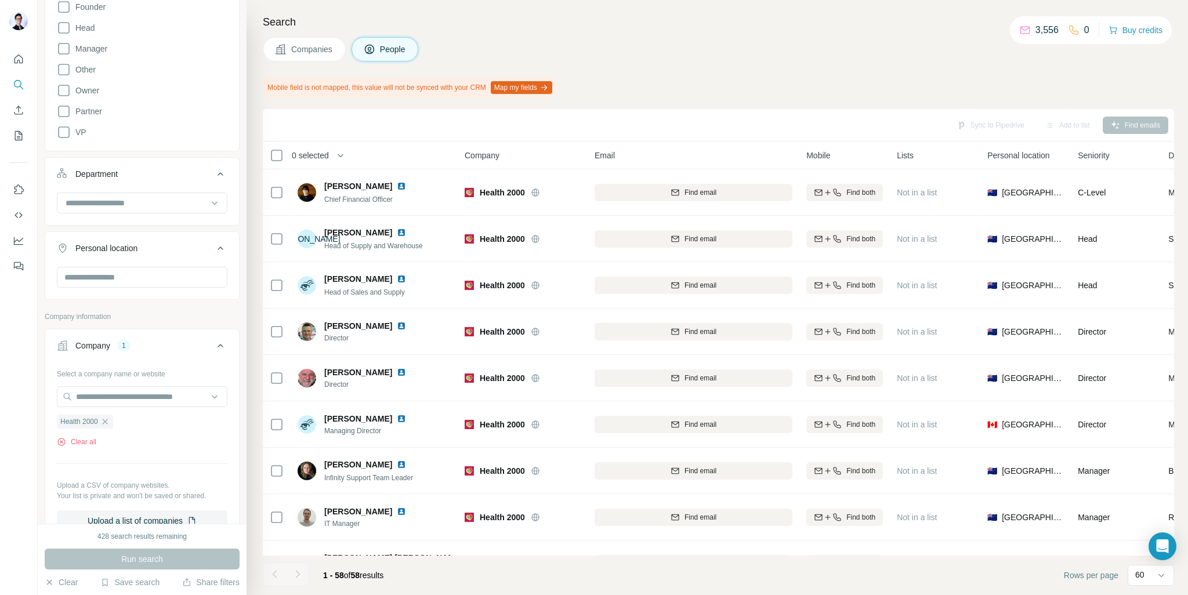
scroll to position [242, 0]
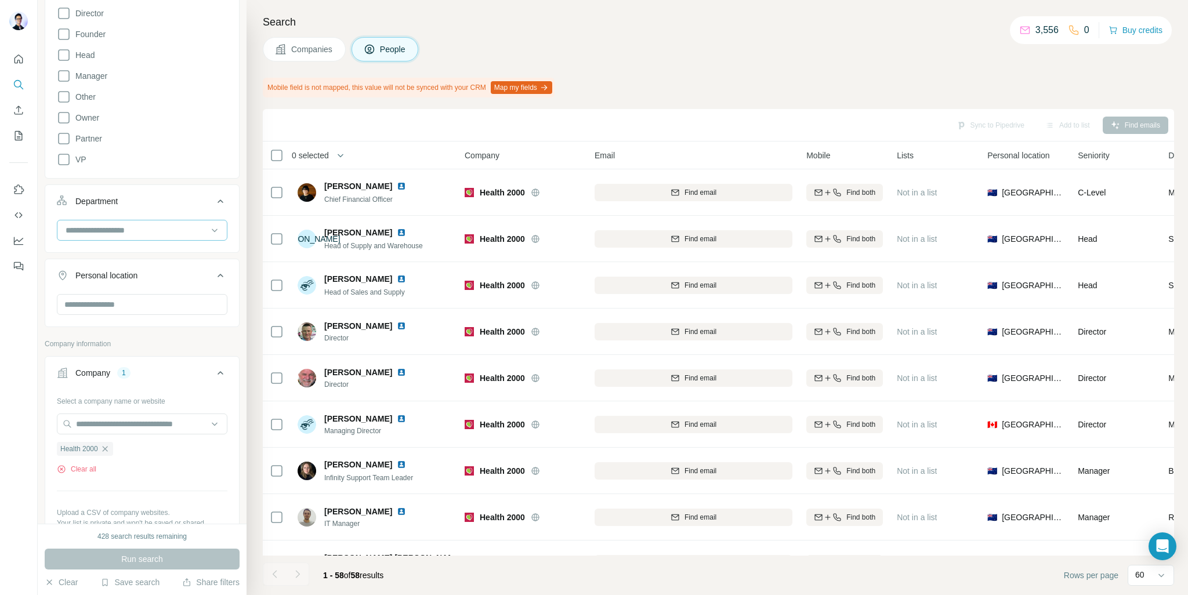
click at [183, 221] on div at bounding box center [135, 230] width 143 height 20
click at [130, 271] on div "Sales" at bounding box center [138, 276] width 142 height 12
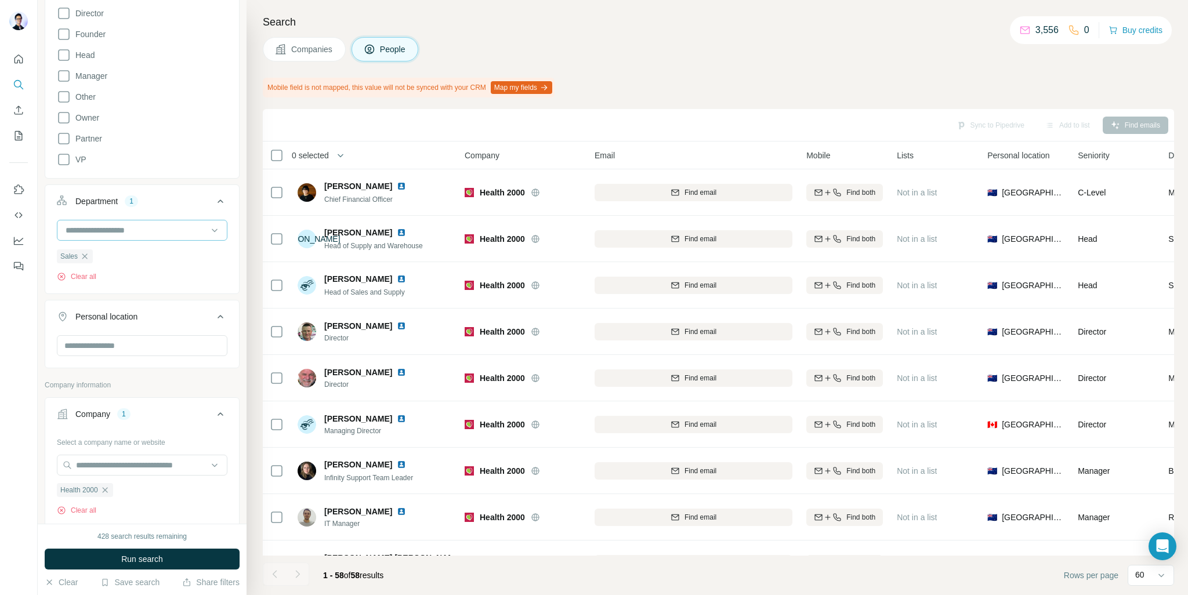
click at [142, 224] on input at bounding box center [135, 230] width 143 height 13
click at [151, 258] on div "HR" at bounding box center [138, 258] width 142 height 12
click at [166, 220] on div at bounding box center [135, 230] width 143 height 20
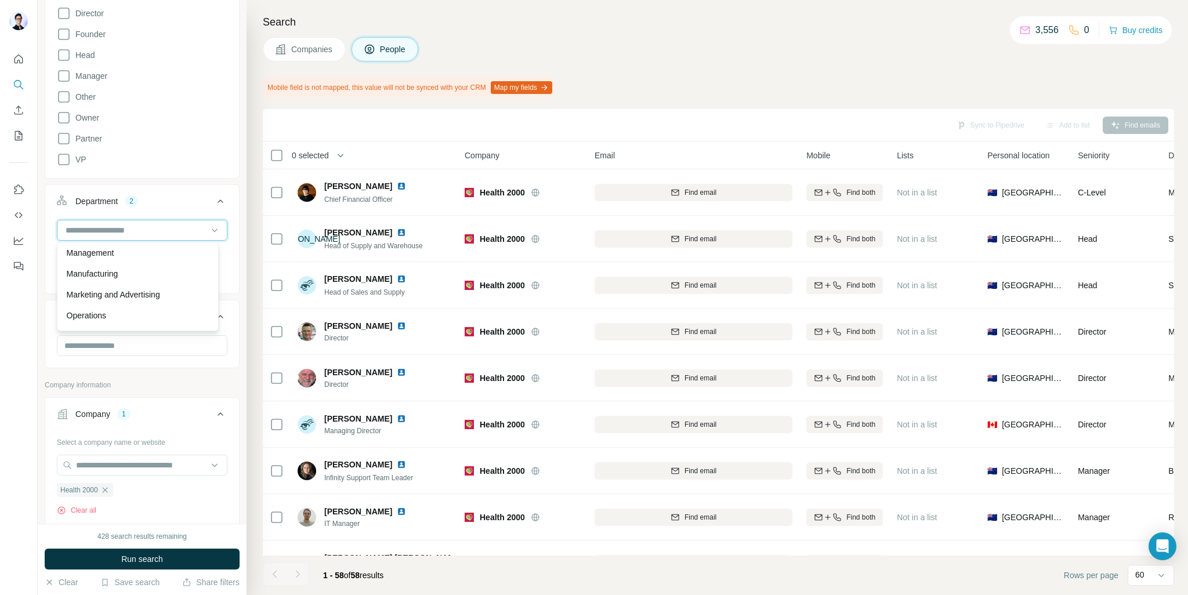
scroll to position [290, 0]
click at [147, 259] on div "Operations" at bounding box center [138, 258] width 142 height 12
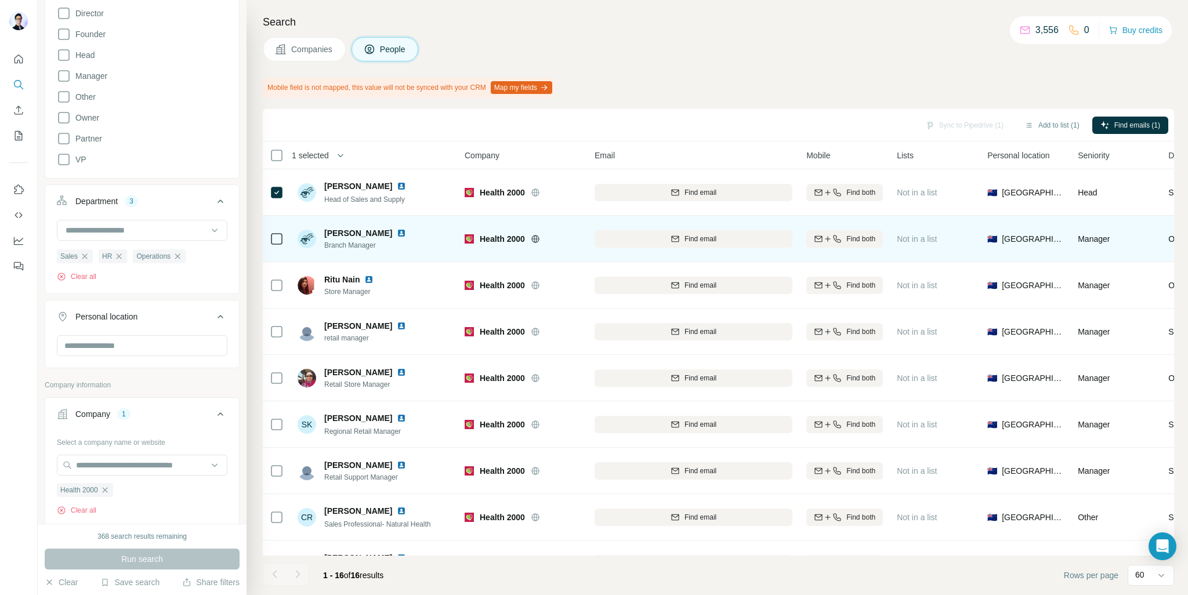
click at [271, 230] on div at bounding box center [277, 239] width 14 height 32
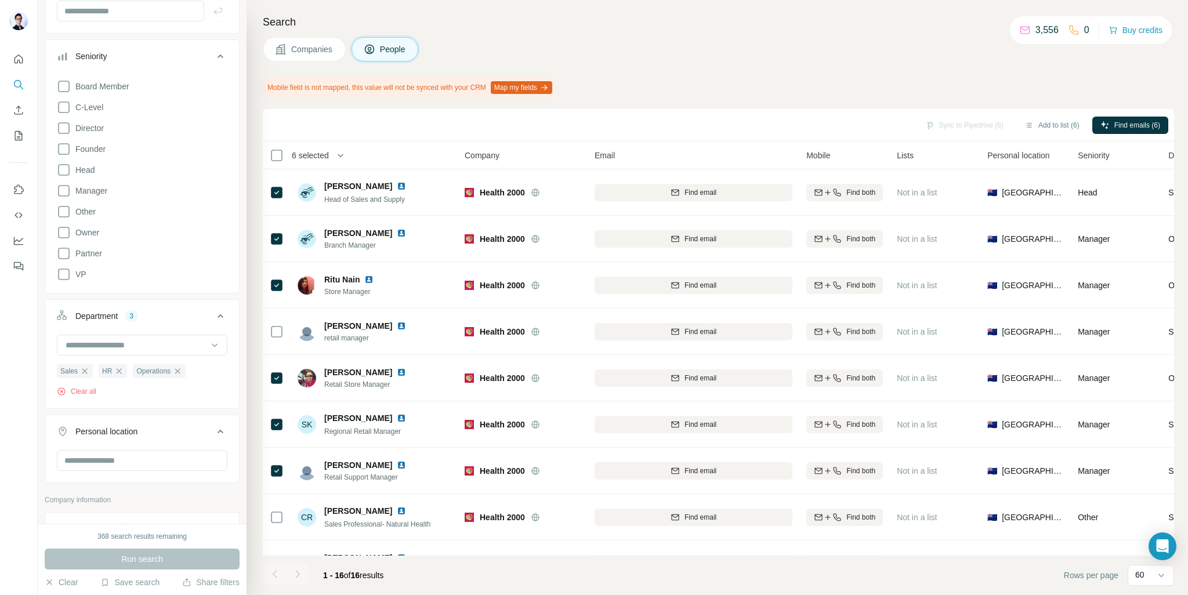
scroll to position [126, 0]
click at [1128, 120] on span "Find emails (6)" at bounding box center [1137, 125] width 46 height 10
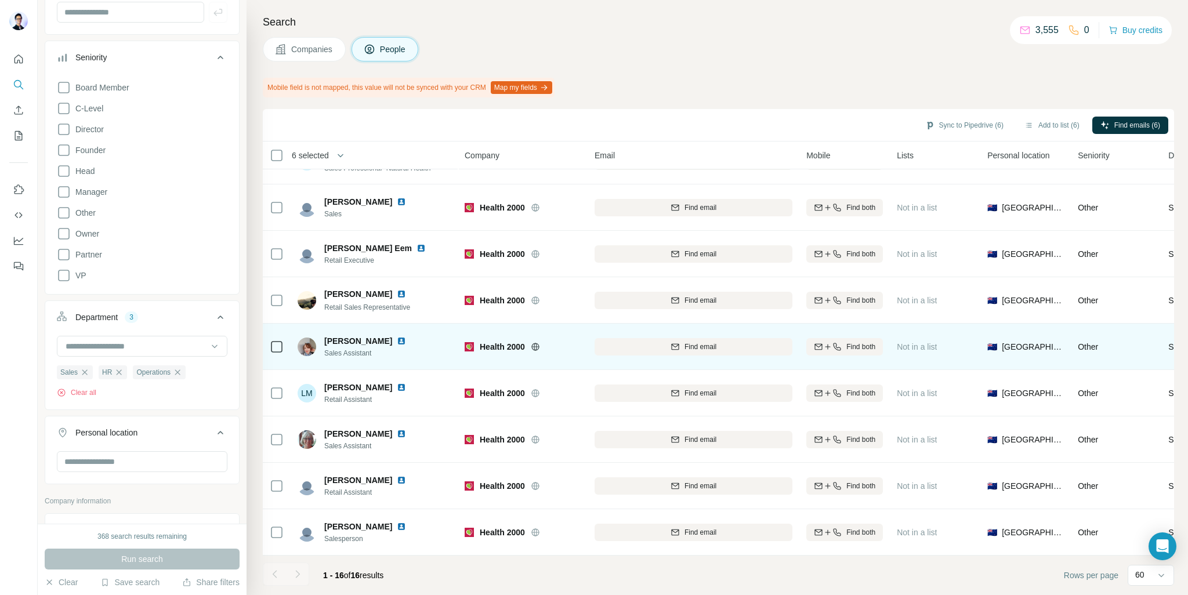
scroll to position [0, 0]
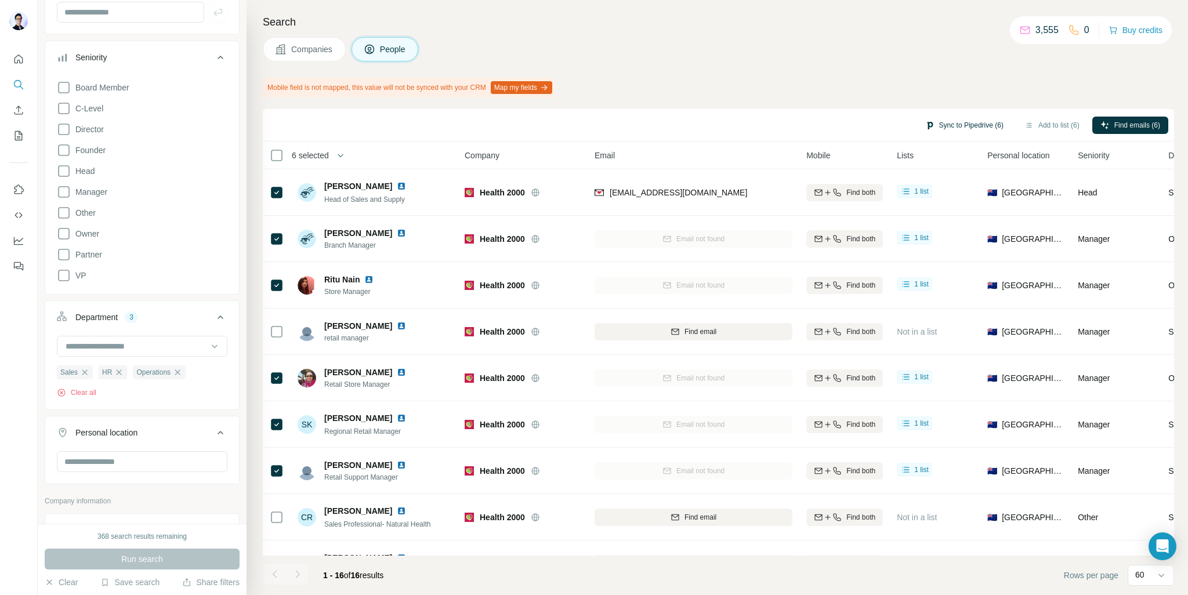
click at [969, 117] on button "Sync to Pipedrive (6)" at bounding box center [964, 125] width 95 height 17
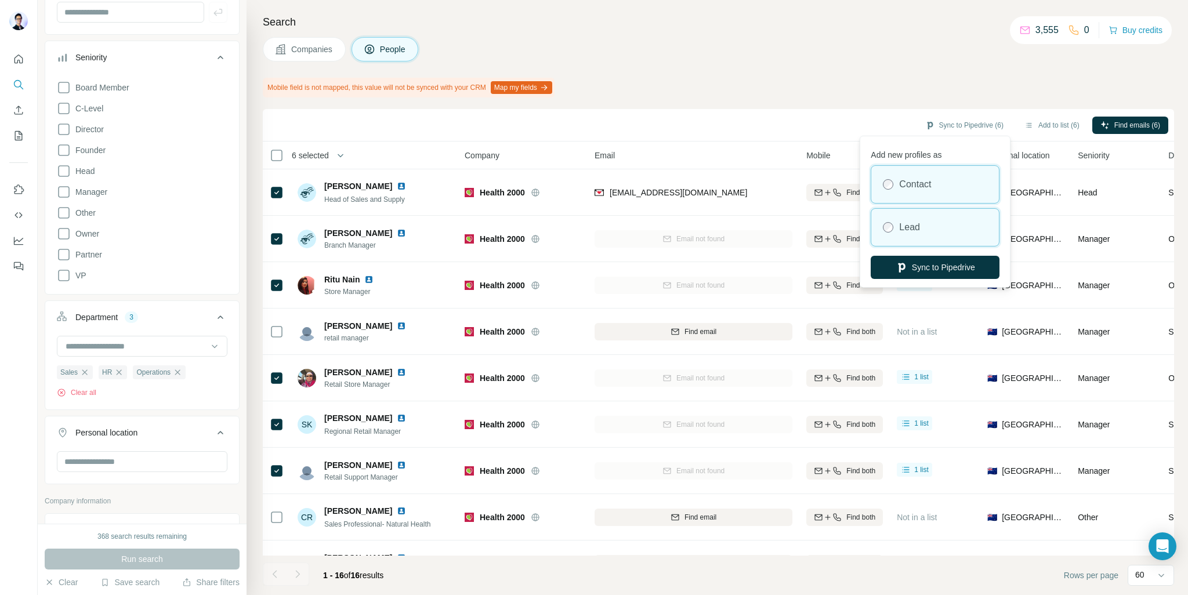
click at [916, 216] on div "Lead" at bounding box center [935, 227] width 128 height 37
click at [950, 264] on button "Sync to Pipedrive" at bounding box center [935, 267] width 129 height 23
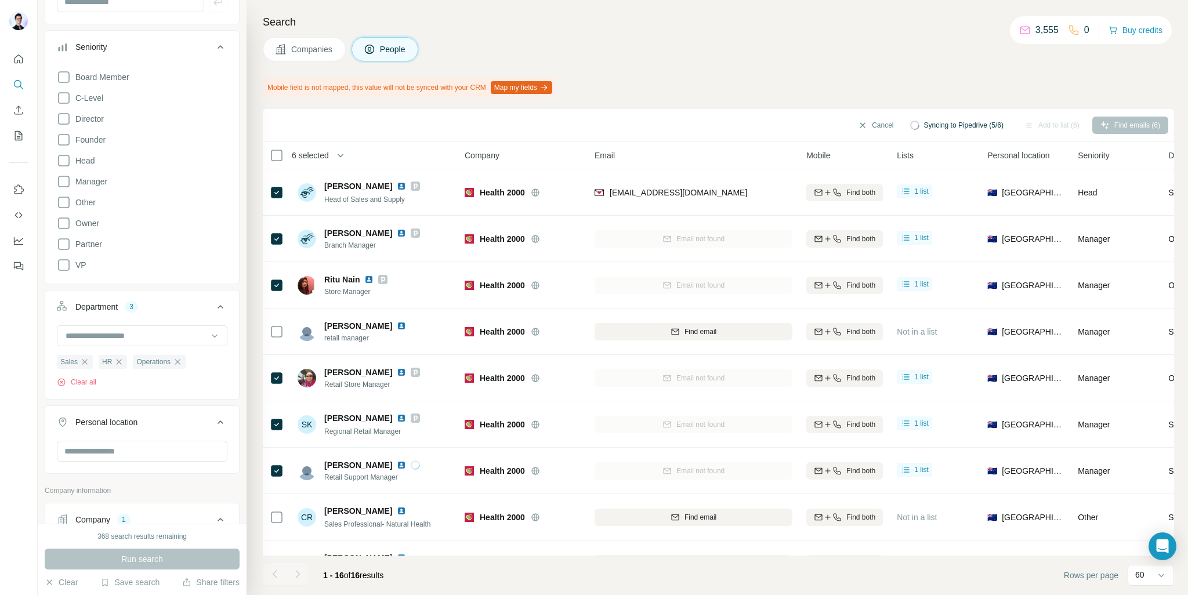
scroll to position [68, 0]
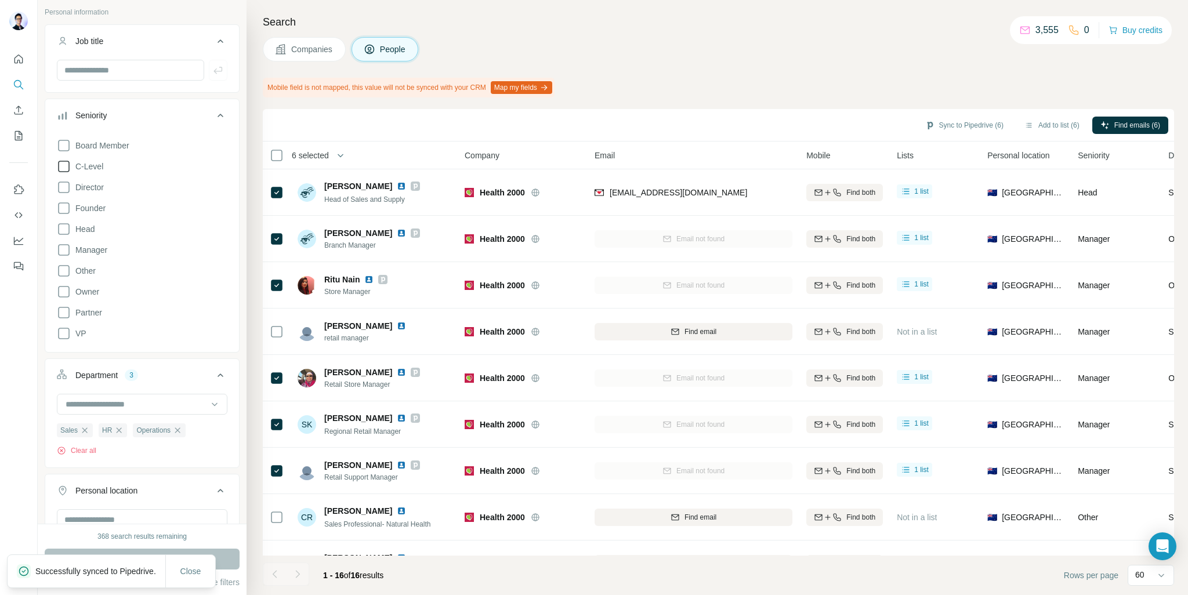
click at [93, 169] on span "C-Level" at bounding box center [87, 167] width 32 height 12
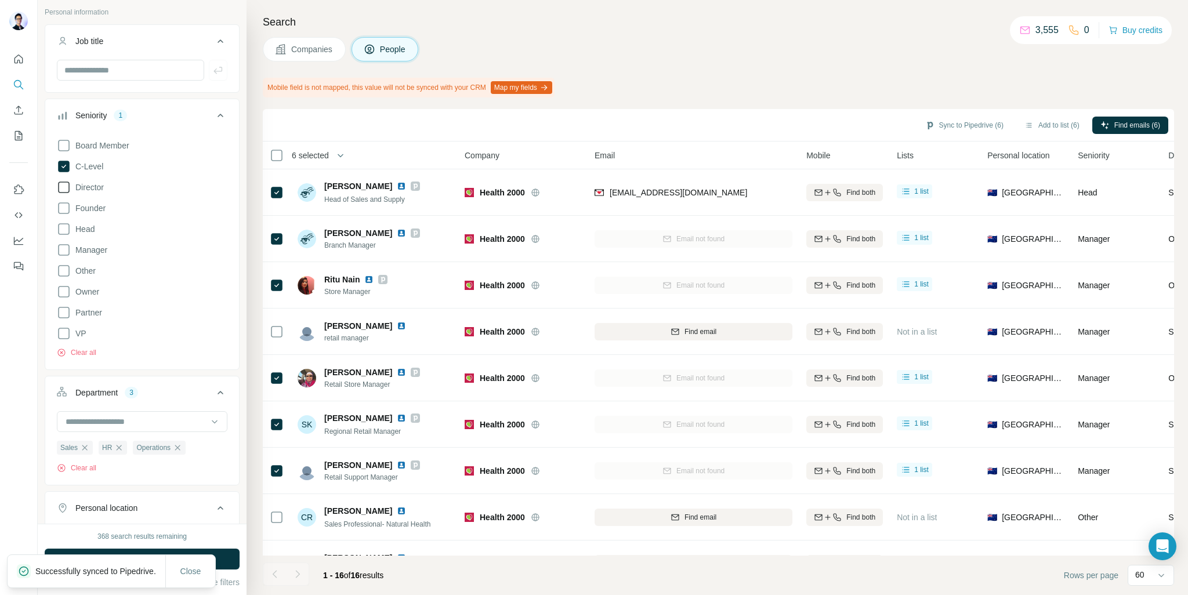
click at [90, 184] on span "Director" at bounding box center [87, 188] width 33 height 12
click at [91, 202] on span "Founder" at bounding box center [88, 208] width 35 height 12
click at [91, 224] on span "Head" at bounding box center [83, 229] width 24 height 12
click at [92, 247] on span "Manager" at bounding box center [89, 250] width 37 height 12
click at [90, 287] on span "Owner" at bounding box center [85, 292] width 28 height 12
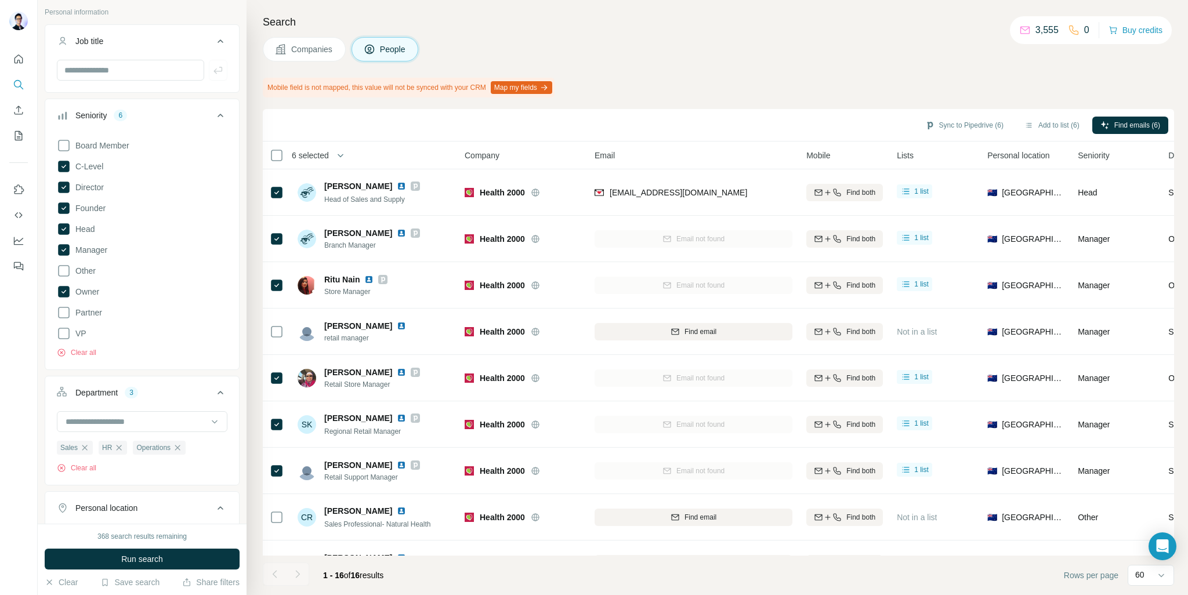
scroll to position [184, 0]
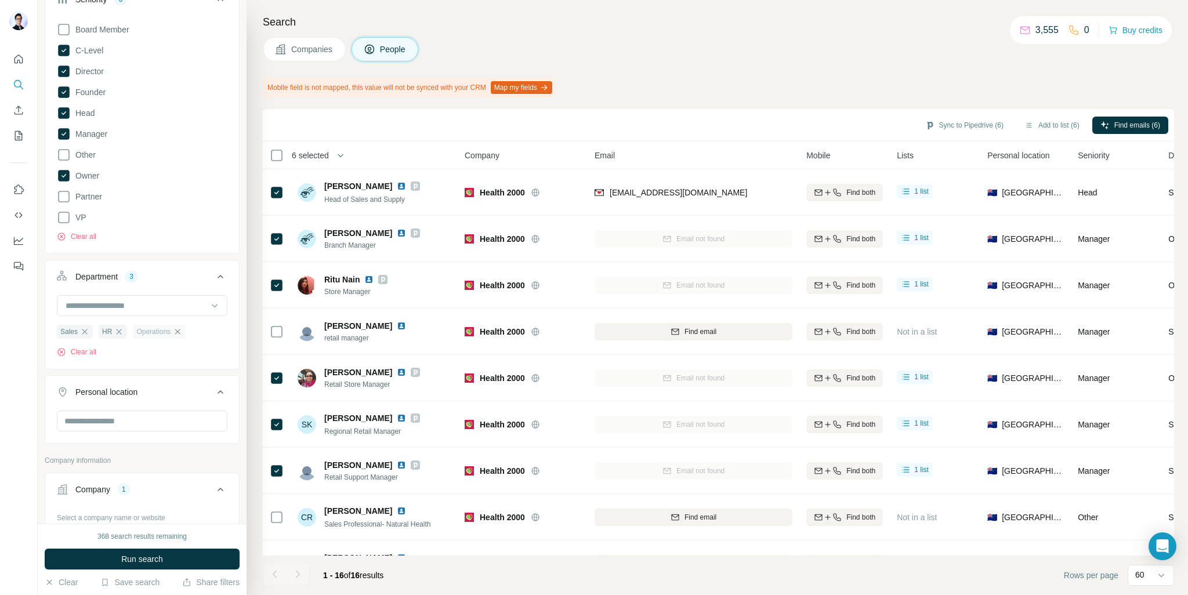
click at [182, 332] on icon "button" at bounding box center [177, 331] width 9 height 9
click at [124, 332] on div "HR" at bounding box center [113, 332] width 28 height 14
click at [79, 332] on icon "button" at bounding box center [77, 331] width 9 height 9
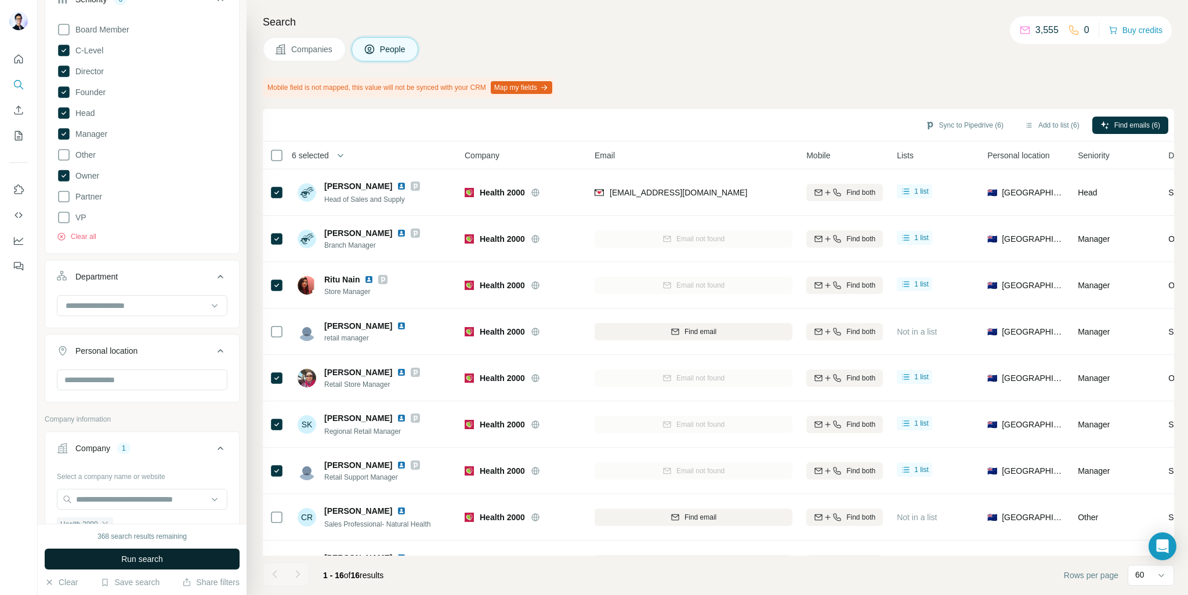
click at [158, 563] on span "Run search" at bounding box center [142, 559] width 42 height 12
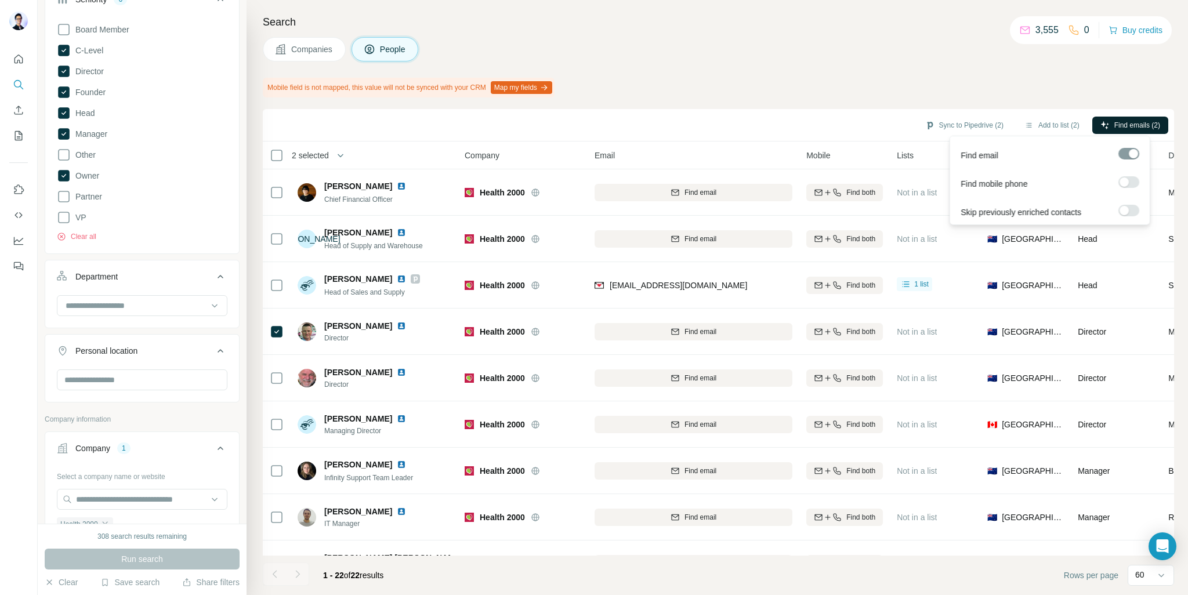
click at [1137, 118] on button "Find emails (2)" at bounding box center [1130, 125] width 76 height 17
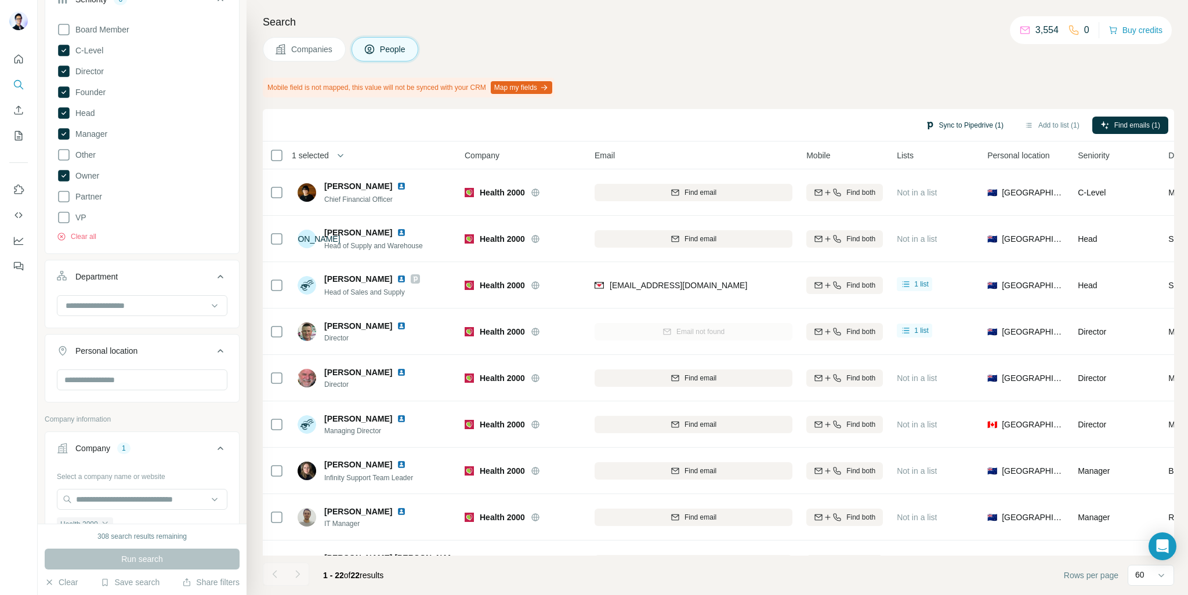
click at [981, 124] on button "Sync to Pipedrive (1)" at bounding box center [964, 125] width 95 height 17
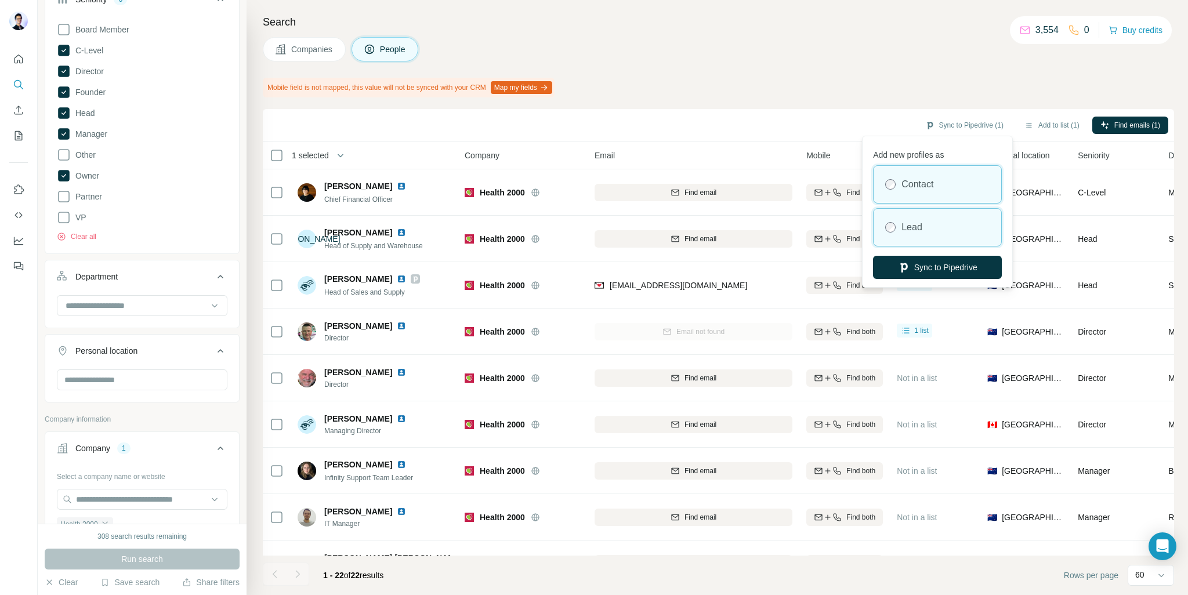
click at [911, 225] on label "Lead" at bounding box center [911, 227] width 21 height 14
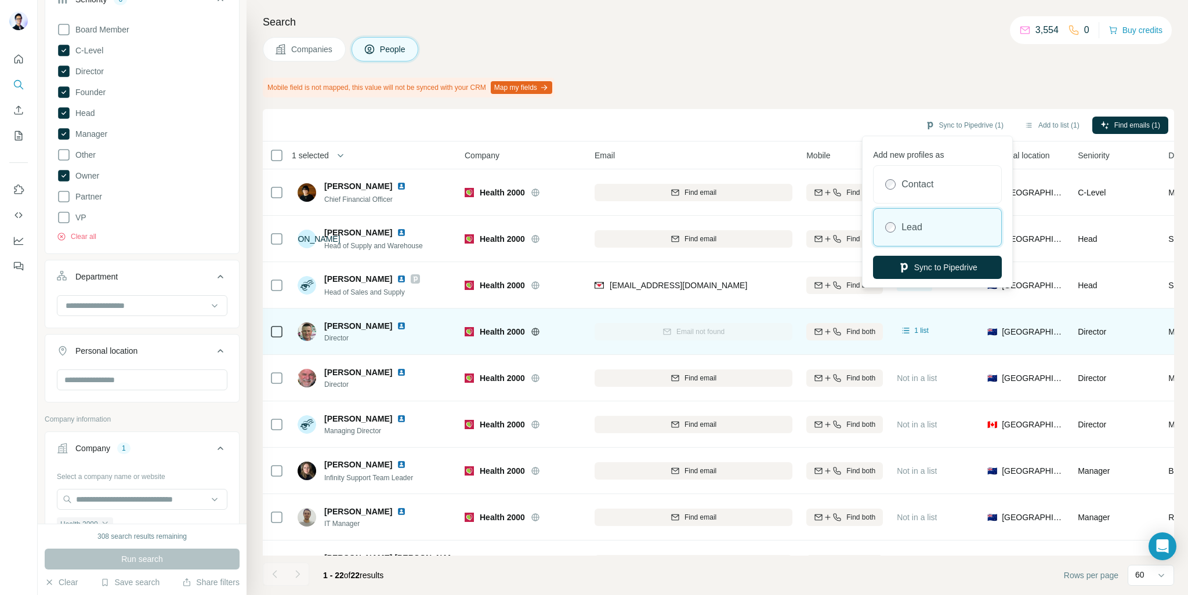
drag, startPoint x: 928, startPoint y: 260, endPoint x: 1053, endPoint y: 316, distance: 136.9
click at [928, 261] on button "Sync to Pipedrive" at bounding box center [937, 267] width 129 height 23
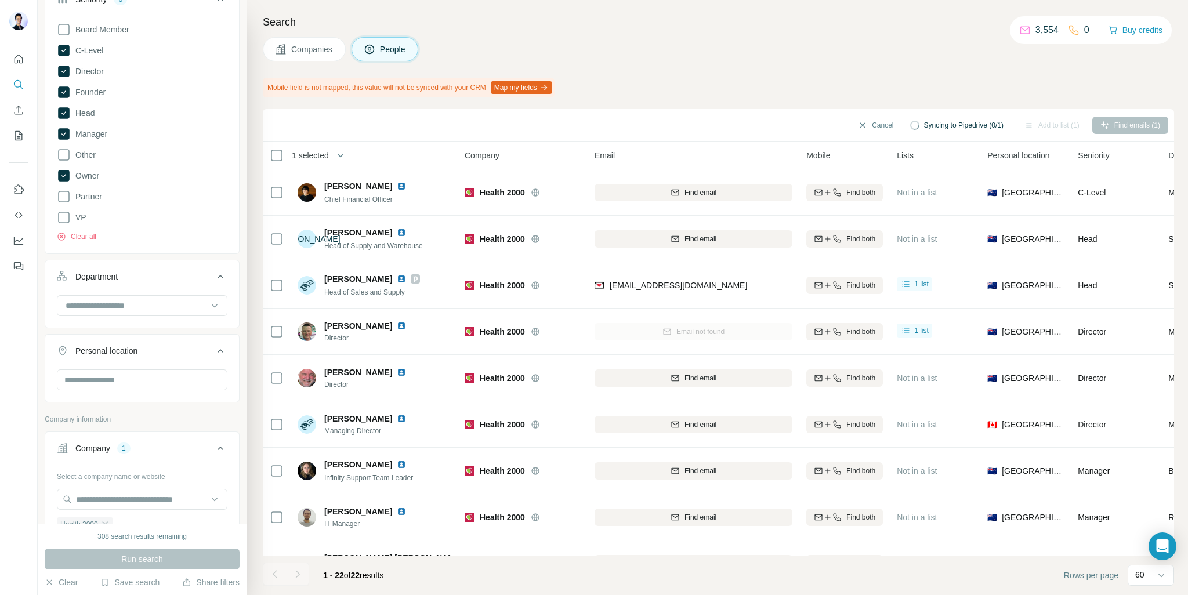
scroll to position [300, 0]
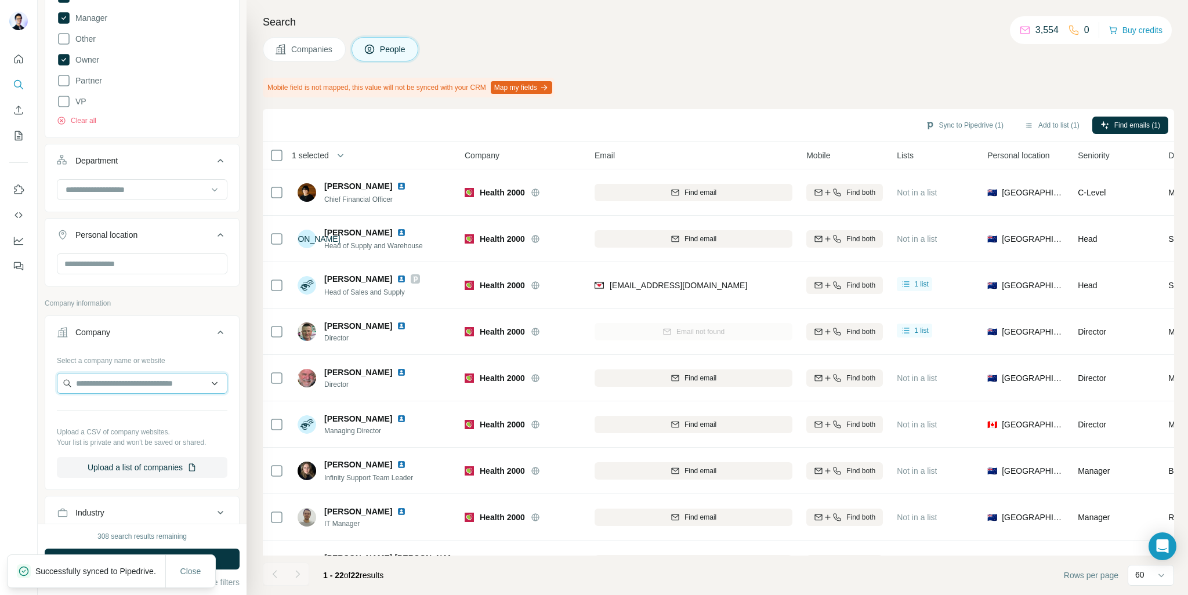
click at [113, 381] on input "text" at bounding box center [142, 383] width 171 height 21
paste input "**********"
type input "**********"
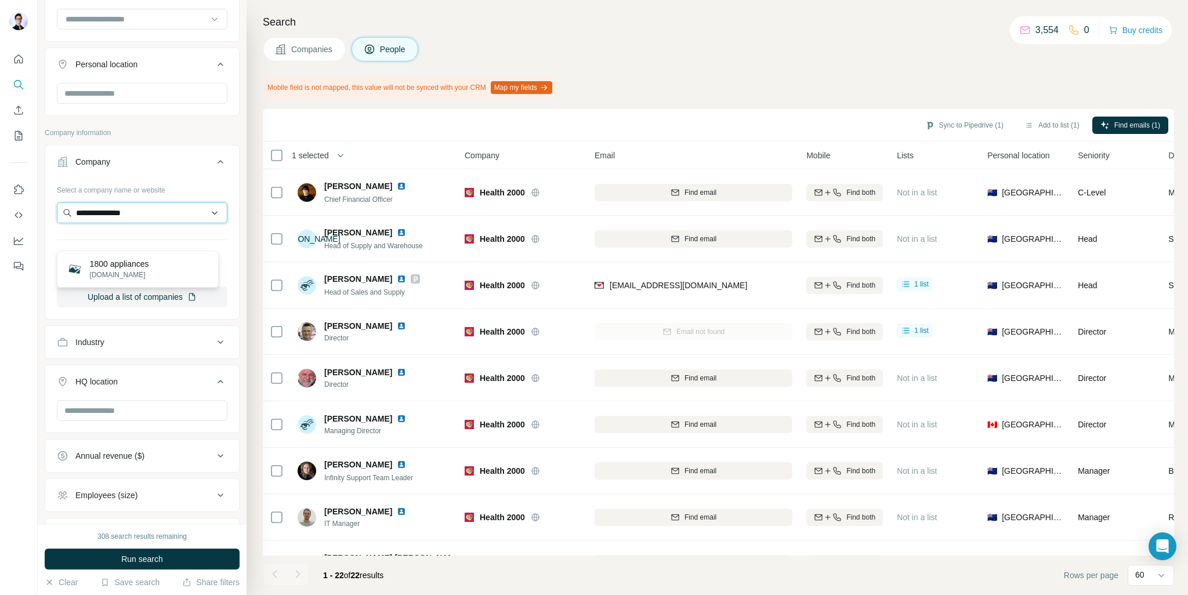
scroll to position [416, 0]
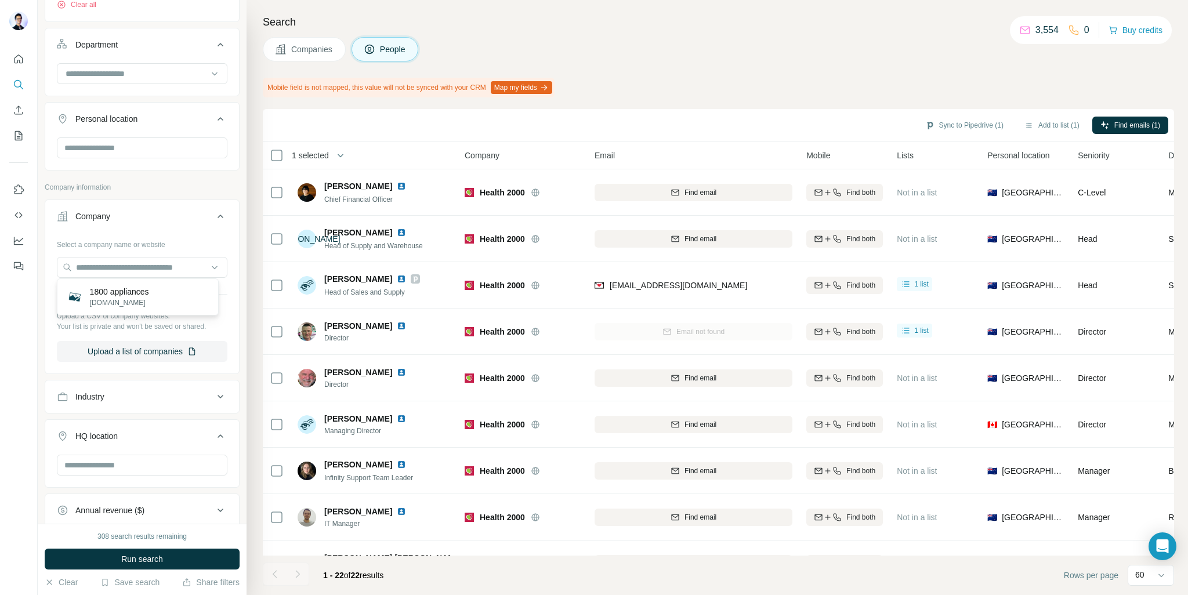
click at [28, 317] on div at bounding box center [19, 297] width 38 height 595
